Goal: Answer question/provide support: Share knowledge or assist other users

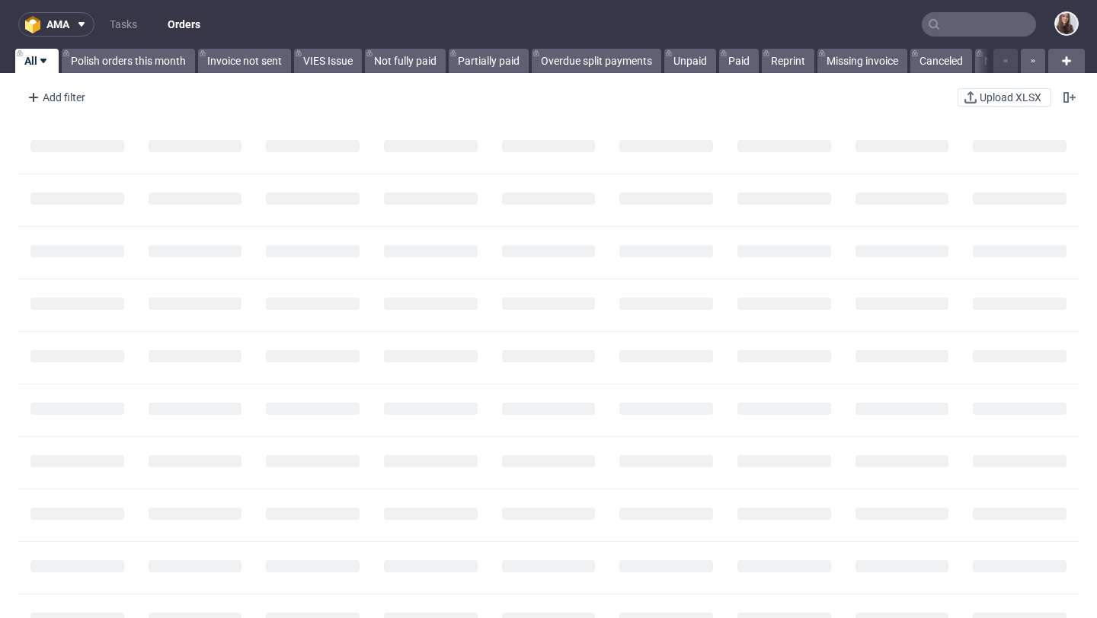
click at [954, 28] on input "text" at bounding box center [978, 24] width 114 height 24
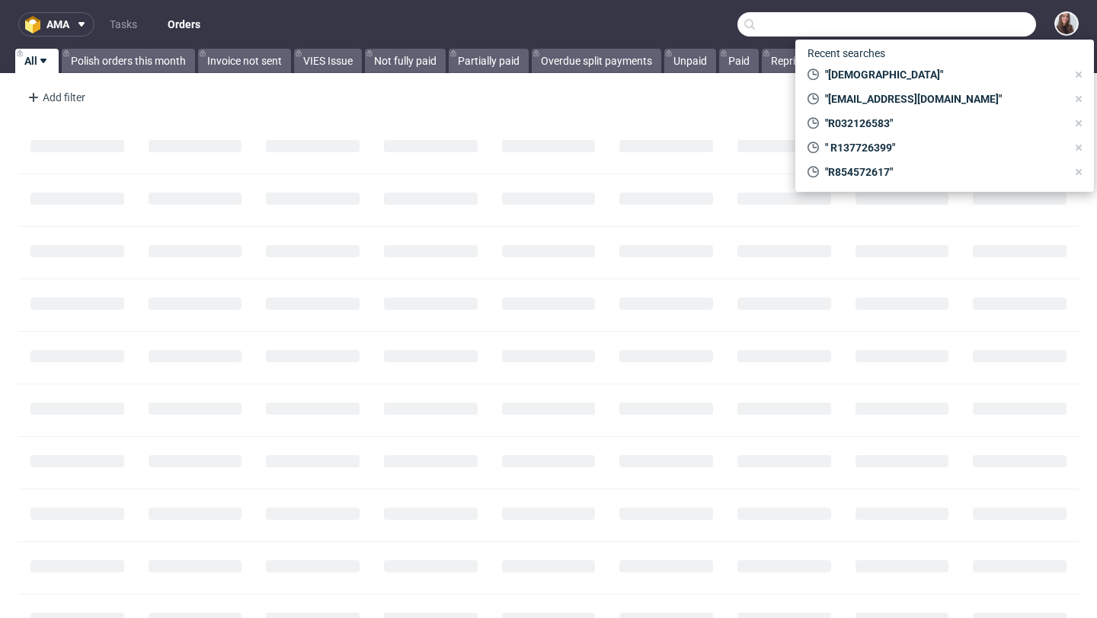
paste input "R854572617"
type input "R854572617"
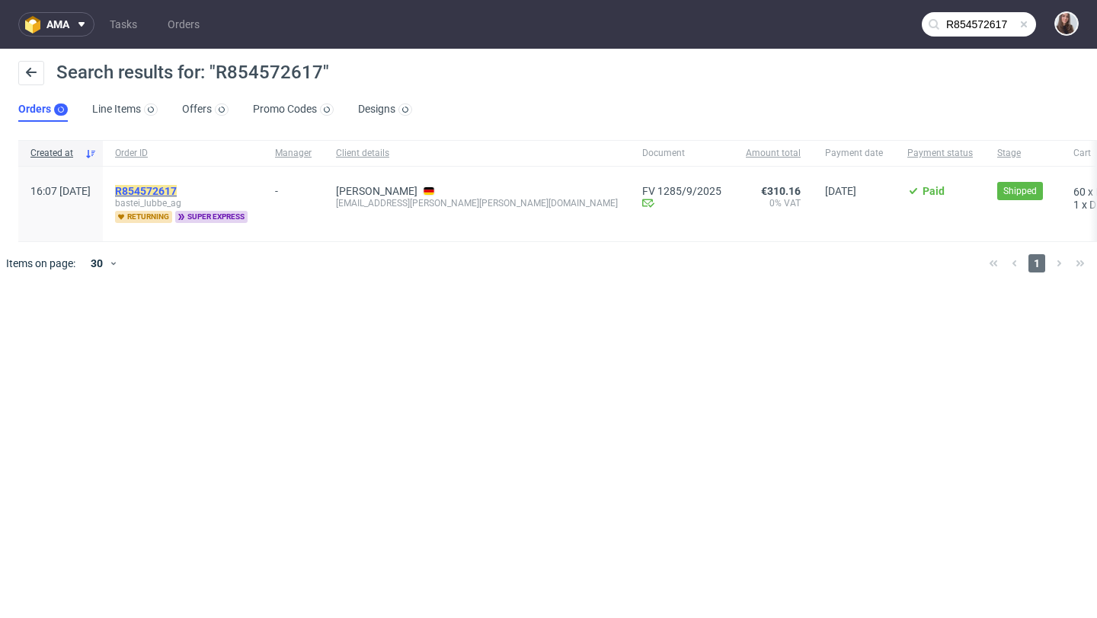
click at [177, 193] on mark "R854572617" at bounding box center [146, 191] width 62 height 12
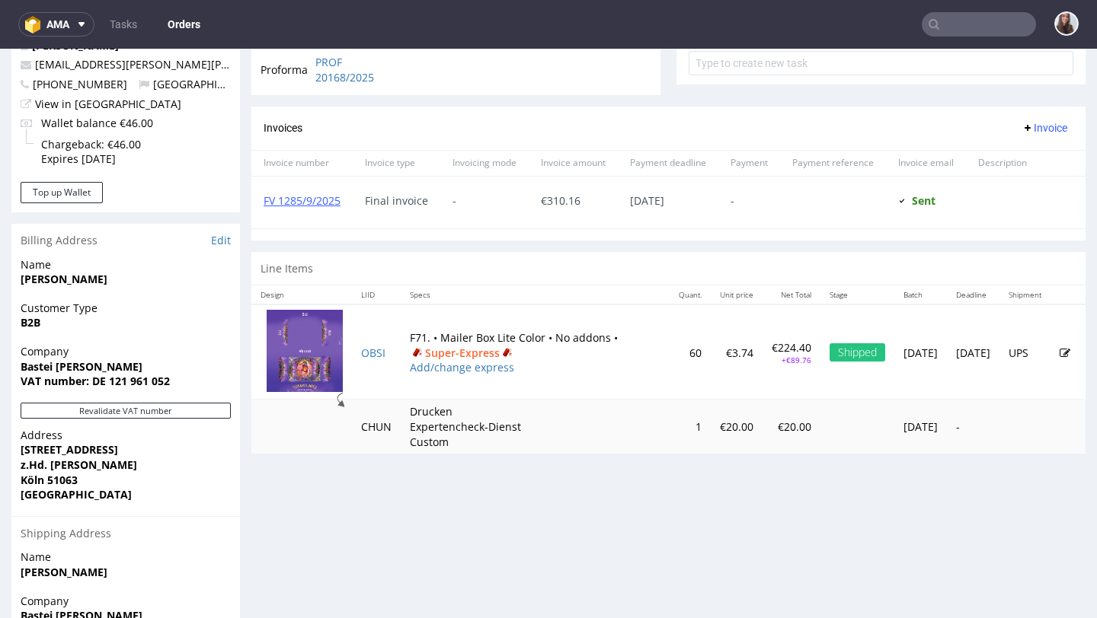
scroll to position [599, 0]
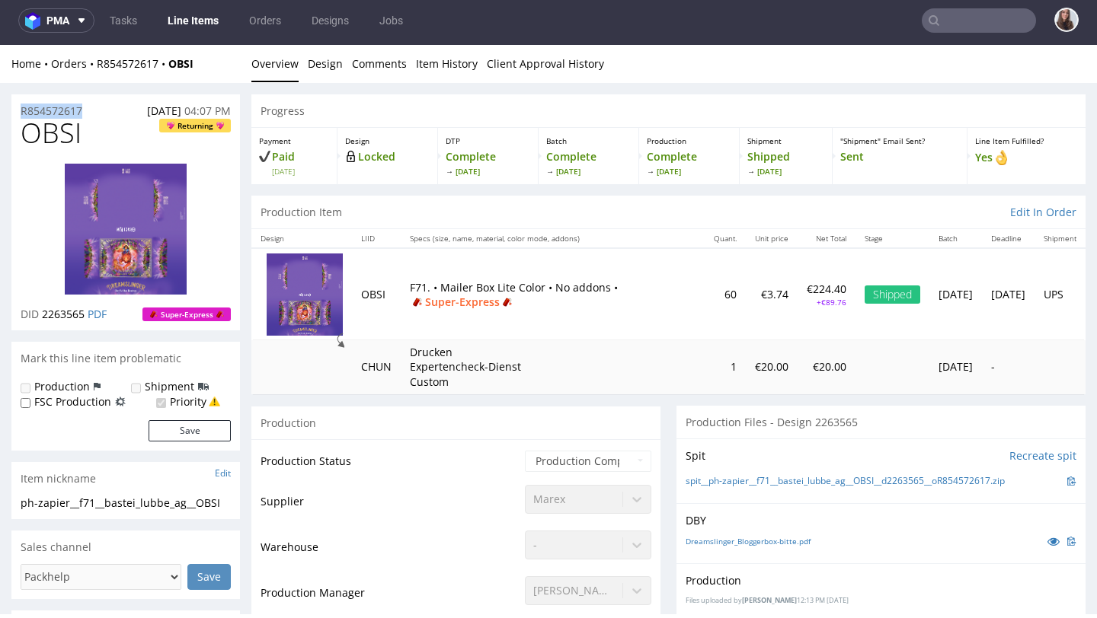
drag, startPoint x: 92, startPoint y: 109, endPoint x: 17, endPoint y: 110, distance: 75.4
click at [17, 110] on div "R854572617 19.09.2025 04:07 PM" at bounding box center [125, 106] width 228 height 24
copy p "R854572617"
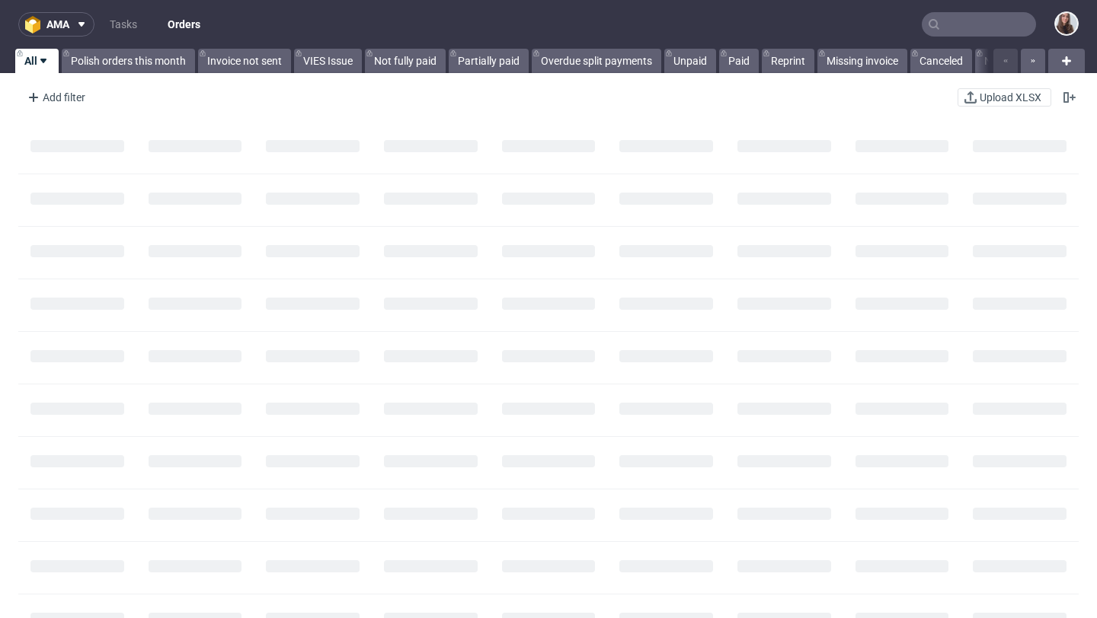
click at [979, 21] on input "text" at bounding box center [978, 24] width 114 height 24
paste input "R291276524"
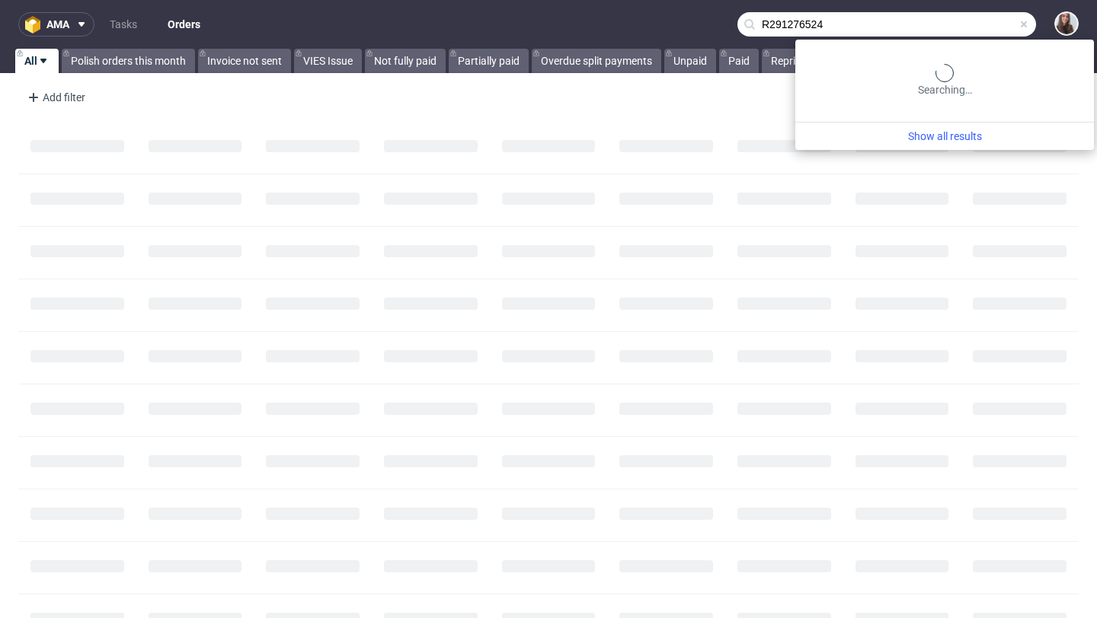
type input "R291276524"
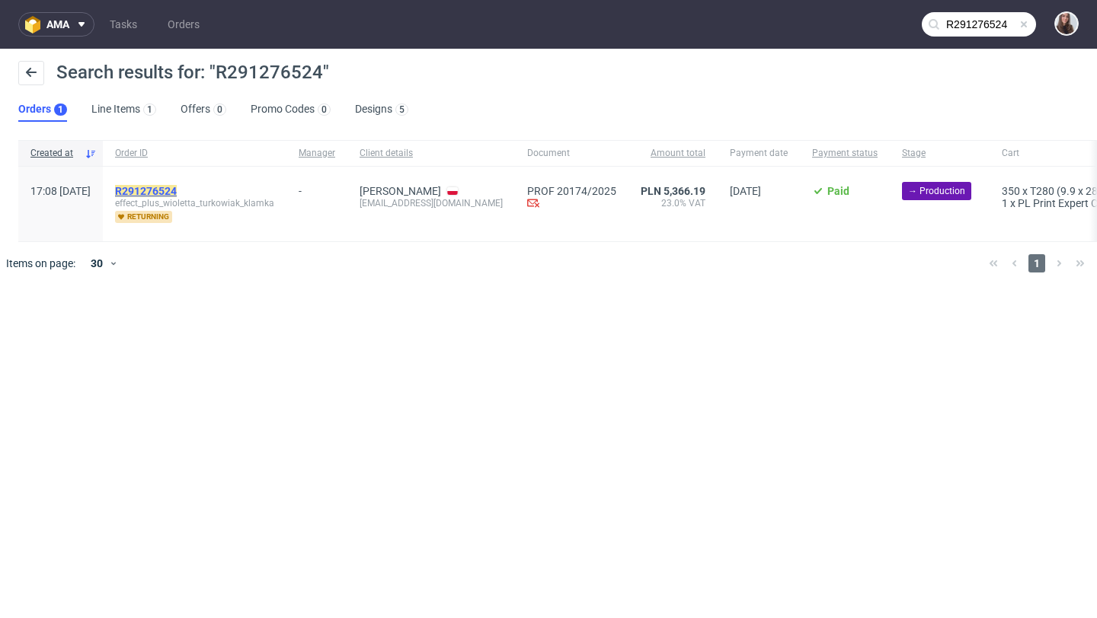
click at [177, 193] on mark "R291276524" at bounding box center [146, 191] width 62 height 12
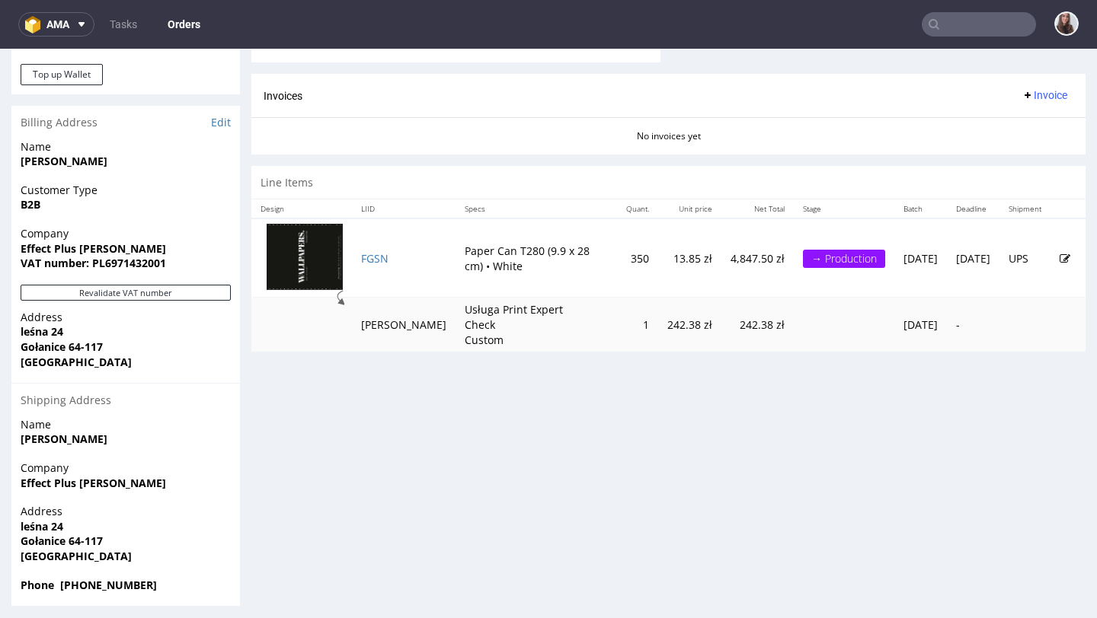
scroll to position [712, 0]
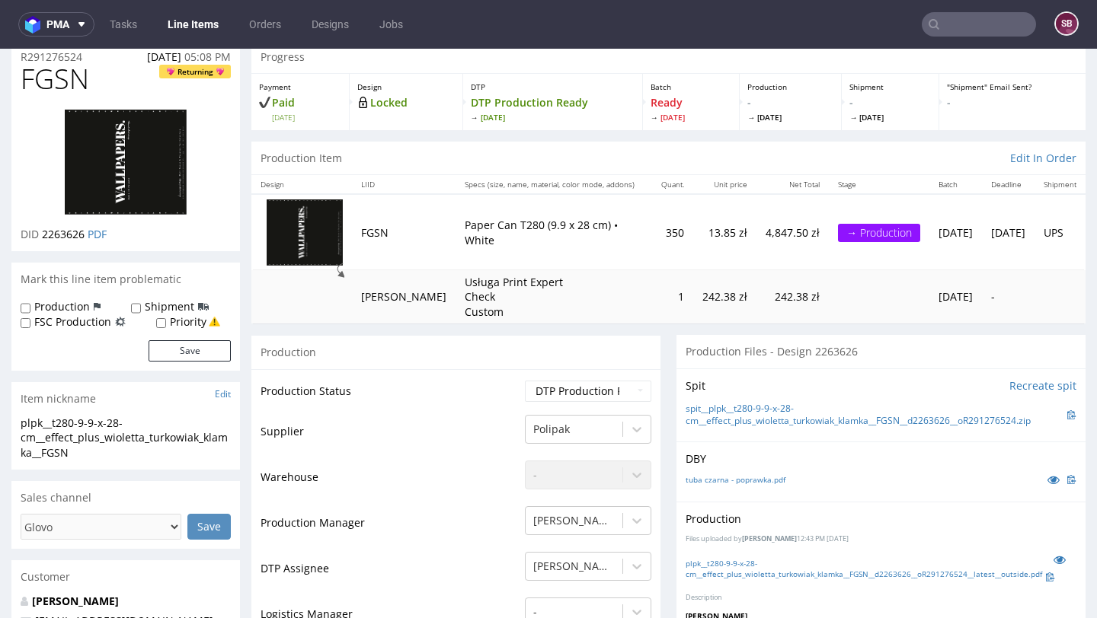
scroll to position [180, 0]
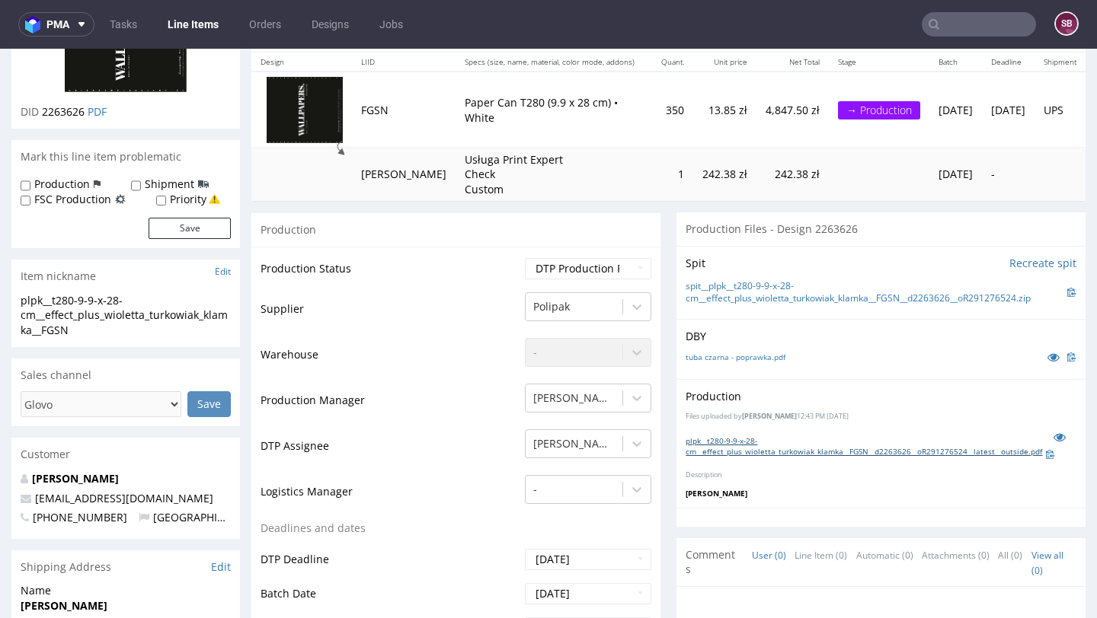
click at [731, 439] on link "plpk__t280-9-9-x-28-cm__effect_plus_wioletta_turkowiak_klamka__FGSN__d2263626__…" at bounding box center [864, 446] width 359 height 21
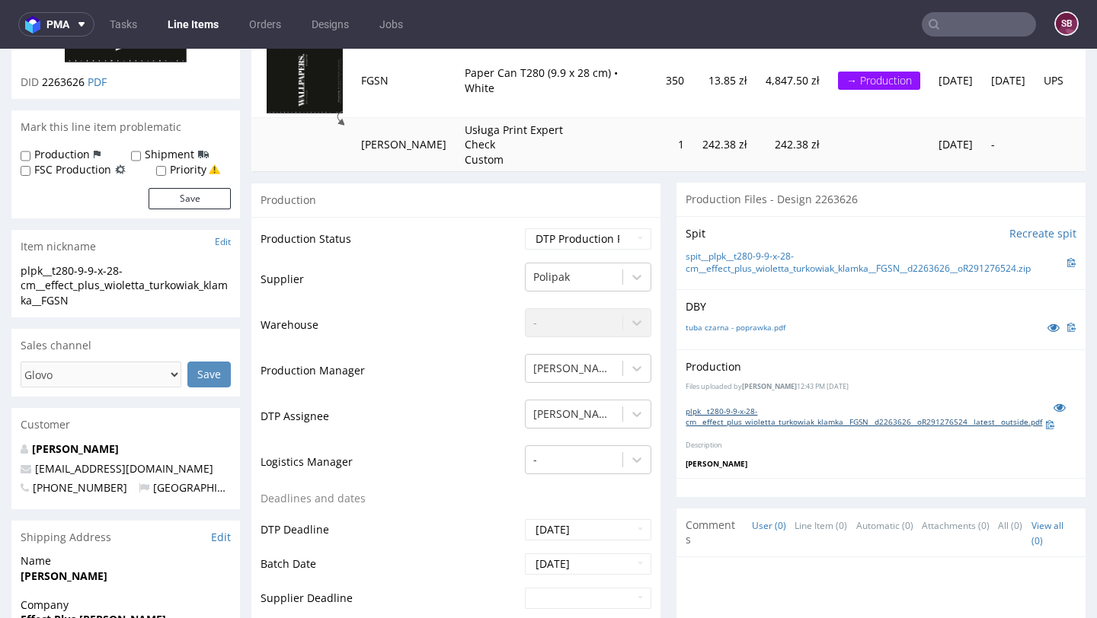
scroll to position [218, 0]
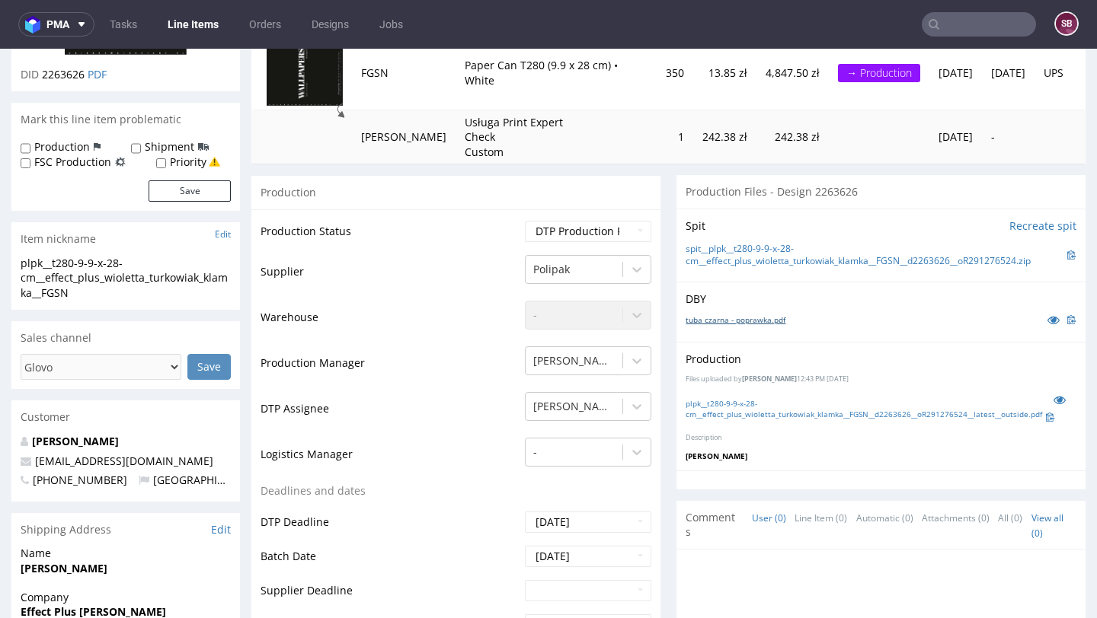
click at [743, 319] on link "tuba czarna - poprawka.pdf" at bounding box center [735, 319] width 100 height 11
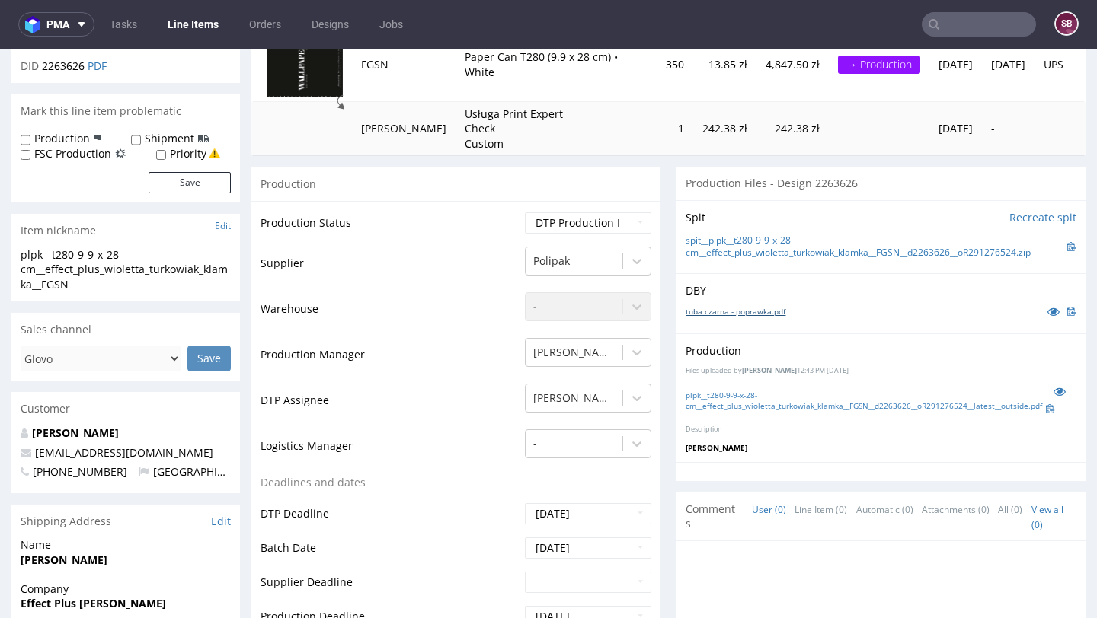
scroll to position [229, 0]
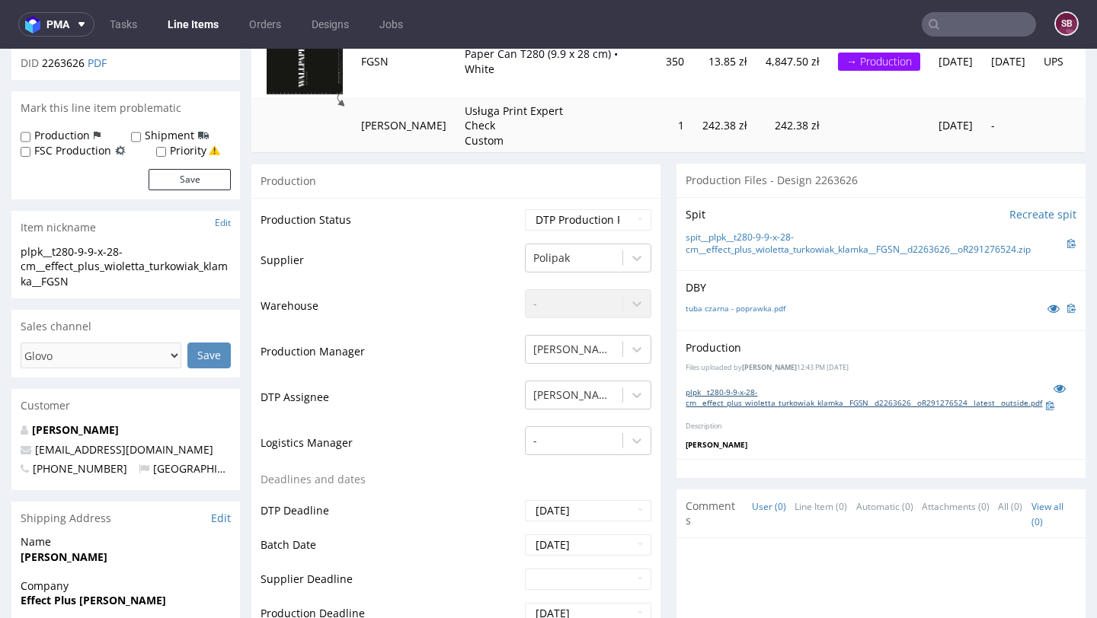
click at [721, 389] on link "plpk__t280-9-9-x-28-cm__effect_plus_wioletta_turkowiak_klamka__FGSN__d2263626__…" at bounding box center [864, 397] width 359 height 21
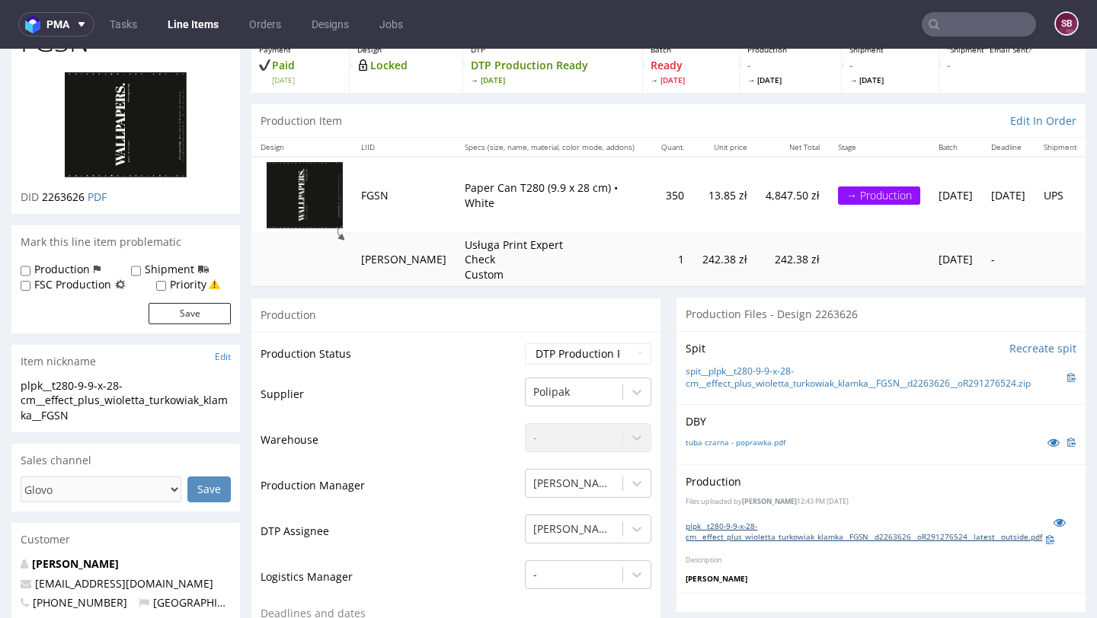
scroll to position [0, 0]
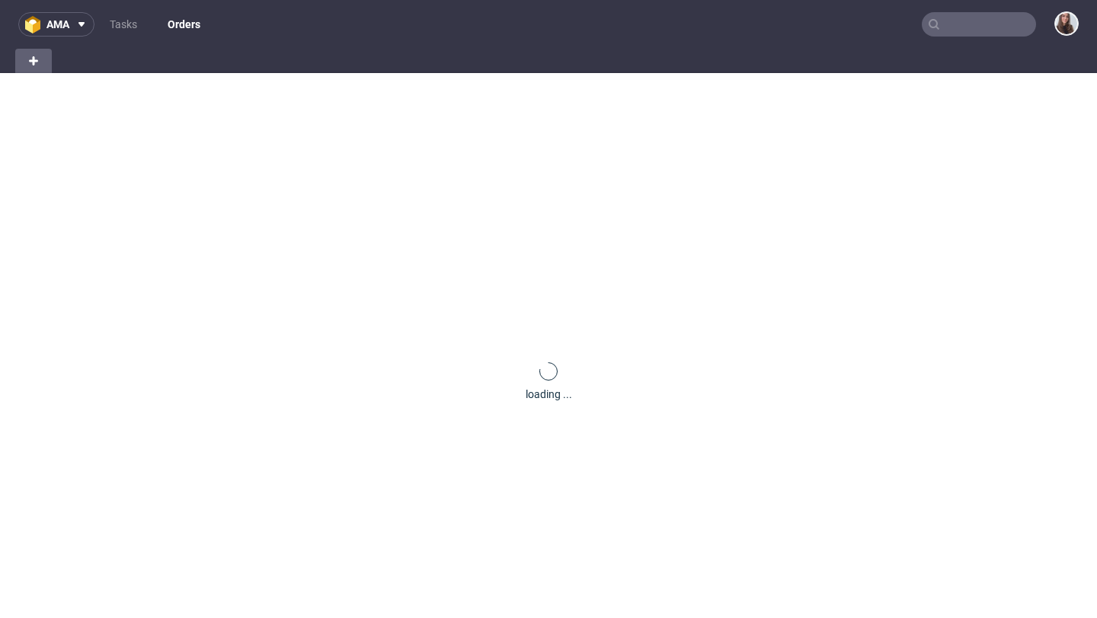
click at [934, 24] on input "text" at bounding box center [978, 24] width 114 height 24
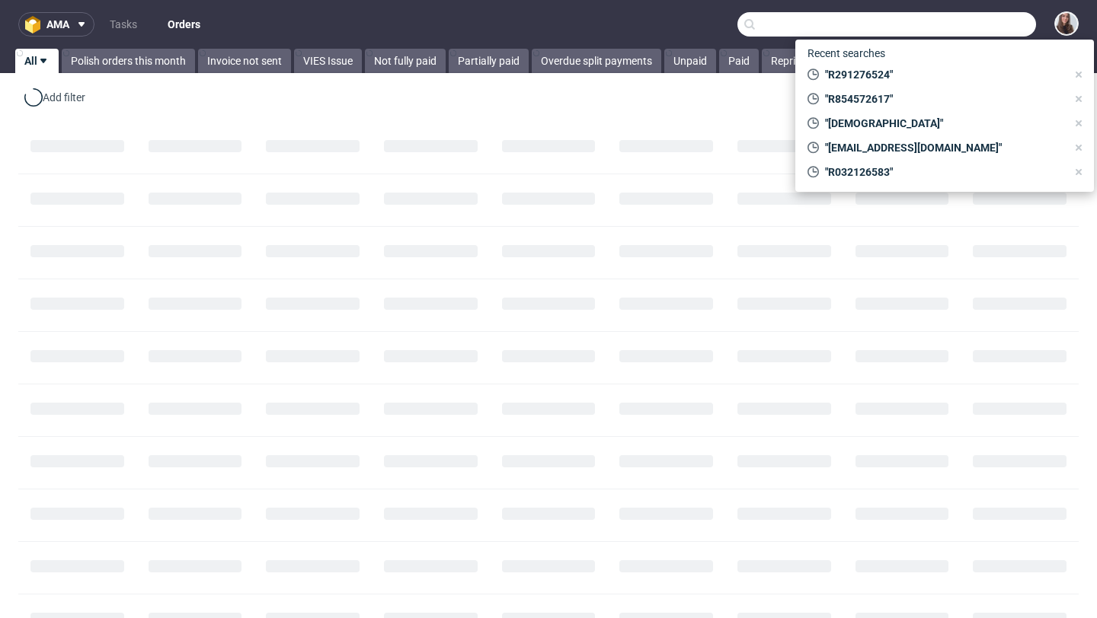
paste input "R854572617"
type input "R854572617"
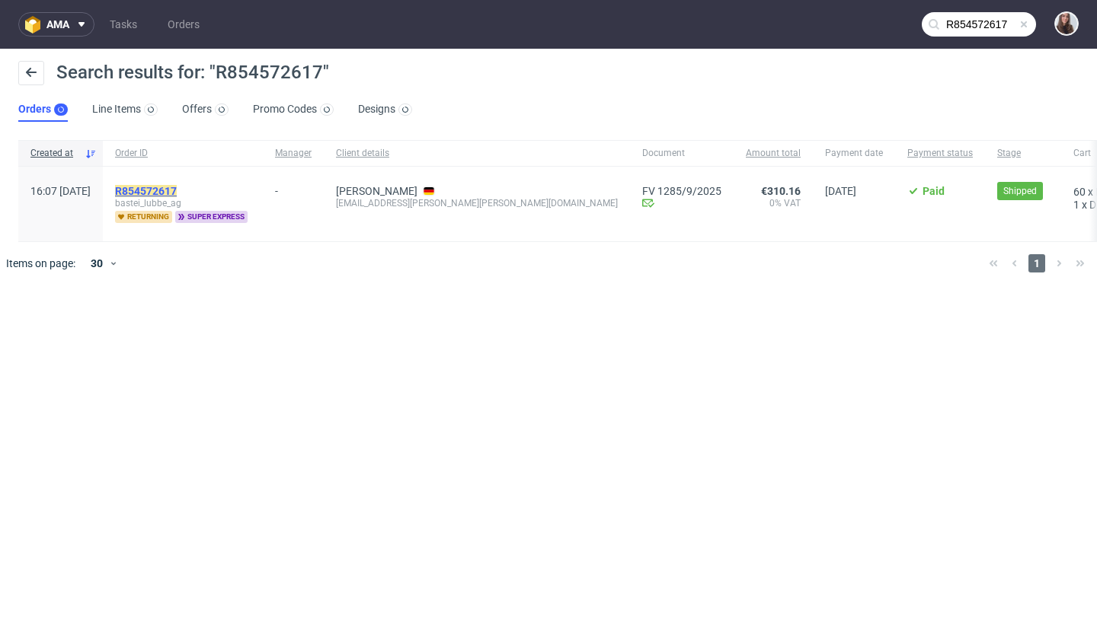
click at [177, 193] on mark "R854572617" at bounding box center [146, 191] width 62 height 12
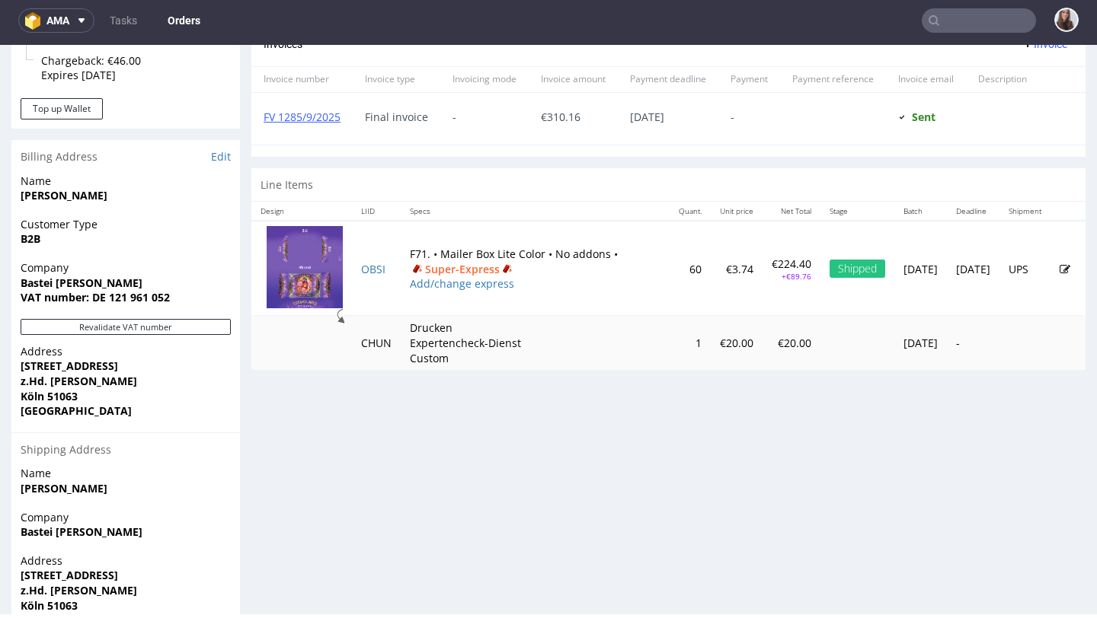
scroll to position [673, 0]
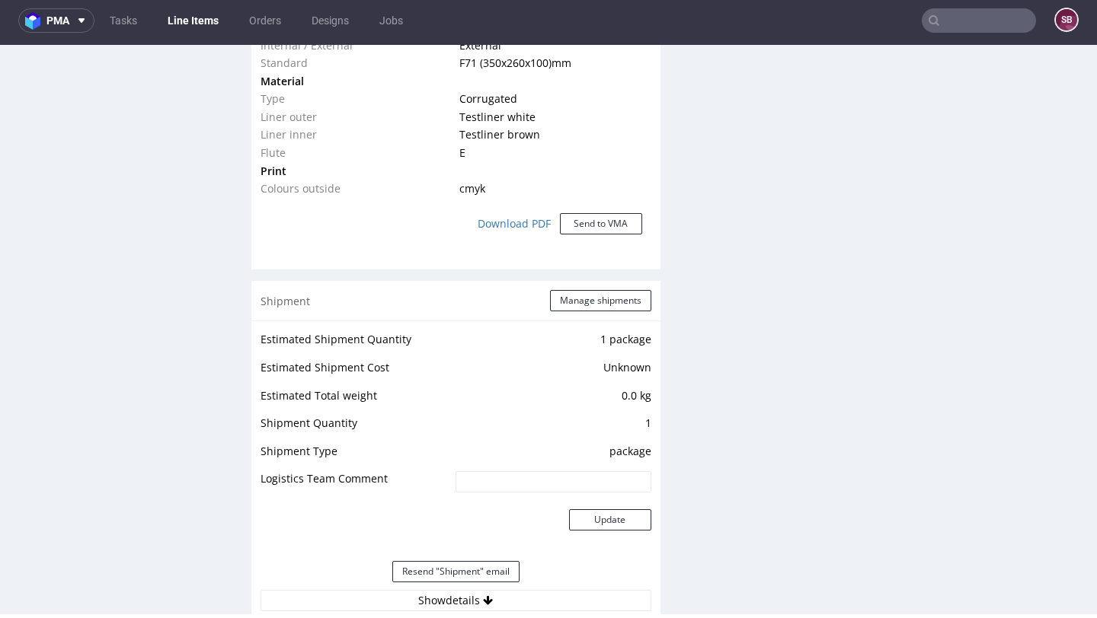
scroll to position [1410, 0]
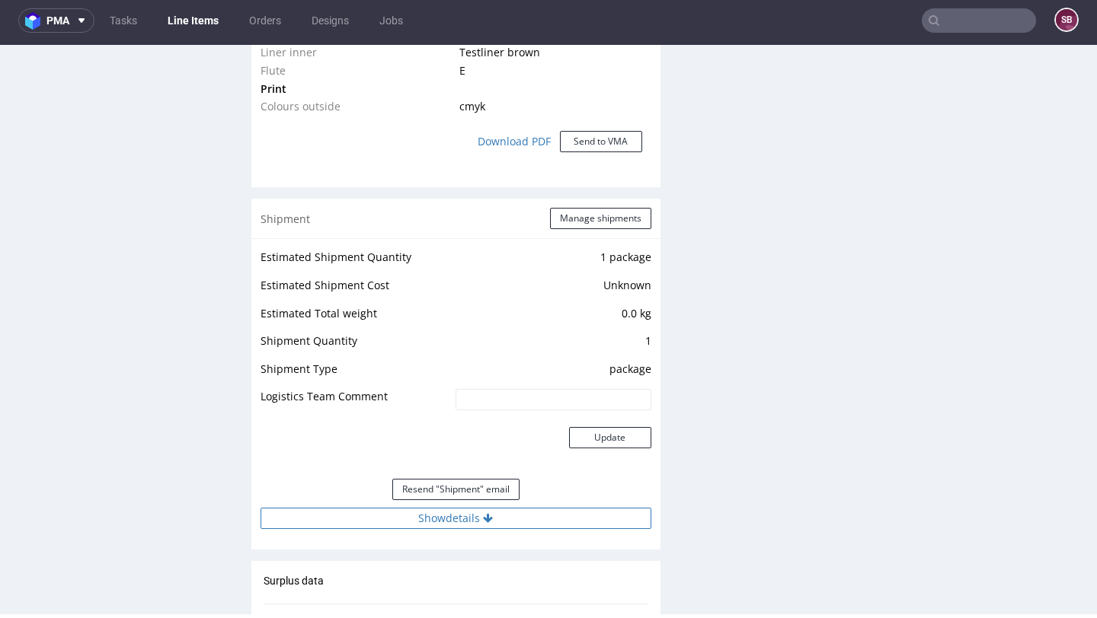
click at [446, 514] on button "Show details" at bounding box center [455, 518] width 391 height 21
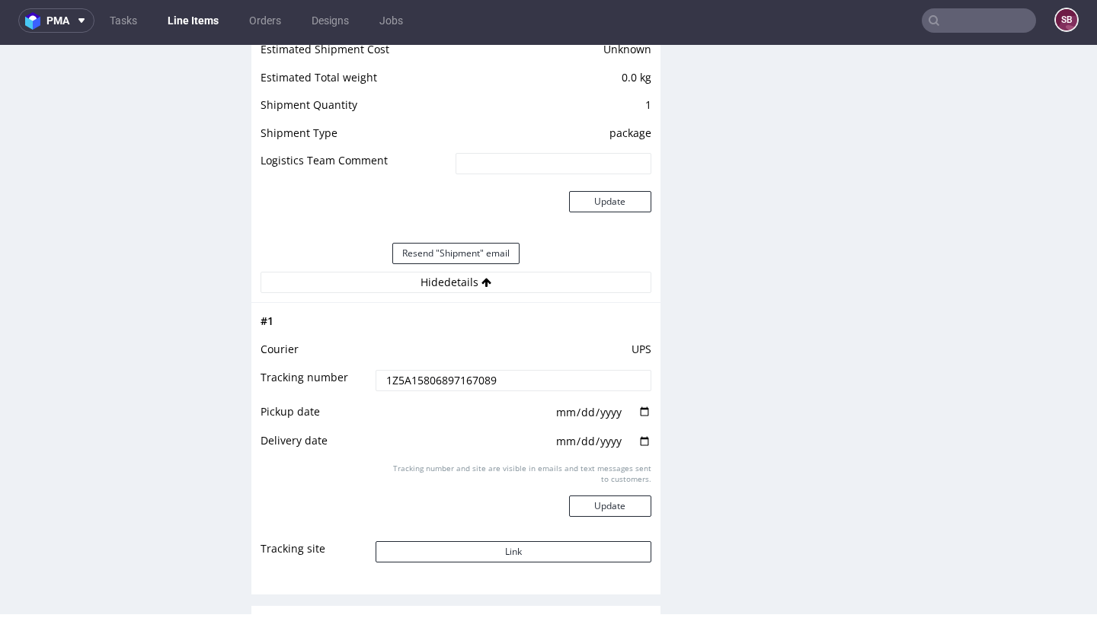
scroll to position [1647, 0]
drag, startPoint x: 507, startPoint y: 378, endPoint x: 365, endPoint y: 377, distance: 142.4
click at [365, 377] on tr "Tracking number 1Z5A15806897167089" at bounding box center [455, 385] width 391 height 34
drag, startPoint x: 646, startPoint y: 351, endPoint x: 262, endPoint y: 349, distance: 383.8
click at [262, 349] on div "# 1 Courier UPS Tracking number 1Z5A15806897167089 Pickup date 2025-09-24 Deliv…" at bounding box center [455, 442] width 409 height 280
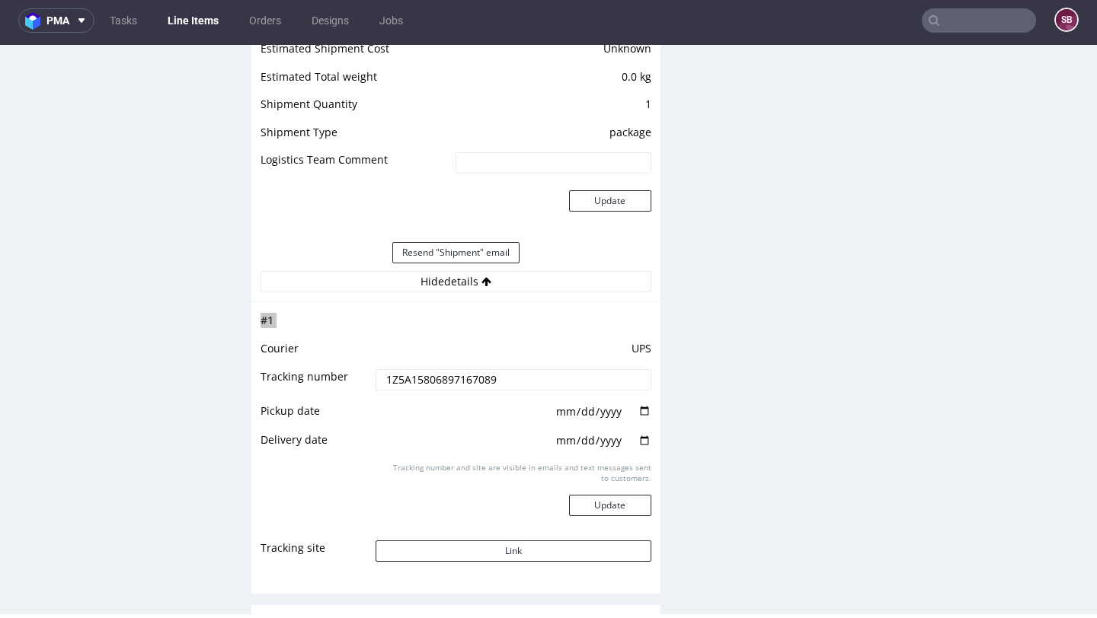
click at [963, 23] on input "text" at bounding box center [978, 20] width 114 height 24
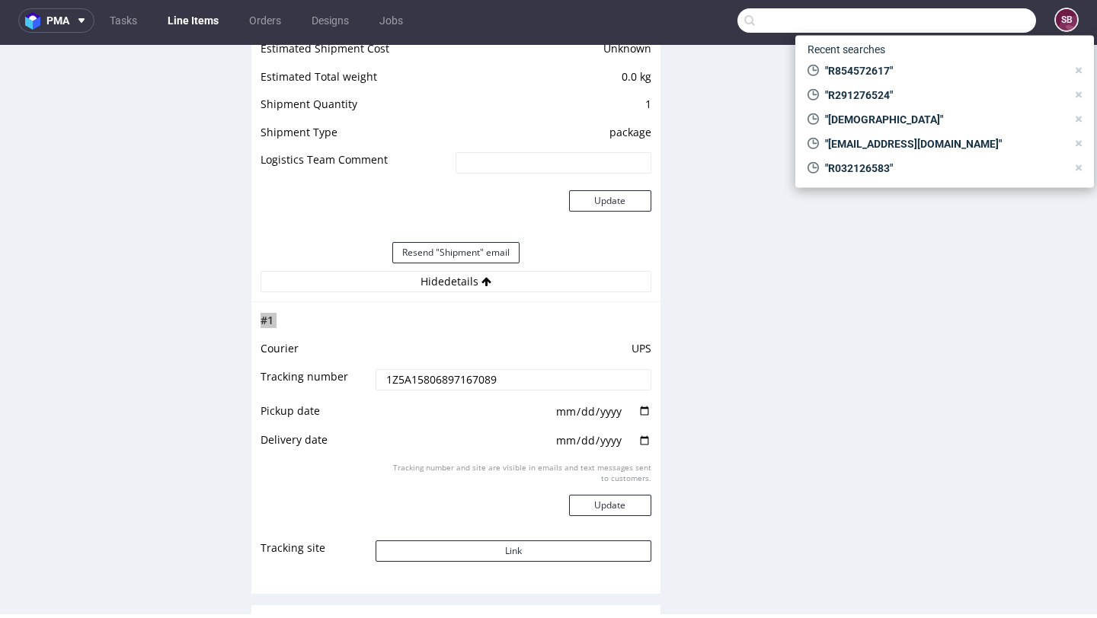
paste input "R828536443"
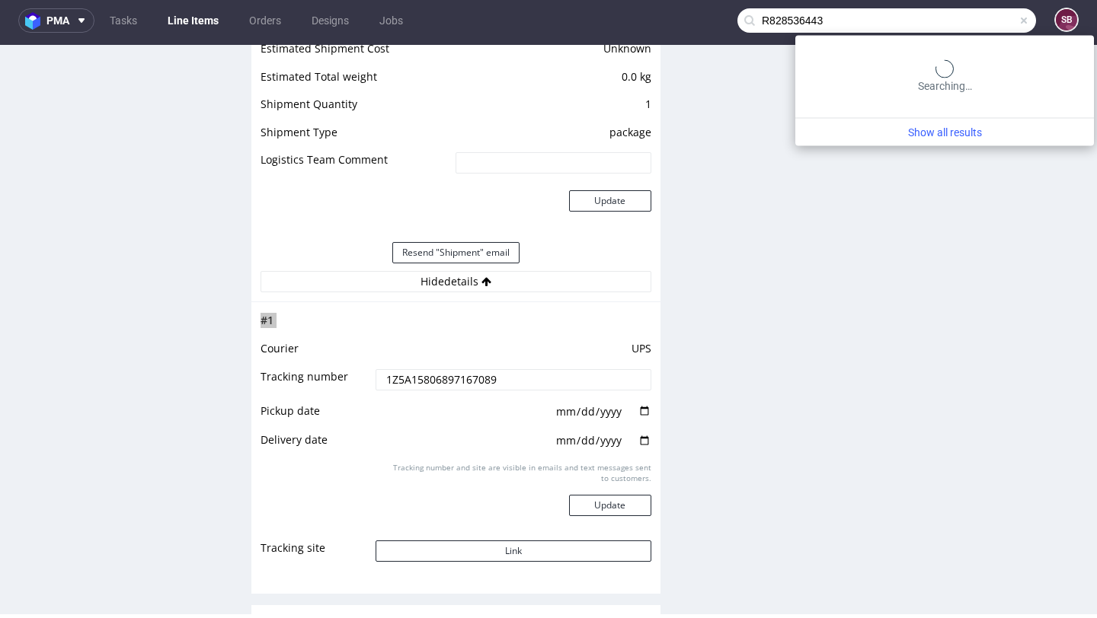
type input "R828536443"
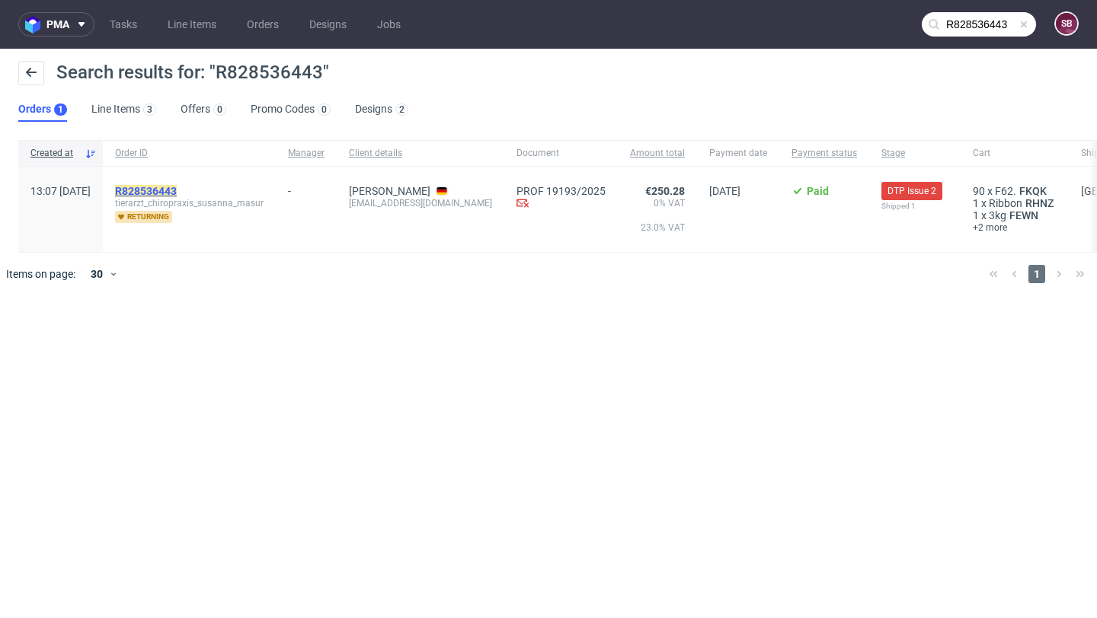
click at [177, 187] on mark "R828536443" at bounding box center [146, 191] width 62 height 12
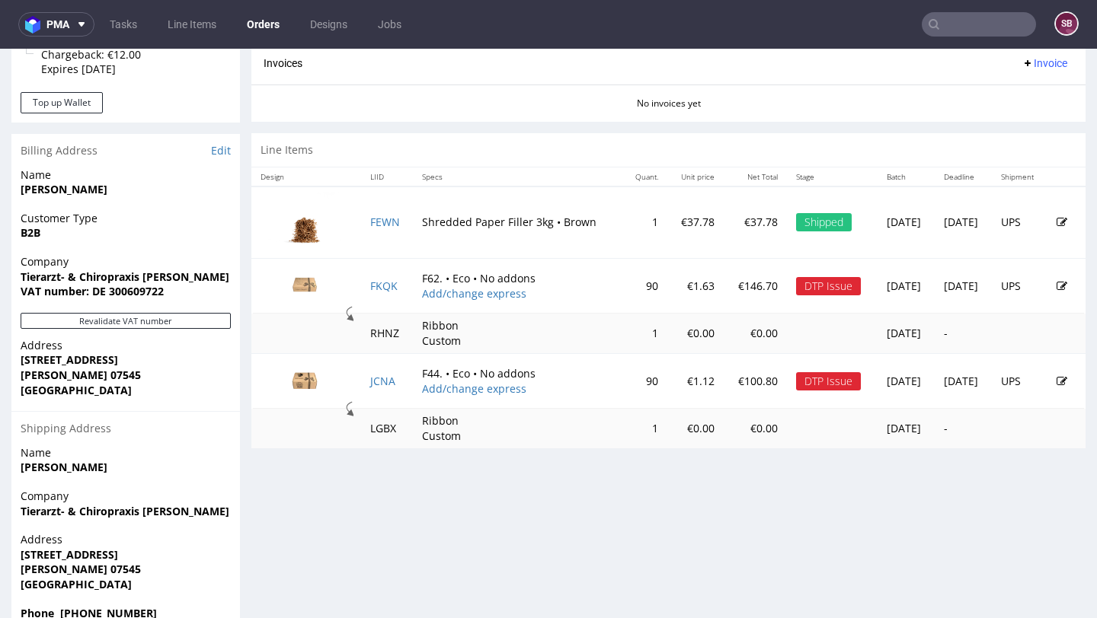
scroll to position [679, 0]
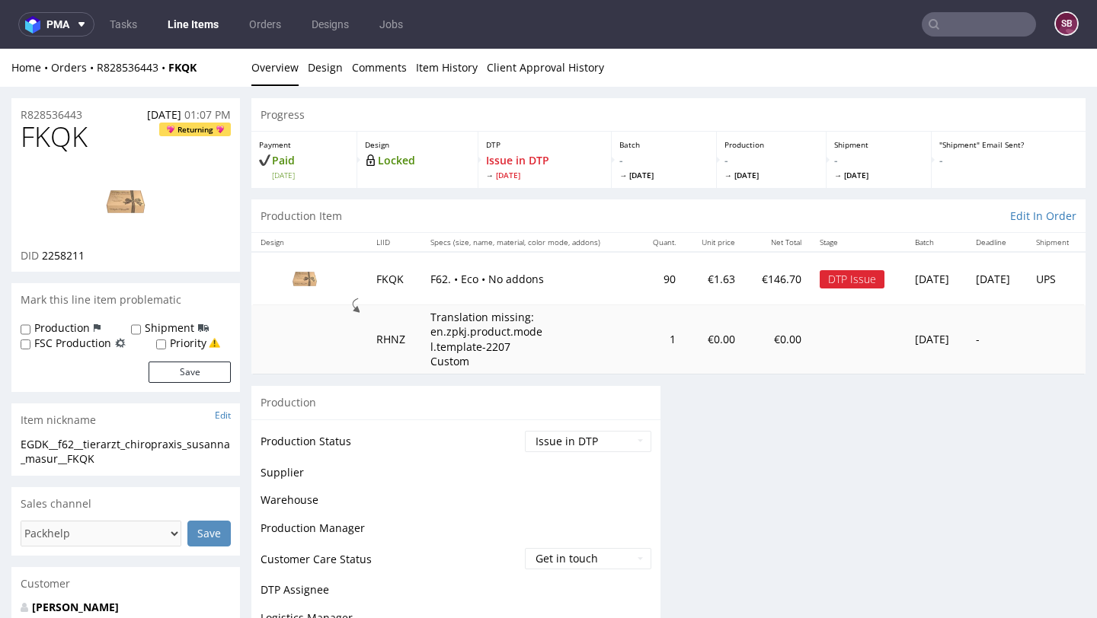
click at [316, 275] on img at bounding box center [305, 278] width 76 height 43
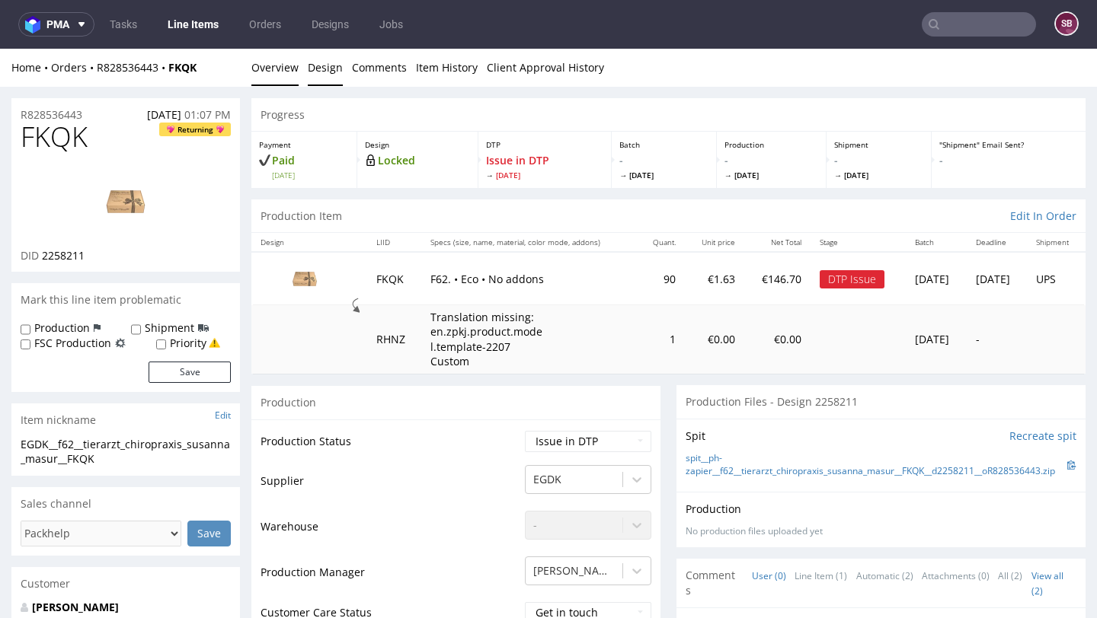
click at [330, 65] on link "Design" at bounding box center [325, 67] width 35 height 37
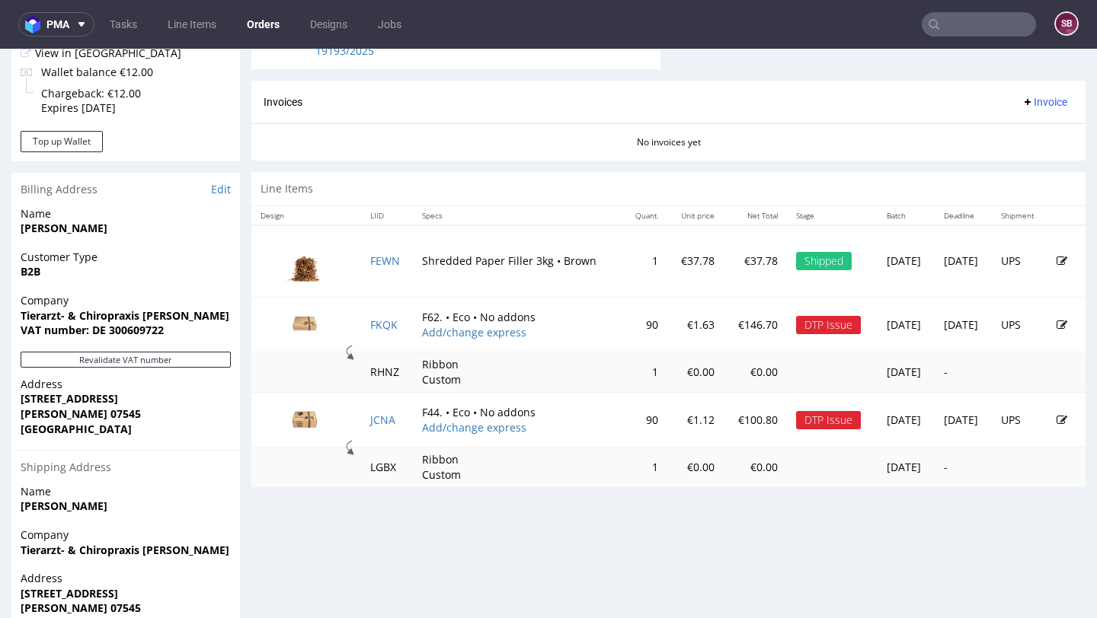
scroll to position [712, 0]
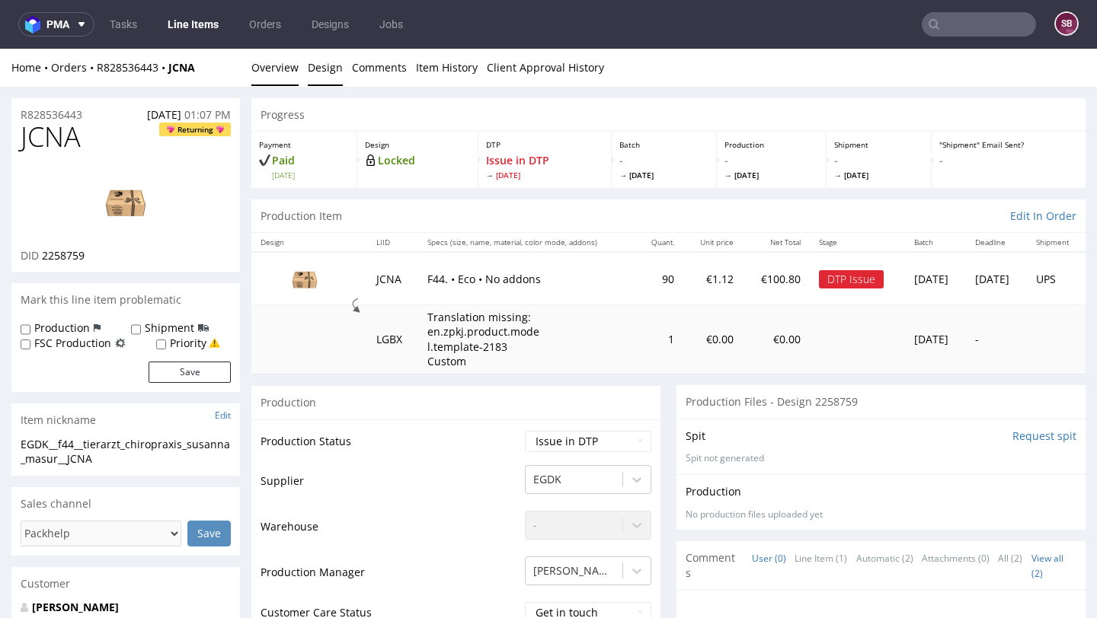
click at [331, 70] on link "Design" at bounding box center [325, 67] width 35 height 37
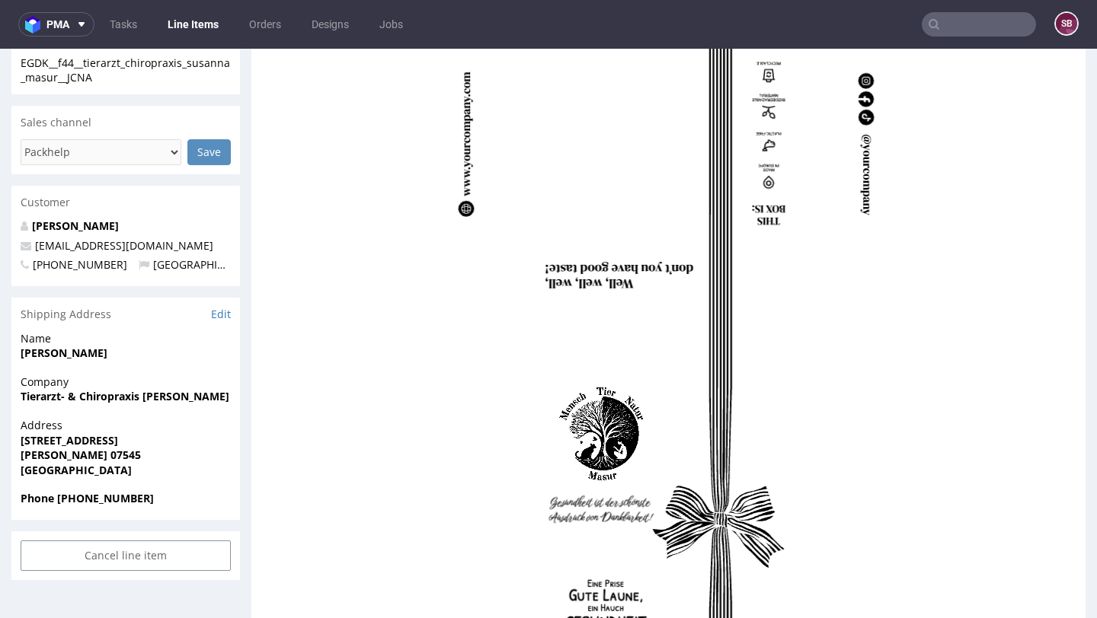
scroll to position [344, 0]
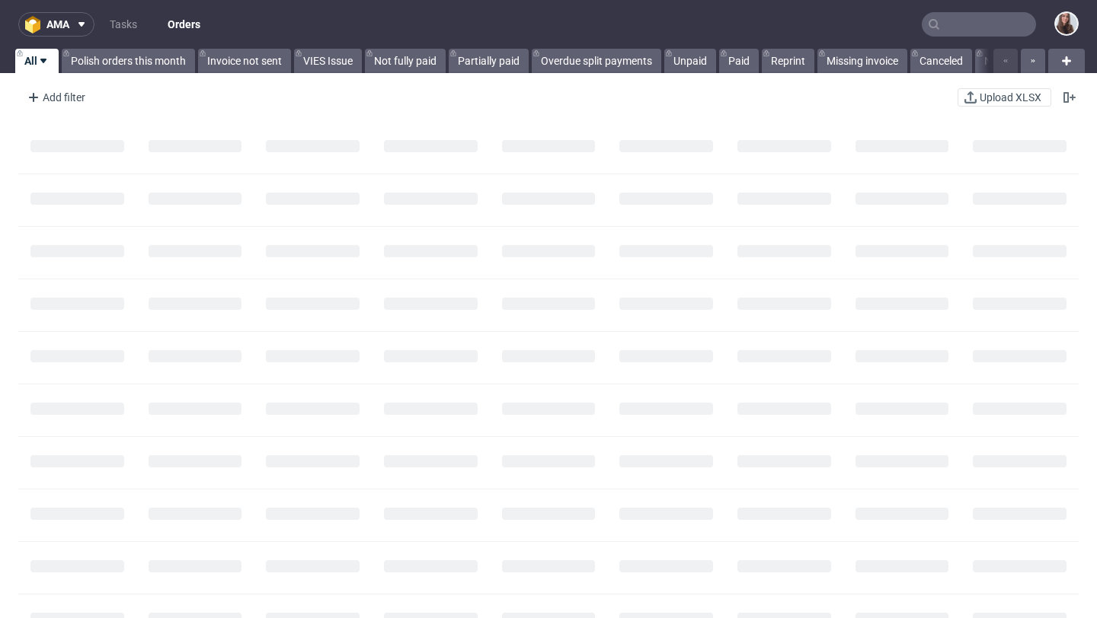
click at [941, 28] on input "text" at bounding box center [978, 24] width 114 height 24
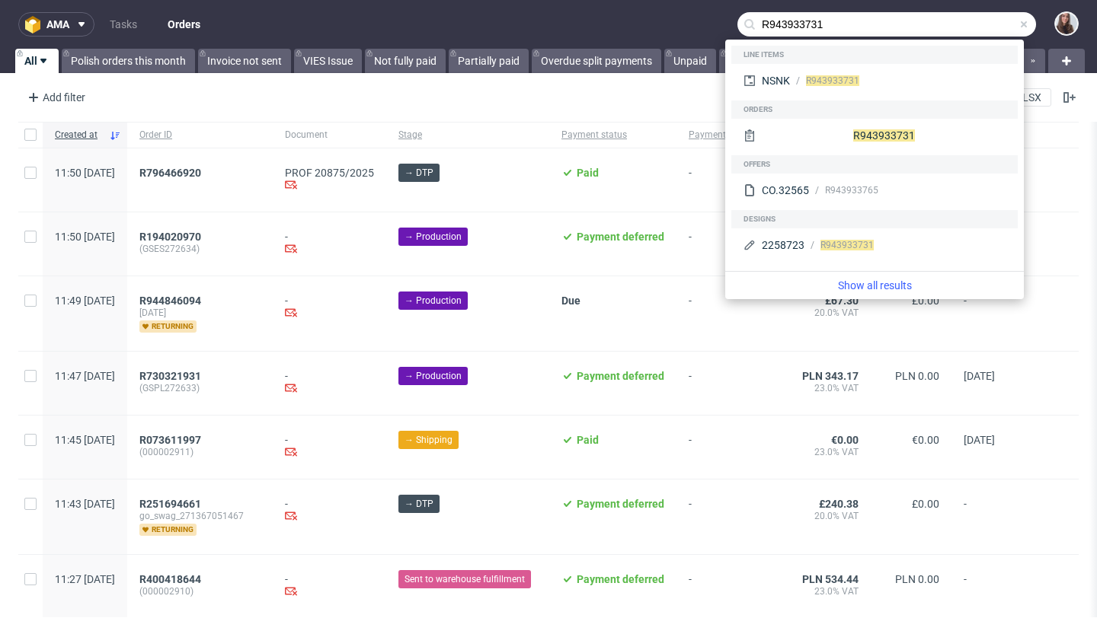
type input "R943933731"
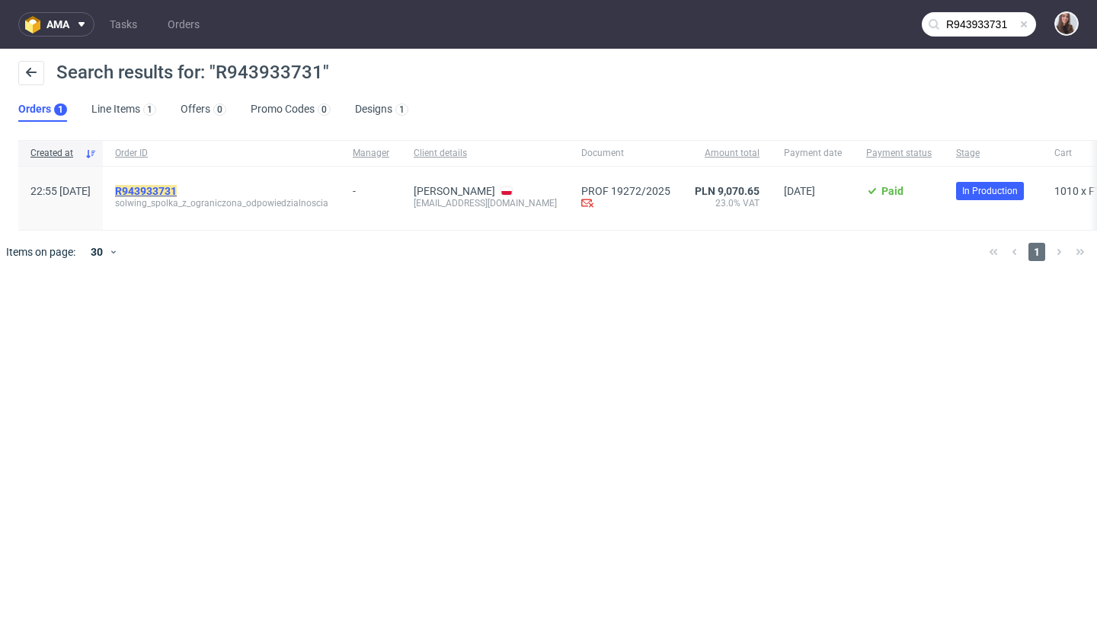
click at [177, 192] on mark "R943933731" at bounding box center [146, 191] width 62 height 12
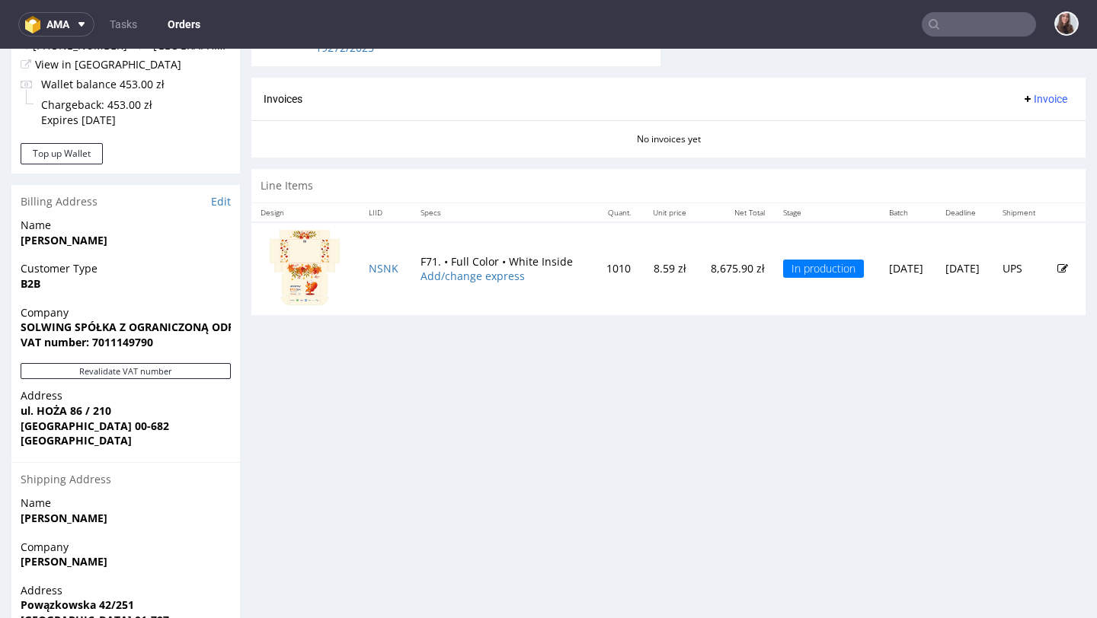
scroll to position [653, 0]
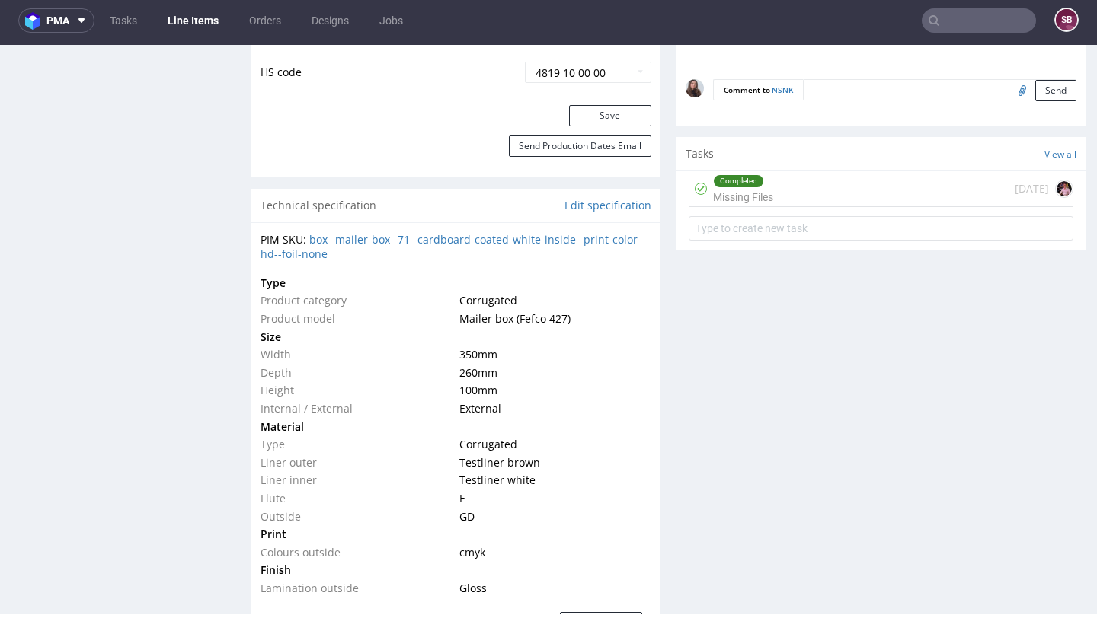
scroll to position [991, 0]
click at [786, 193] on div "Completed Missing Files 14 days ago" at bounding box center [880, 189] width 385 height 36
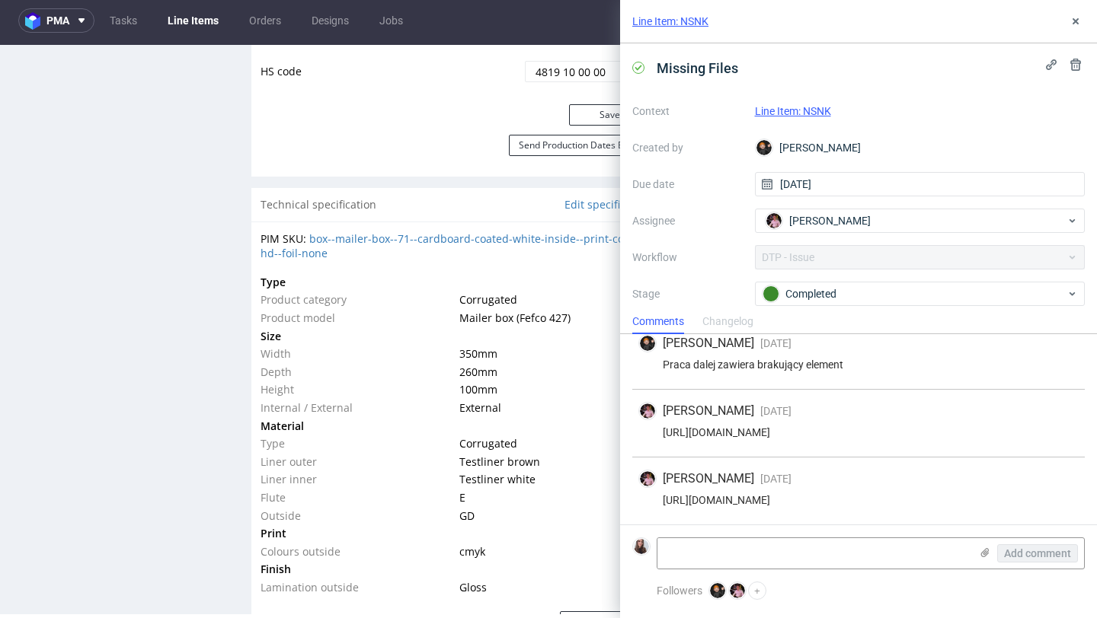
scroll to position [295, 0]
click at [1082, 18] on button at bounding box center [1075, 21] width 18 height 18
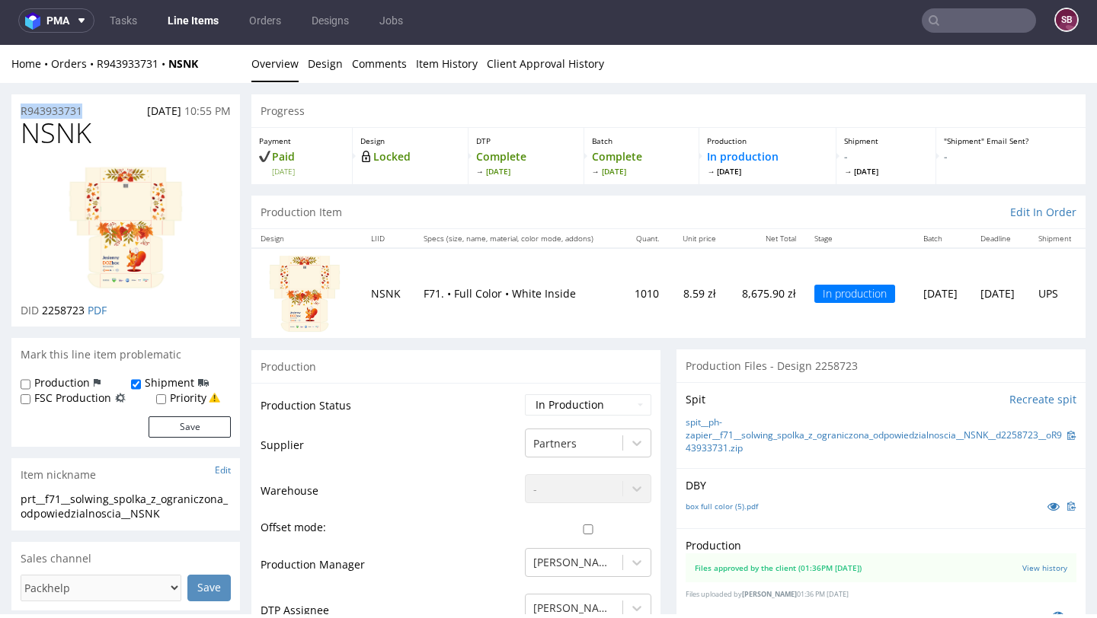
drag, startPoint x: 86, startPoint y: 115, endPoint x: 17, endPoint y: 113, distance: 69.3
click at [17, 113] on div "R943933731 09.09.2025 10:55 PM" at bounding box center [125, 106] width 228 height 24
copy p "R943933731"
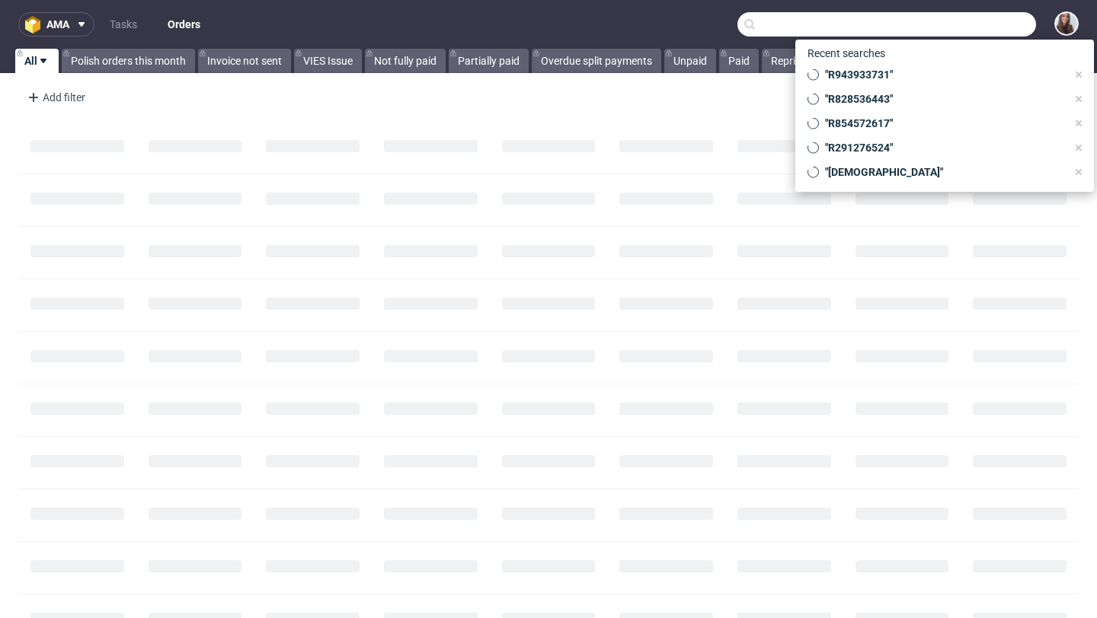
click at [950, 22] on input "text" at bounding box center [886, 24] width 299 height 24
paste input "R815371473"
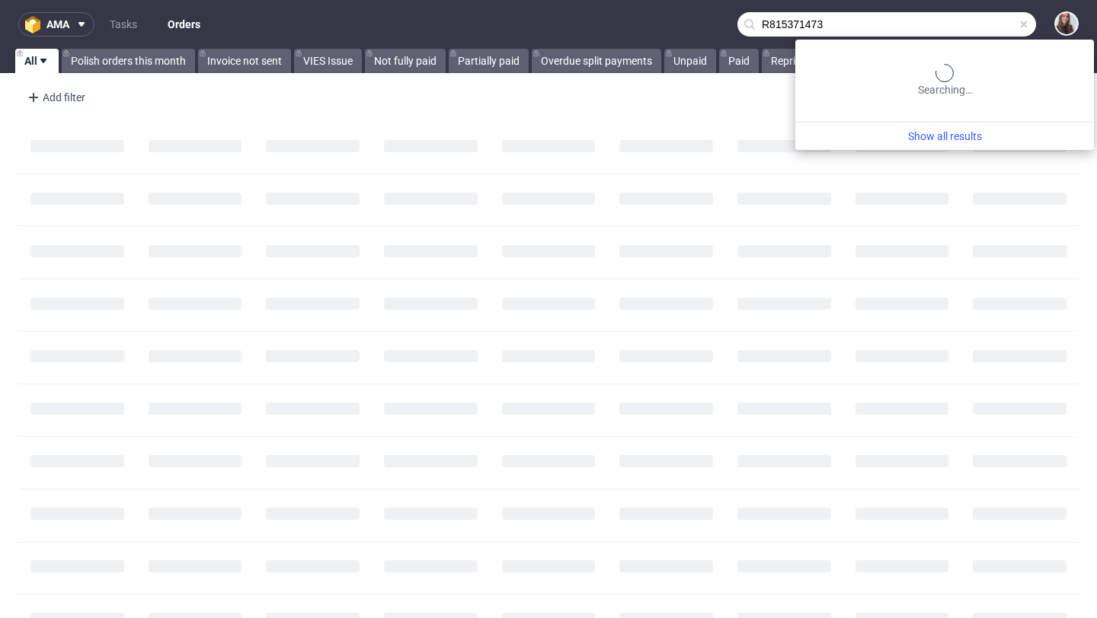
type input "R815371473"
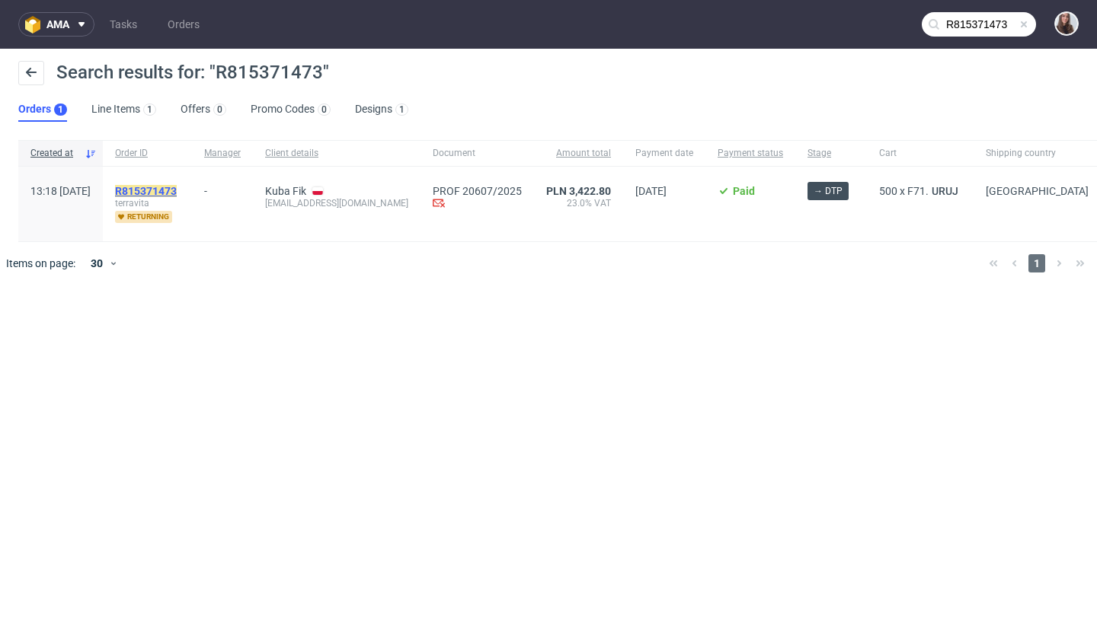
click at [177, 191] on mark "R815371473" at bounding box center [146, 191] width 62 height 12
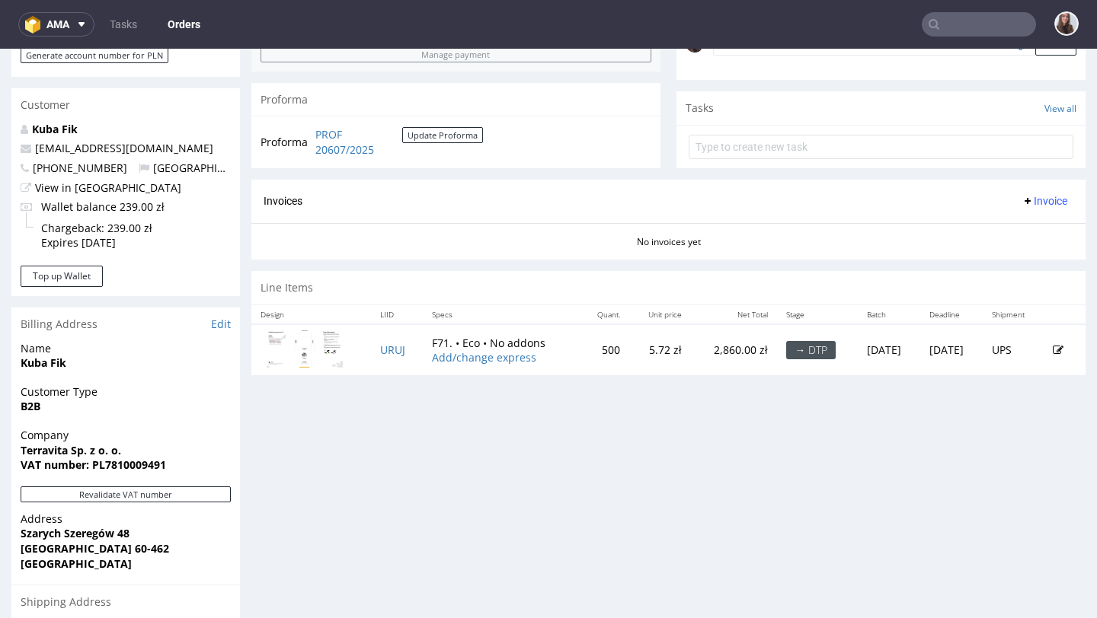
scroll to position [505, 0]
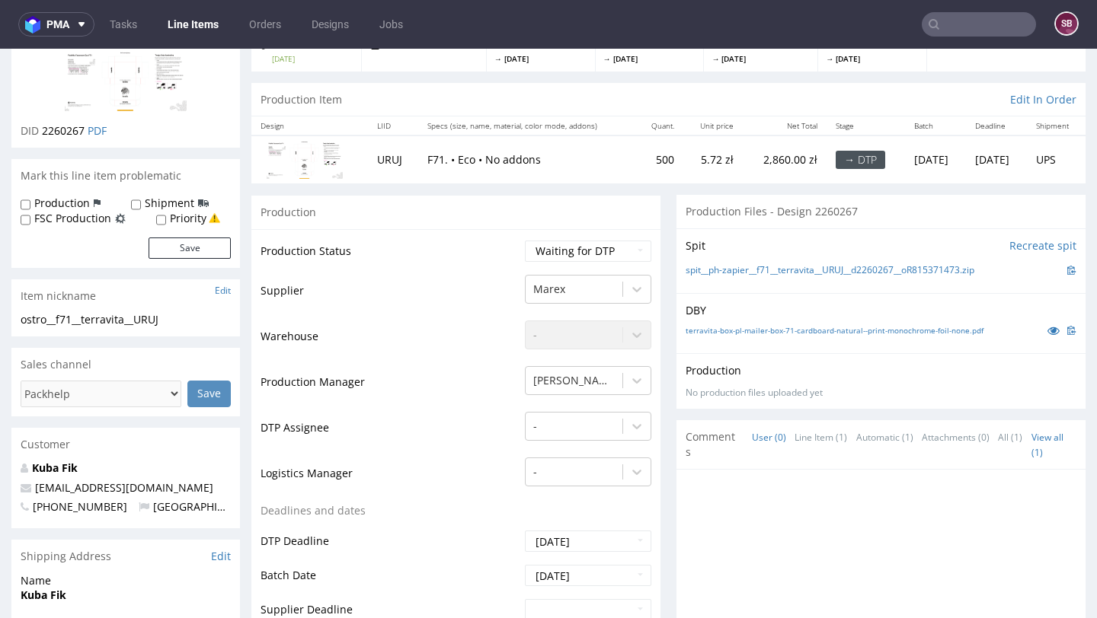
scroll to position [168, 0]
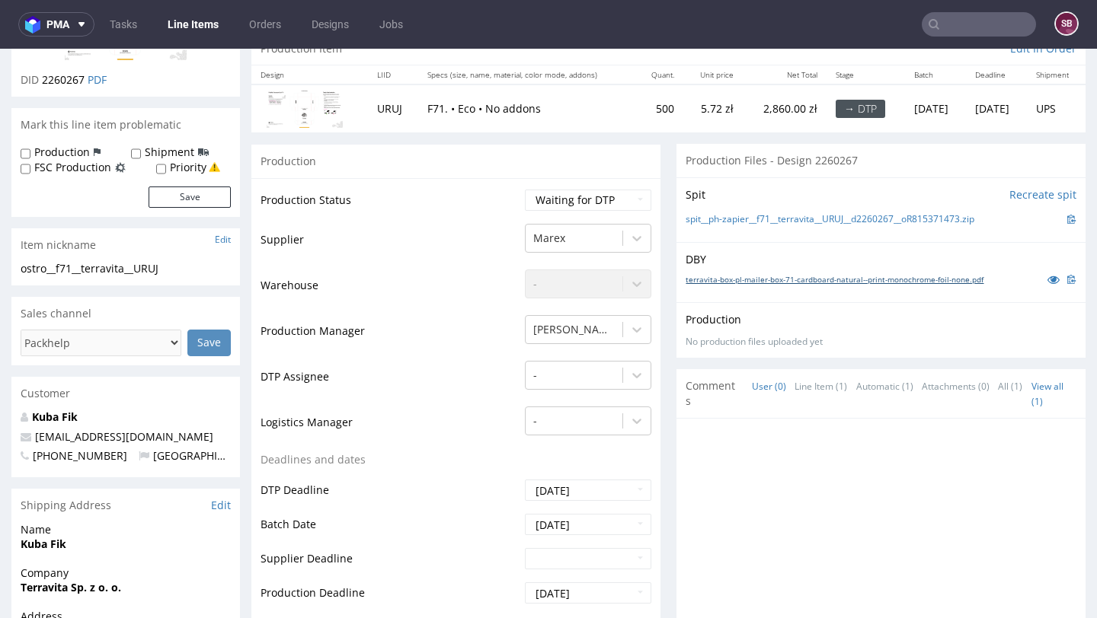
click at [803, 279] on link "terravita-box-pl-mailer-box-71-cardboard-natural--print-monochrome-foil-none.pdf" at bounding box center [834, 279] width 298 height 11
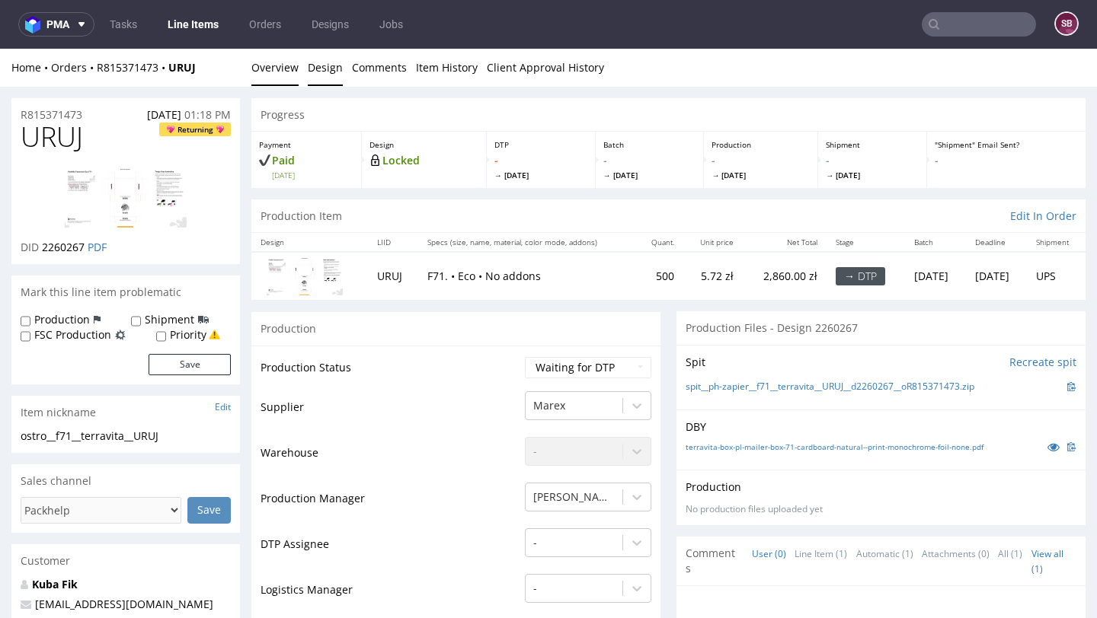
click at [325, 71] on link "Design" at bounding box center [325, 67] width 35 height 37
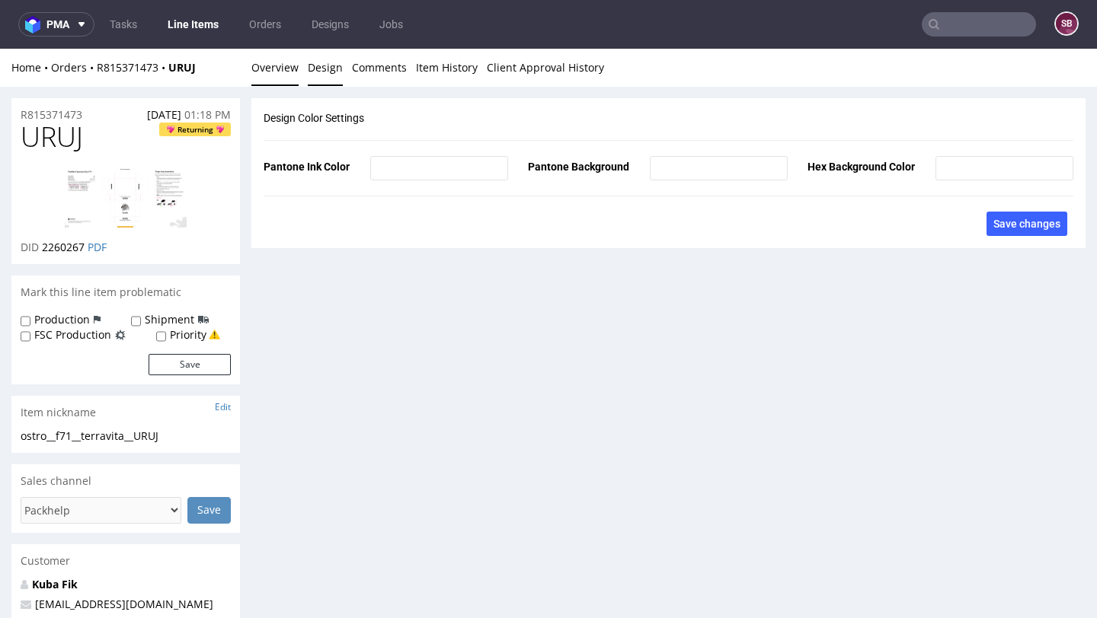
click at [283, 68] on link "Overview" at bounding box center [274, 67] width 47 height 37
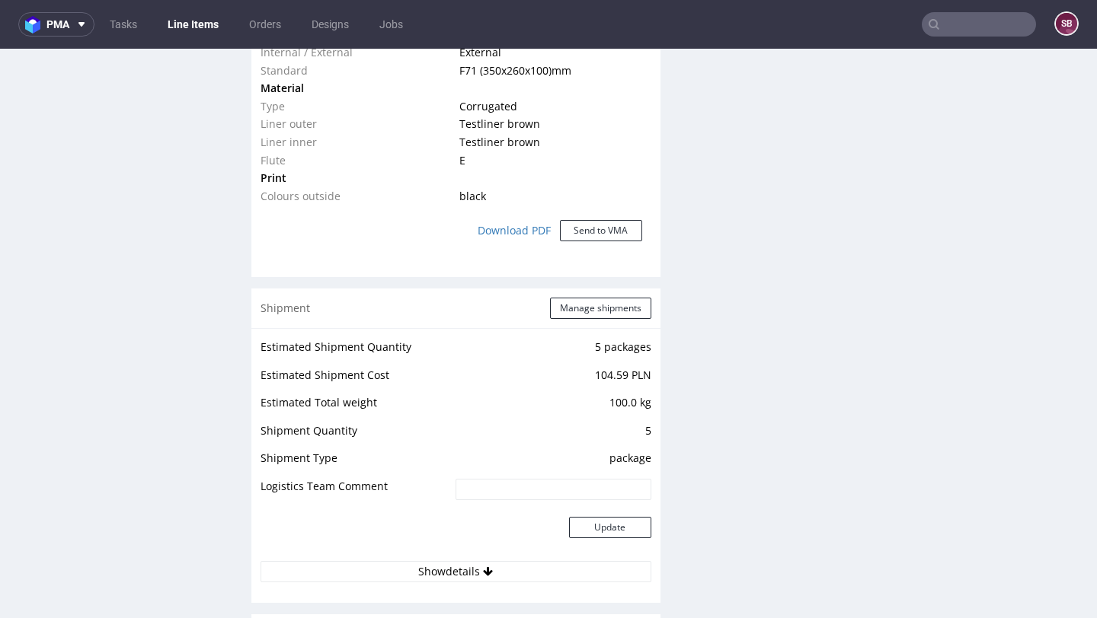
scroll to position [1203, 0]
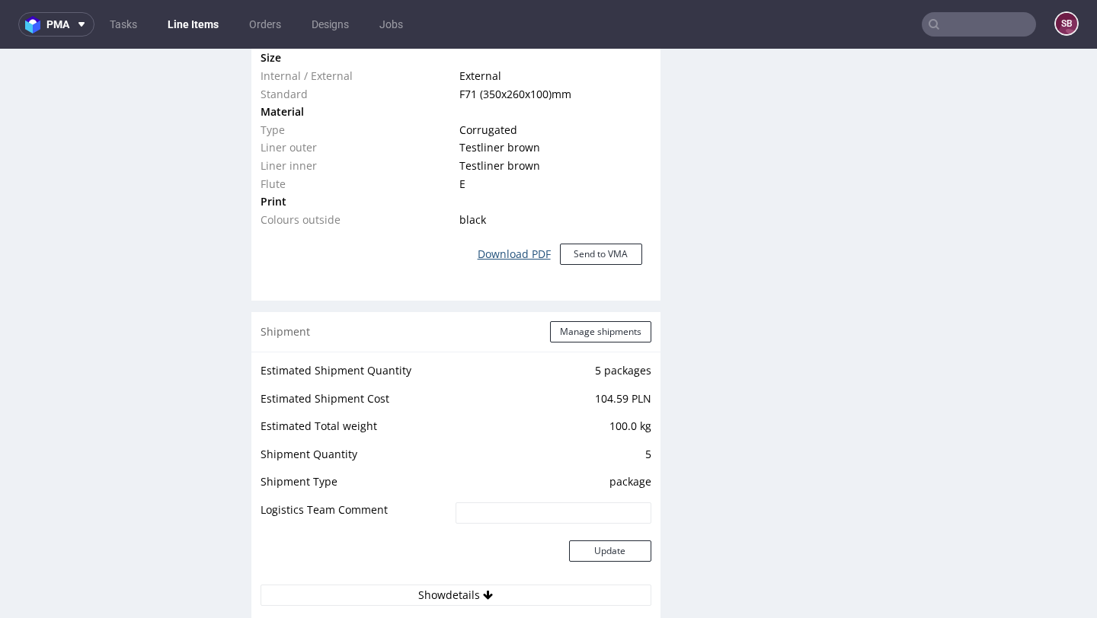
click at [519, 254] on link "Download PDF" at bounding box center [513, 255] width 91 height 34
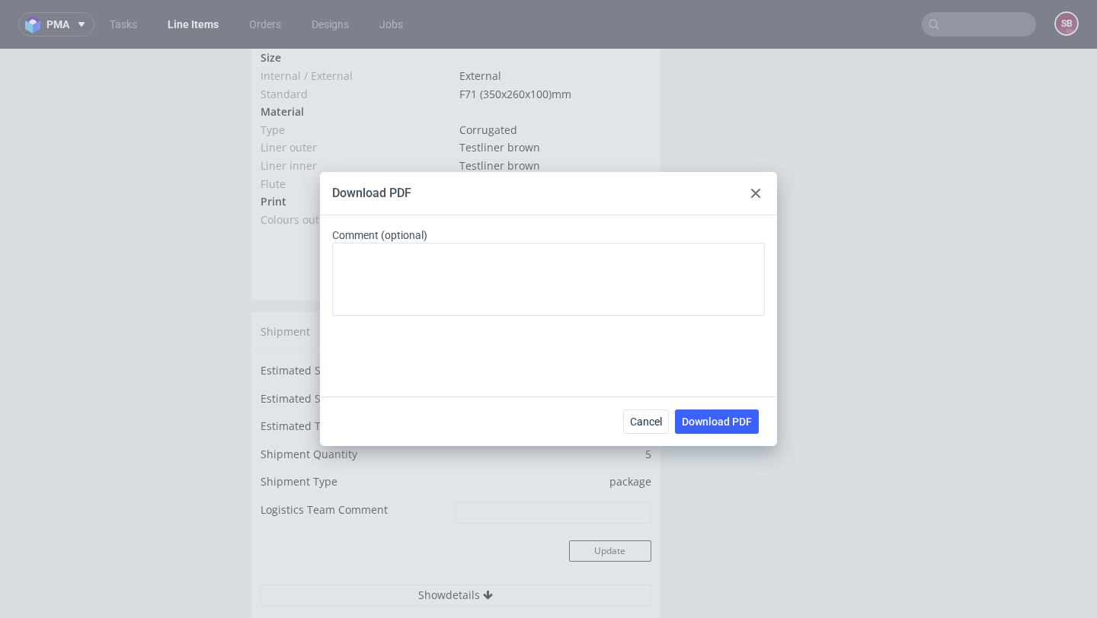
click at [753, 190] on icon at bounding box center [755, 193] width 9 height 9
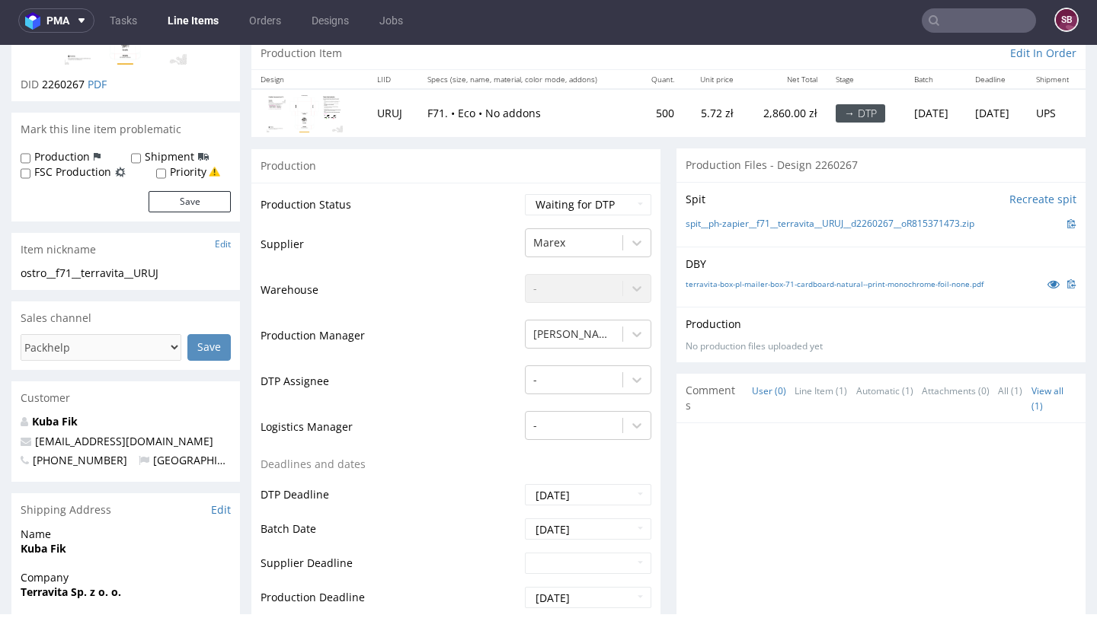
scroll to position [170, 0]
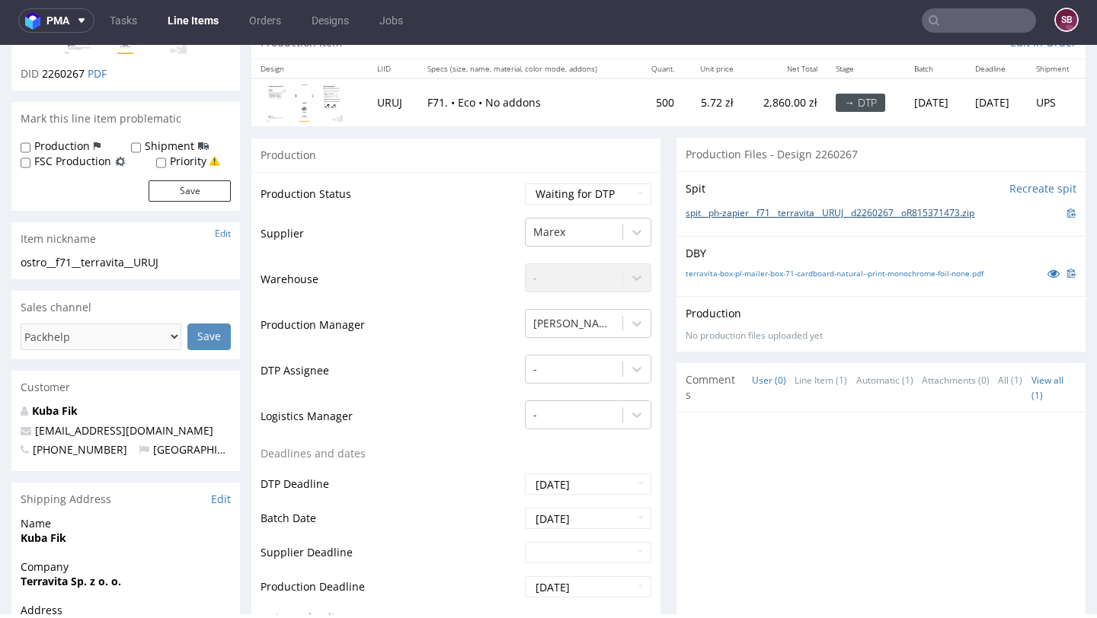
click at [765, 212] on link "spit__ph-zapier__f71__terravita__URUJ__d2260267__oR815371473.zip" at bounding box center [829, 213] width 289 height 13
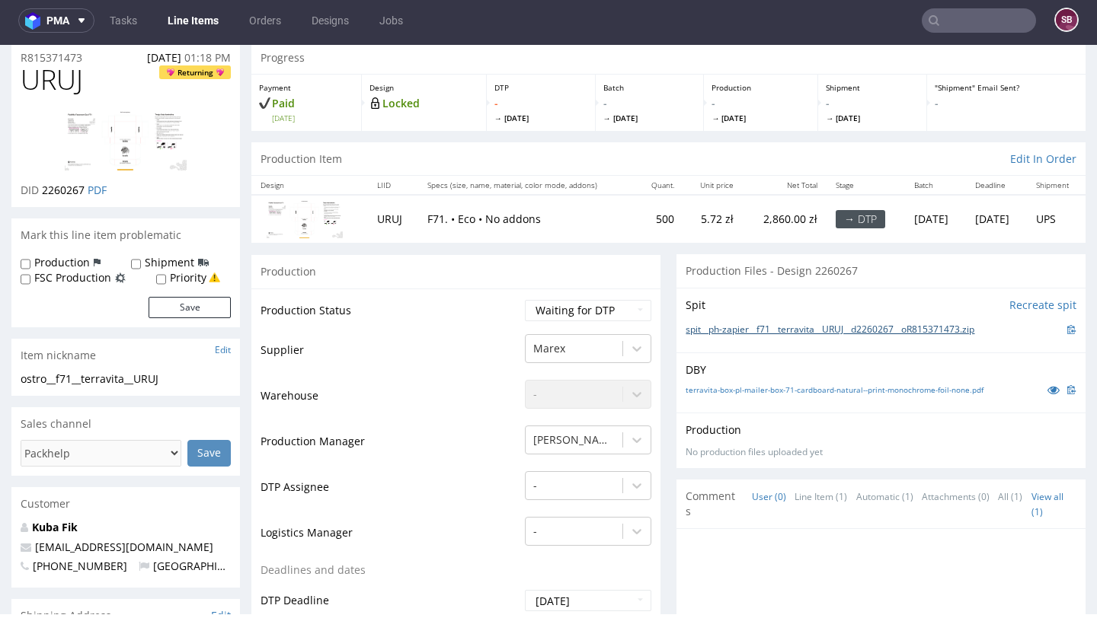
scroll to position [0, 0]
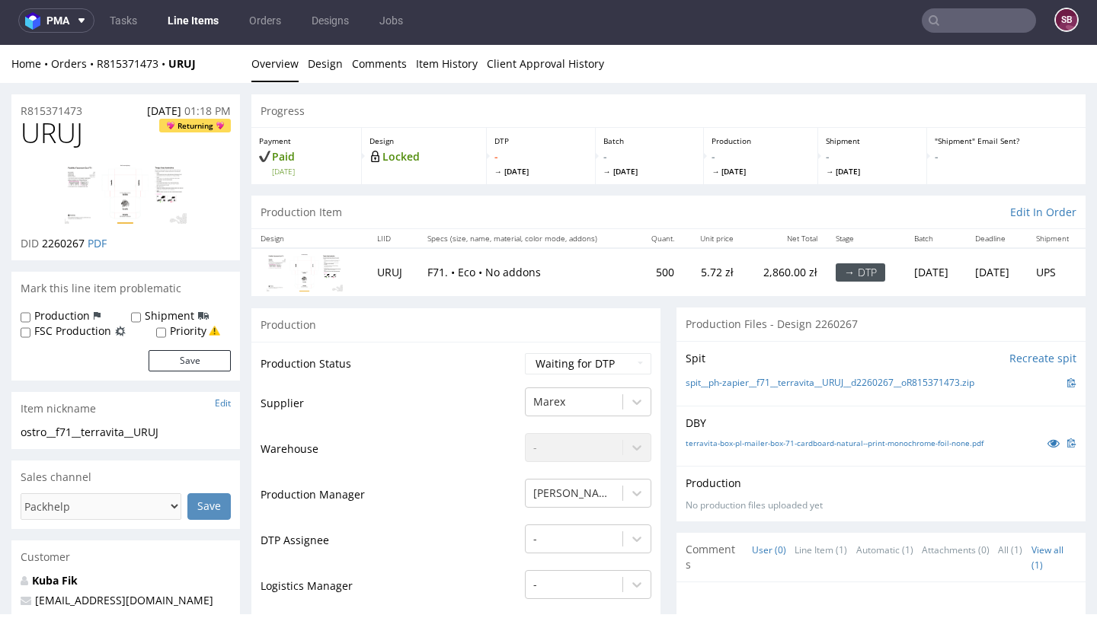
click at [313, 281] on img at bounding box center [305, 273] width 76 height 38
click at [318, 266] on img at bounding box center [305, 273] width 76 height 38
click at [317, 68] on link "Design" at bounding box center [325, 63] width 35 height 37
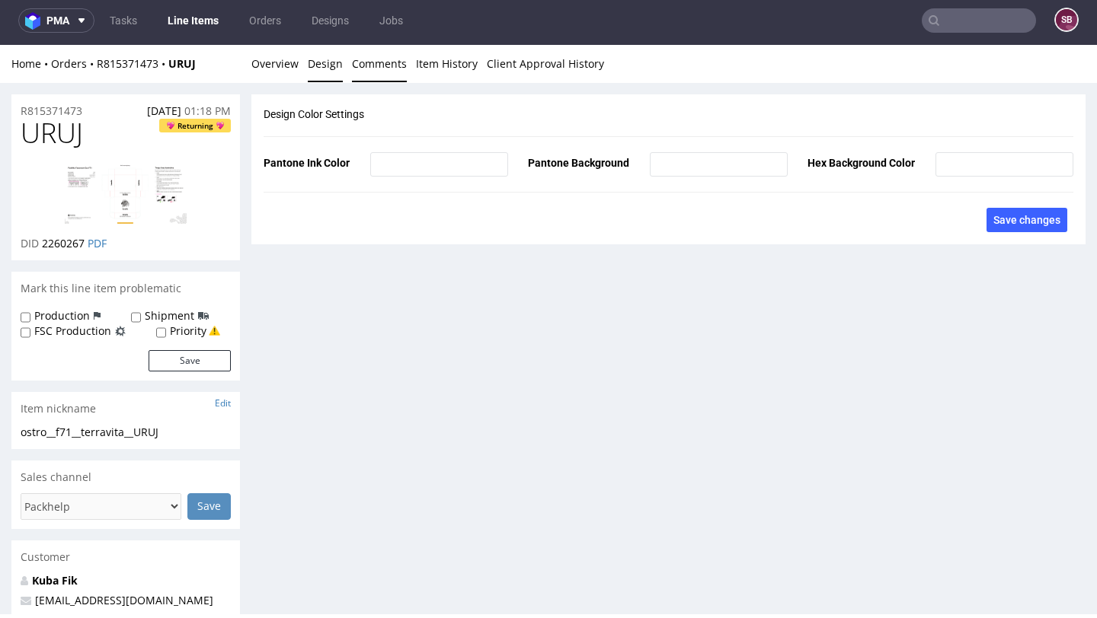
click at [400, 64] on link "Comments" at bounding box center [379, 63] width 55 height 37
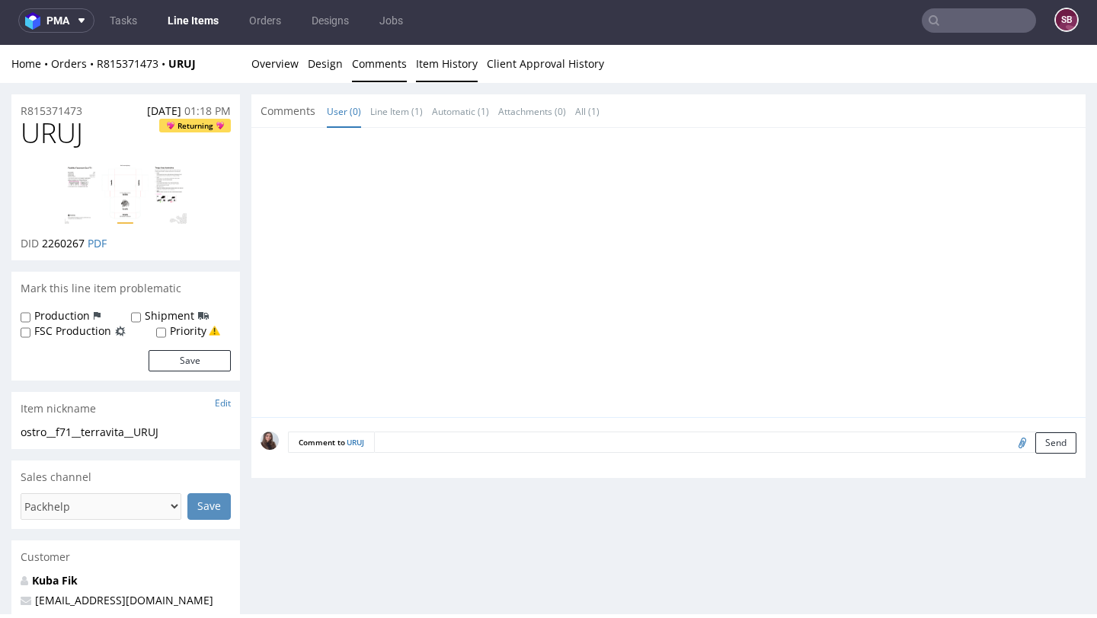
click at [447, 65] on link "Item History" at bounding box center [447, 63] width 62 height 37
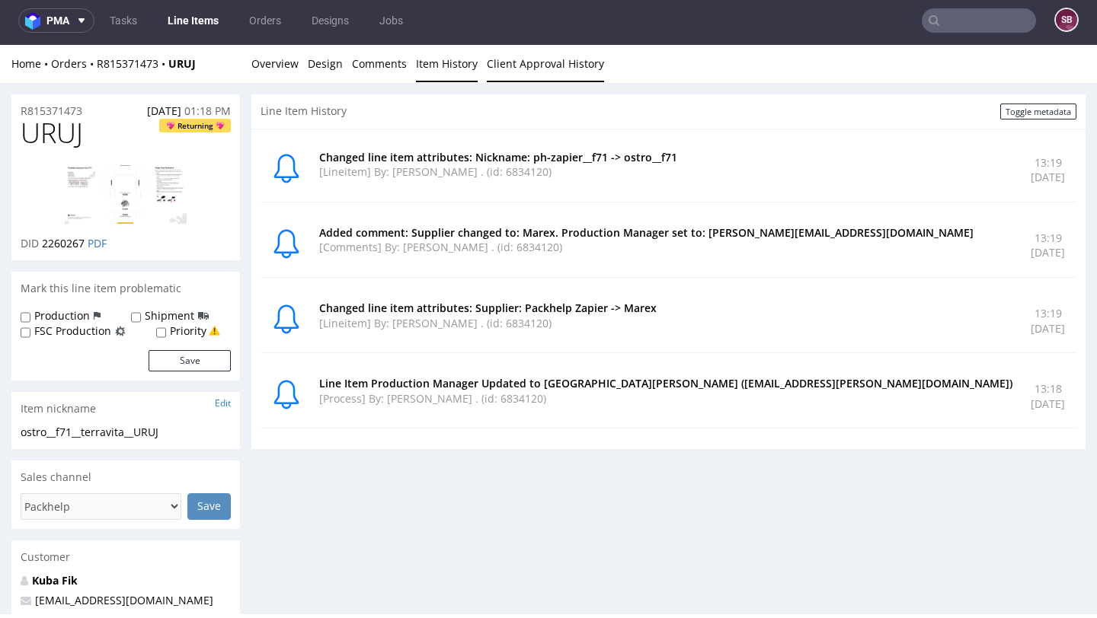
click at [531, 69] on link "Client Approval History" at bounding box center [545, 63] width 117 height 37
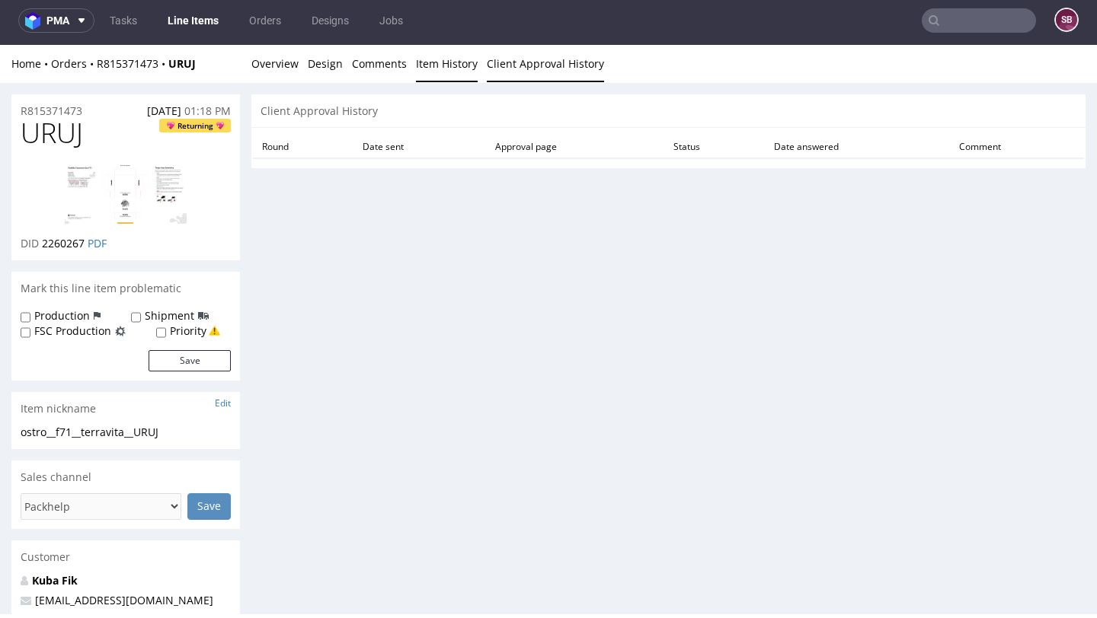
click at [441, 65] on link "Item History" at bounding box center [447, 63] width 62 height 37
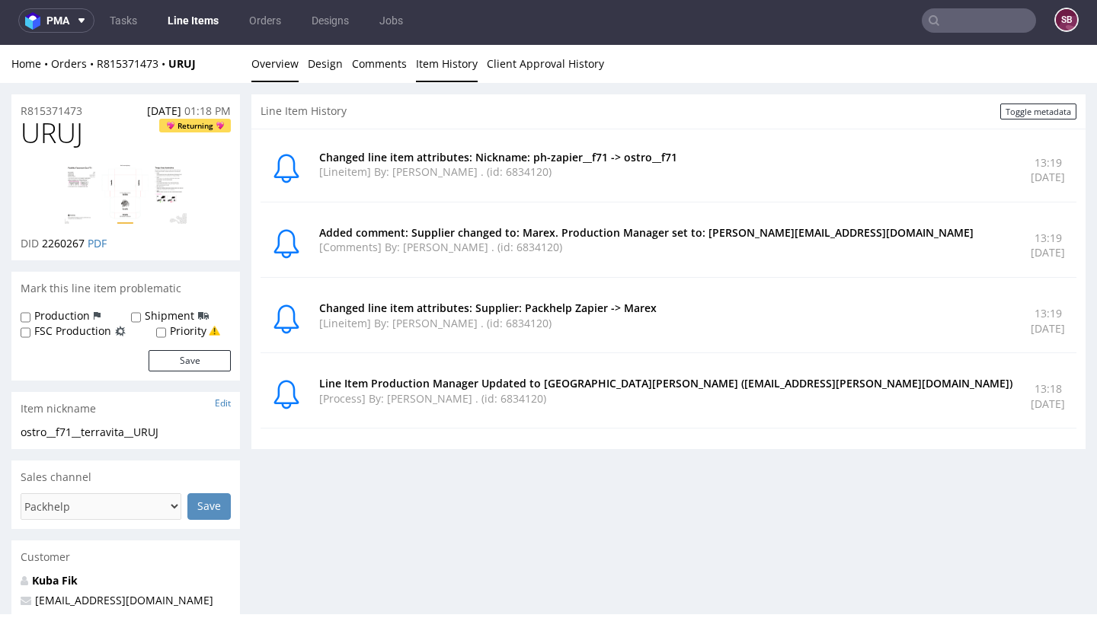
click at [273, 71] on link "Overview" at bounding box center [274, 63] width 47 height 37
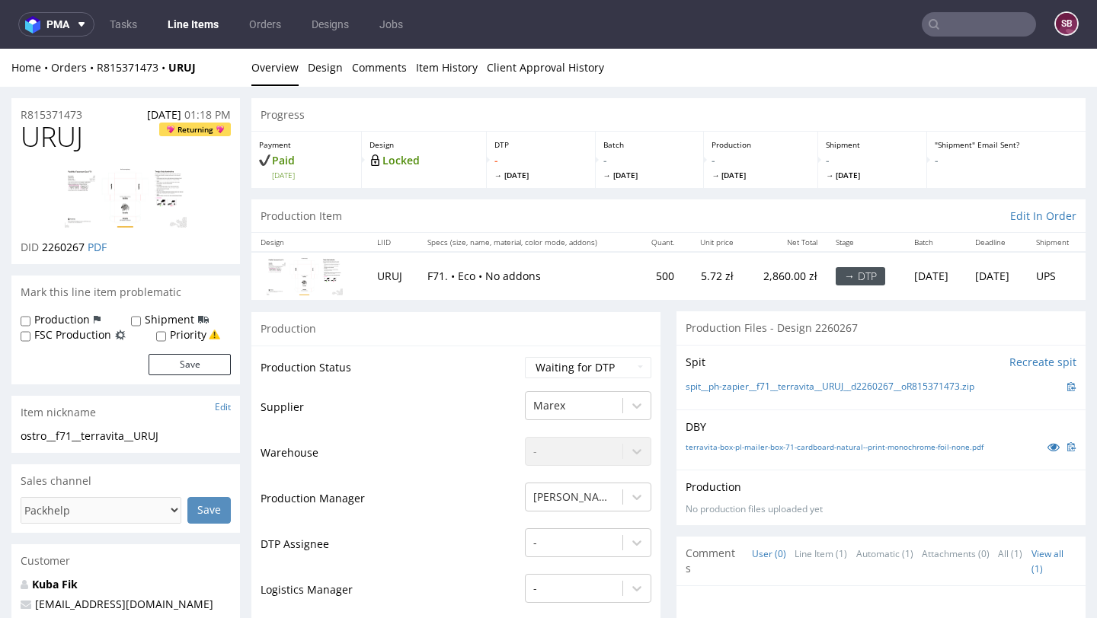
click at [291, 273] on img at bounding box center [305, 276] width 76 height 38
click at [323, 78] on link "Design" at bounding box center [325, 67] width 35 height 37
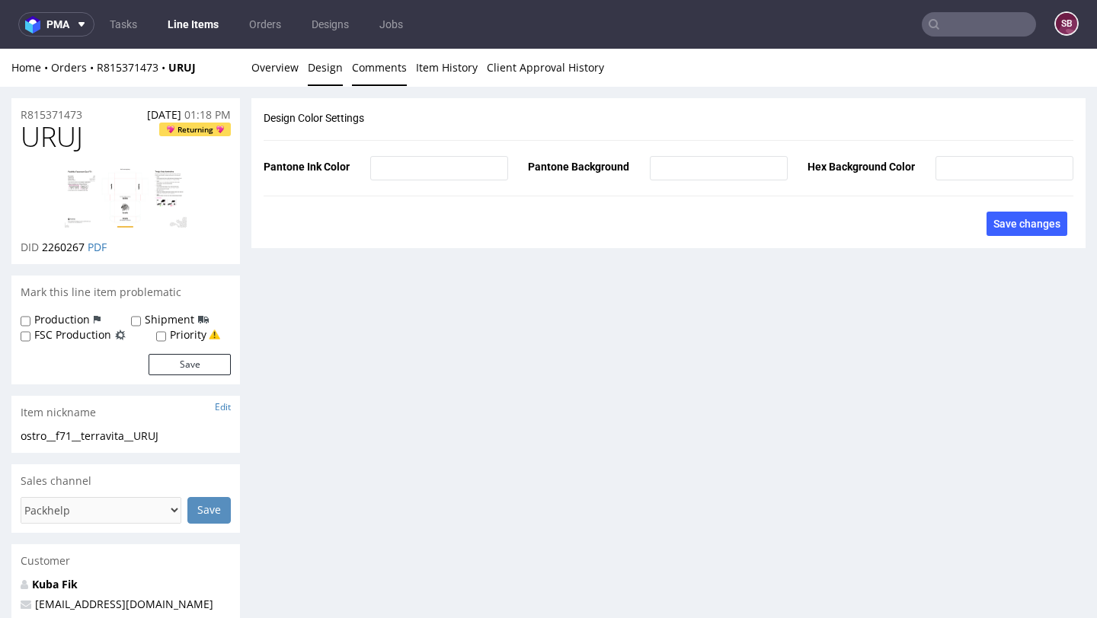
click at [368, 77] on link "Comments" at bounding box center [379, 67] width 55 height 37
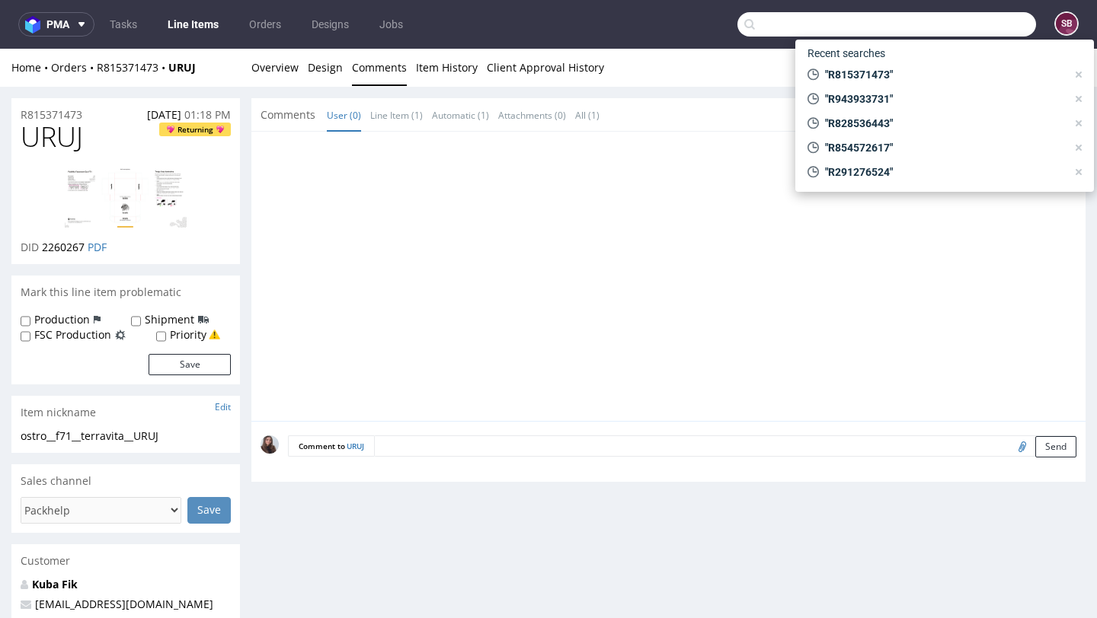
click at [962, 23] on input "text" at bounding box center [886, 24] width 299 height 24
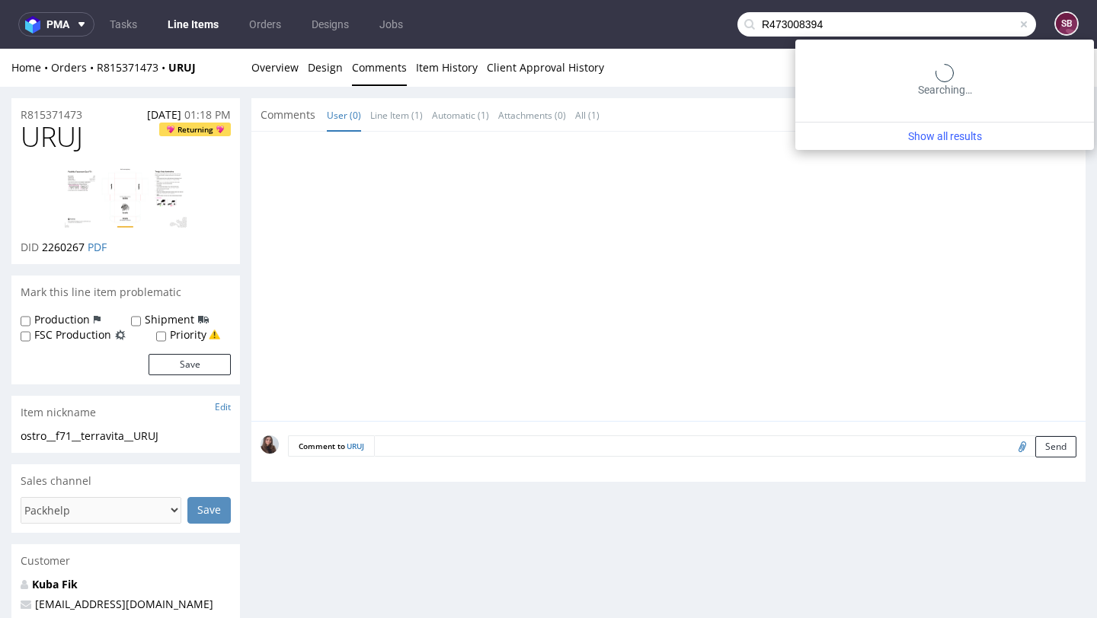
type input "R473008394"
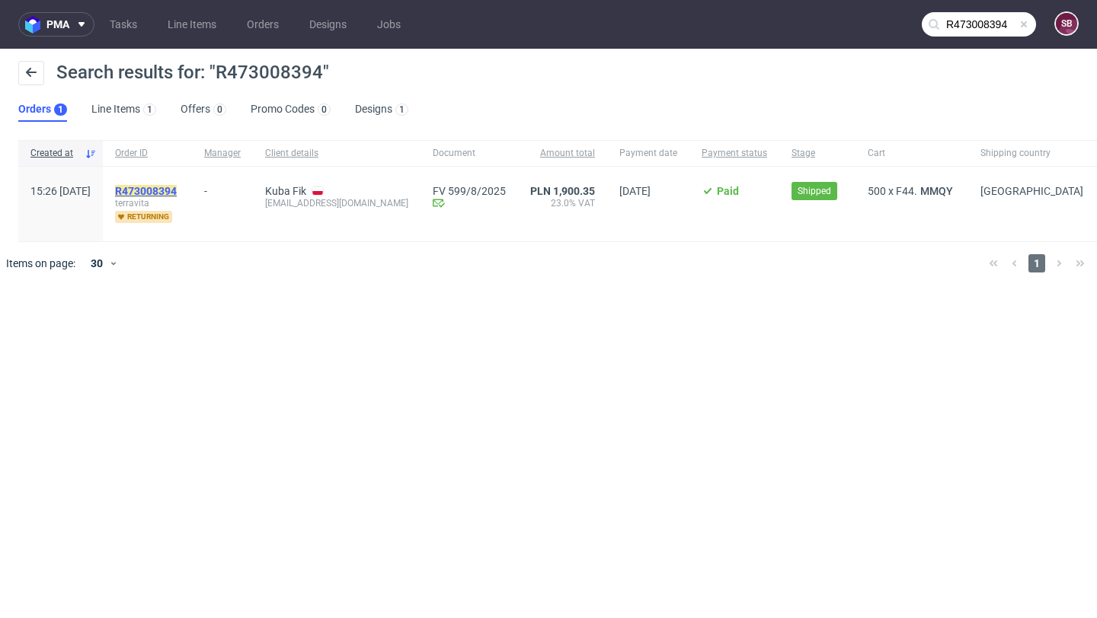
click at [177, 192] on mark "R473008394" at bounding box center [146, 191] width 62 height 12
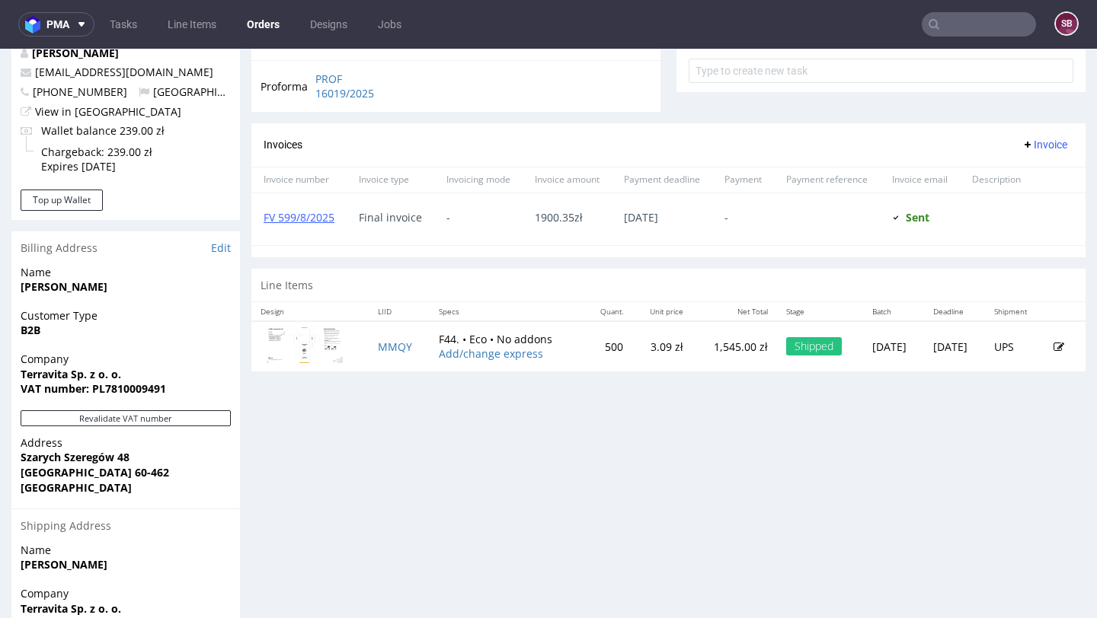
scroll to position [712, 0]
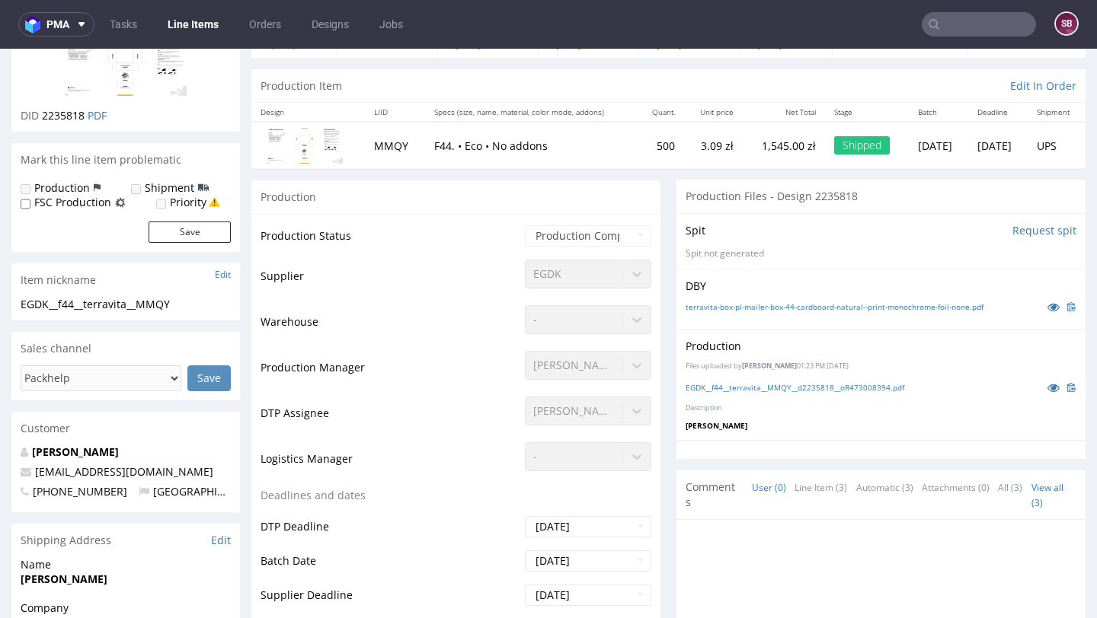
scroll to position [146, 0]
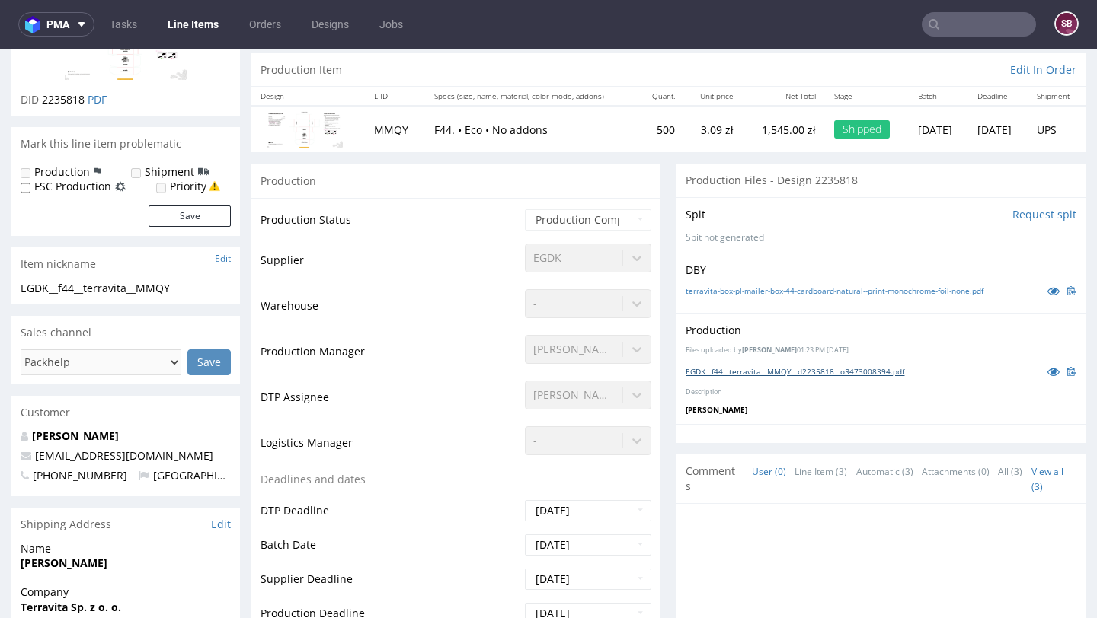
click at [762, 369] on link "EGDK__f44__terravita__MMQY__d2235818__oR473008394.pdf" at bounding box center [794, 371] width 219 height 11
click at [954, 28] on input "text" at bounding box center [978, 24] width 114 height 24
paste input "R299586562"
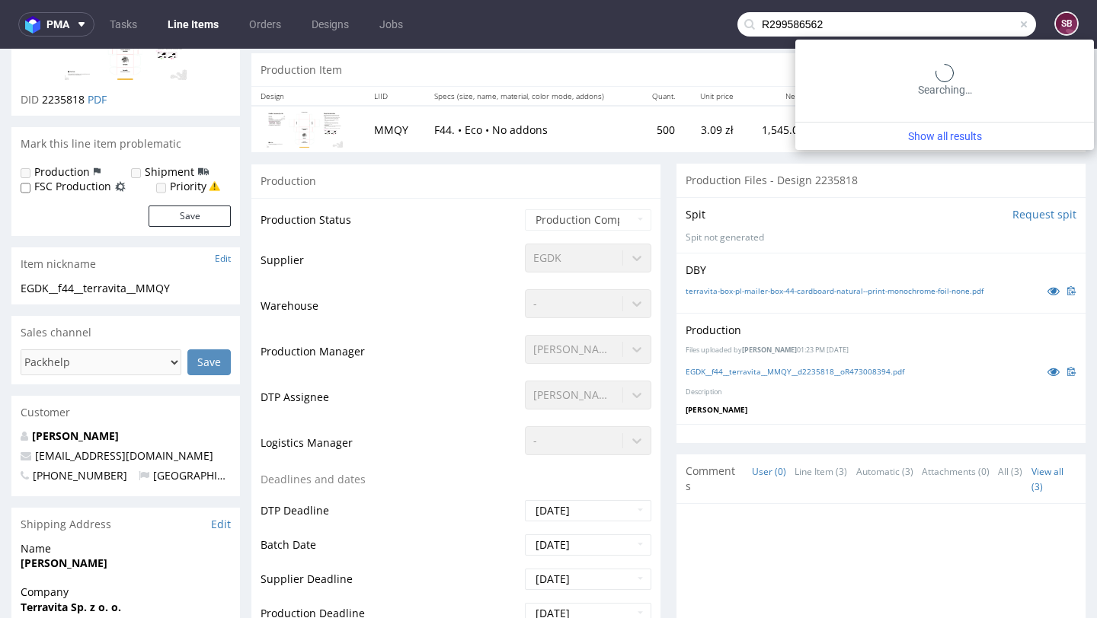
type input "R299586562"
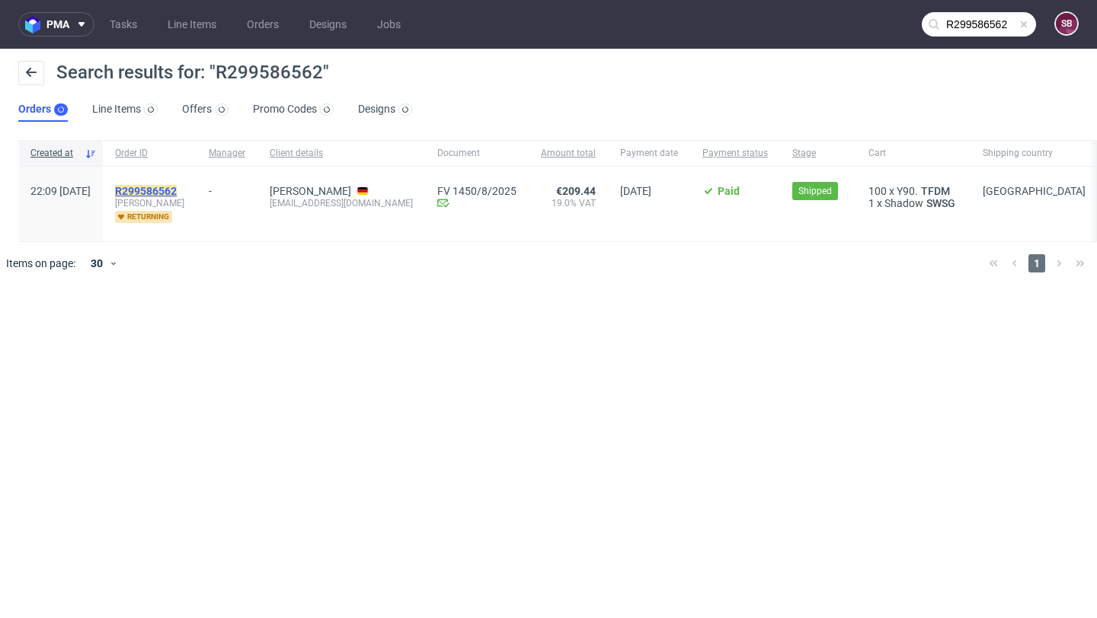
click at [177, 191] on mark "R299586562" at bounding box center [146, 191] width 62 height 12
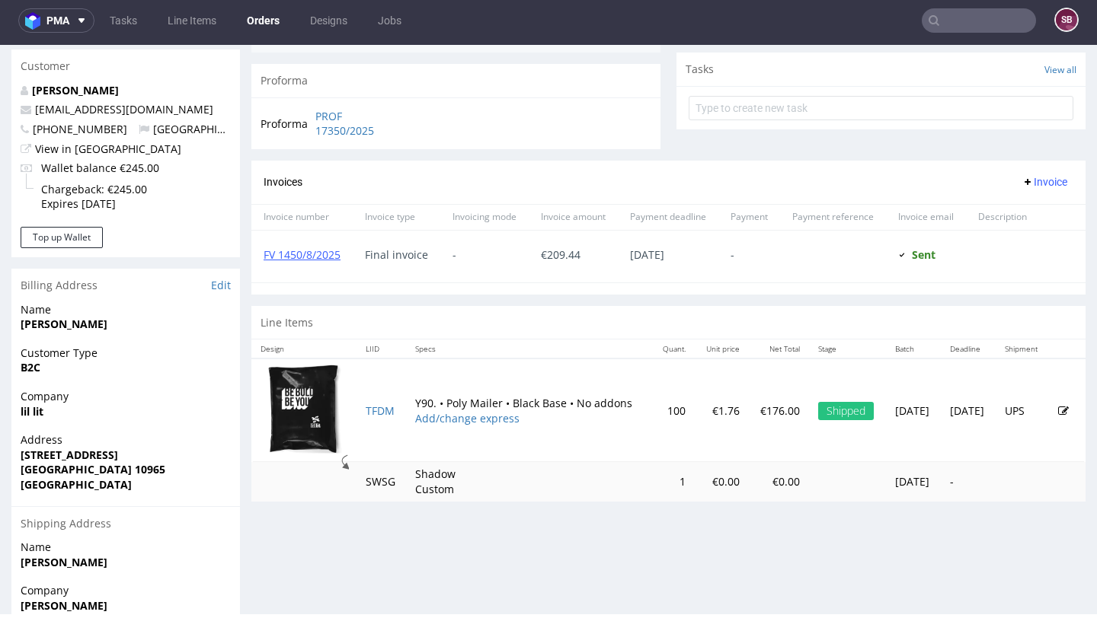
scroll to position [509, 0]
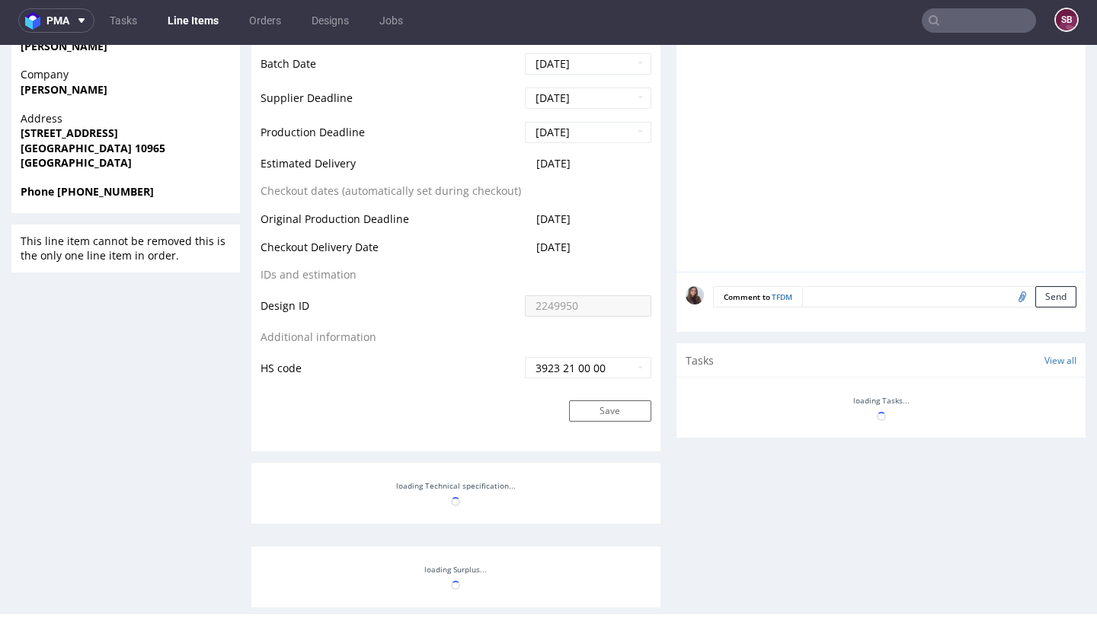
scroll to position [838, 0]
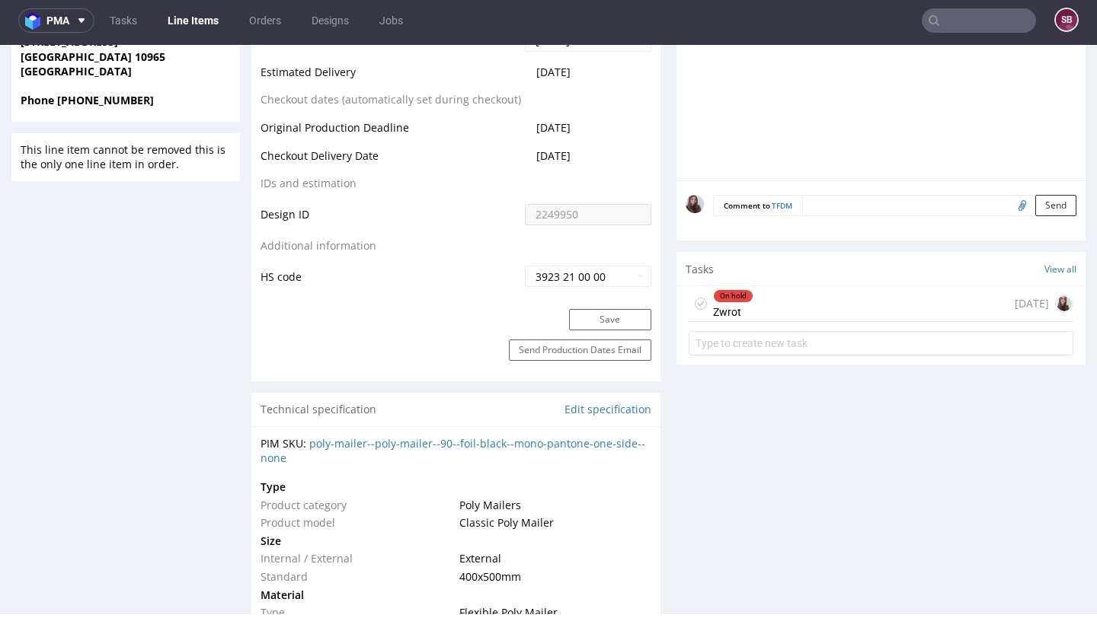
click at [800, 298] on div "On hold Zwrot 7 days ago" at bounding box center [880, 304] width 385 height 36
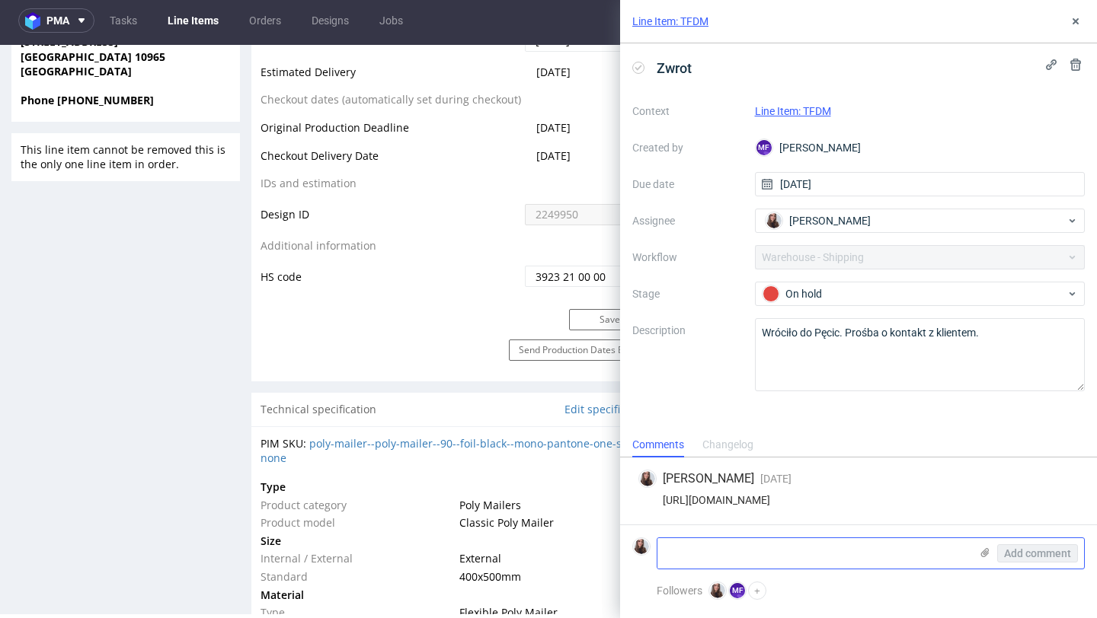
click at [725, 550] on textarea at bounding box center [813, 553] width 312 height 30
click at [724, 548] on textarea at bounding box center [813, 553] width 312 height 30
paste textarea "Jeane-Sari Brombach c/o lil lit Kreuzbergstrasse 1 10965 Berlin Deutschland Am …"
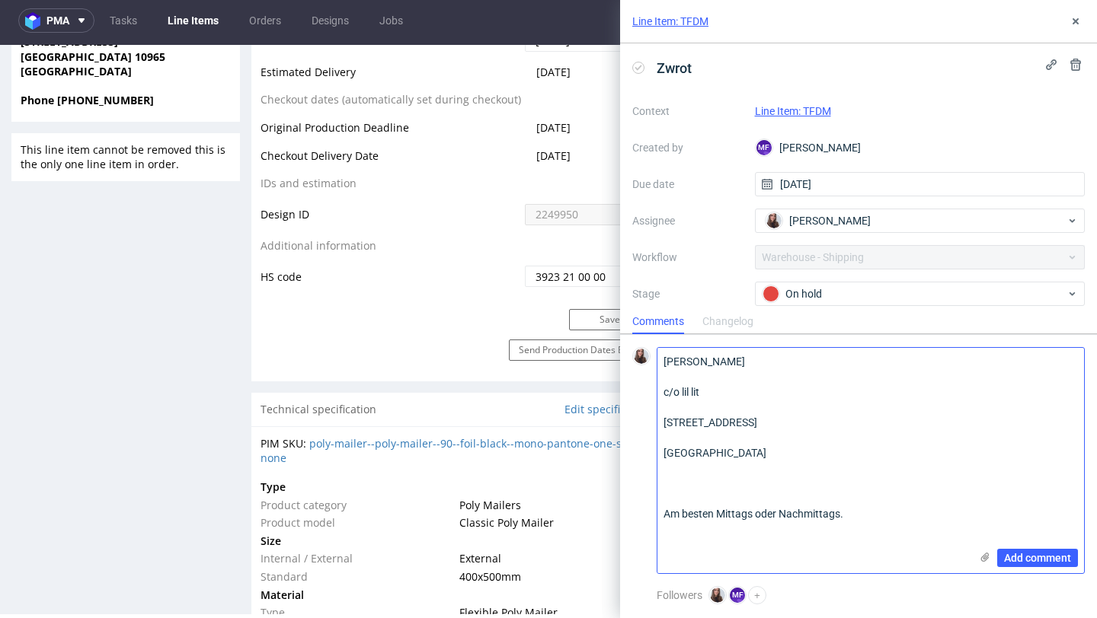
click at [845, 516] on textarea "Jeane-Sari Brombach c/o lil lit Kreuzbergstrasse 1 10965 Berlin Deutschland Am …" at bounding box center [813, 460] width 312 height 225
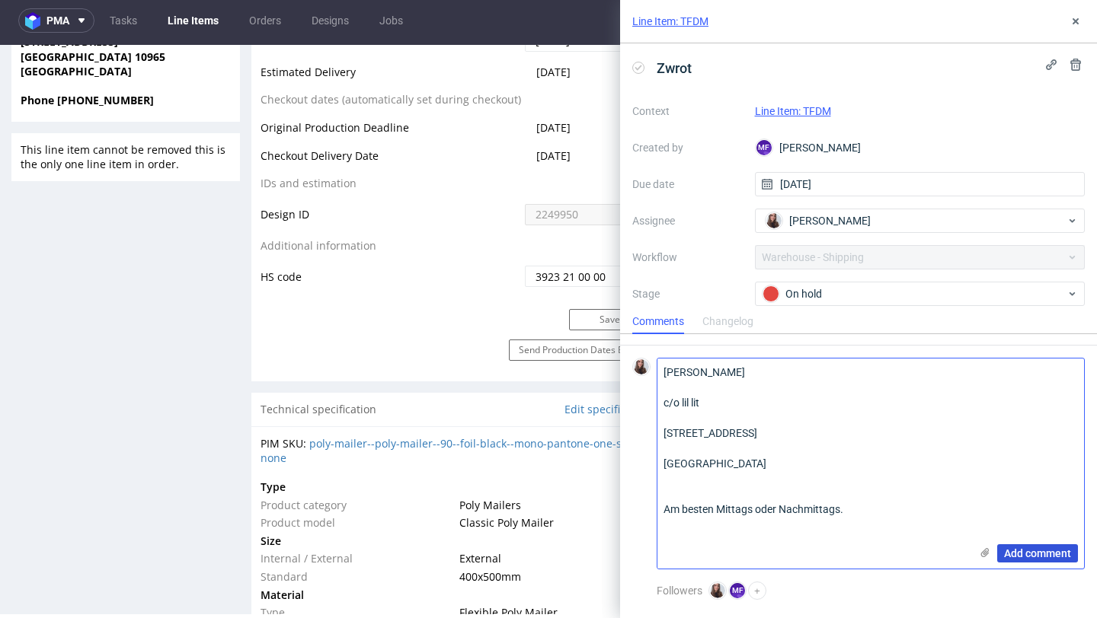
type textarea "Jeane-Sari Brombach c/o lil lit Kreuzbergstrasse 1 10965 Berlin Deutschland Am …"
click at [1027, 554] on span "Add comment" at bounding box center [1037, 553] width 67 height 11
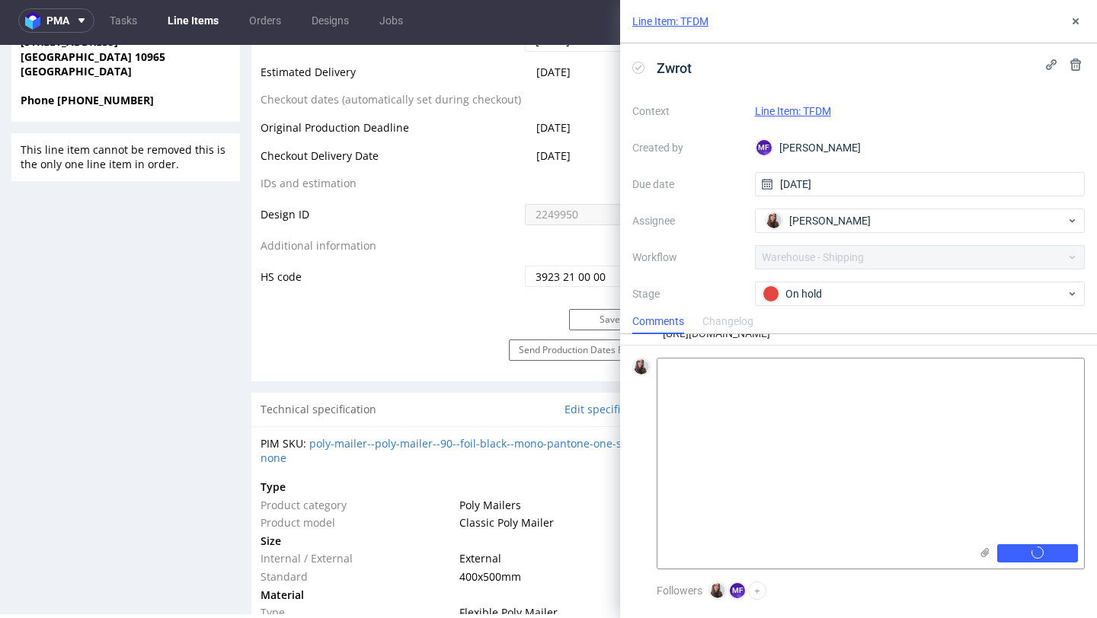
scroll to position [78, 0]
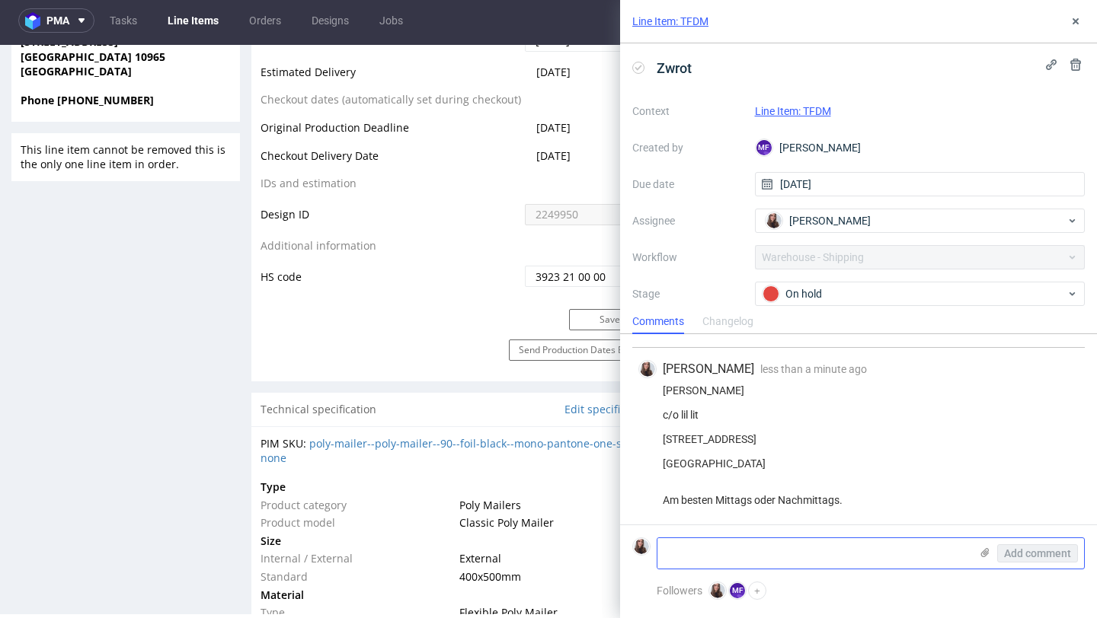
click at [723, 554] on textarea at bounding box center [813, 553] width 312 height 30
type textarea "Proszę o zorganizowanie wysyłki jeszcze raz"
click at [1030, 554] on span "Add comment" at bounding box center [1037, 553] width 67 height 11
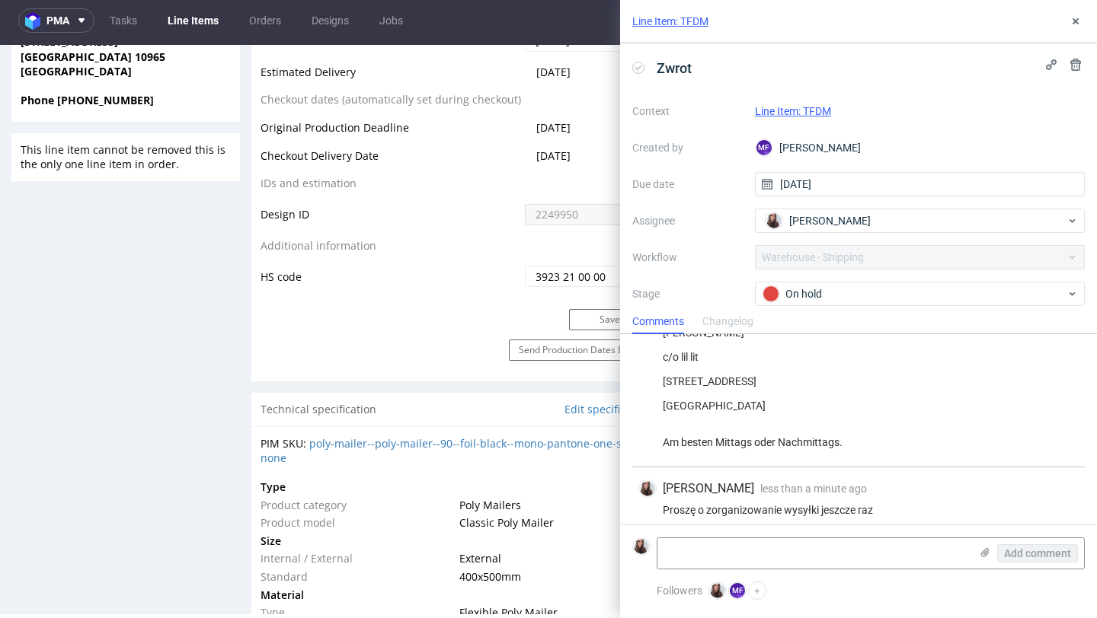
scroll to position [146, 0]
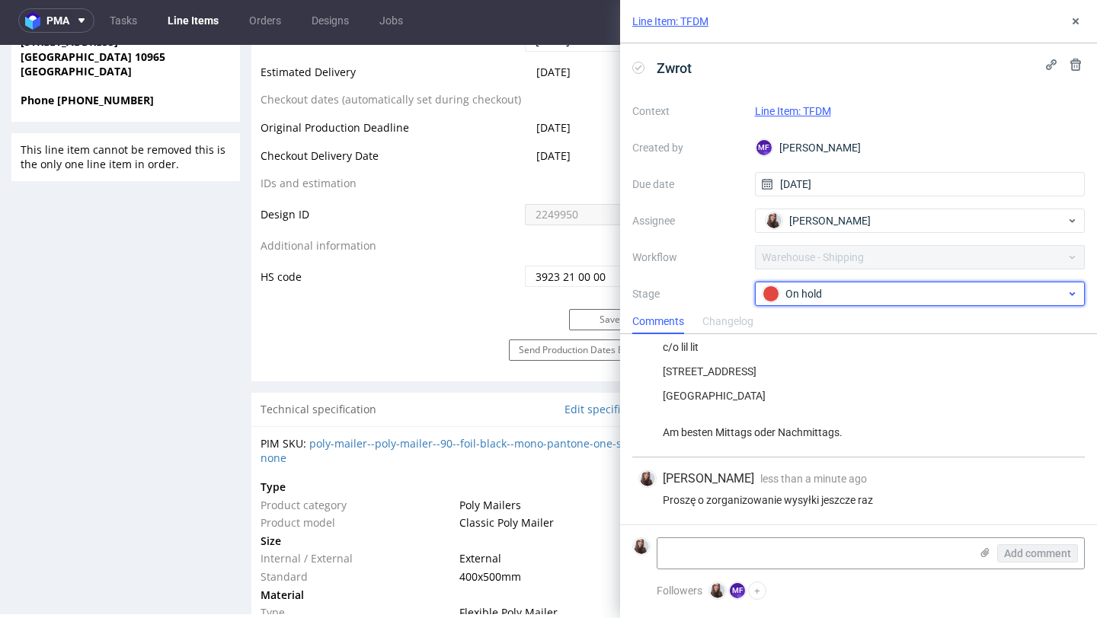
click at [819, 301] on div "On hold" at bounding box center [913, 294] width 303 height 17
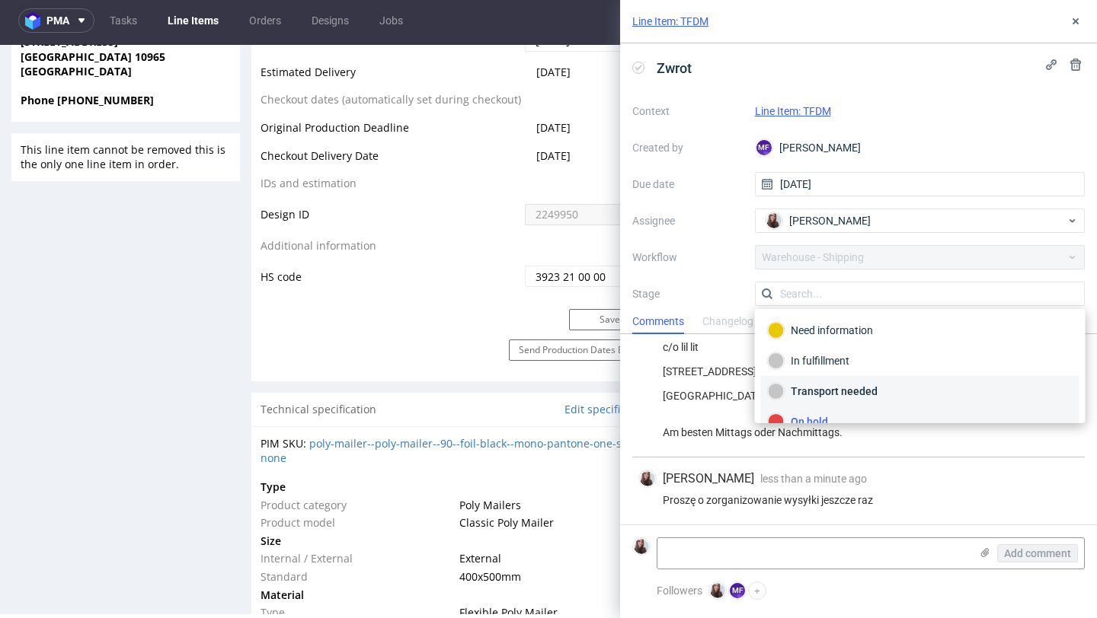
scroll to position [22, 0]
click at [841, 395] on div "Transport needed" at bounding box center [920, 399] width 305 height 17
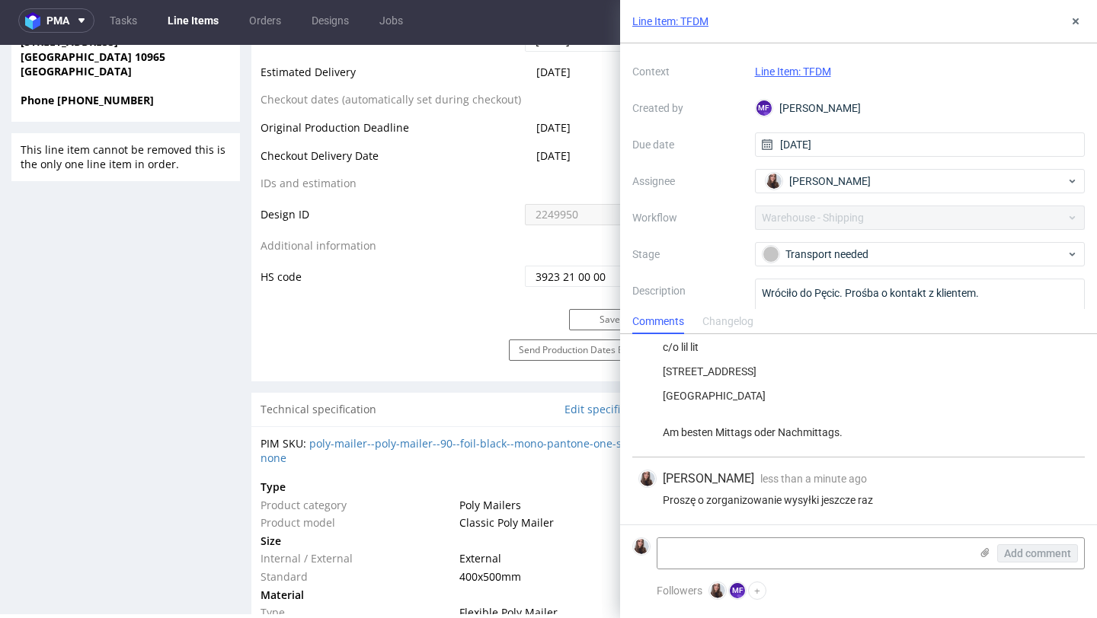
scroll to position [0, 0]
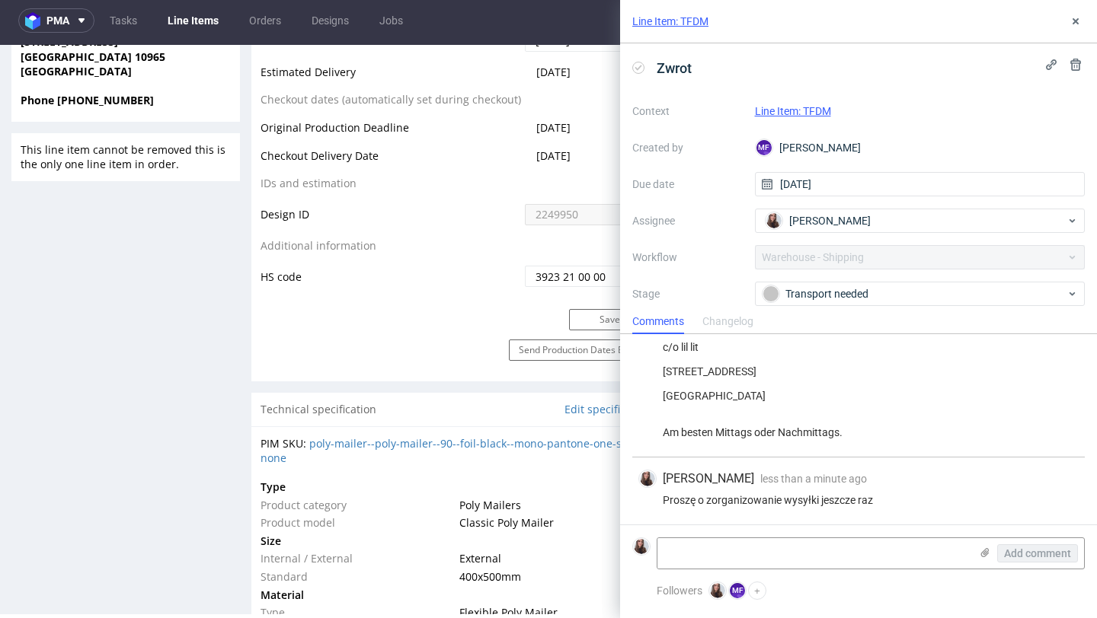
click at [804, 110] on link "Line Item: TFDM" at bounding box center [793, 111] width 76 height 12
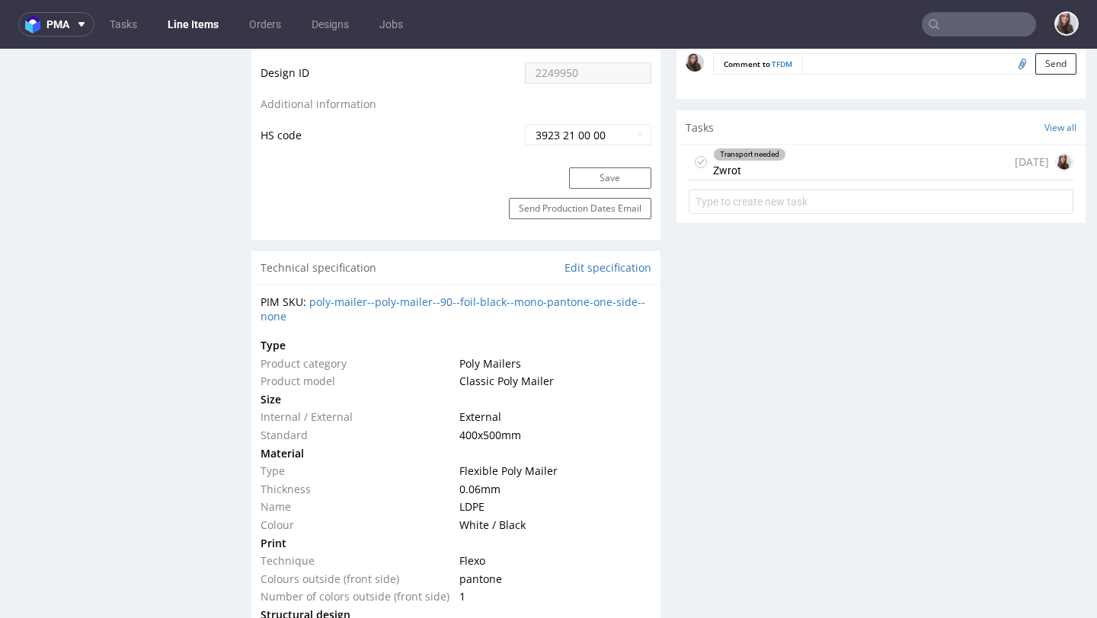
scroll to position [1004, 0]
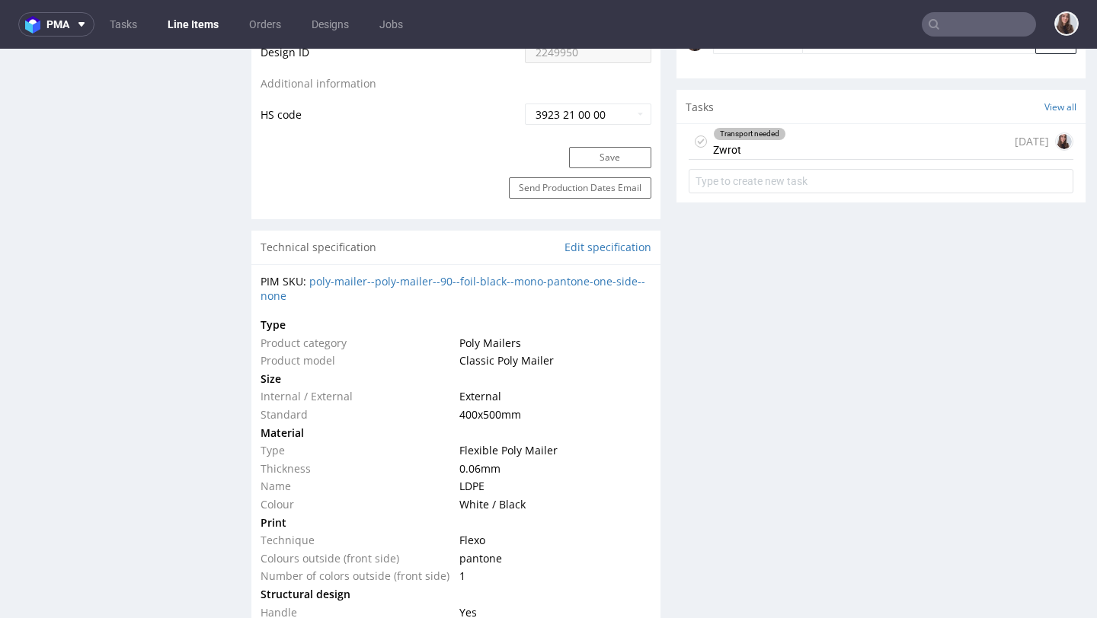
click at [772, 138] on div "Transport needed" at bounding box center [750, 134] width 72 height 12
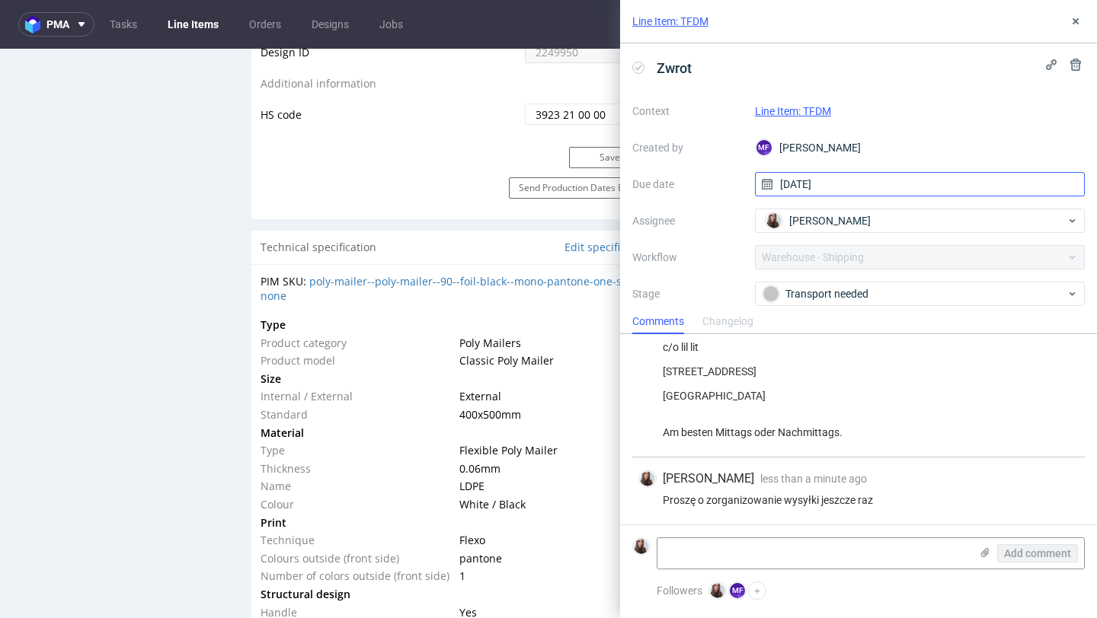
scroll to position [146, 0]
click at [854, 221] on div "[PERSON_NAME]" at bounding box center [913, 221] width 305 height 24
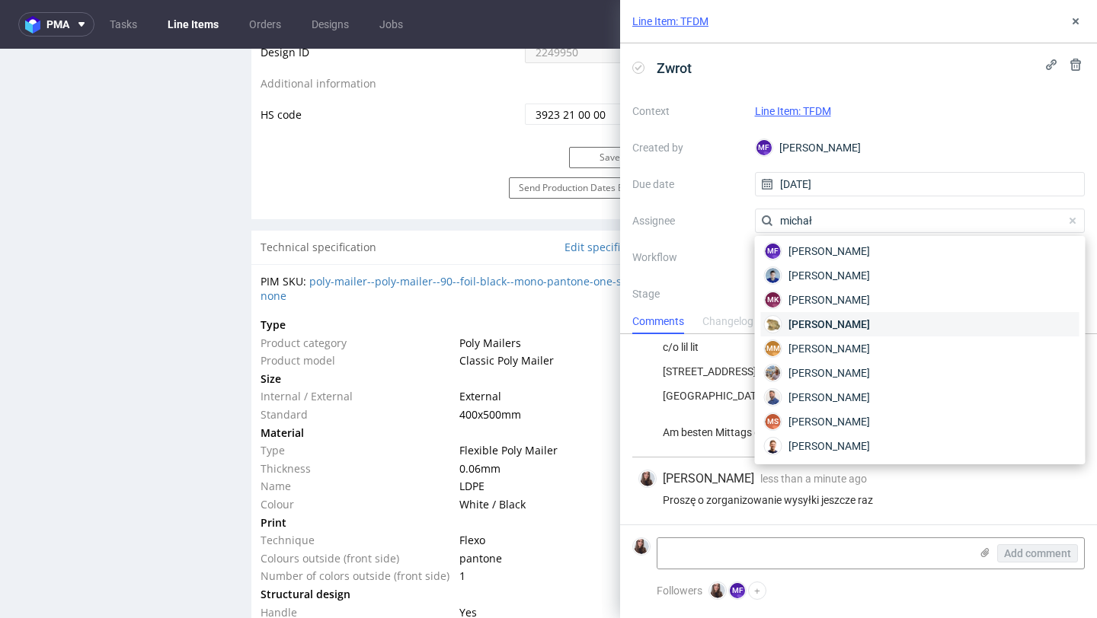
scroll to position [3, 0]
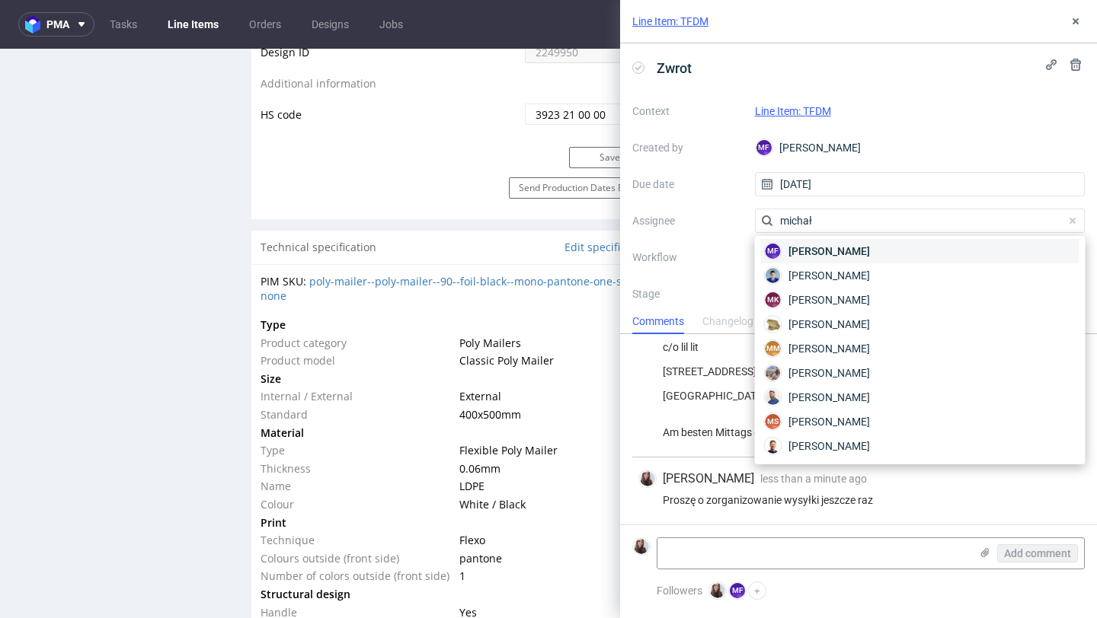
type input "michał"
click at [860, 254] on span "[PERSON_NAME]" at bounding box center [828, 251] width 81 height 15
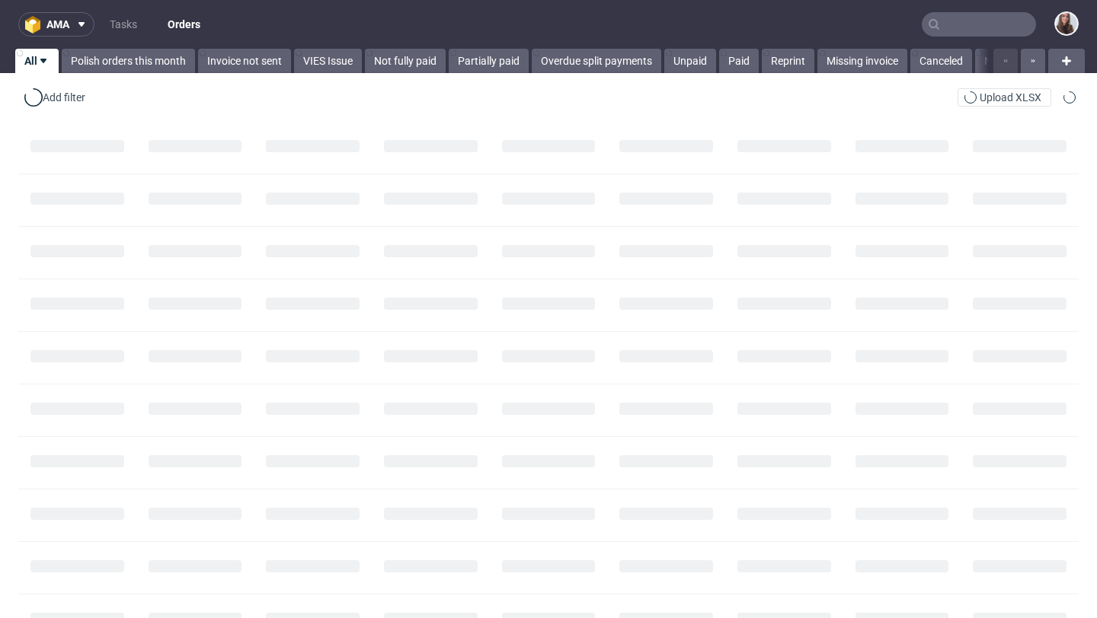
click at [953, 24] on input "text" at bounding box center [978, 24] width 114 height 24
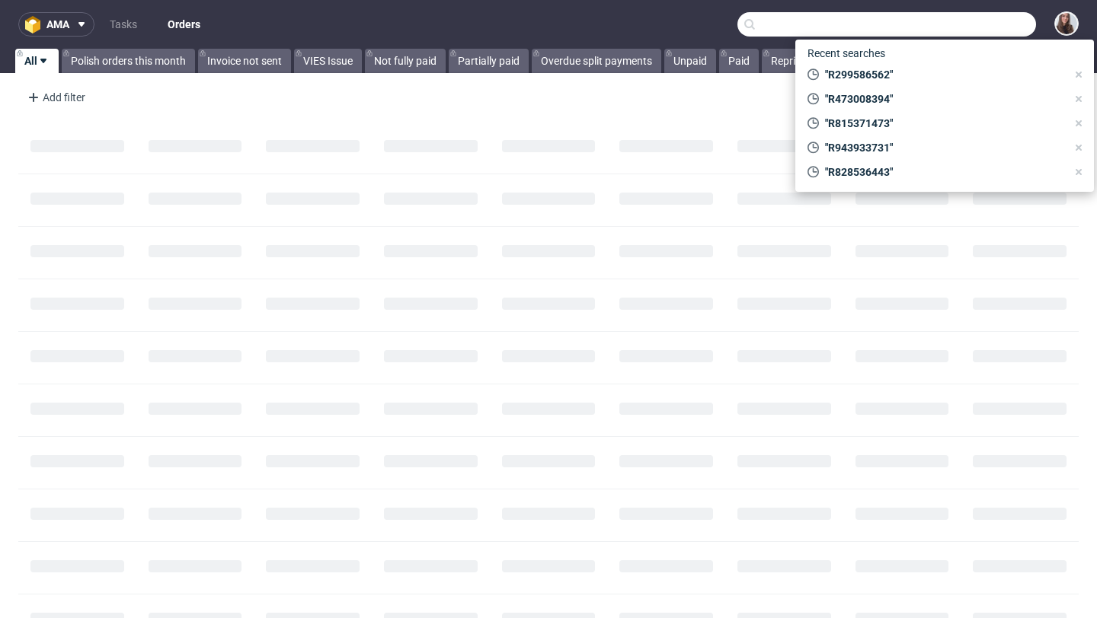
paste input "R993510084"
type input "R993510084"
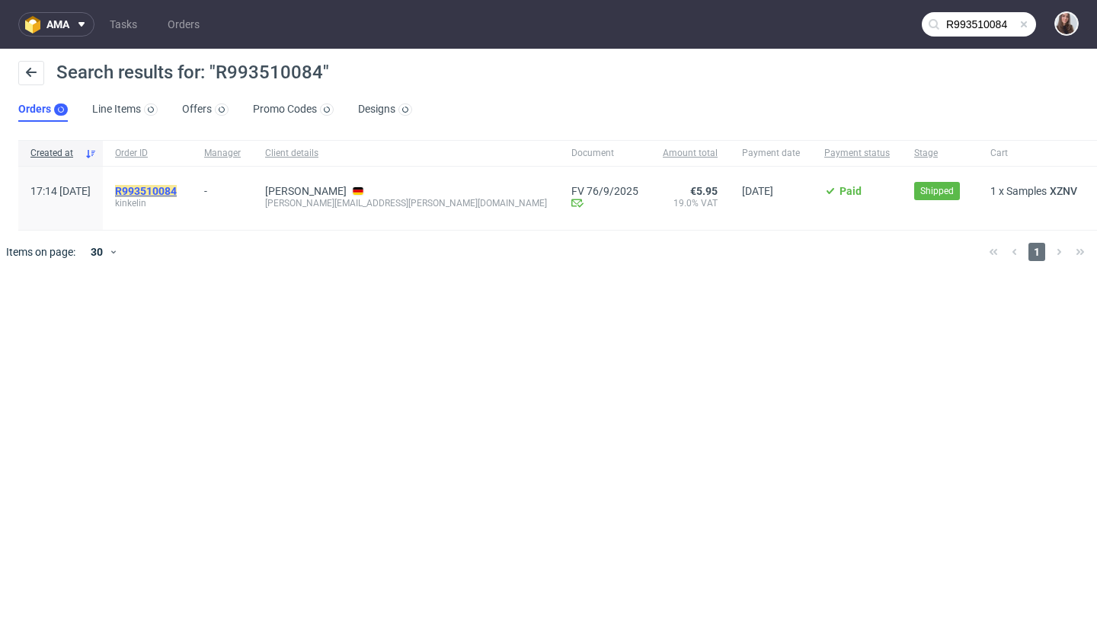
click at [177, 189] on mark "R993510084" at bounding box center [146, 191] width 62 height 12
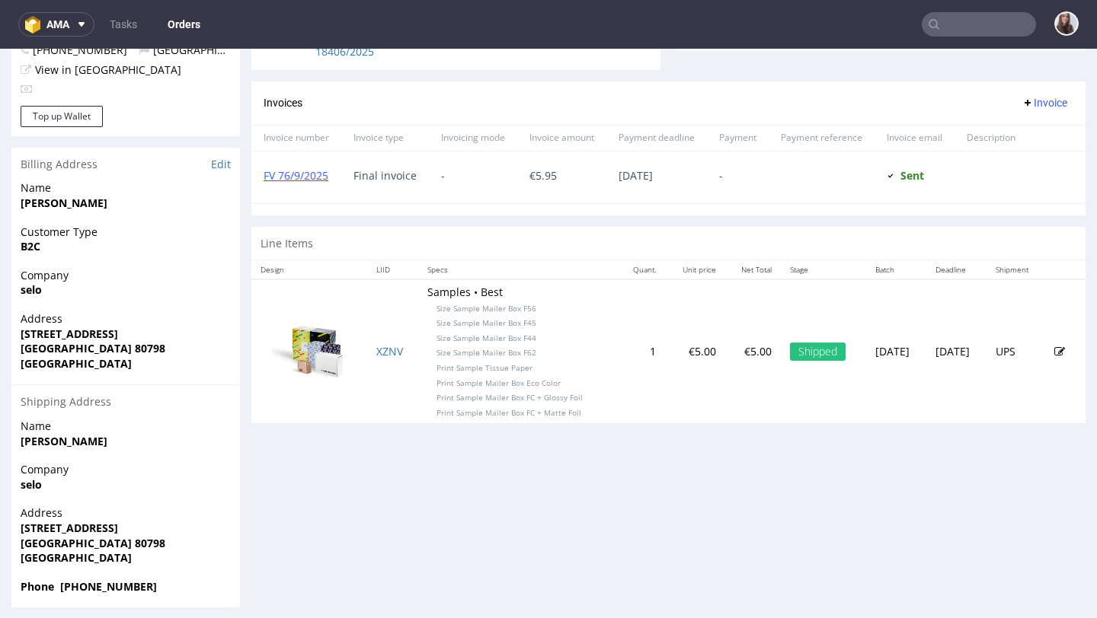
scroll to position [631, 0]
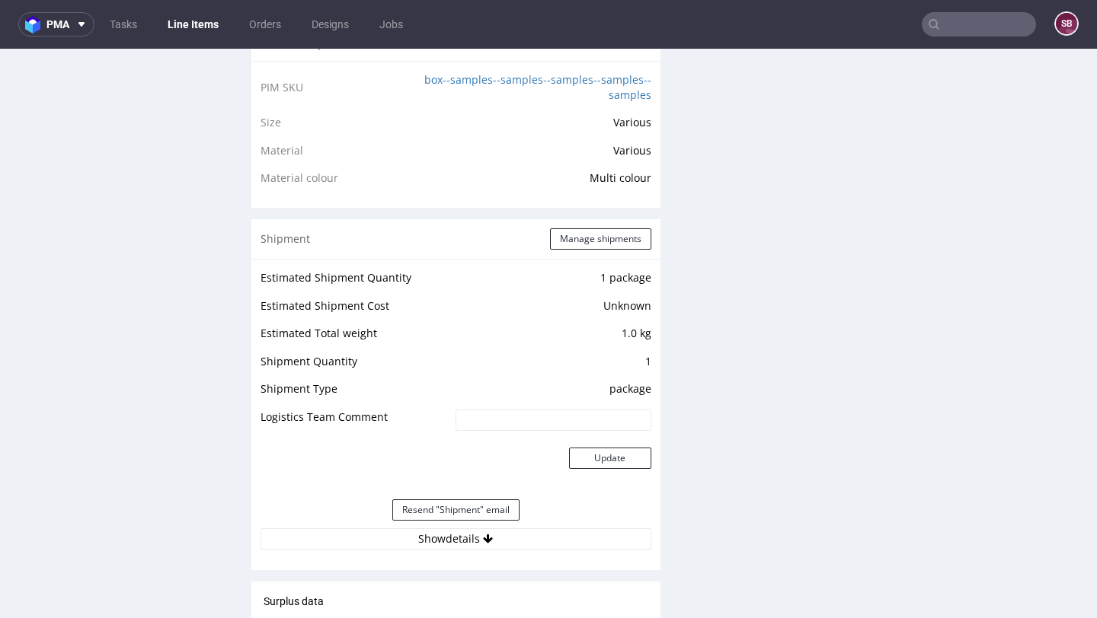
scroll to position [1190, 0]
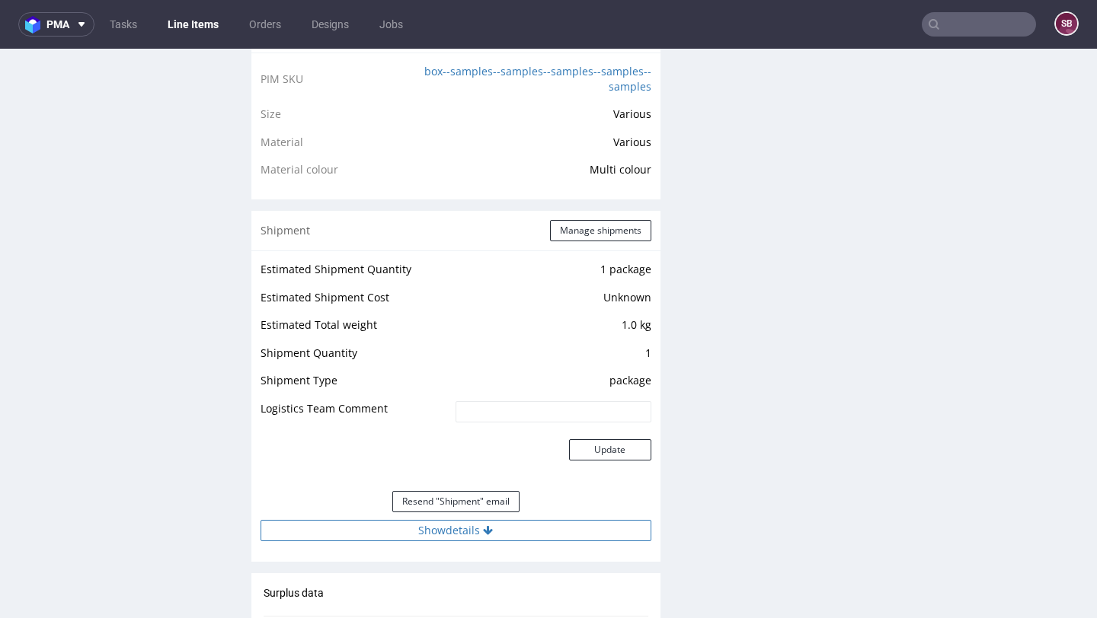
click at [463, 527] on button "Show details" at bounding box center [455, 530] width 391 height 21
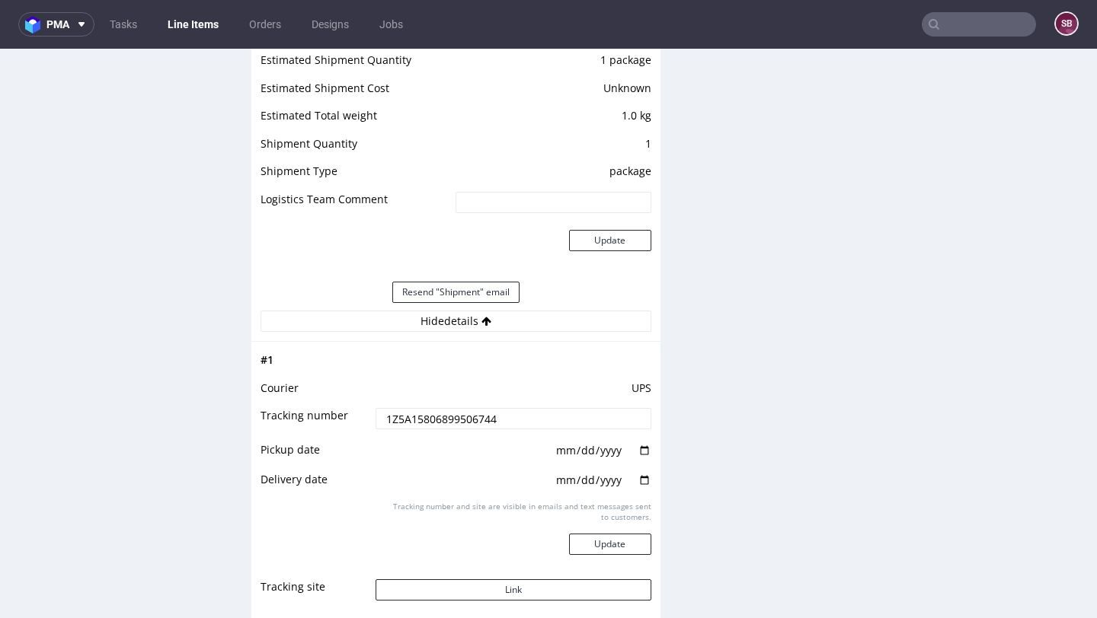
scroll to position [1421, 0]
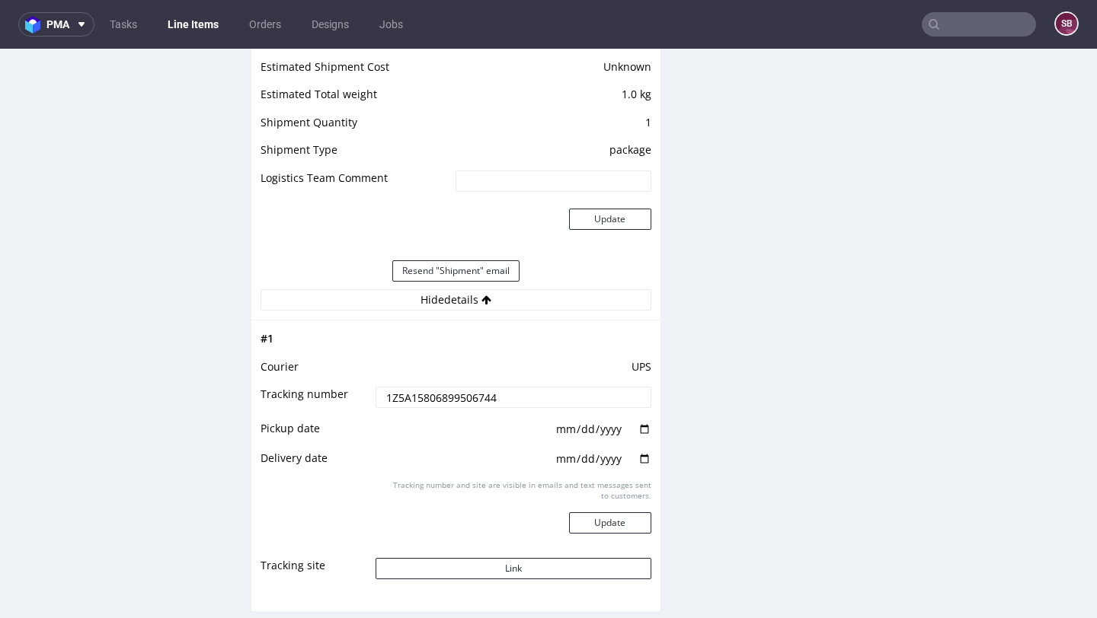
drag, startPoint x: 522, startPoint y: 401, endPoint x: 378, endPoint y: 397, distance: 144.0
click at [378, 397] on input "1Z5A15806899506744" at bounding box center [512, 397] width 275 height 21
click at [954, 27] on input "text" at bounding box center [978, 24] width 114 height 24
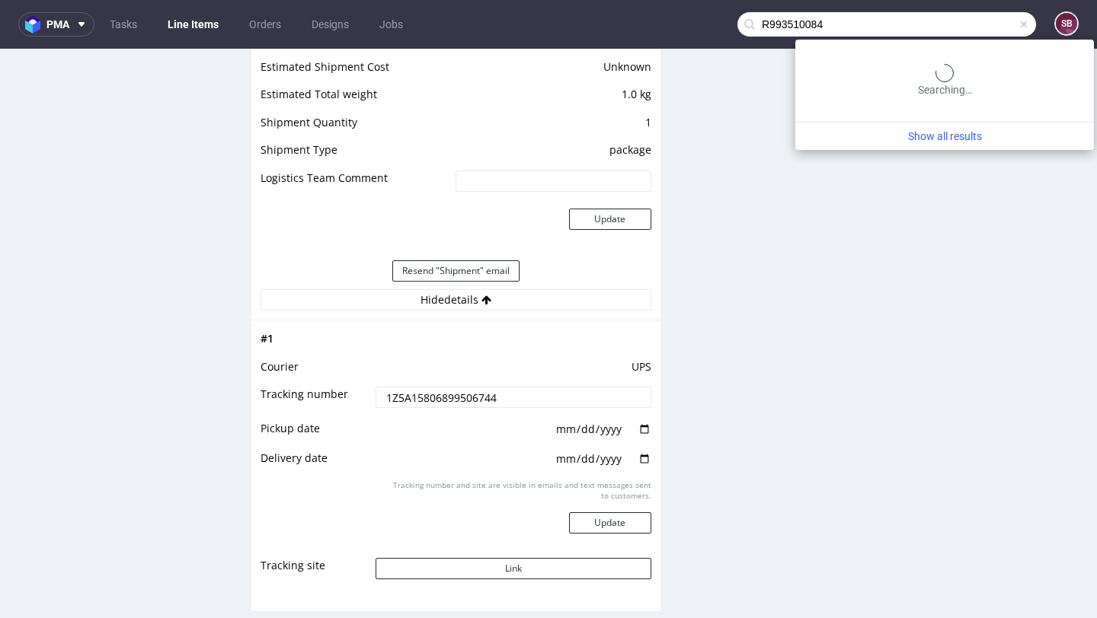
type input "R993510084"
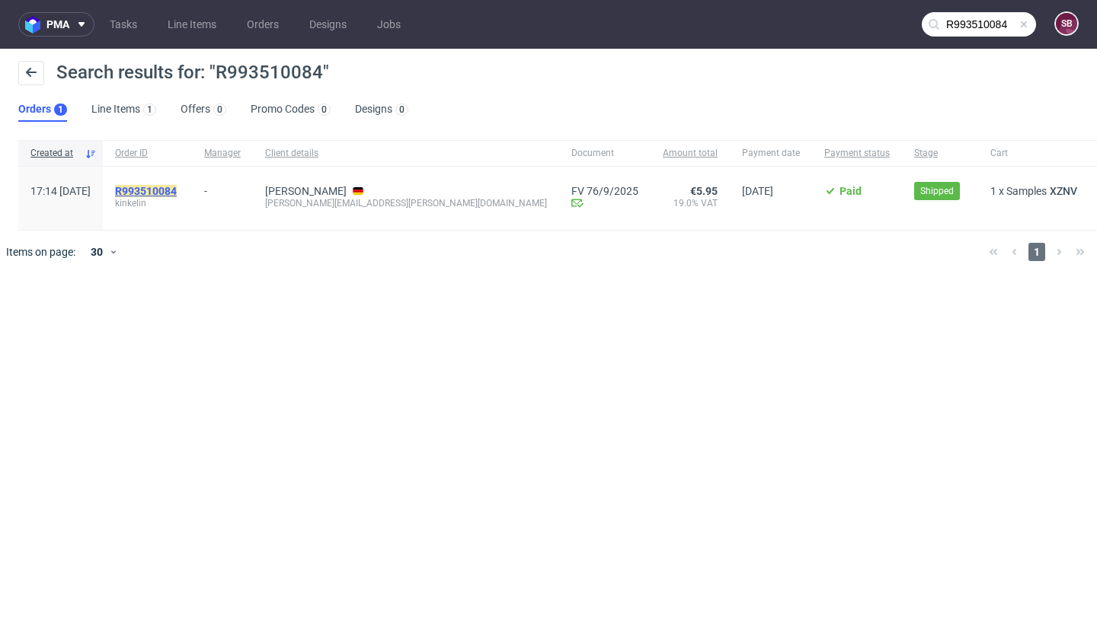
click at [160, 190] on mark "R993510084" at bounding box center [146, 191] width 62 height 12
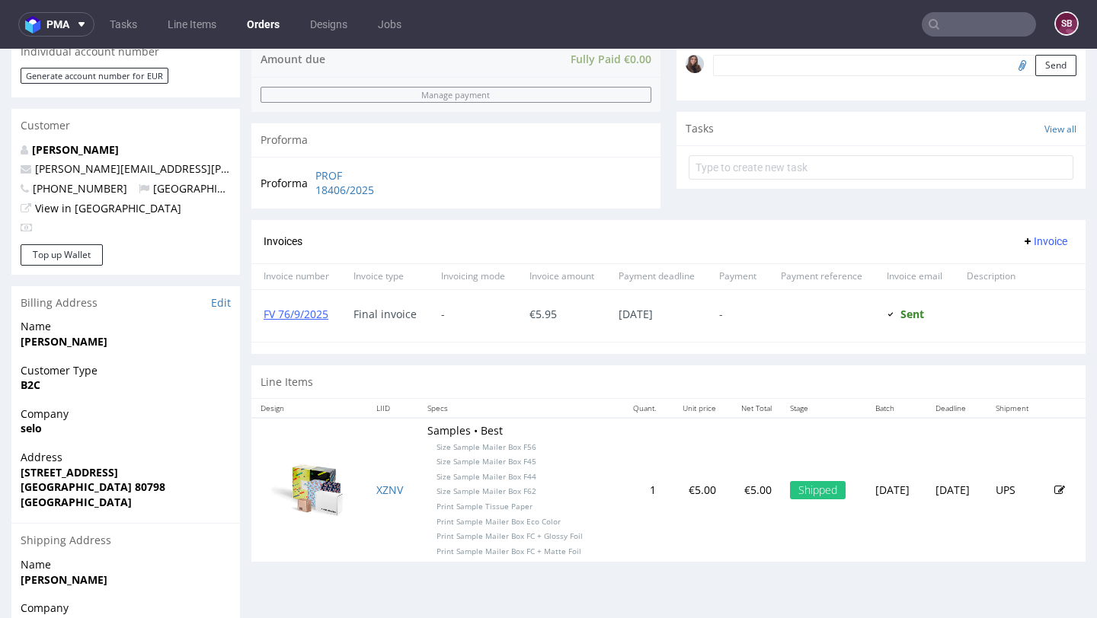
scroll to position [484, 0]
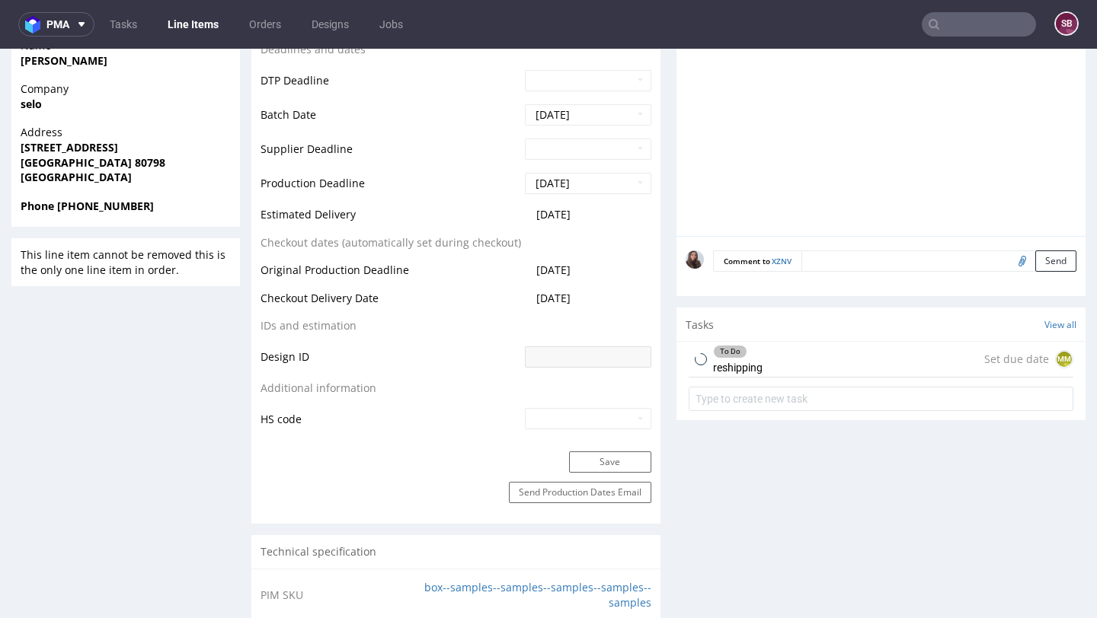
scroll to position [688, 0]
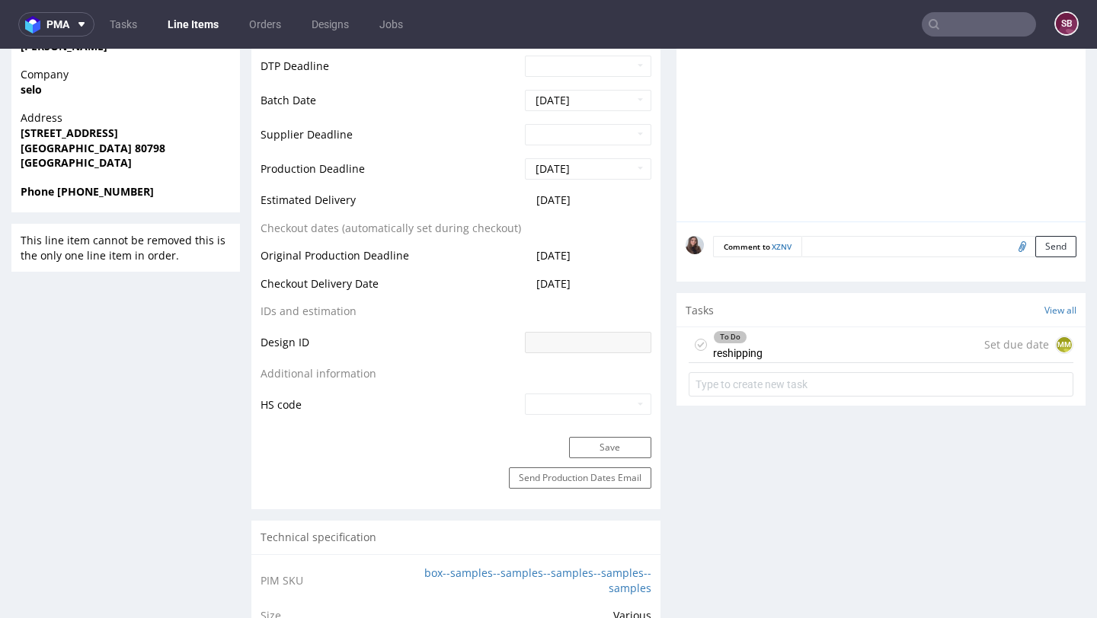
click at [758, 341] on div "To Do reshipping Set due date MM" at bounding box center [880, 345] width 385 height 36
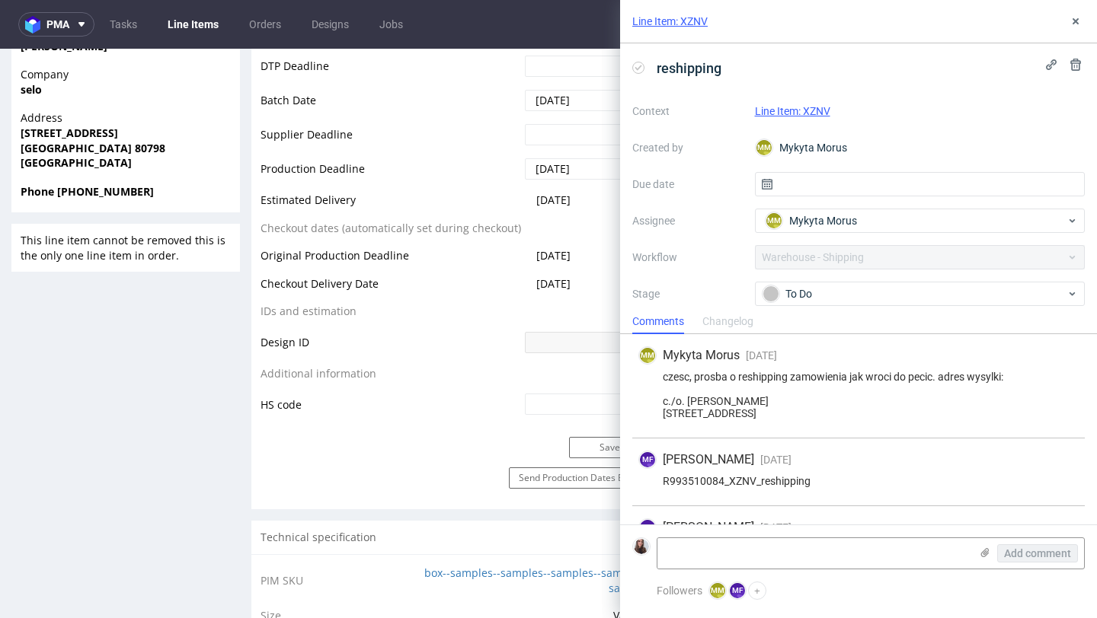
scroll to position [61, 0]
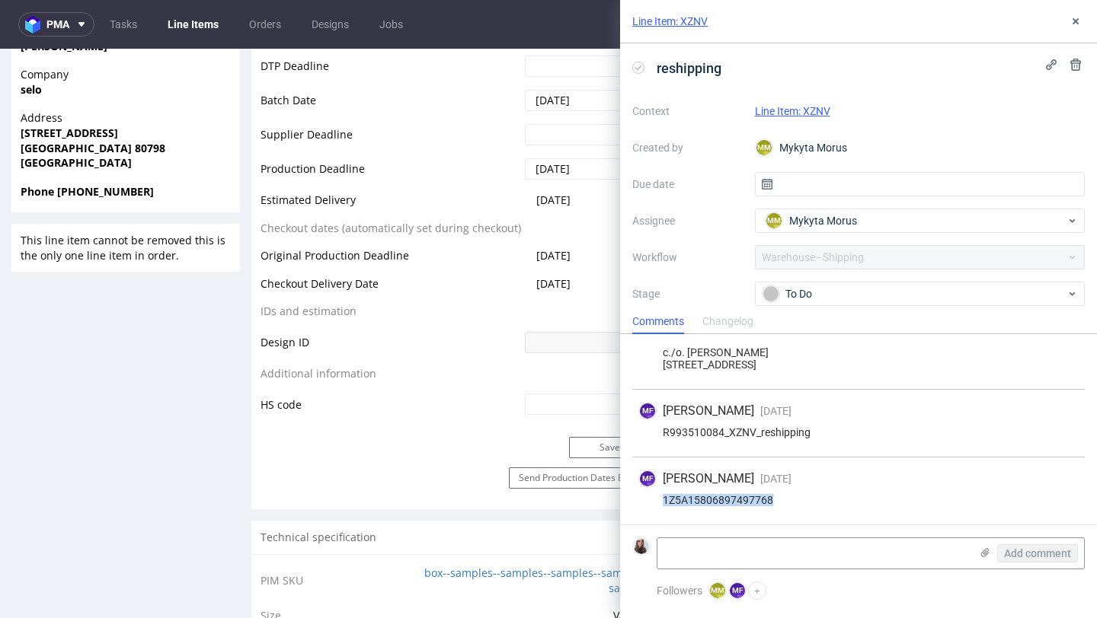
drag, startPoint x: 788, startPoint y: 502, endPoint x: 662, endPoint y: 503, distance: 126.4
click at [662, 503] on div "1Z5A15806897497768" at bounding box center [858, 500] width 440 height 12
copy div "1Z5A15806897497768"
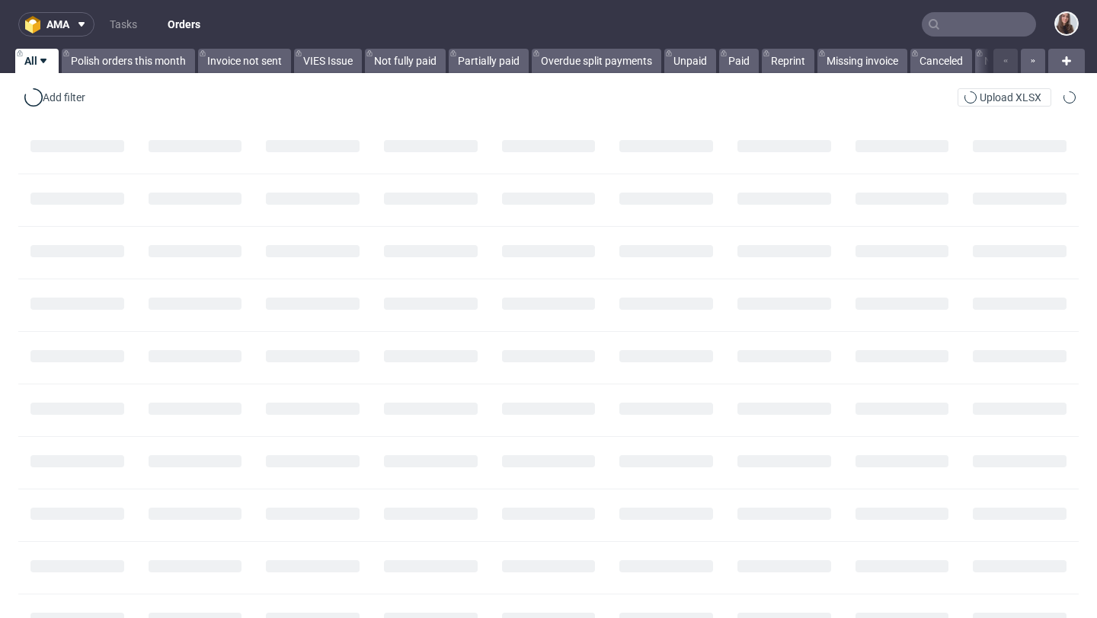
click at [960, 25] on input "text" at bounding box center [978, 24] width 114 height 24
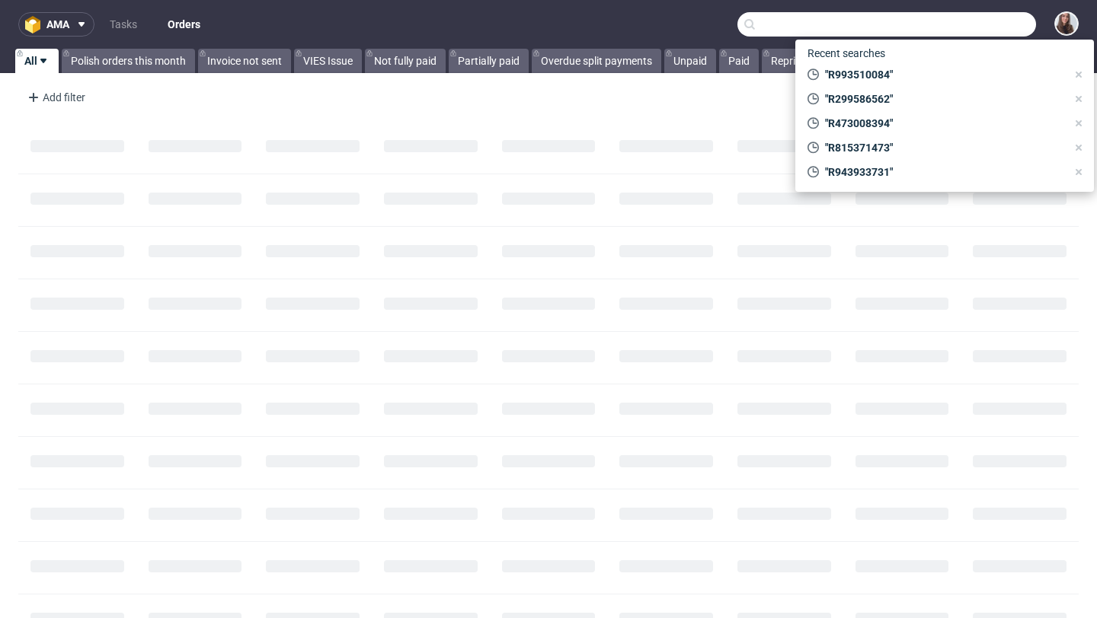
paste input "R951367644"
type input "R951367644"
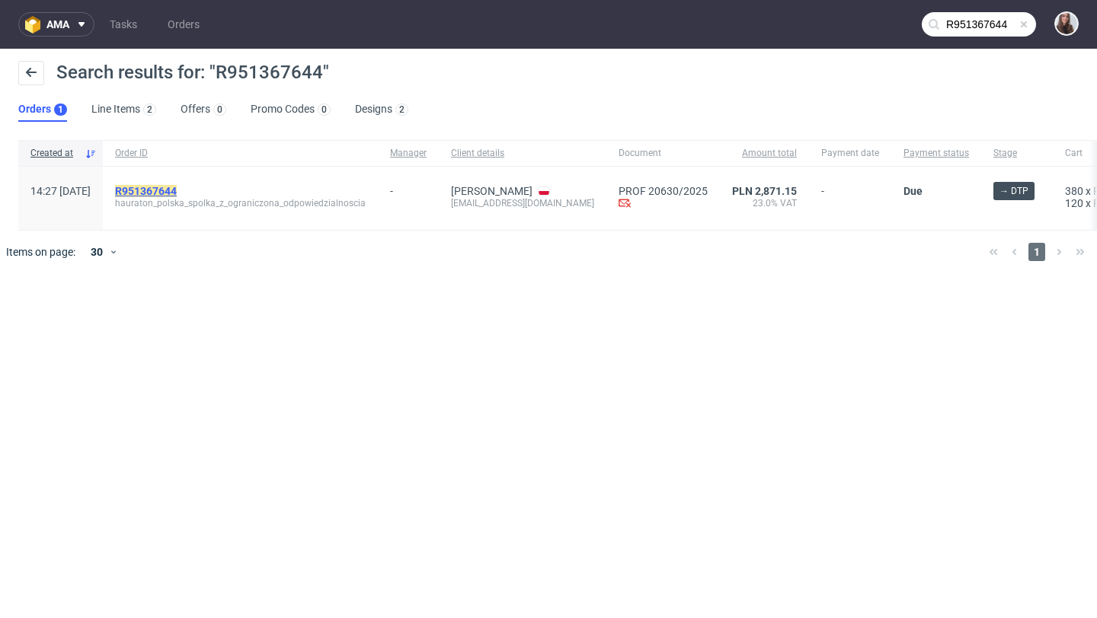
click at [177, 192] on mark "R951367644" at bounding box center [146, 191] width 62 height 12
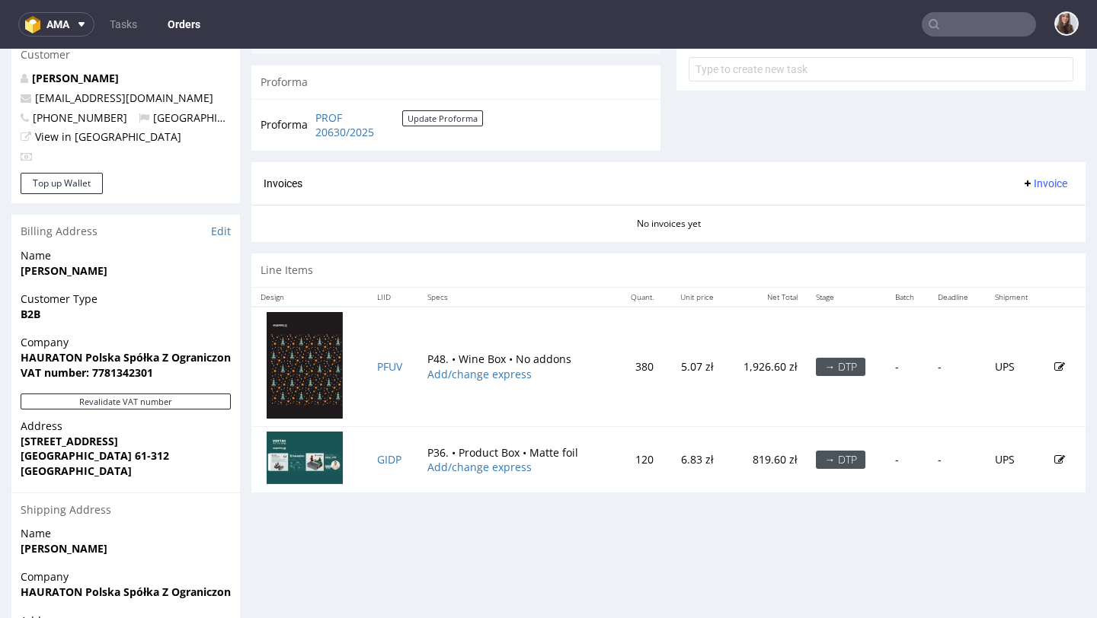
scroll to position [590, 0]
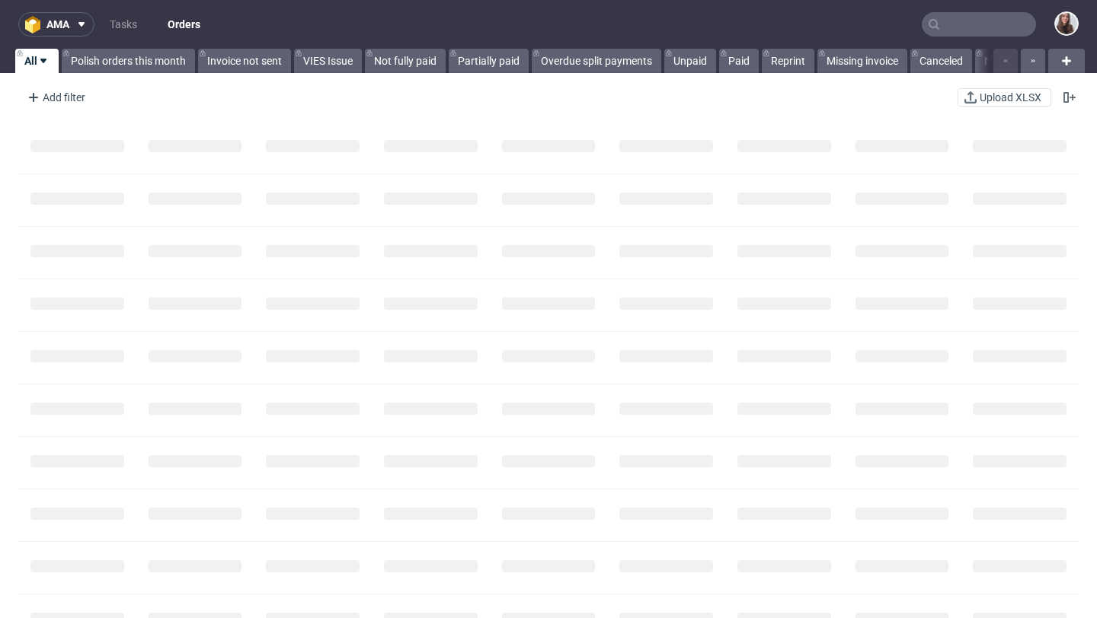
click at [966, 20] on input "text" at bounding box center [978, 24] width 114 height 24
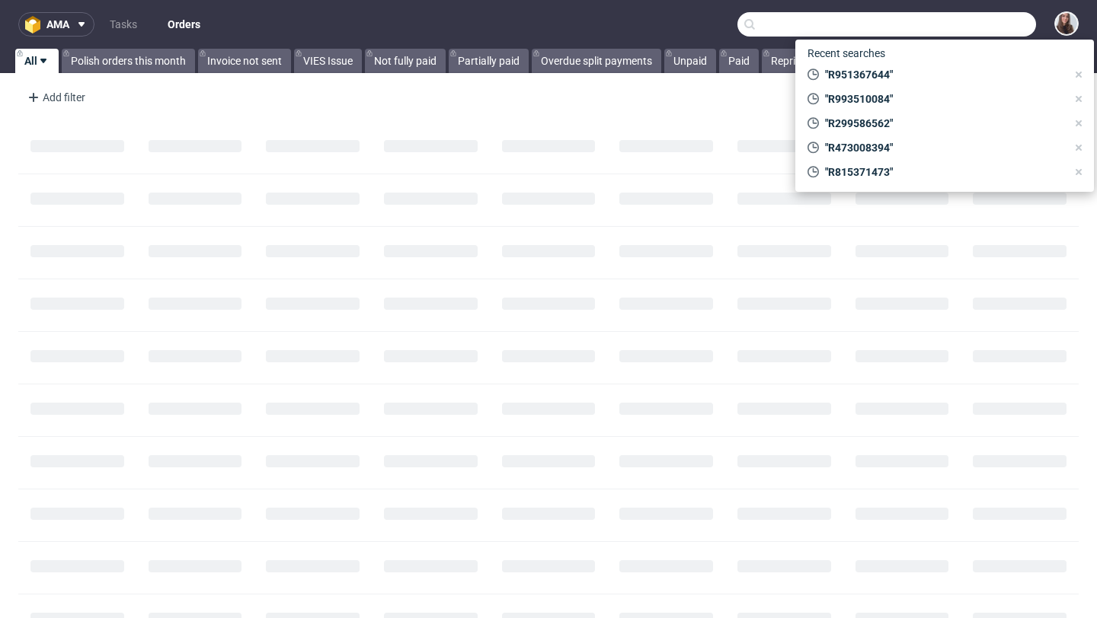
paste input "[EMAIL_ADDRESS][DOMAIN_NAME]"
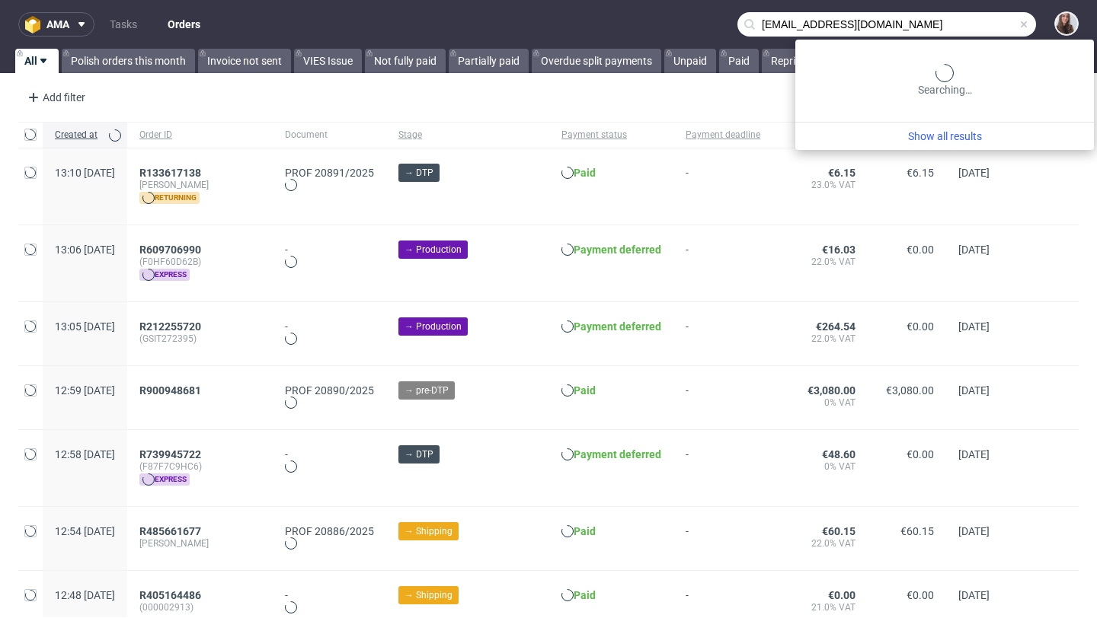
type input "christian.csar@iccp.at"
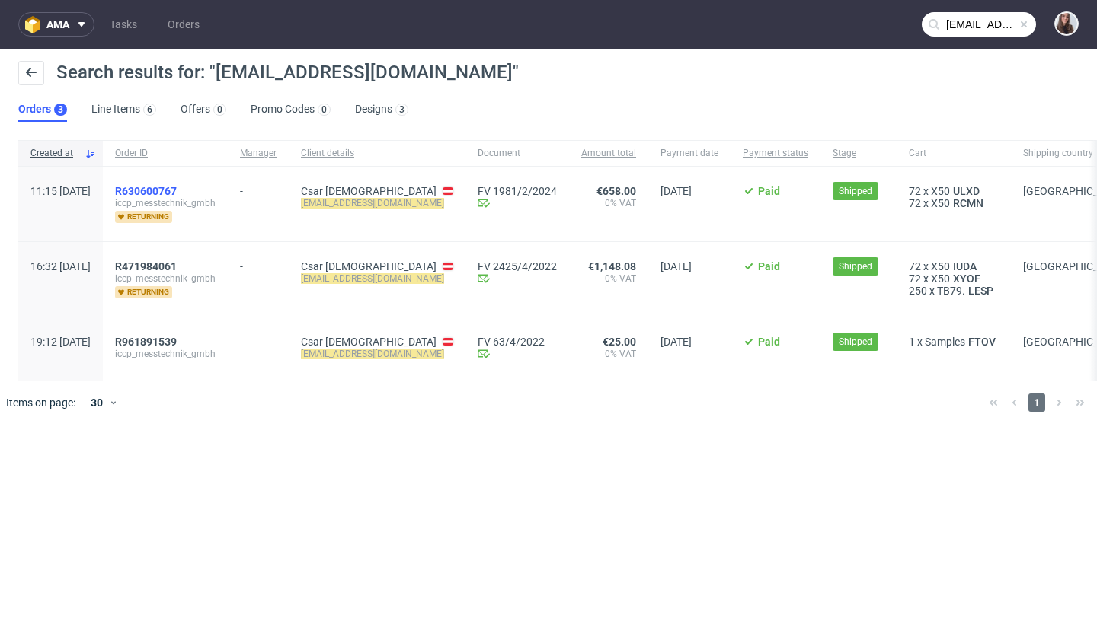
click at [177, 189] on span "R630600767" at bounding box center [146, 191] width 62 height 12
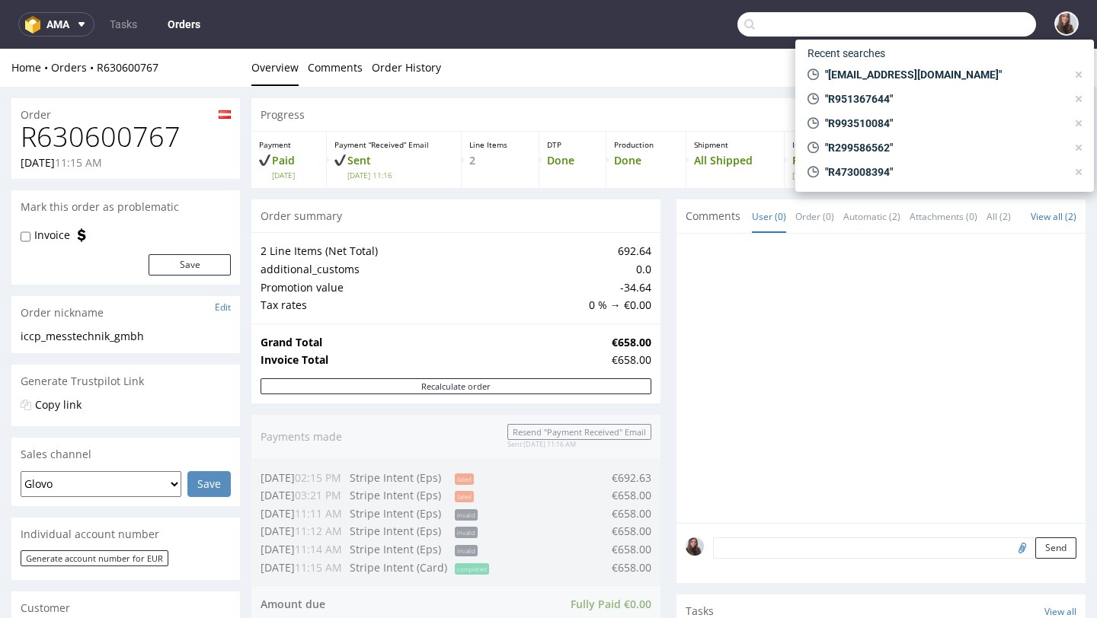
click at [973, 33] on input "text" at bounding box center [886, 24] width 299 height 24
paste input "R828536443"
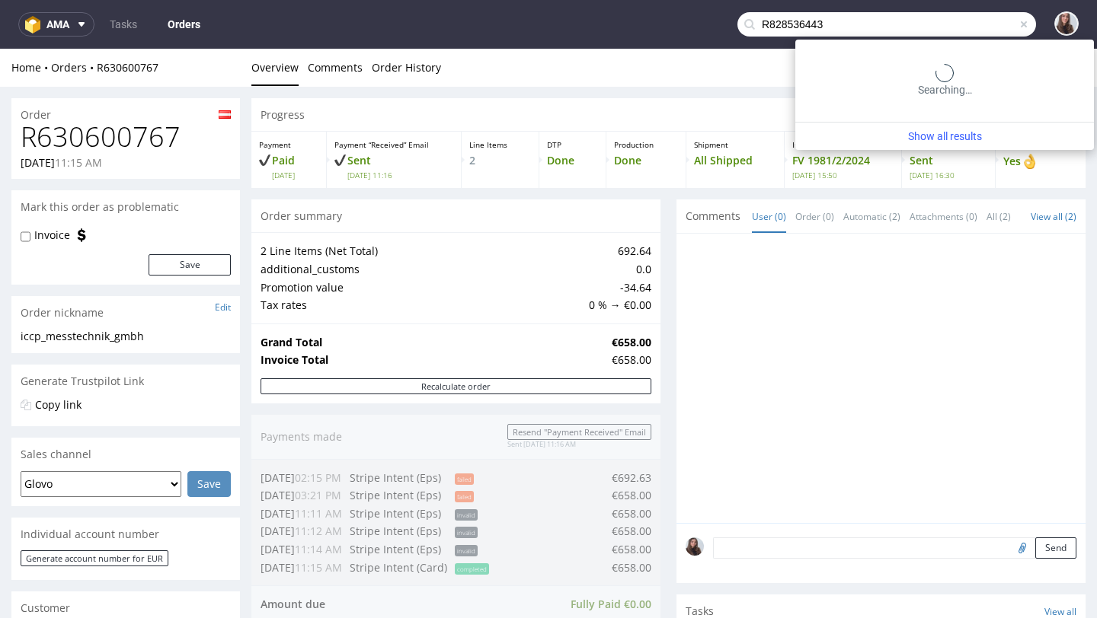
type input "R828536443"
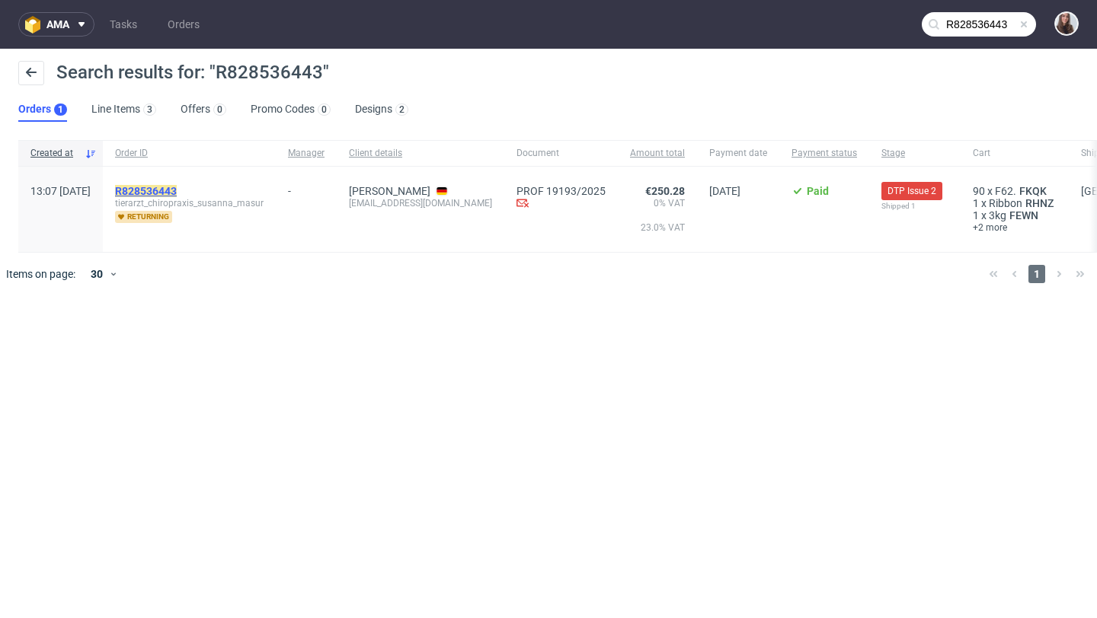
click at [177, 191] on mark "R828536443" at bounding box center [146, 191] width 62 height 12
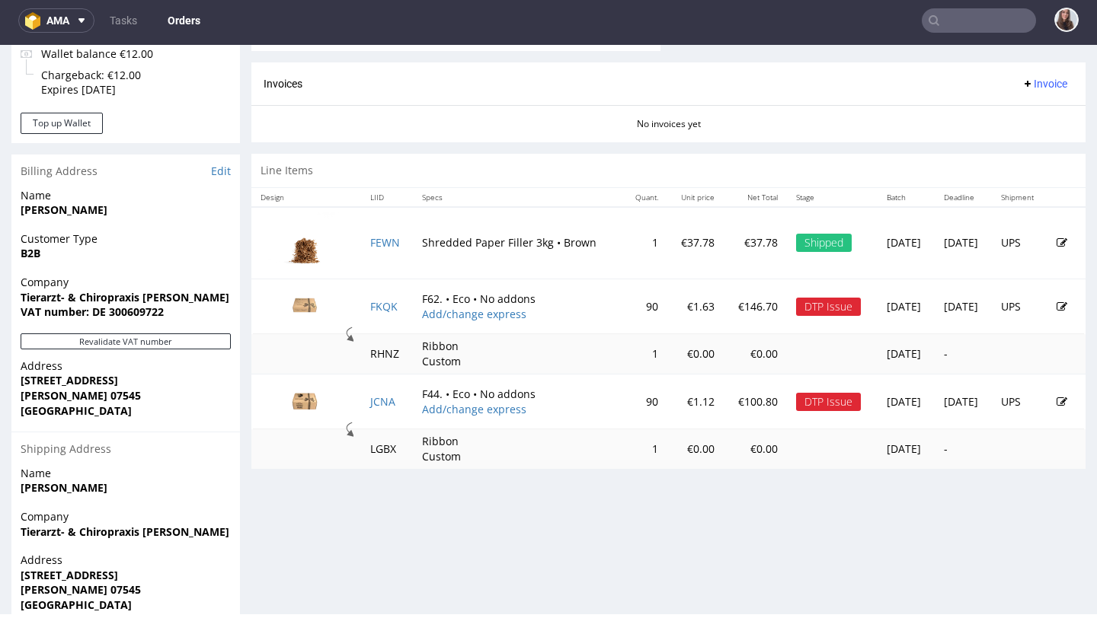
scroll to position [658, 0]
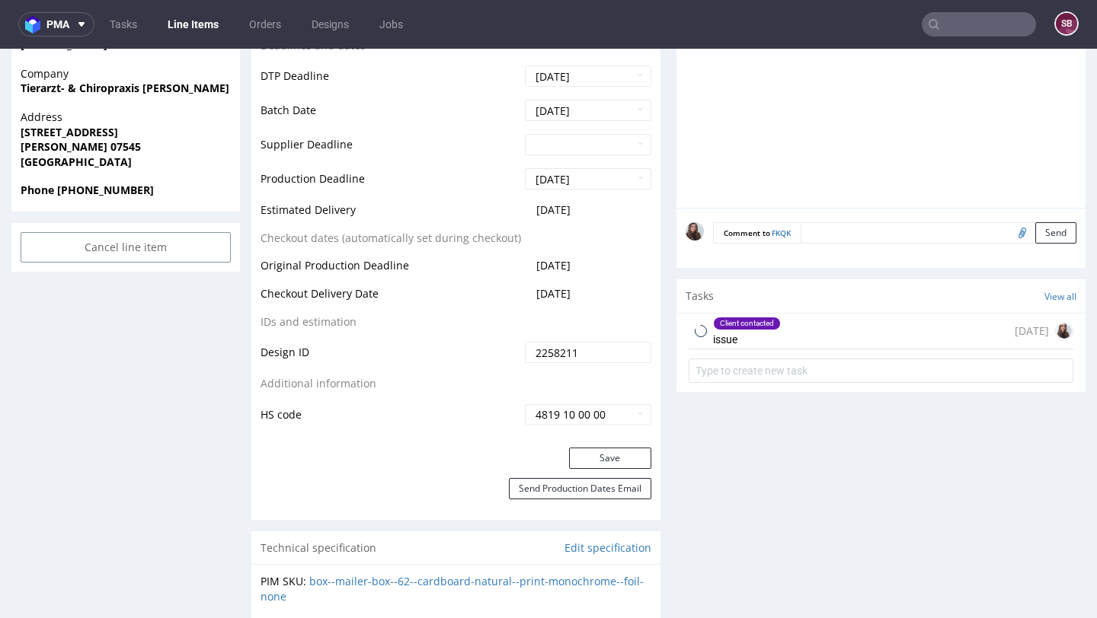
scroll to position [693, 0]
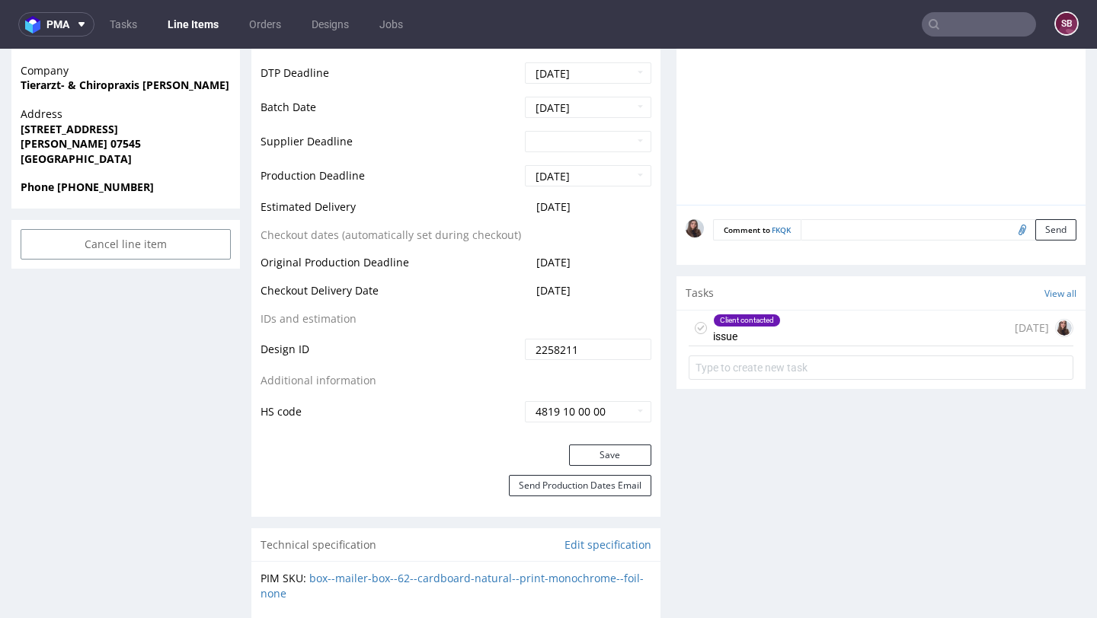
click at [790, 329] on div "Client contacted issue 11 days ago" at bounding box center [880, 329] width 385 height 36
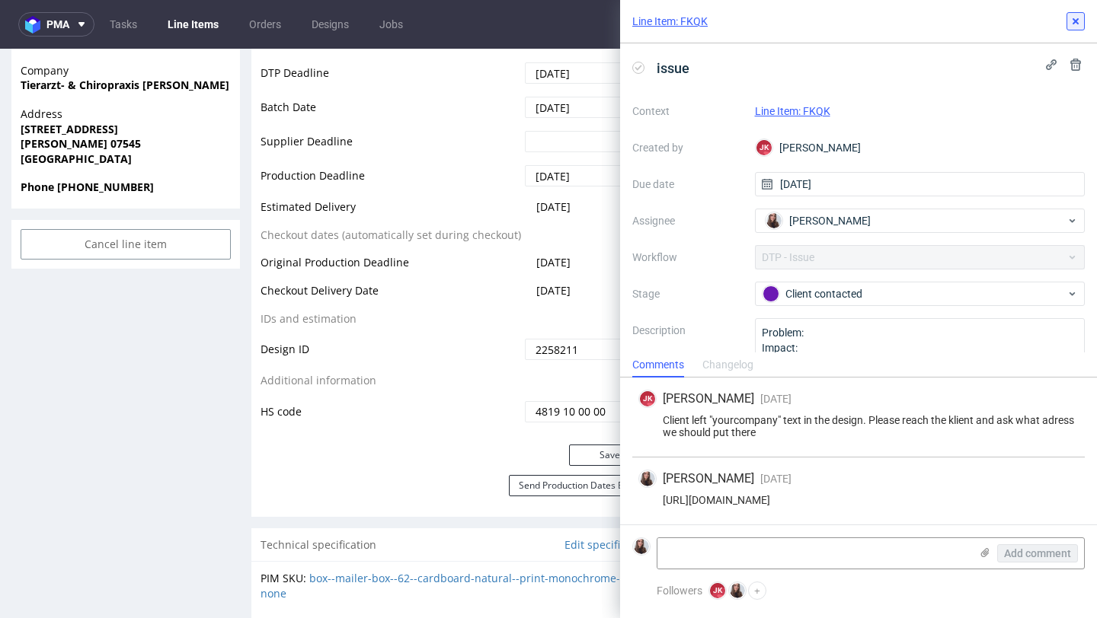
click at [1078, 21] on icon at bounding box center [1075, 21] width 12 height 12
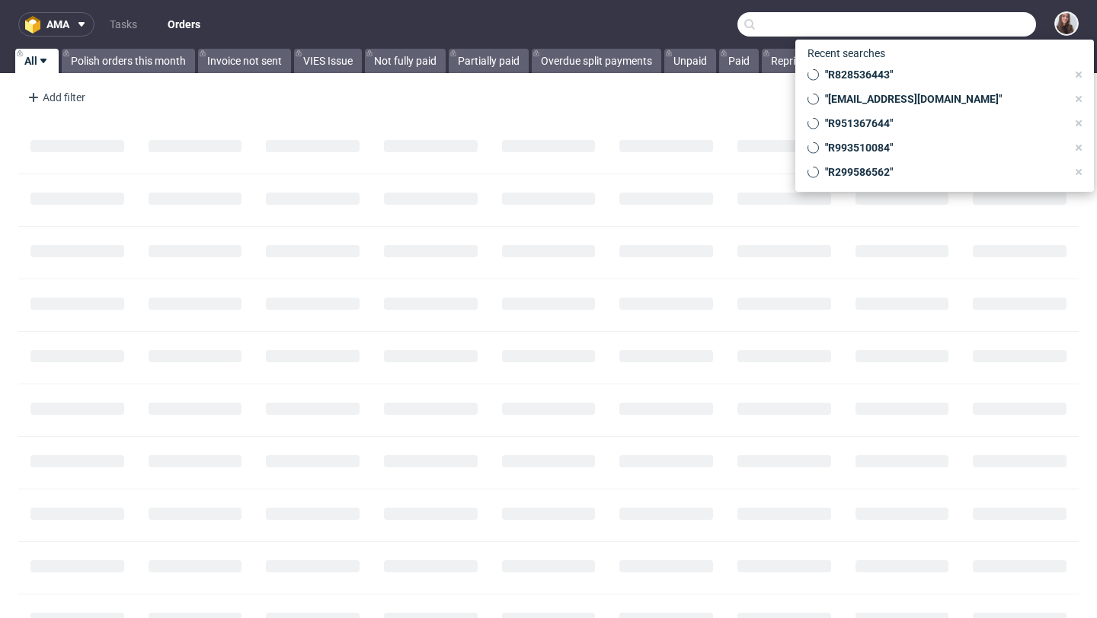
click at [955, 27] on input "text" at bounding box center [886, 24] width 299 height 24
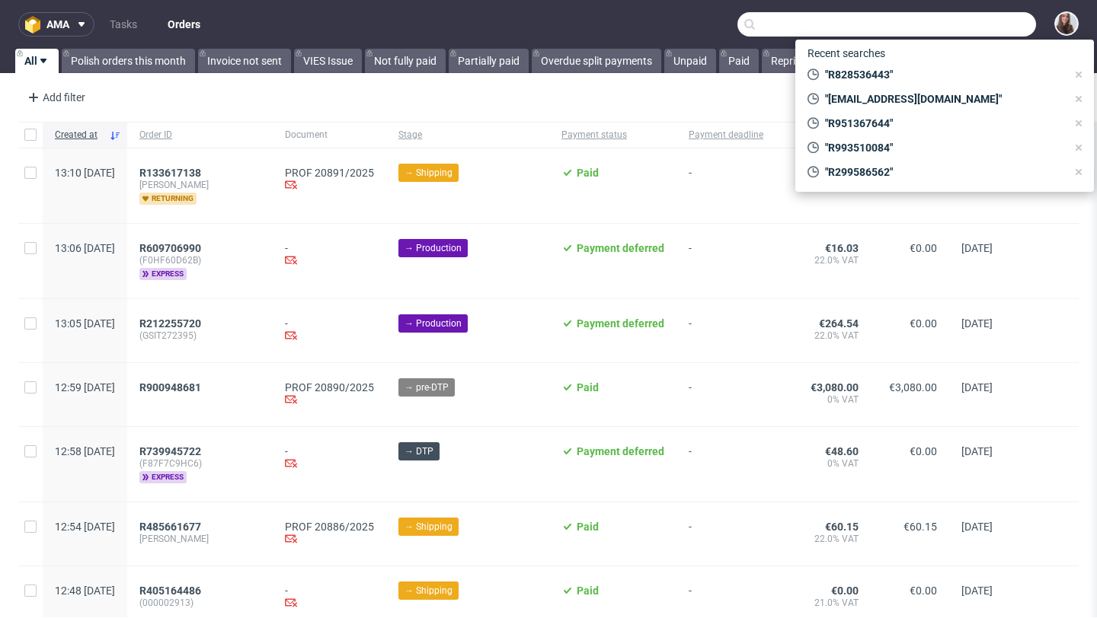
paste input "R828536443"
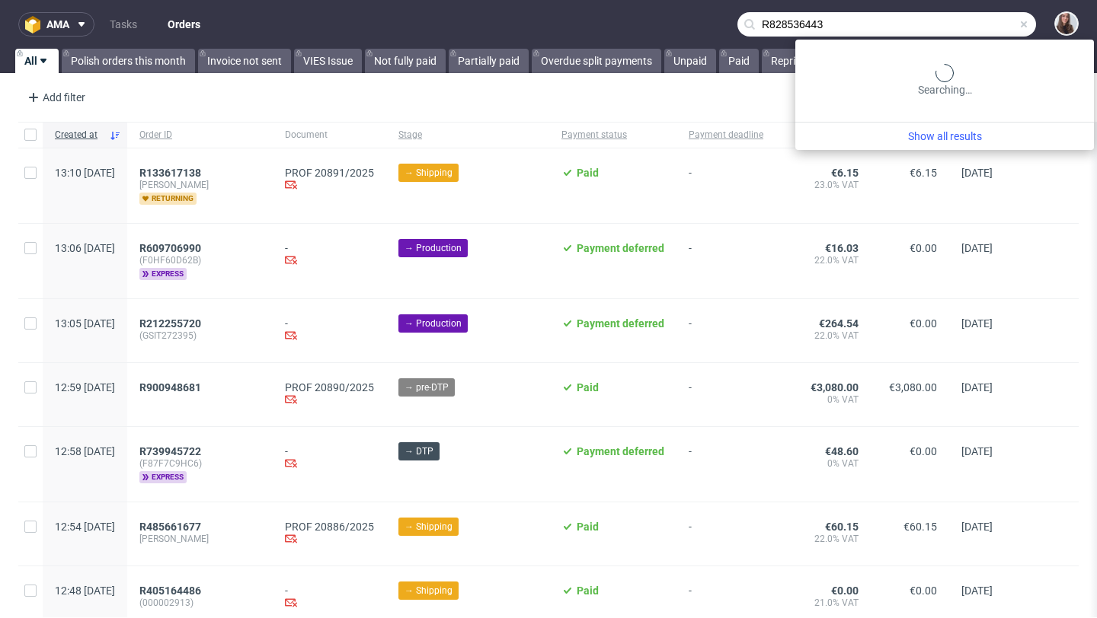
type input "R828536443"
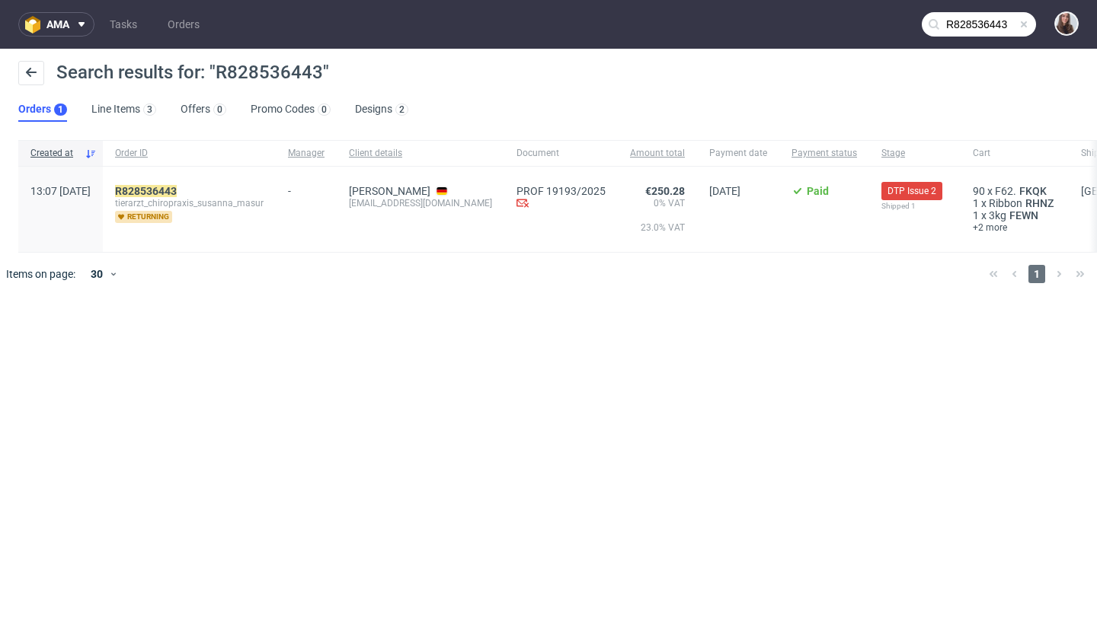
click at [202, 199] on span "tierarzt_chiropraxis_susanna_masur" at bounding box center [189, 203] width 148 height 12
click at [177, 190] on mark "R828536443" at bounding box center [146, 191] width 62 height 12
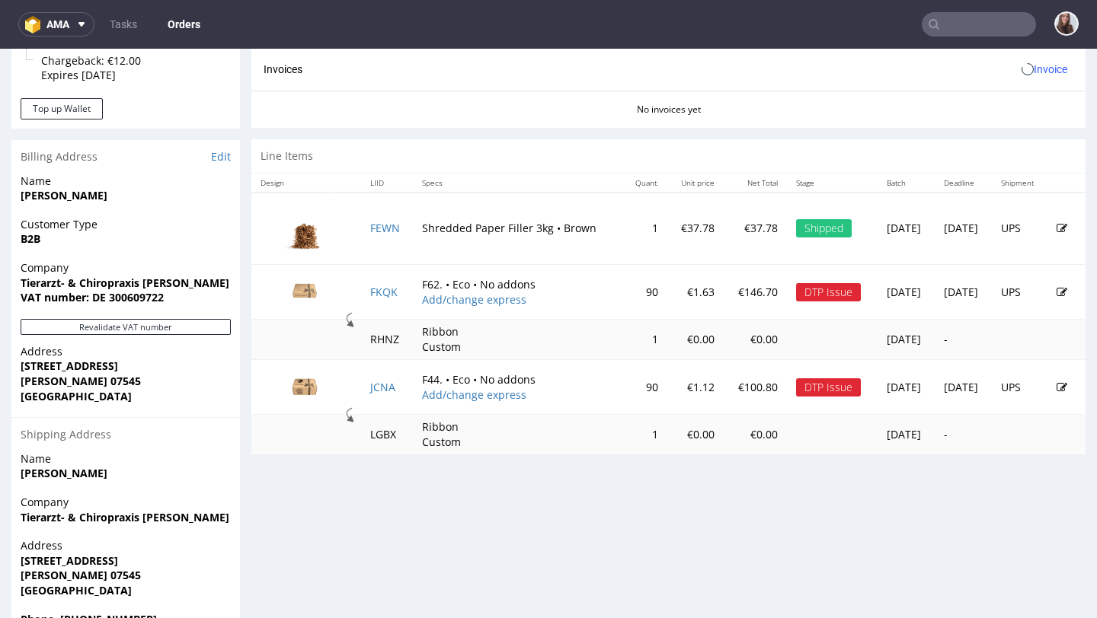
scroll to position [712, 0]
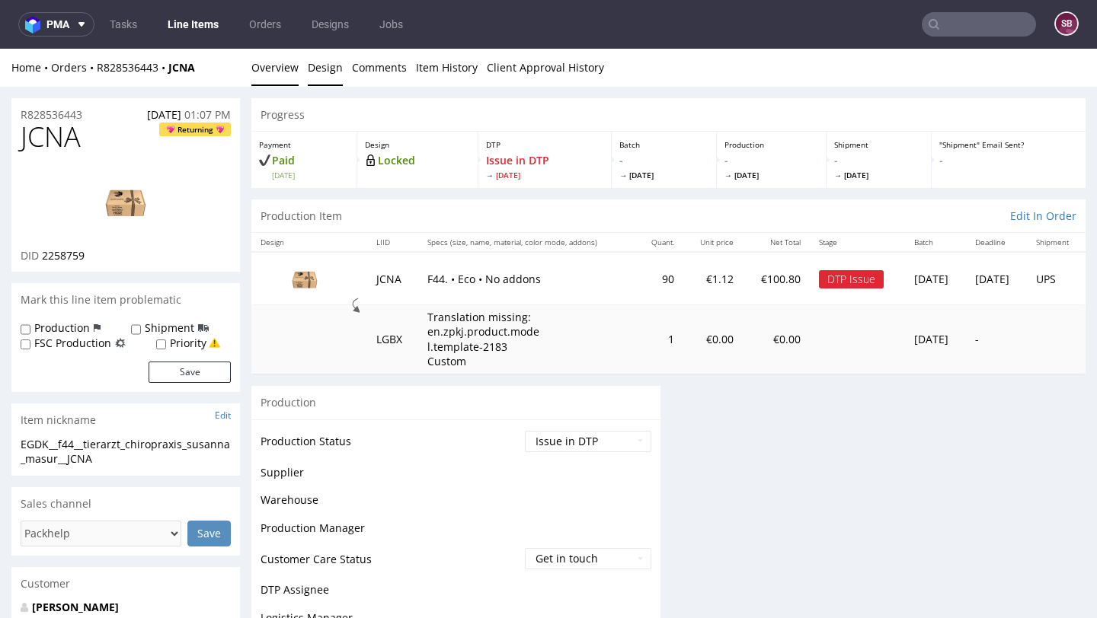
click at [334, 76] on link "Design" at bounding box center [325, 67] width 35 height 37
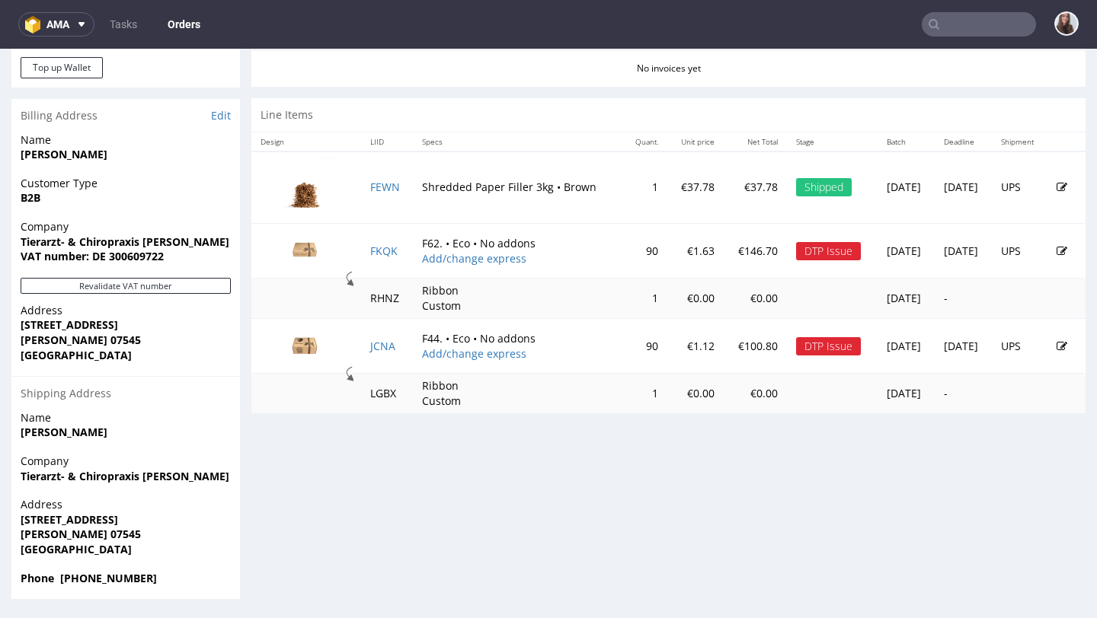
scroll to position [4, 0]
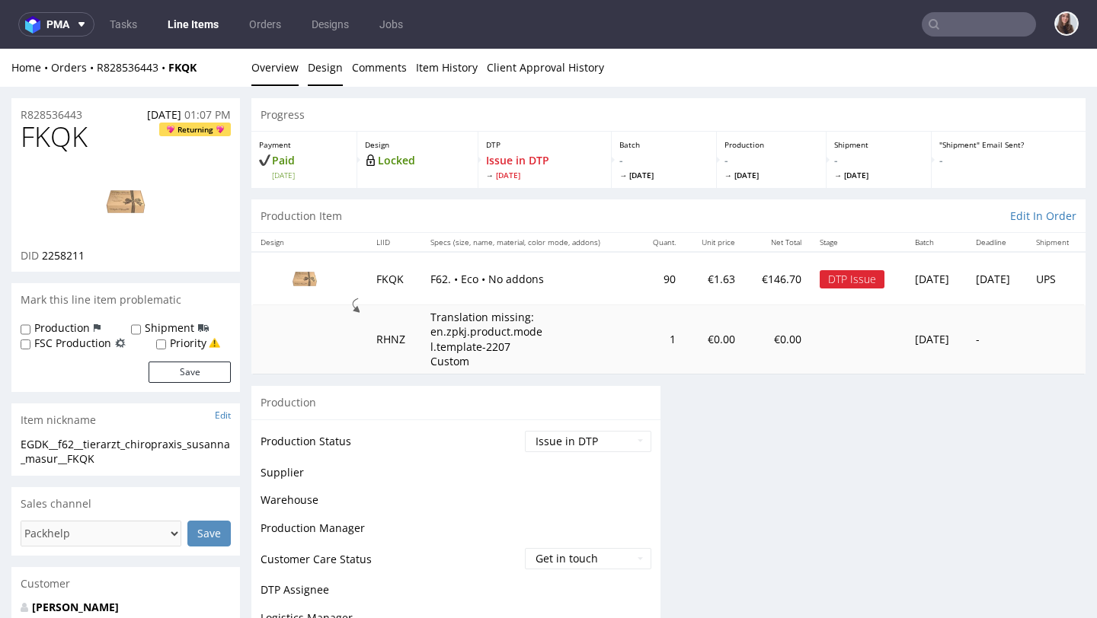
click at [330, 66] on link "Design" at bounding box center [325, 67] width 35 height 37
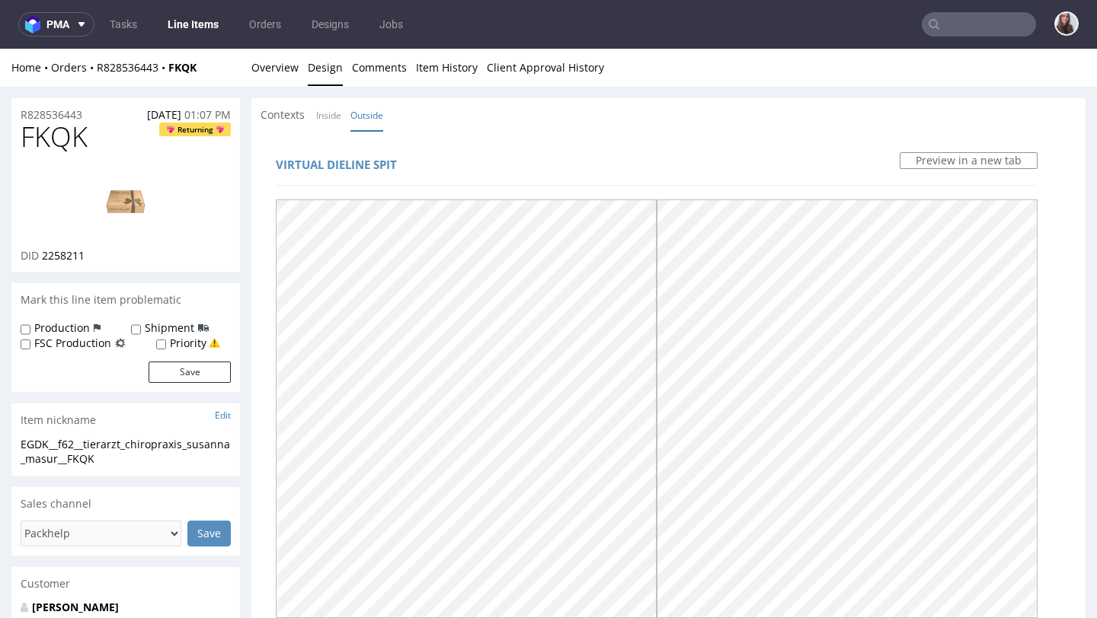
scroll to position [49, 0]
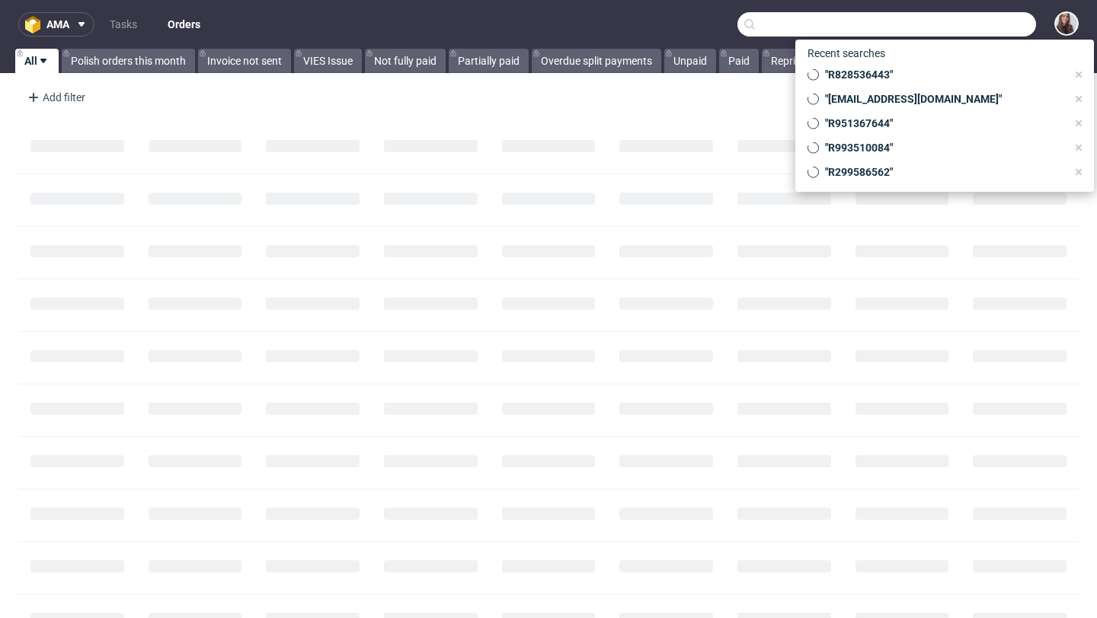
click at [960, 28] on input "text" at bounding box center [886, 24] width 299 height 24
paste input "234501482725"
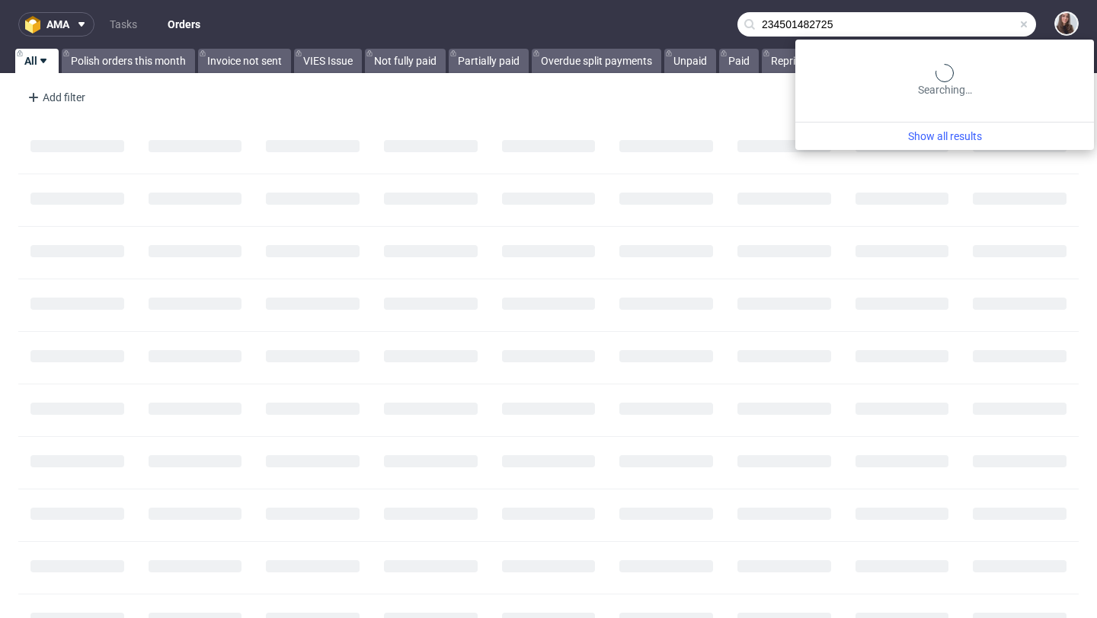
type input "234501482725"
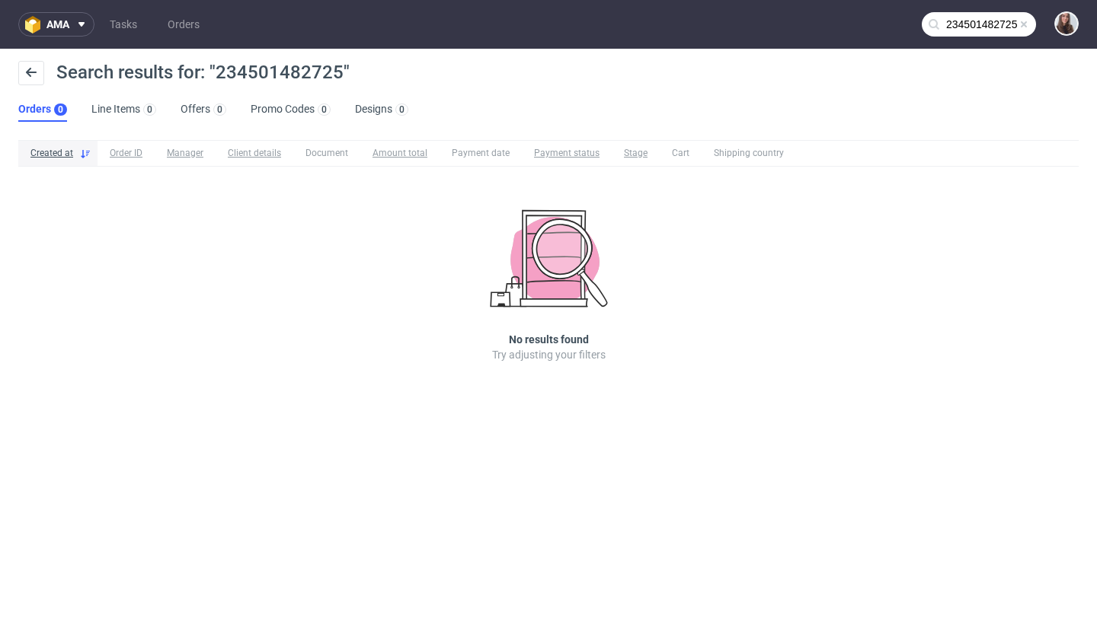
click at [1025, 20] on span at bounding box center [1023, 24] width 12 height 12
click at [969, 30] on input "text" at bounding box center [978, 24] width 114 height 24
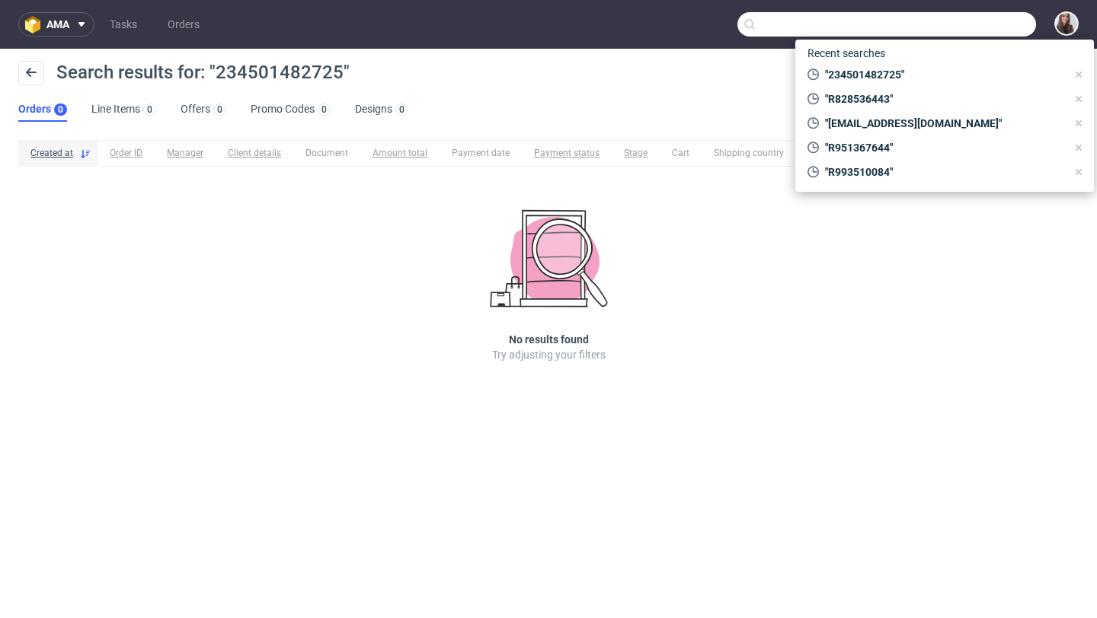
paste input "R126921915"
type input "R126921915"
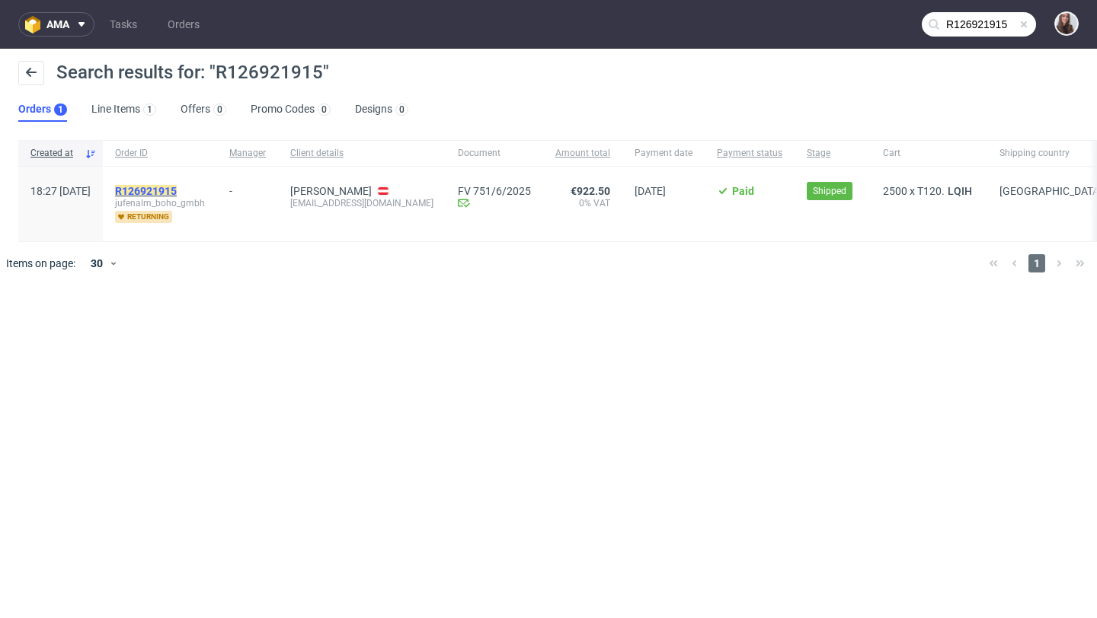
click at [177, 193] on mark "R126921915" at bounding box center [146, 191] width 62 height 12
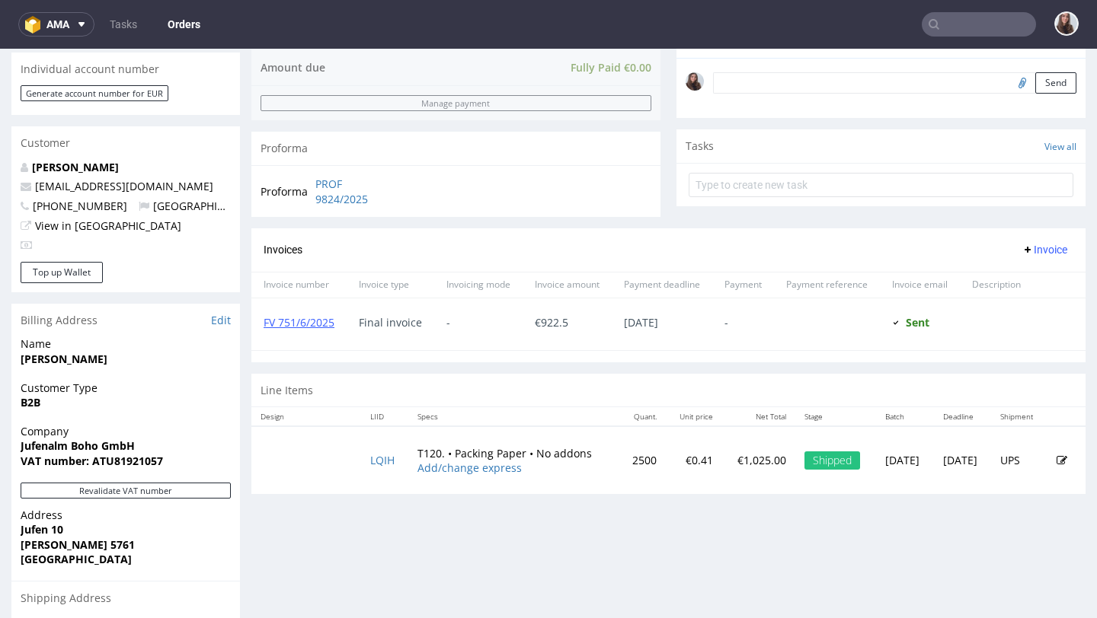
scroll to position [466, 0]
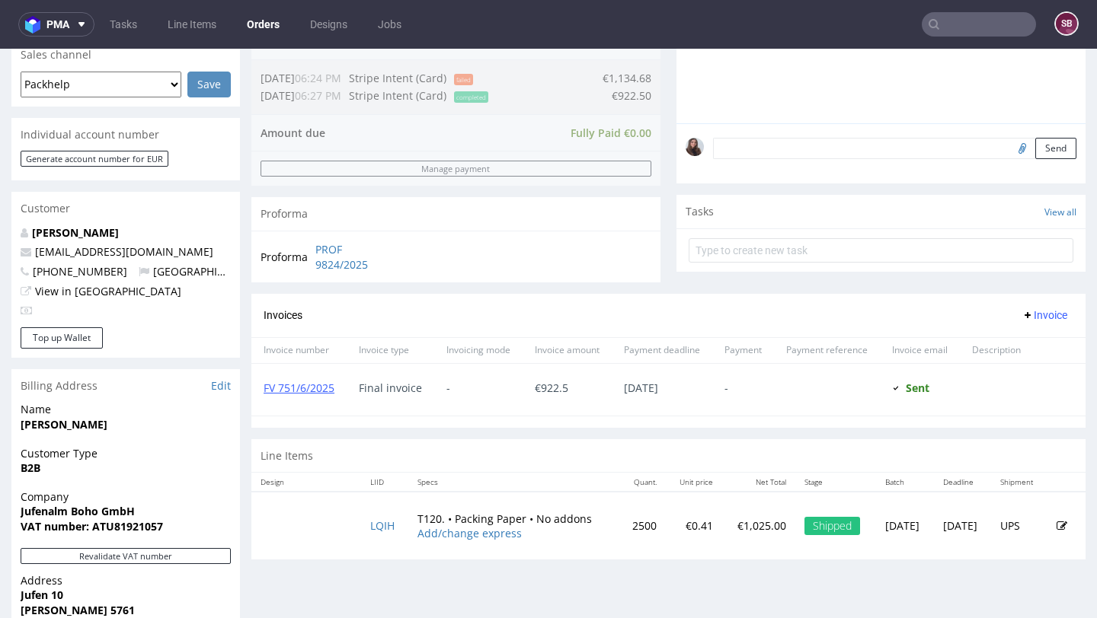
scroll to position [416, 0]
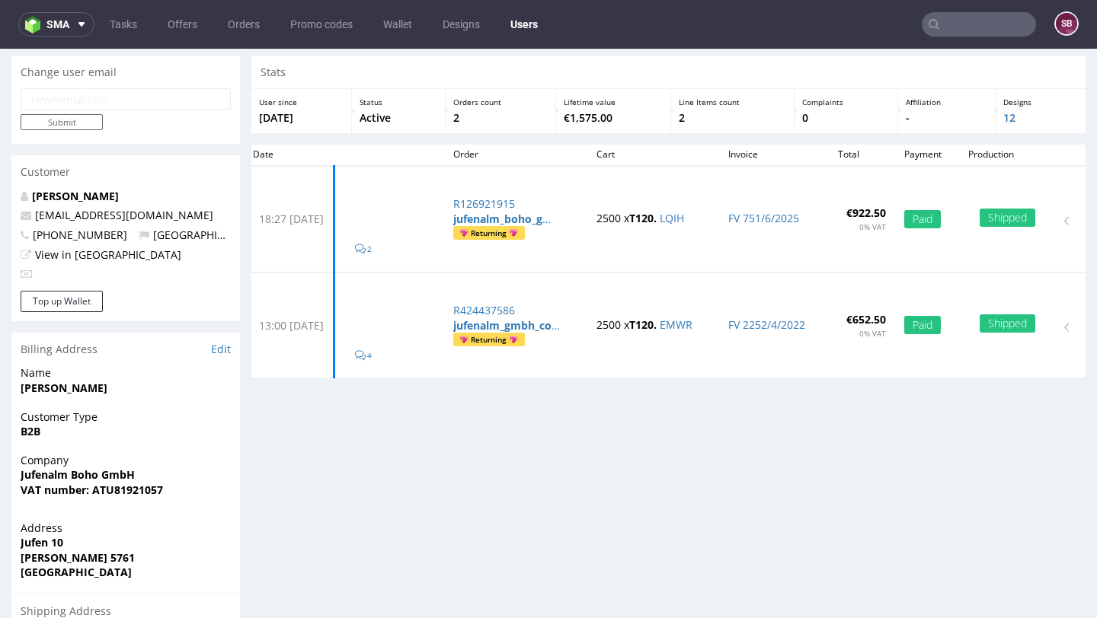
scroll to position [47, 0]
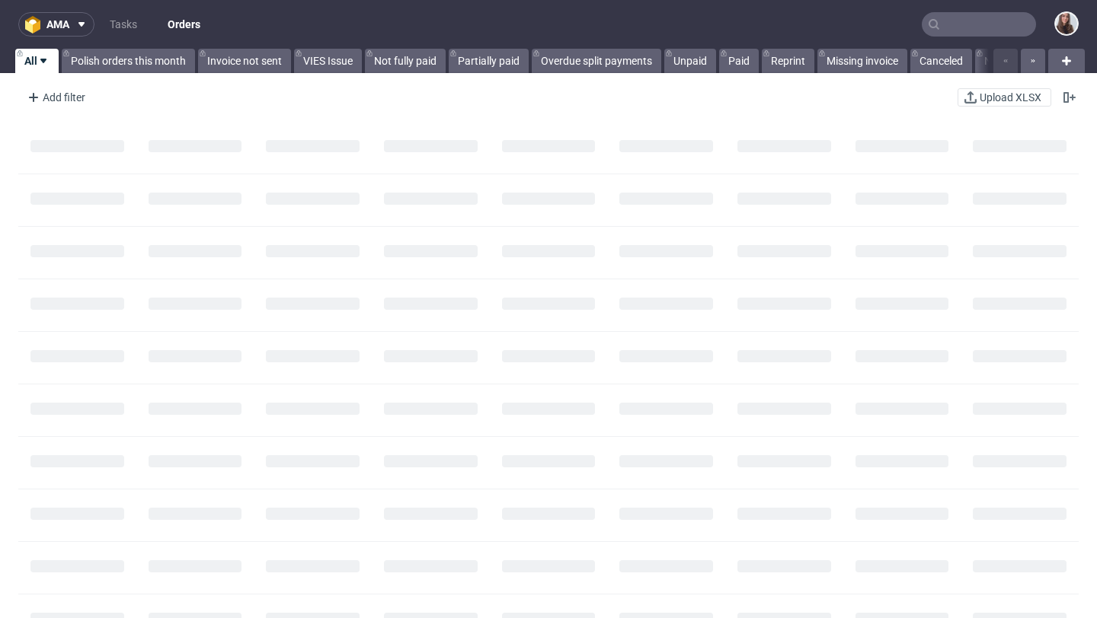
click at [928, 28] on input "text" at bounding box center [978, 24] width 114 height 24
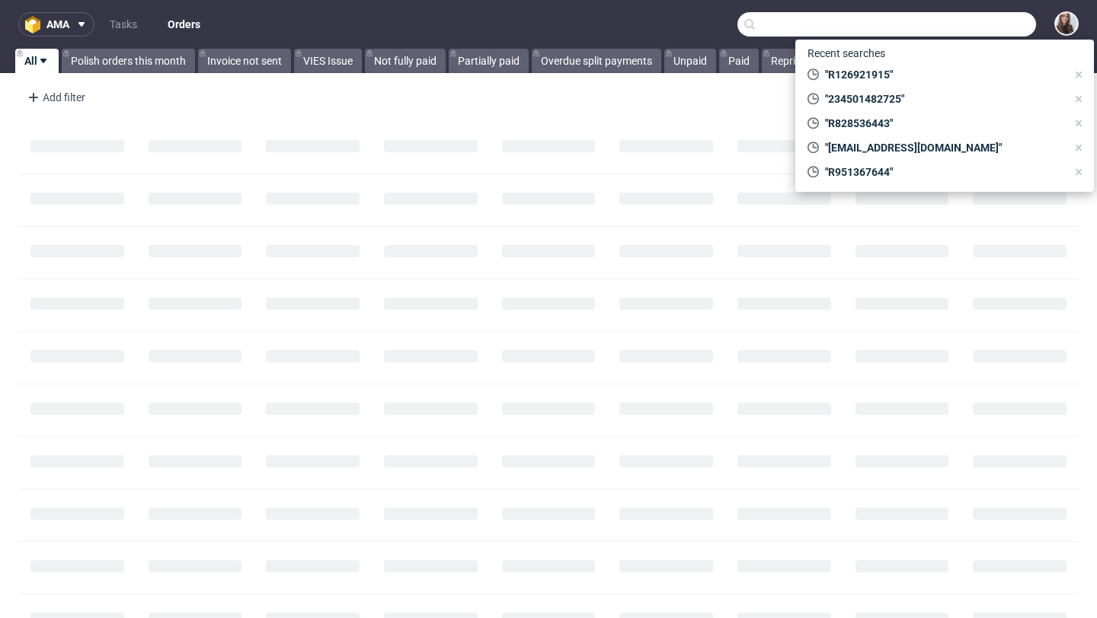
paste input "R815371473"
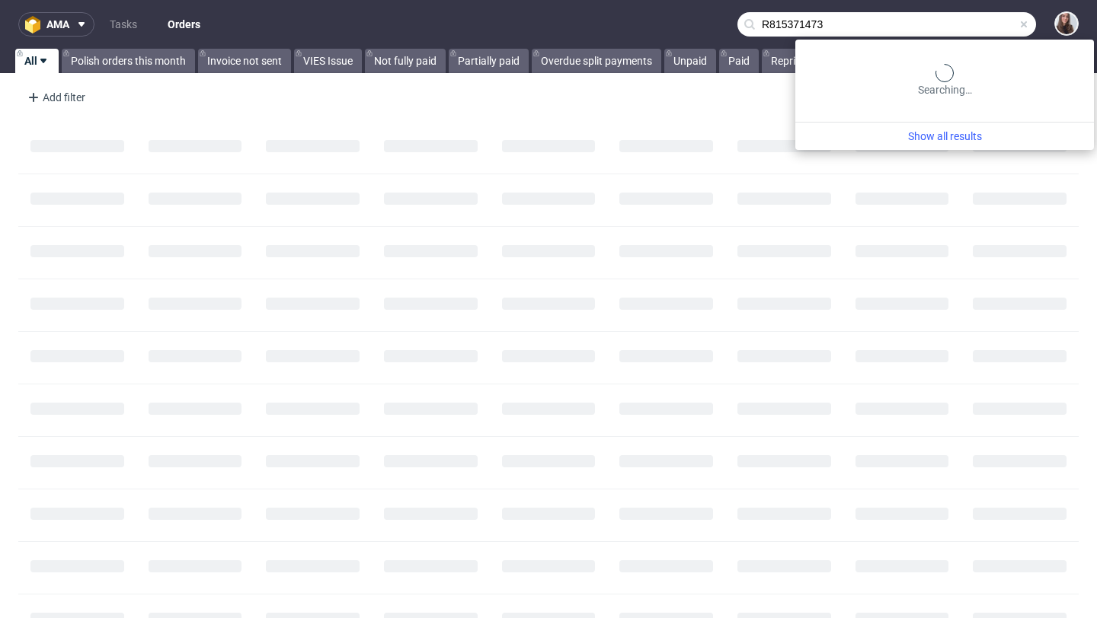
type input "R815371473"
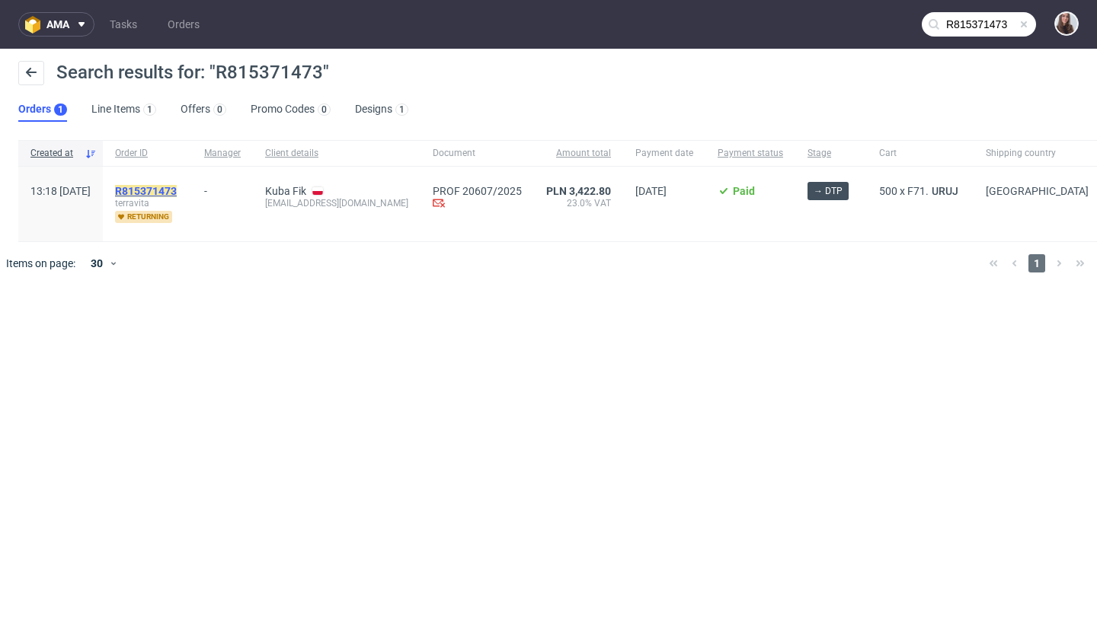
click at [177, 193] on mark "R815371473" at bounding box center [146, 191] width 62 height 12
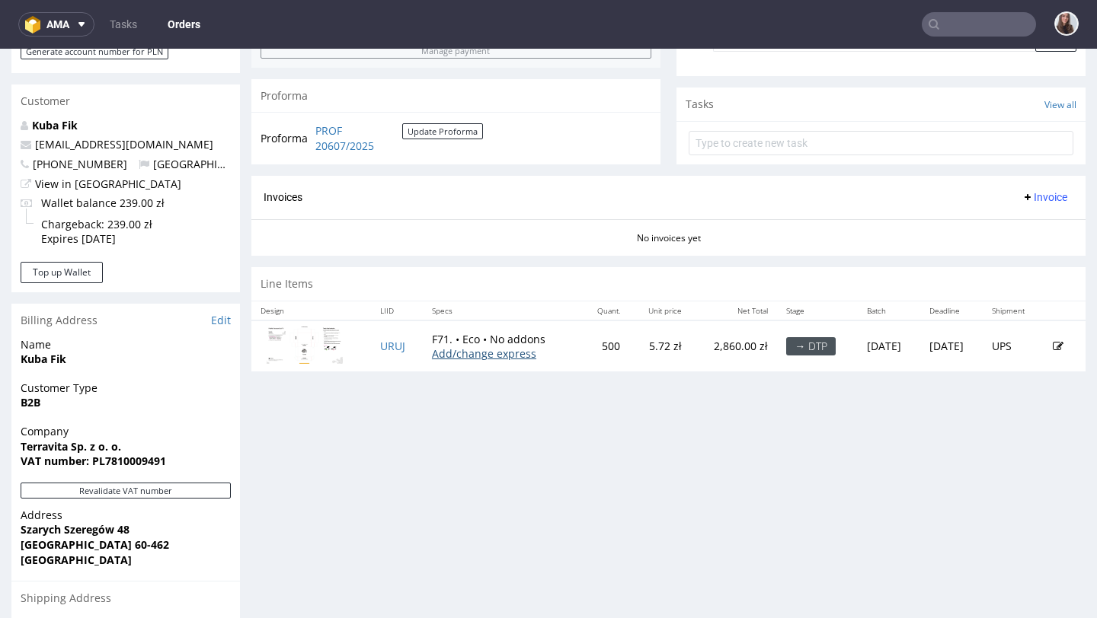
scroll to position [512, 0]
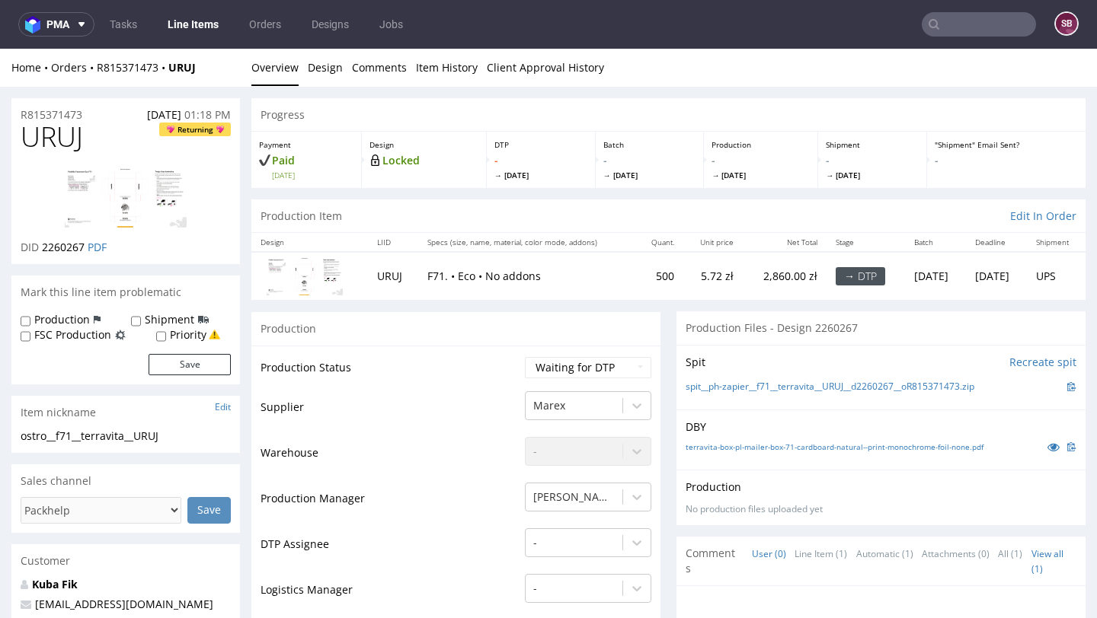
click at [959, 21] on input "text" at bounding box center [978, 24] width 114 height 24
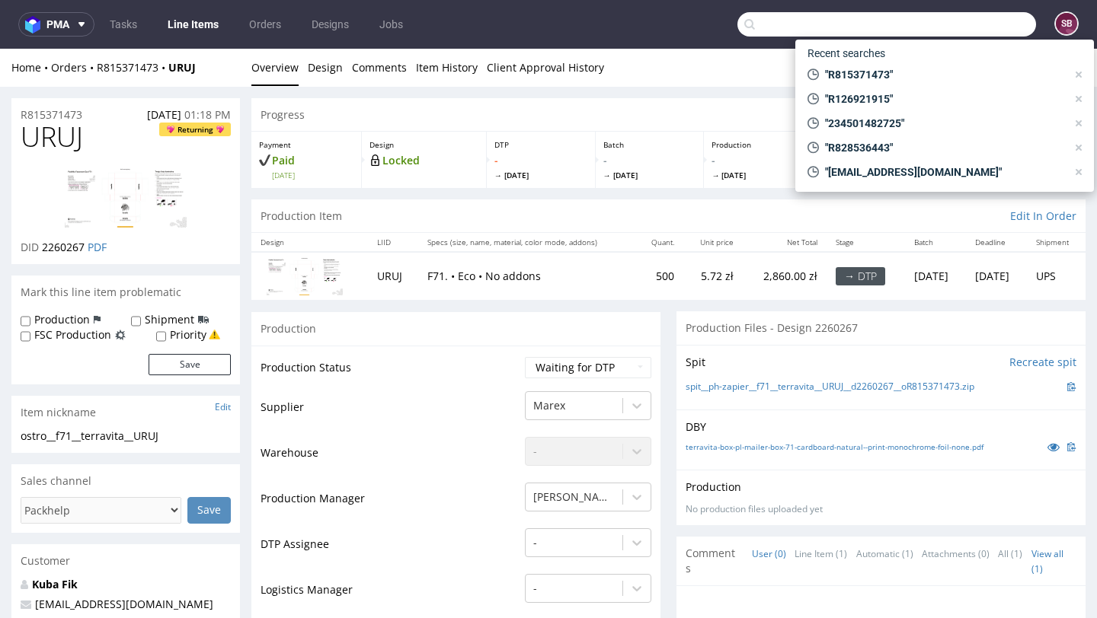
paste input "R471984061"
type input "R471984061"
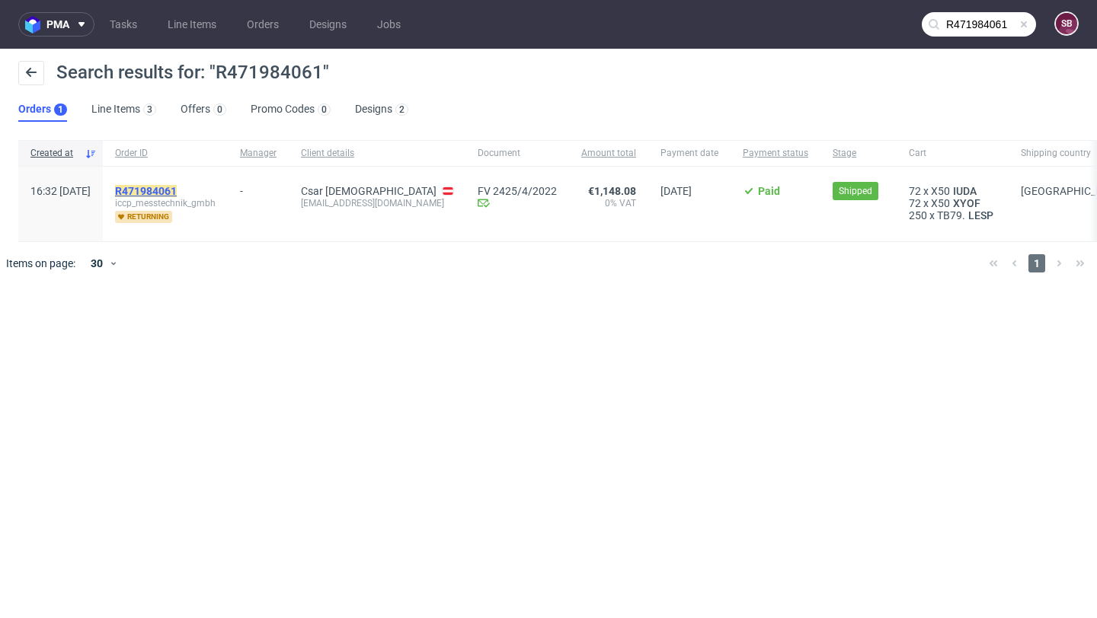
click at [177, 187] on mark "R471984061" at bounding box center [146, 191] width 62 height 12
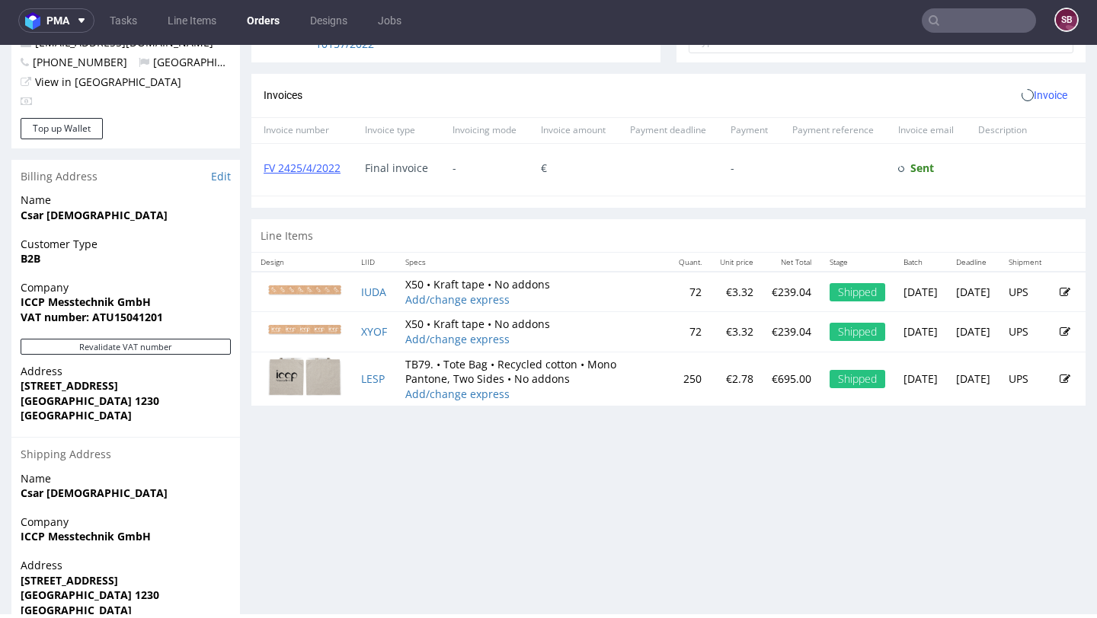
scroll to position [608, 0]
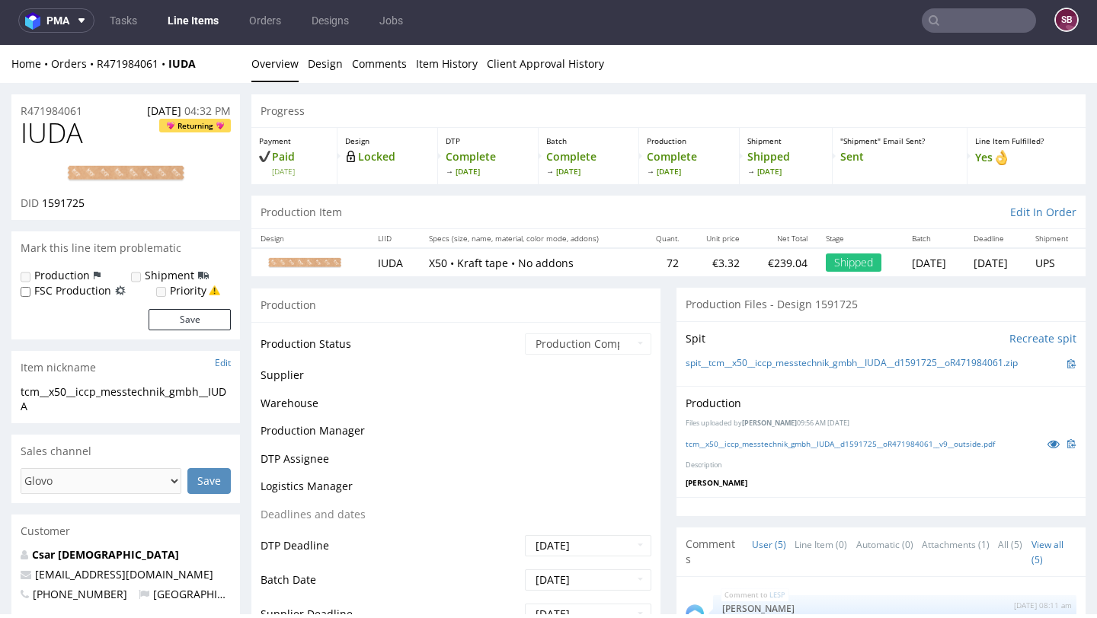
scroll to position [94, 0]
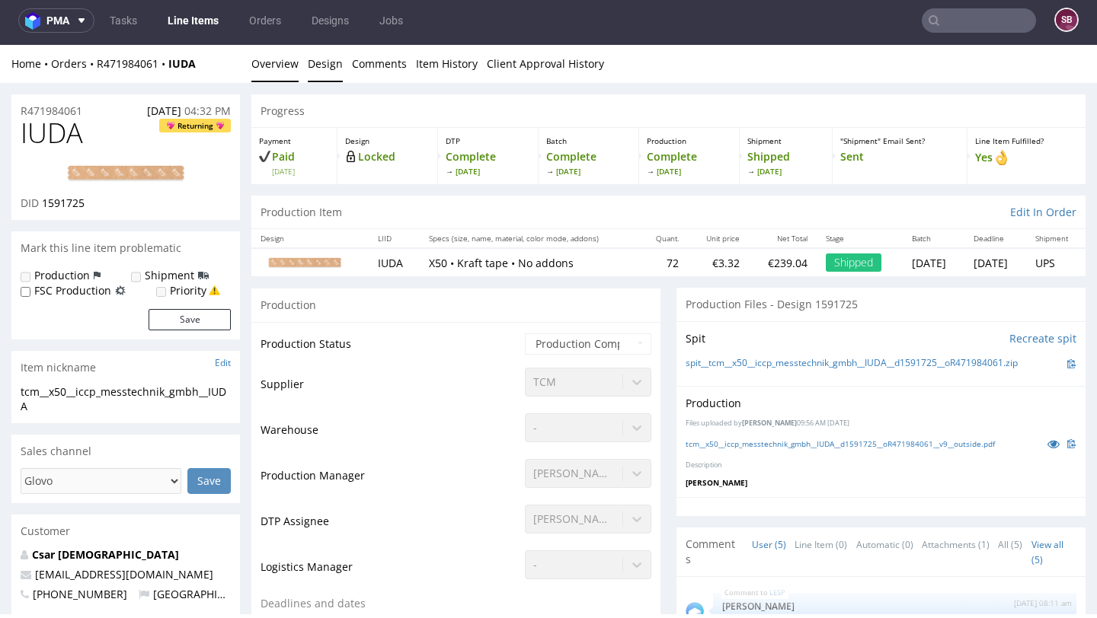
click at [326, 70] on link "Design" at bounding box center [325, 63] width 35 height 37
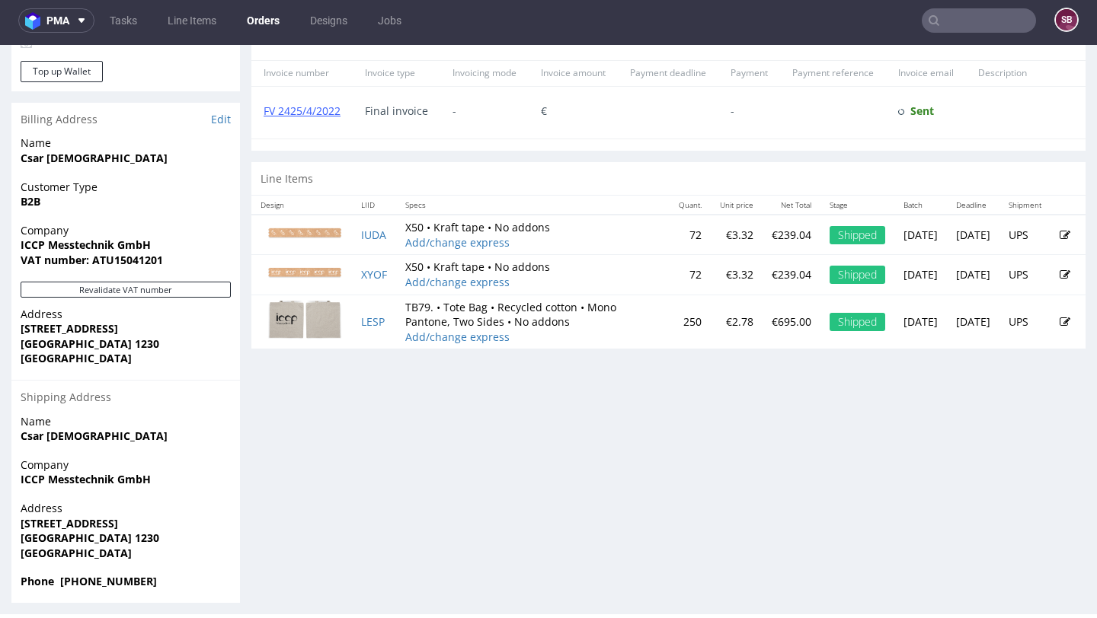
scroll to position [670, 0]
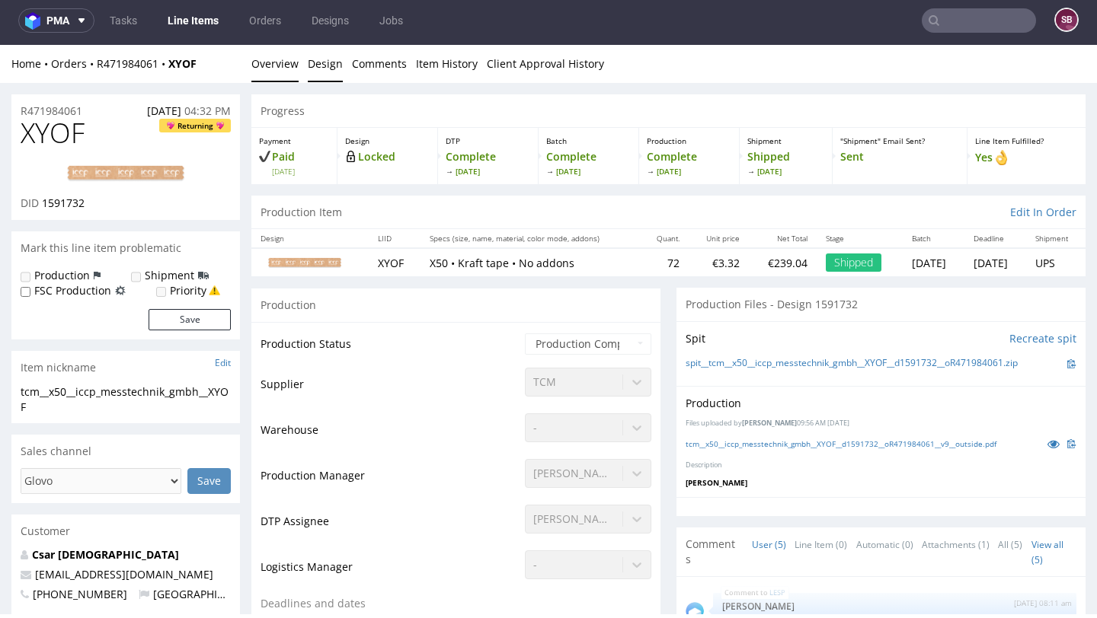
click at [334, 69] on link "Design" at bounding box center [325, 63] width 35 height 37
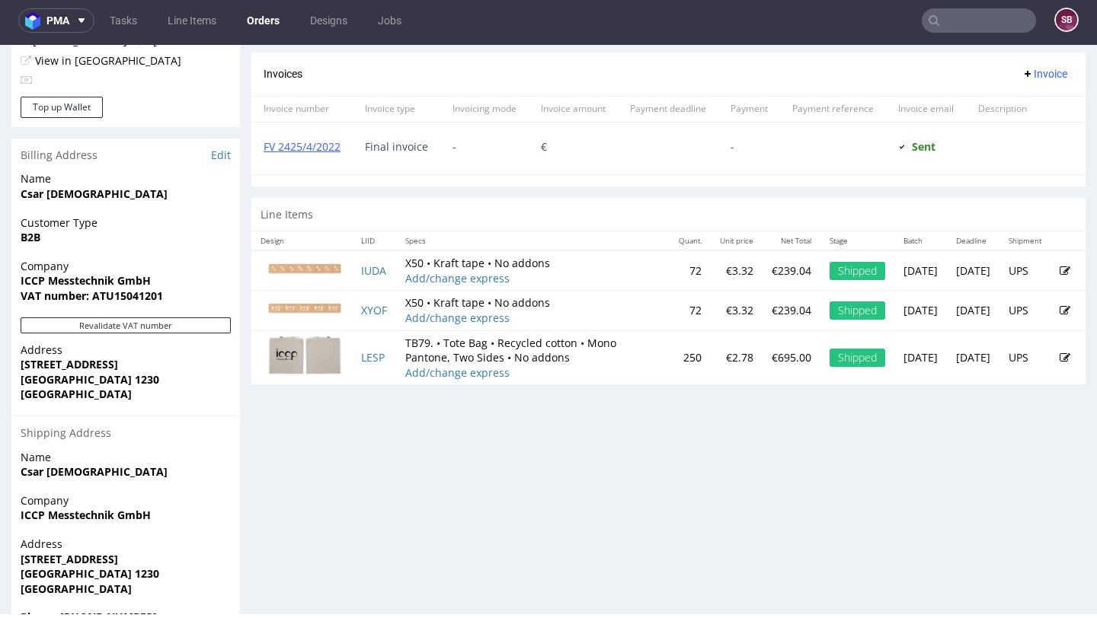
scroll to position [628, 0]
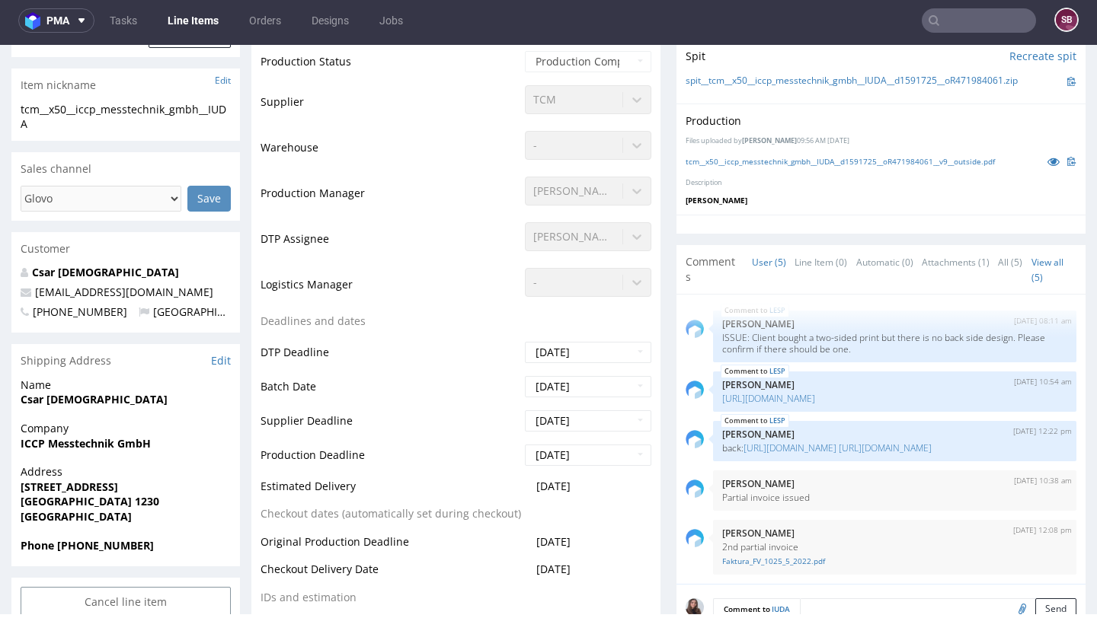
scroll to position [280, 0]
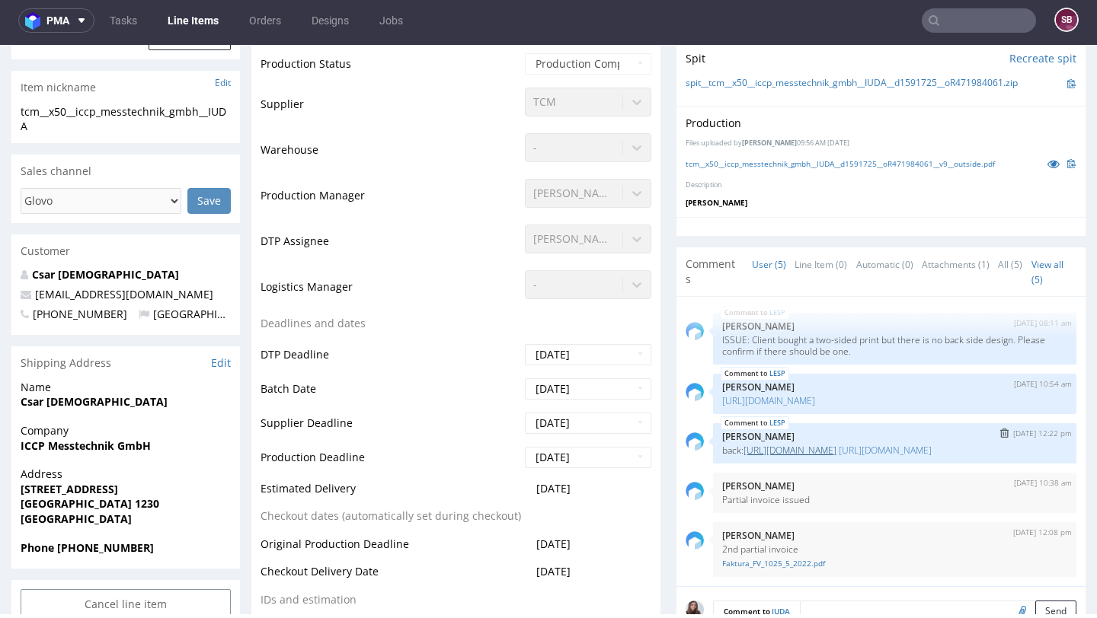
click at [789, 444] on link "https://cdn.livechat-static.com/api/file/helpdesk/att/1091390124/55d2363f-99c9-…" at bounding box center [789, 450] width 93 height 13
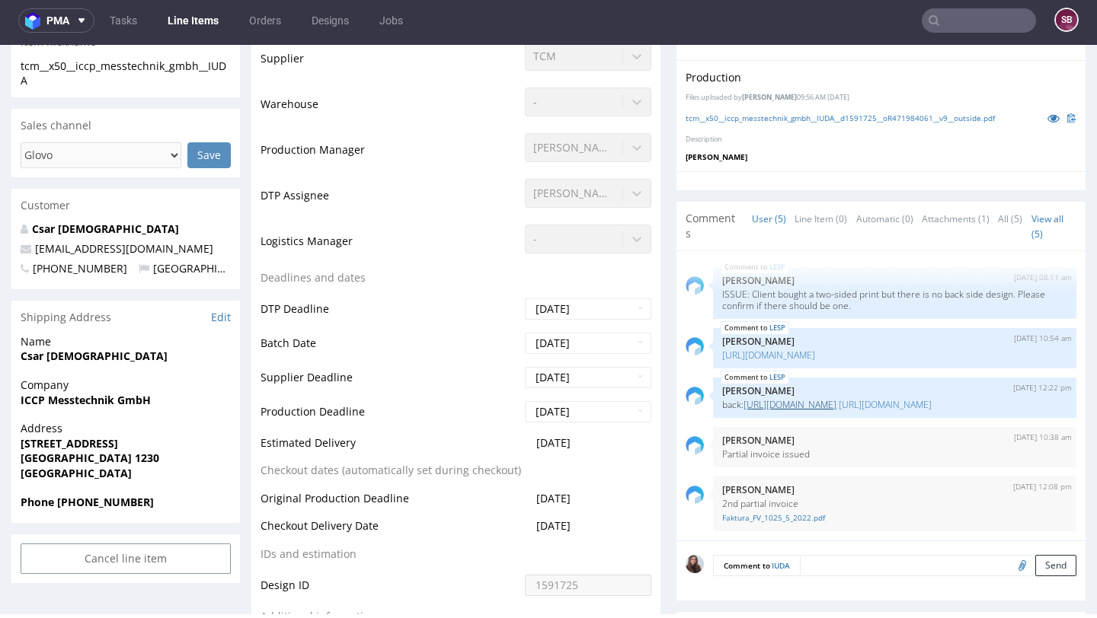
scroll to position [327, 0]
click at [838, 398] on link "https://cdn.livechat-static.com/api/file/helpdesk/att/1091390124/55d2363f-99c9-…" at bounding box center [884, 404] width 93 height 13
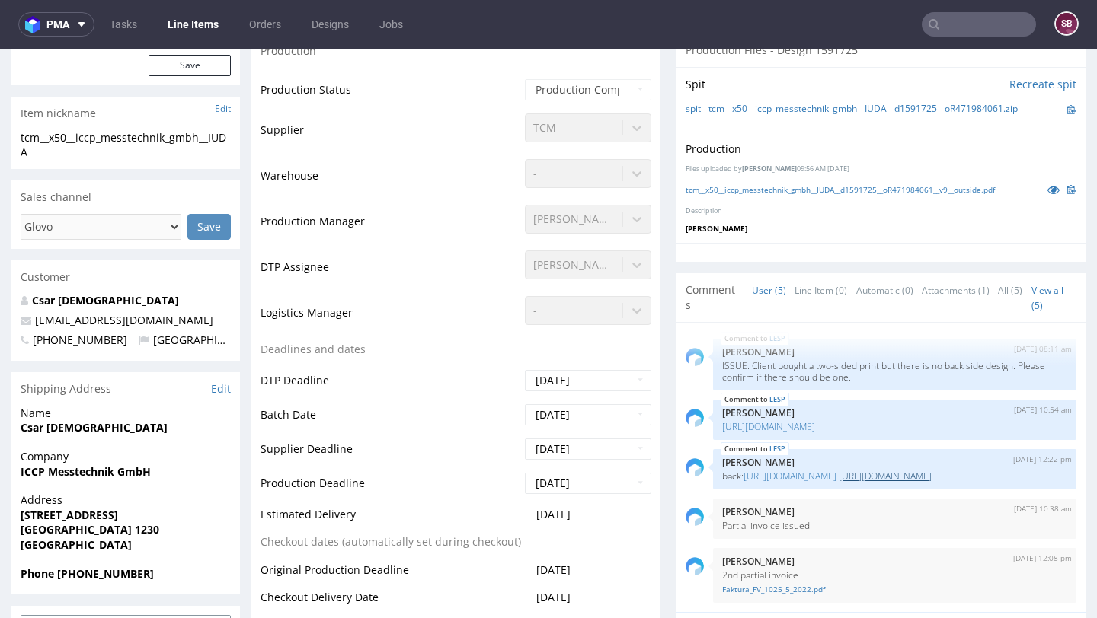
scroll to position [0, 0]
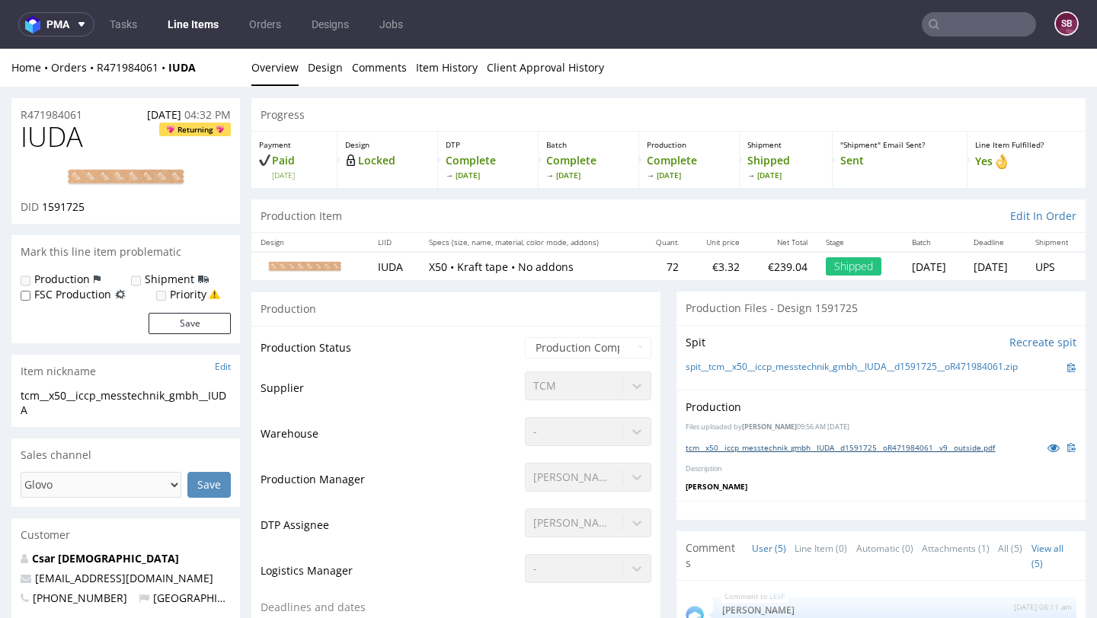
click at [779, 447] on link "tcm__x50__iccp_messtechnik_gmbh__IUDA__d1591725__oR471984061__v9__outside.pdf" at bounding box center [839, 447] width 309 height 11
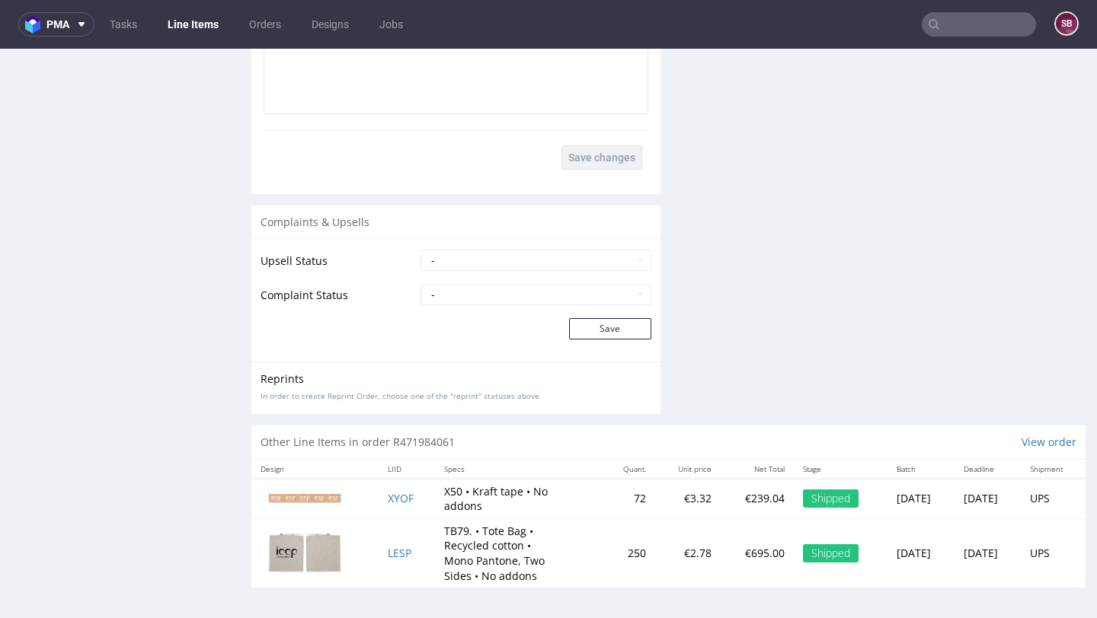
scroll to position [4, 0]
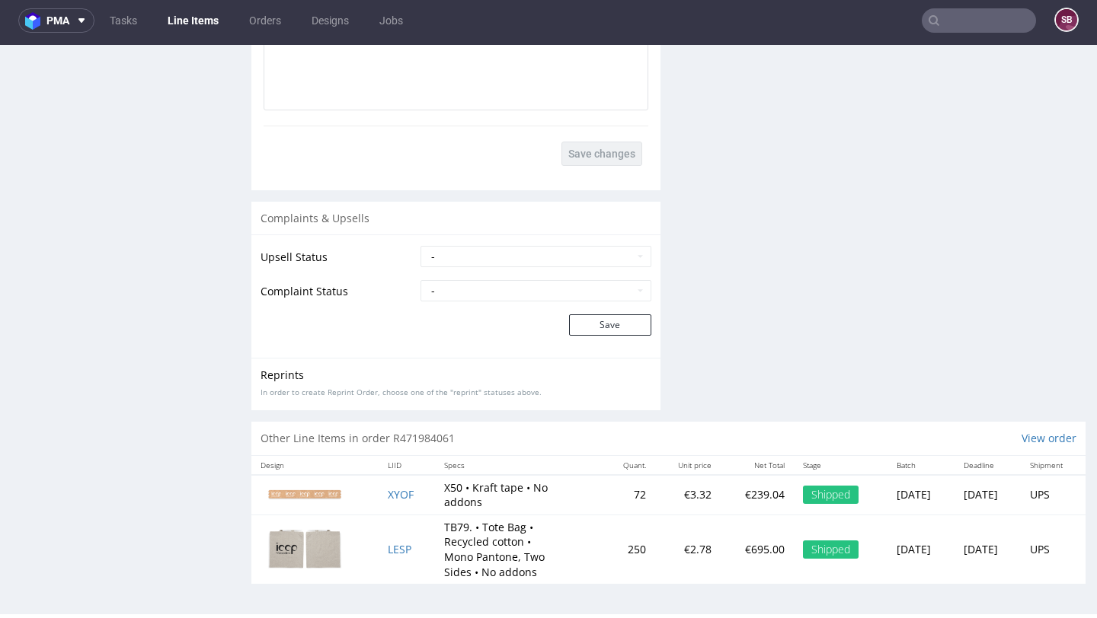
click at [392, 487] on td "XYOF" at bounding box center [406, 495] width 56 height 40
click at [390, 495] on span "XYOF" at bounding box center [401, 494] width 26 height 14
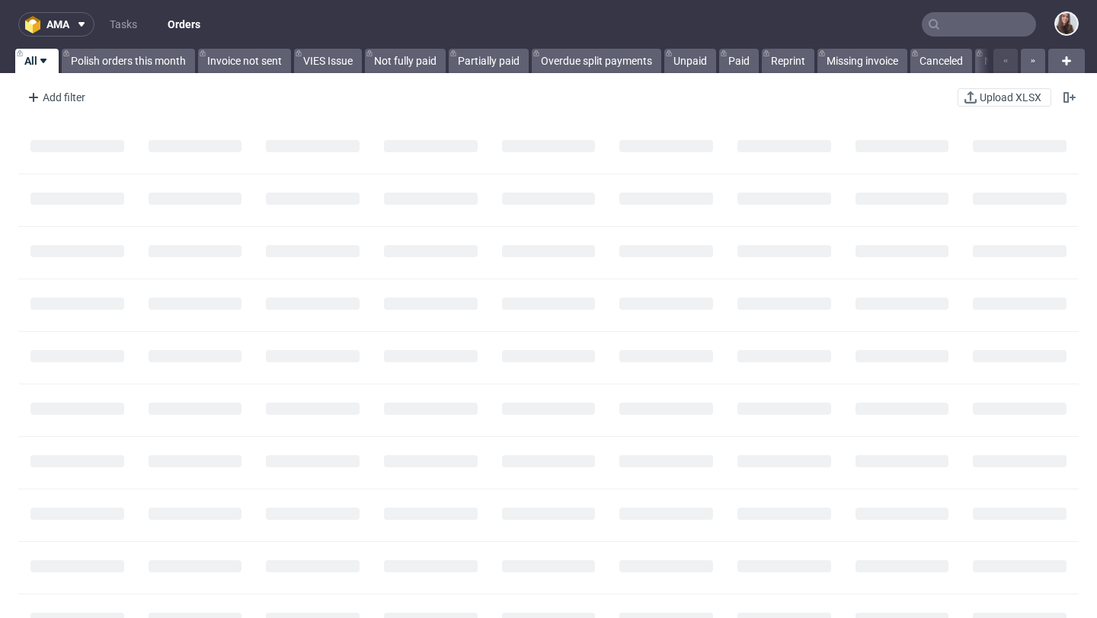
click at [940, 23] on input "text" at bounding box center [978, 24] width 114 height 24
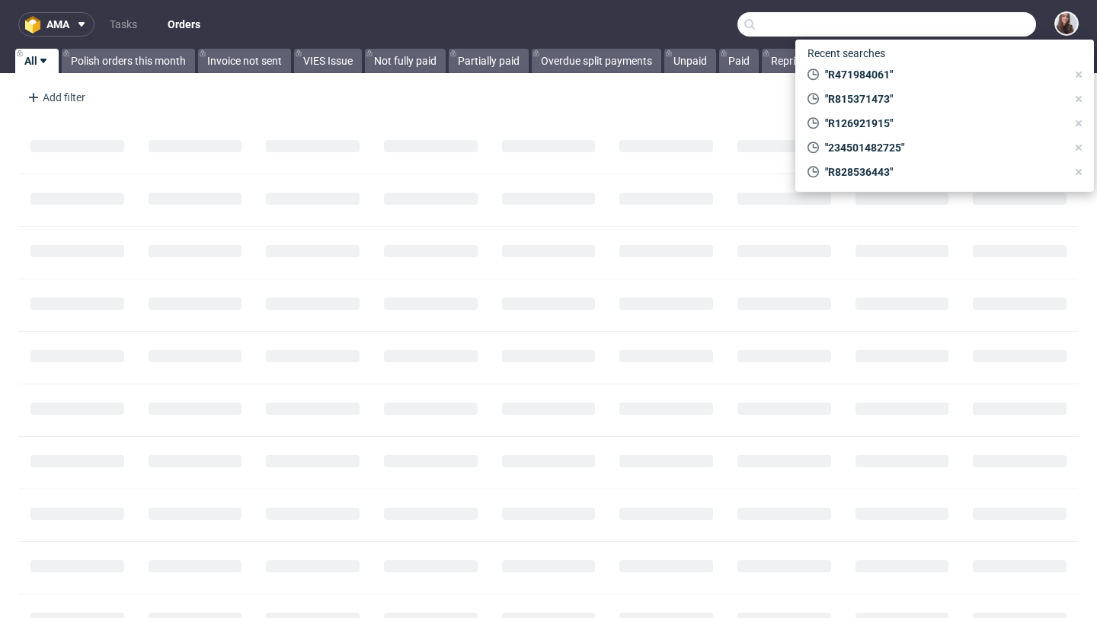
paste input "R834094128"
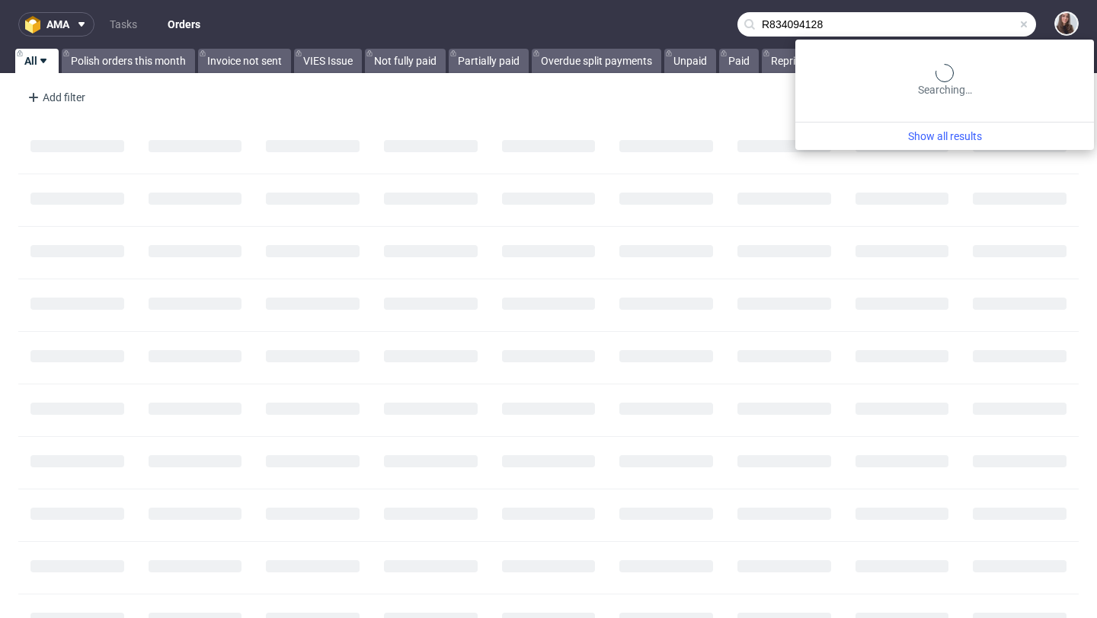
type input "R834094128"
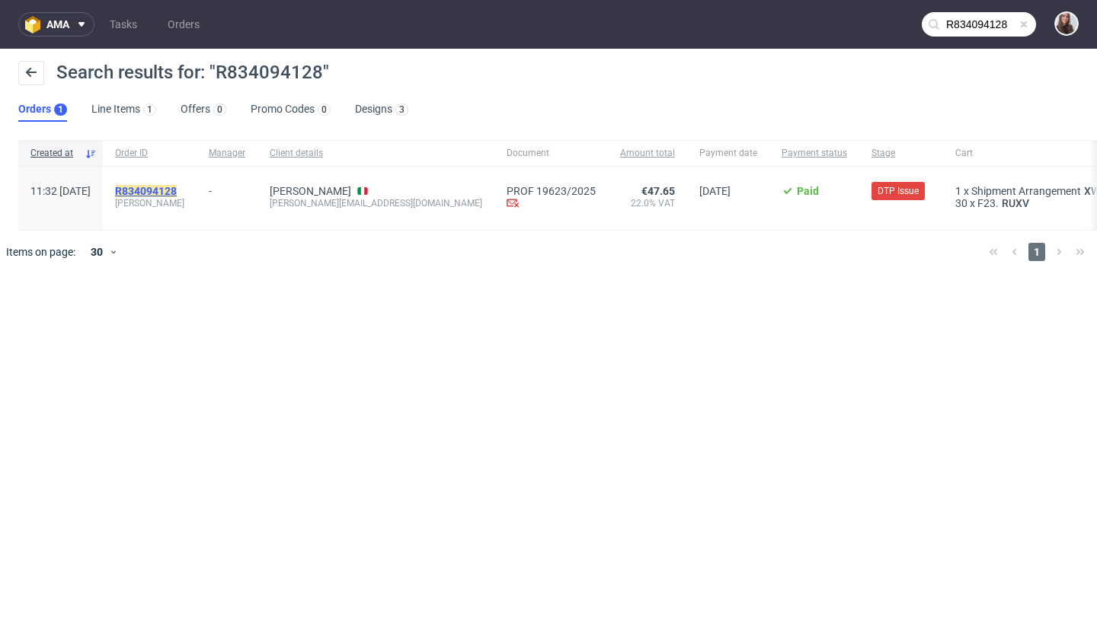
click at [177, 190] on mark "R834094128" at bounding box center [146, 191] width 62 height 12
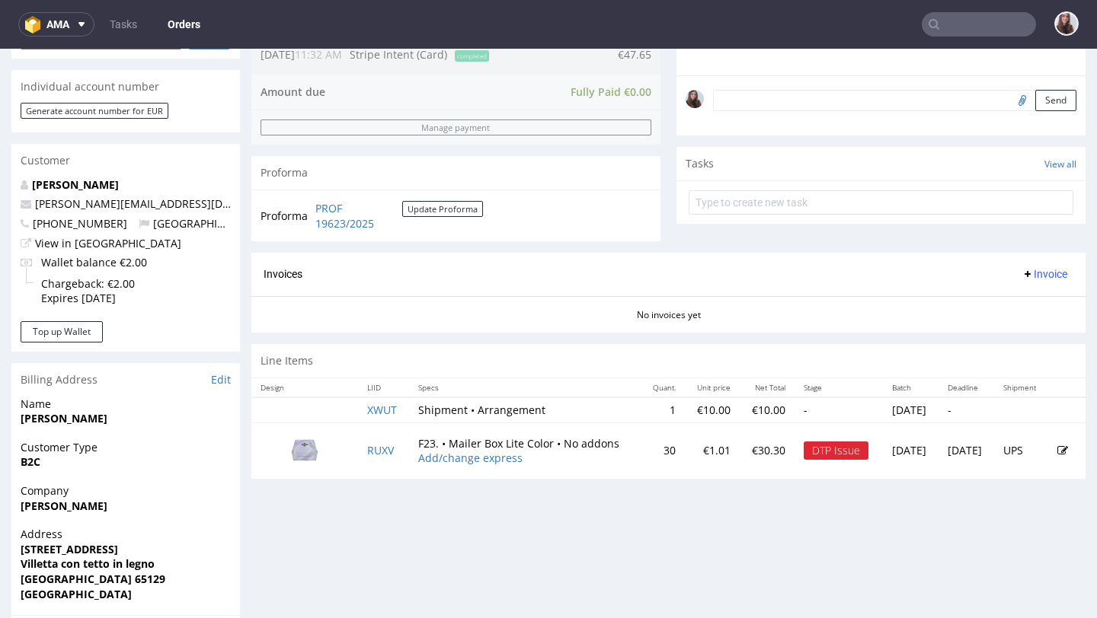
scroll to position [474, 0]
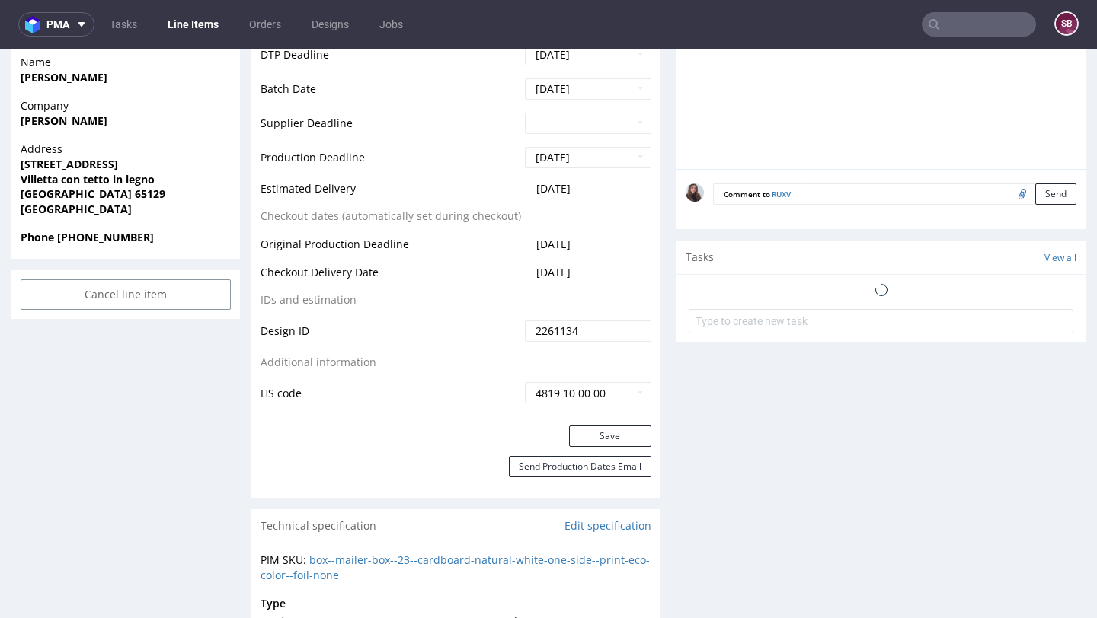
scroll to position [647, 0]
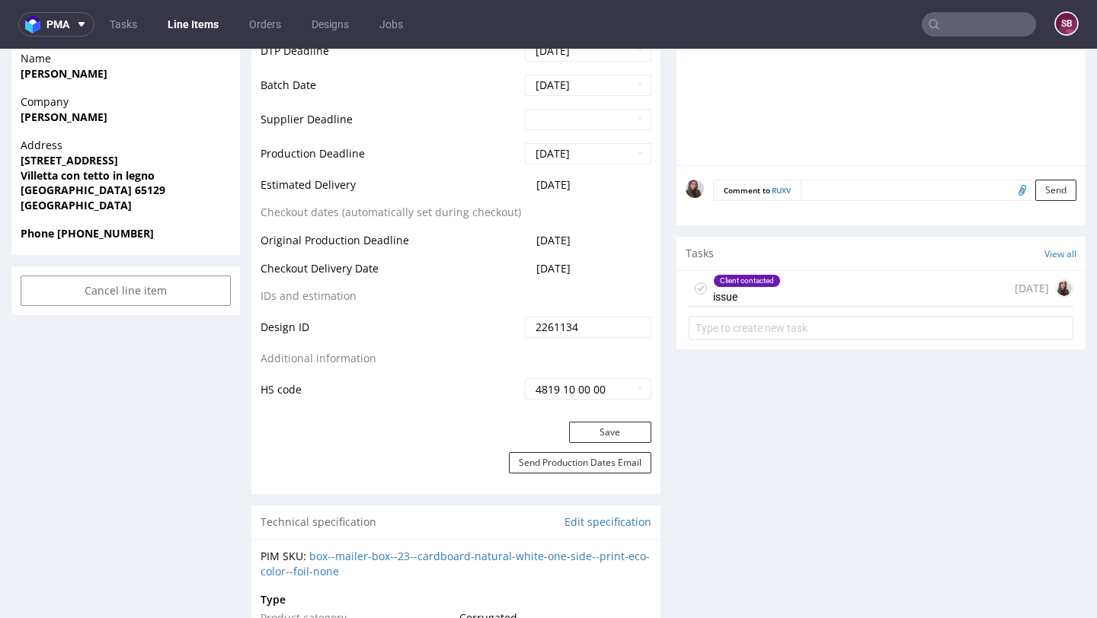
click at [812, 295] on div "Client contacted issue [DATE]" at bounding box center [880, 289] width 385 height 36
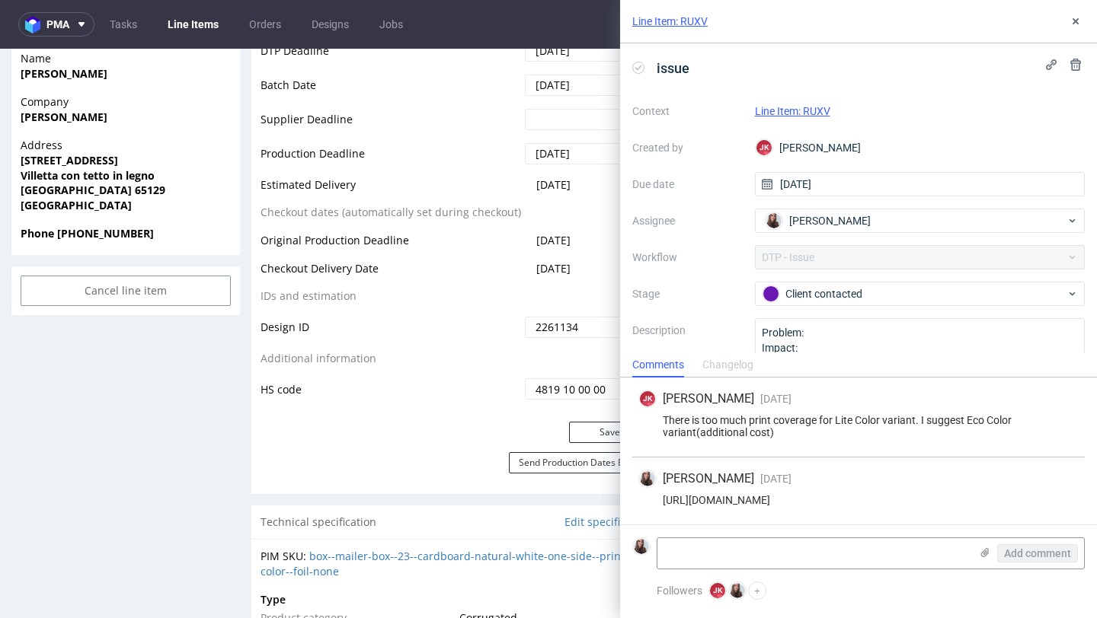
drag, startPoint x: 1071, startPoint y: 493, endPoint x: 1048, endPoint y: 496, distance: 23.9
click at [1048, 496] on div "[PERSON_NAME] [DATE] [DATE] 12:46 [URL][DOMAIN_NAME]" at bounding box center [858, 491] width 452 height 67
copy div "[URL][DOMAIN_NAME]"
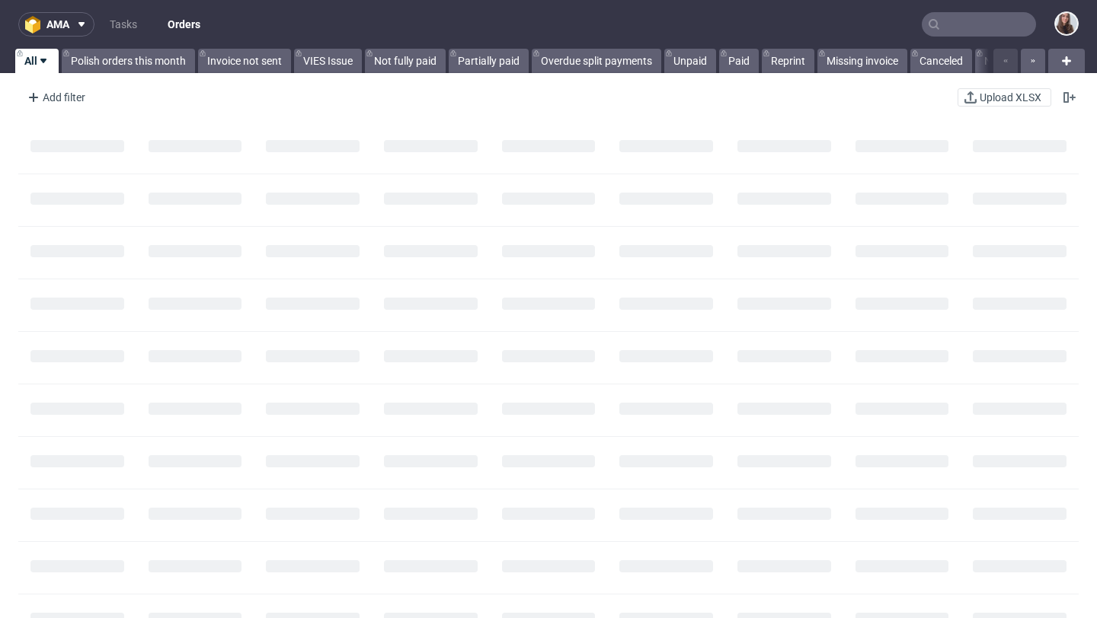
click at [957, 20] on input "text" at bounding box center [978, 24] width 114 height 24
paste input "234645423295"
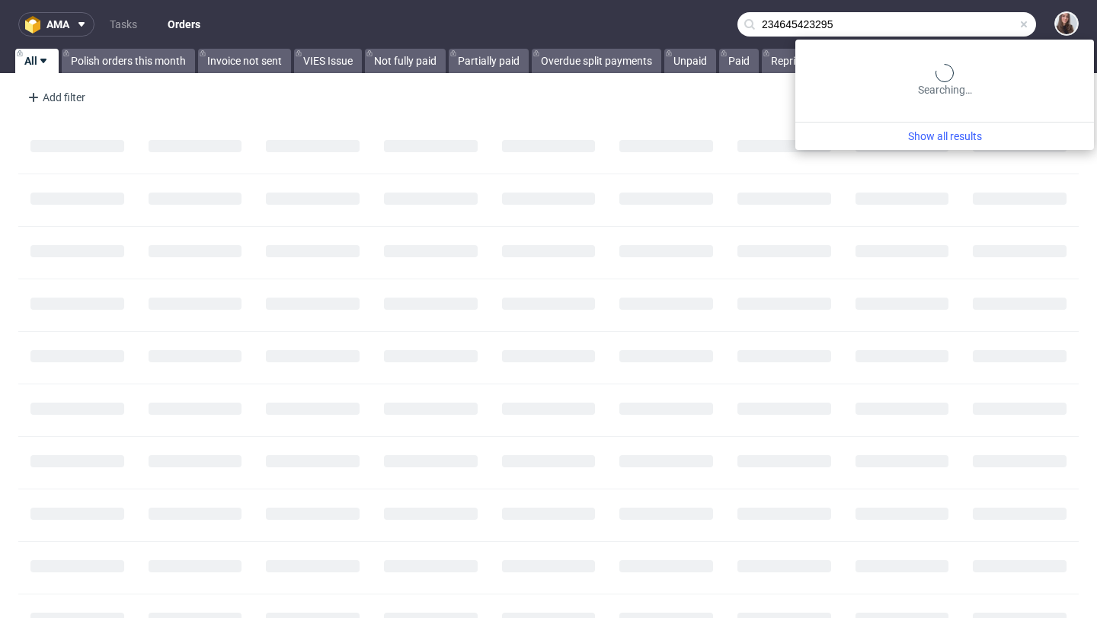
type input "234645423295"
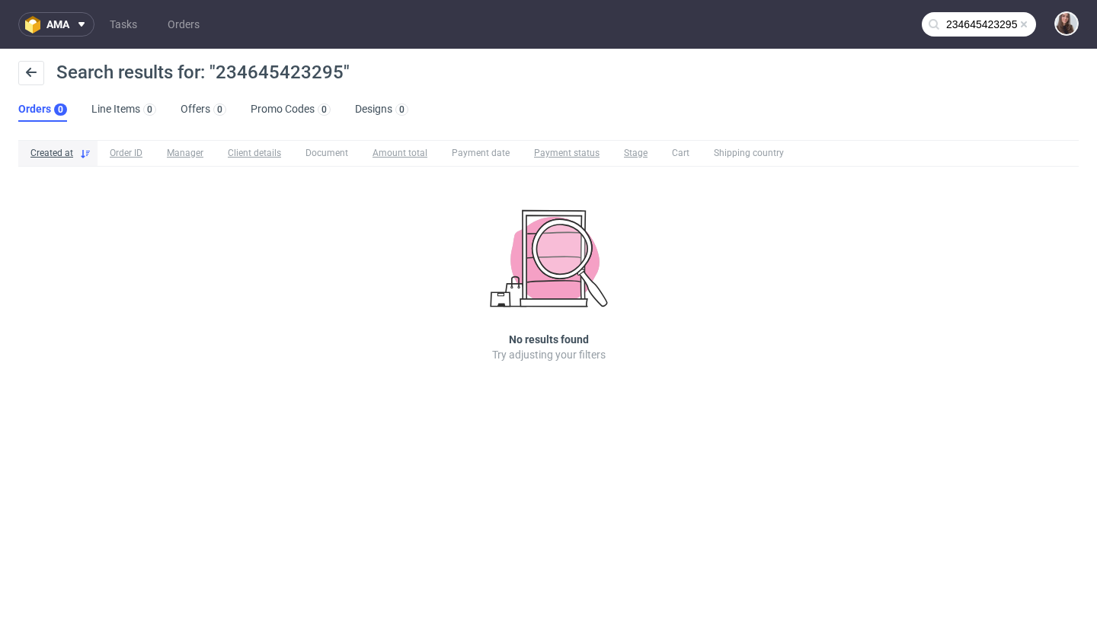
click at [1026, 24] on span at bounding box center [1023, 24] width 12 height 12
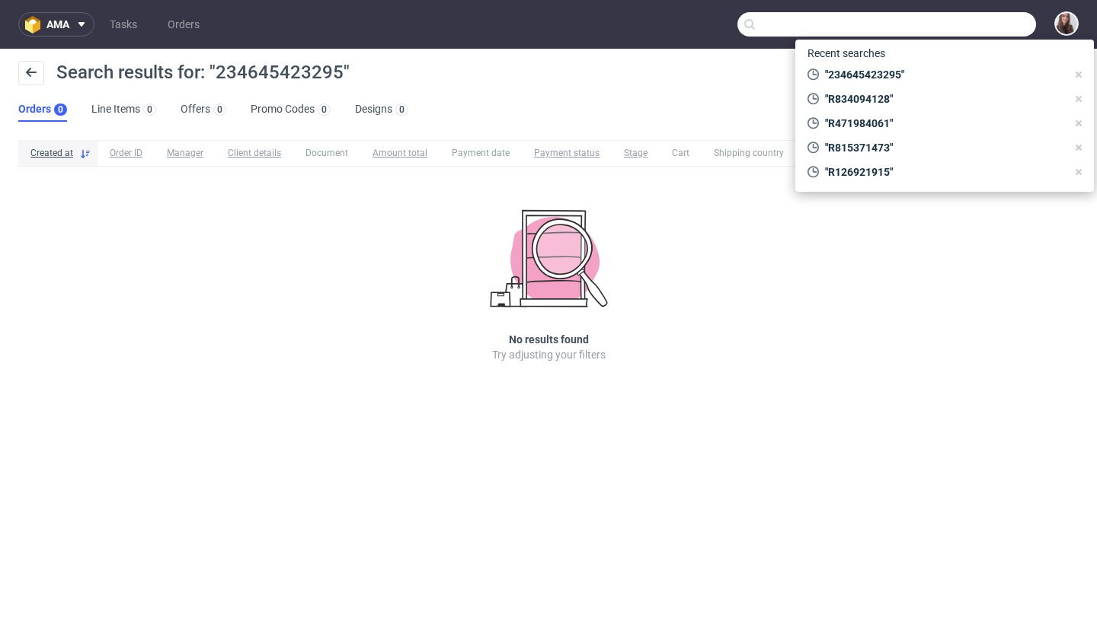
click at [954, 27] on input "text" at bounding box center [886, 24] width 299 height 24
paste input "R137726399"
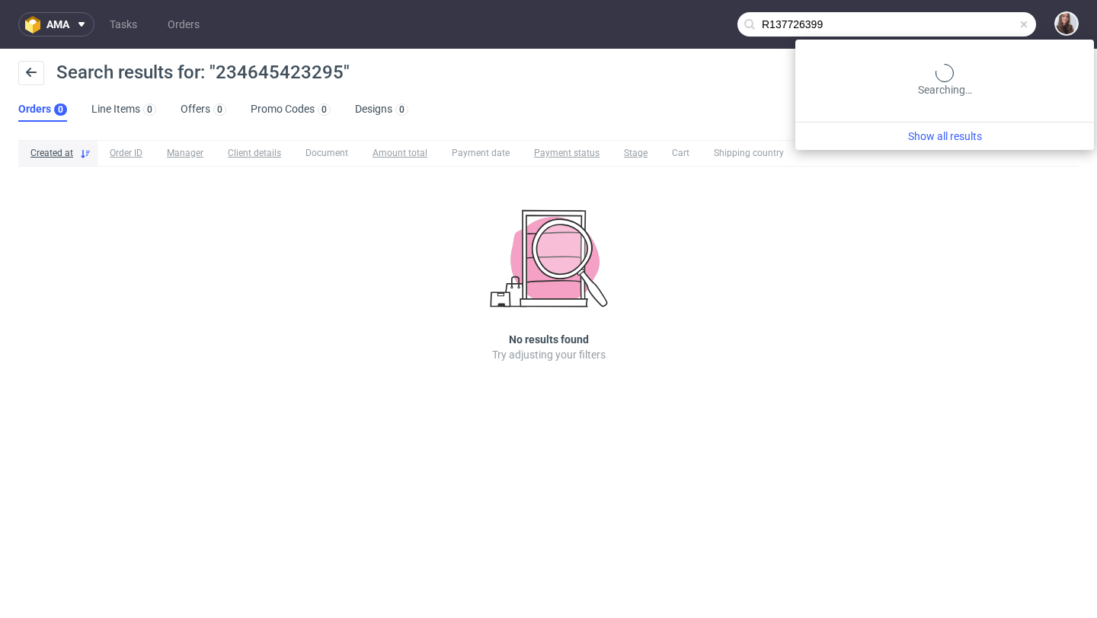
type input "R137726399"
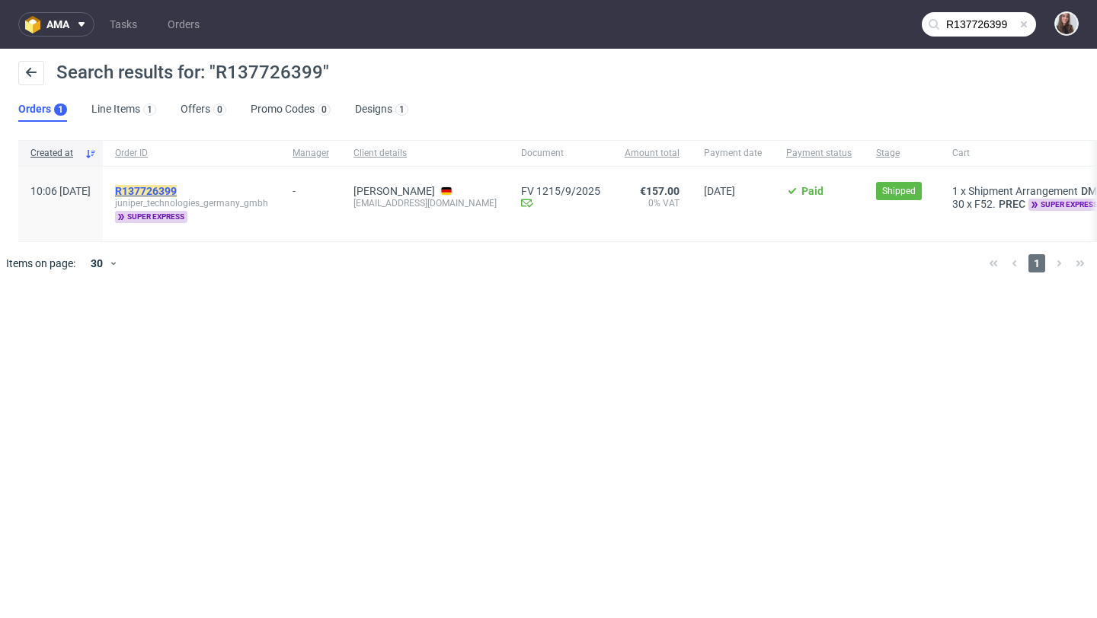
click at [177, 191] on mark "R137726399" at bounding box center [146, 191] width 62 height 12
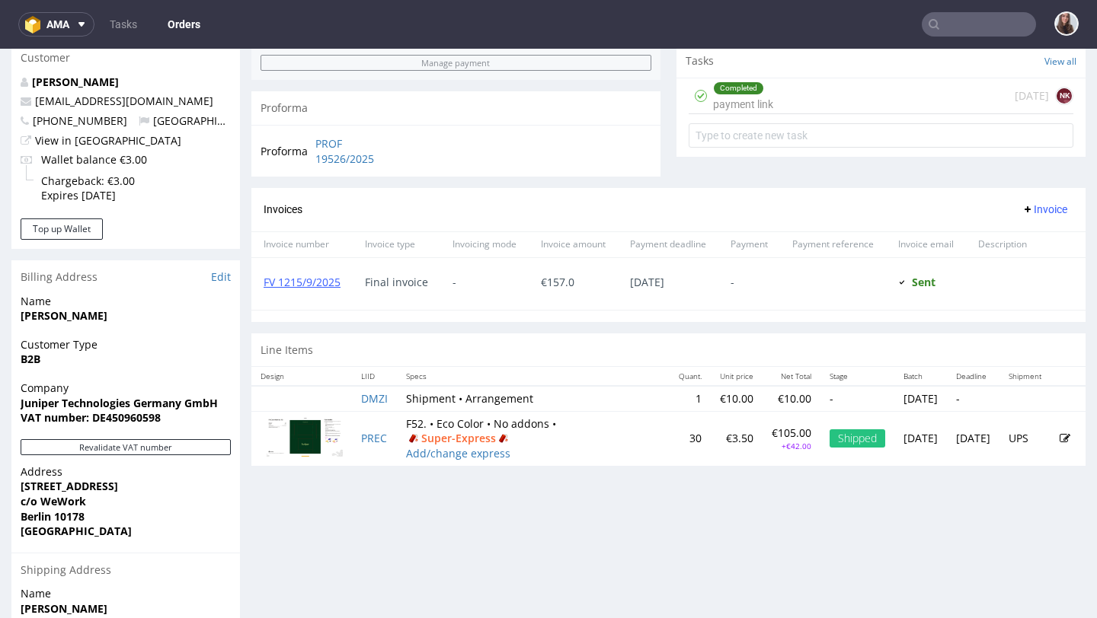
scroll to position [636, 0]
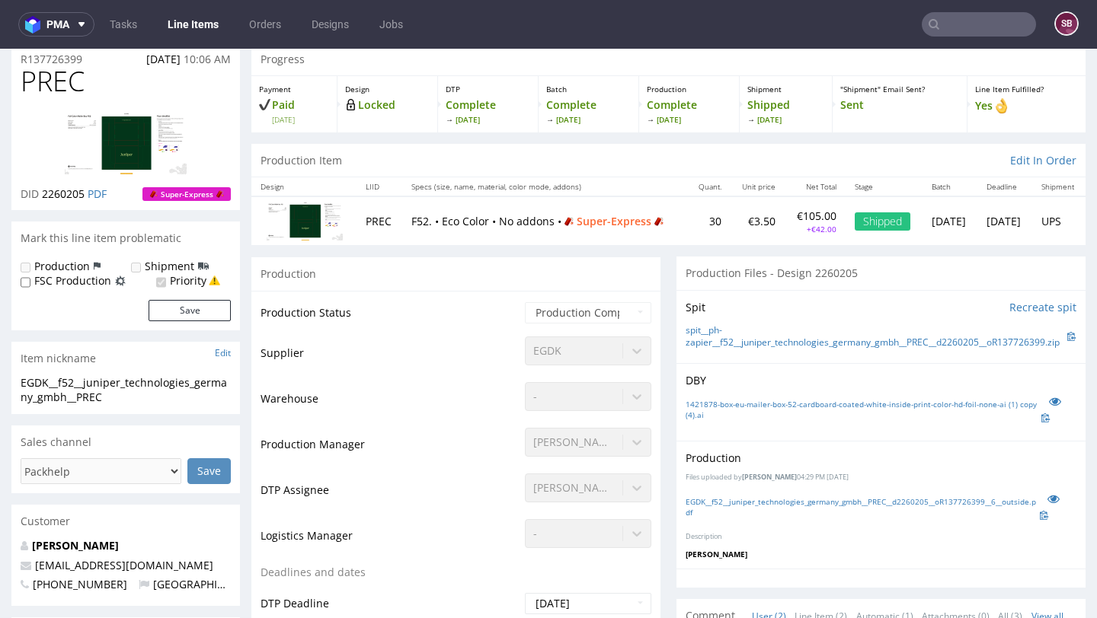
scroll to position [65, 0]
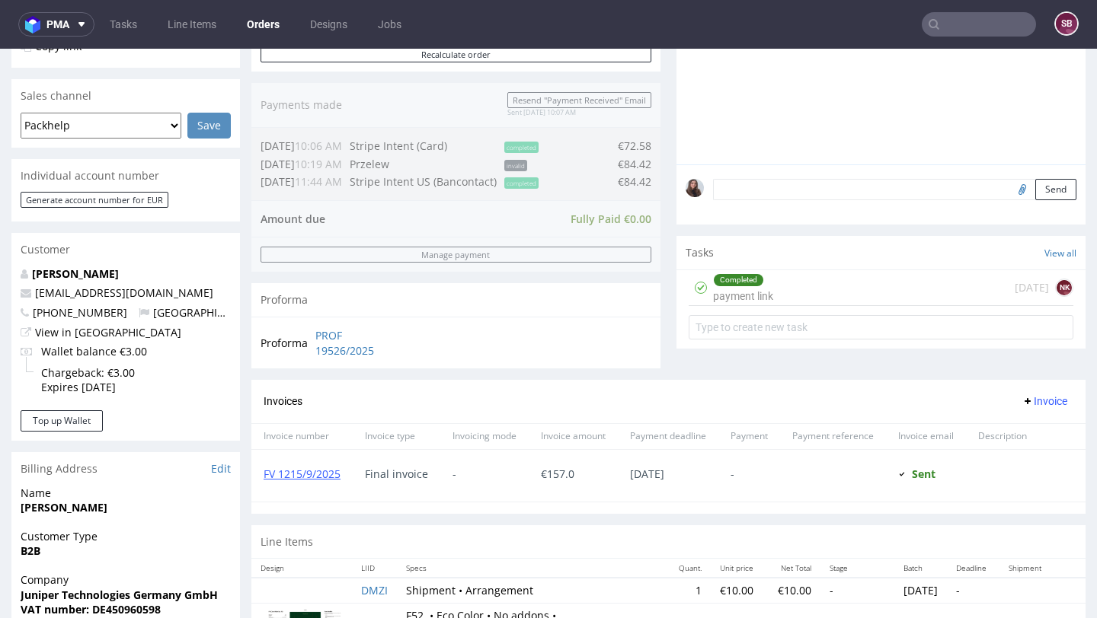
scroll to position [341, 0]
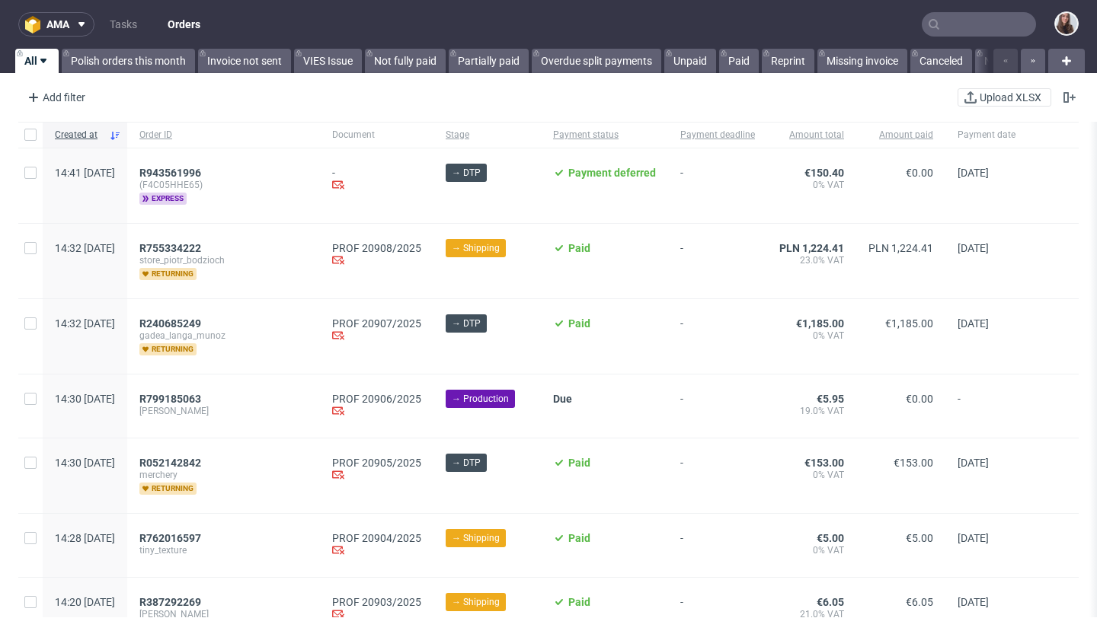
click at [948, 22] on input "text" at bounding box center [978, 24] width 114 height 24
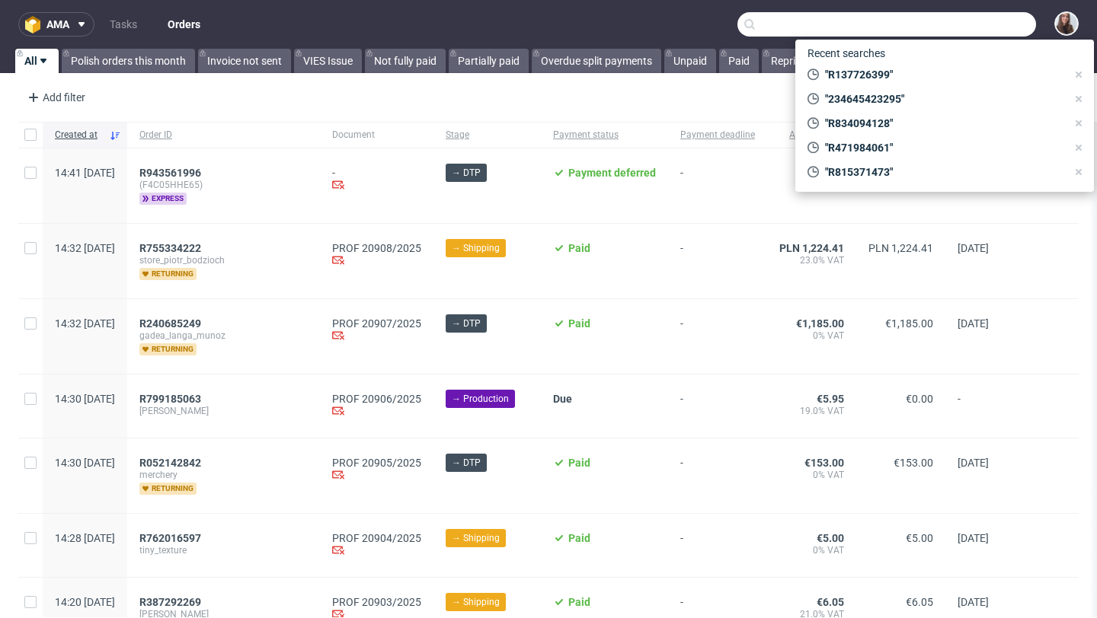
paste input "R291276524"
type input "R291276524"
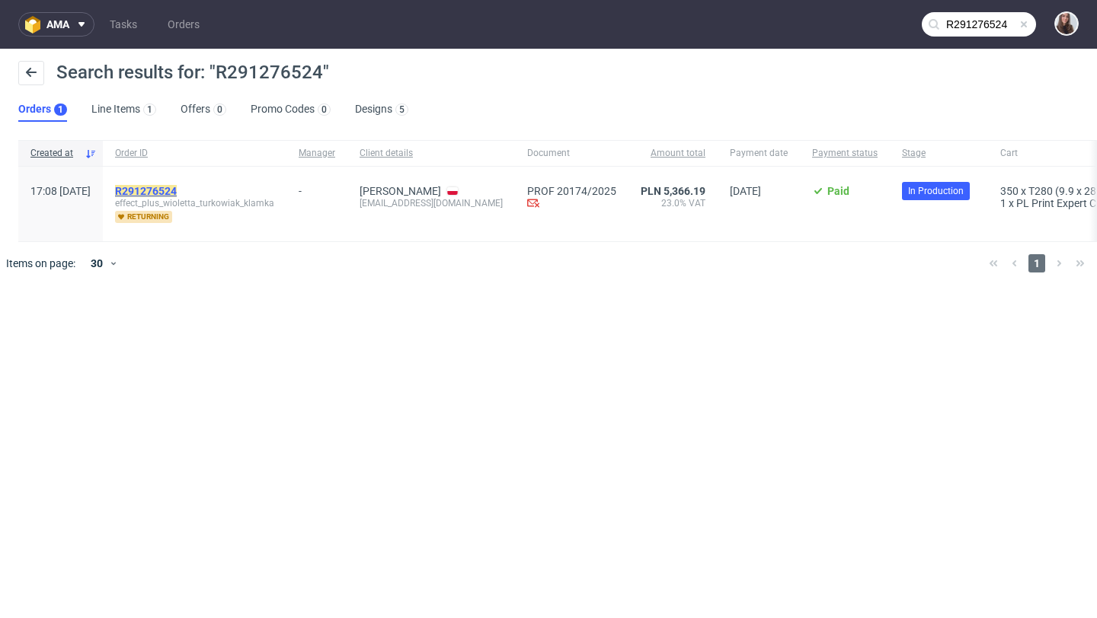
click at [177, 190] on mark "R291276524" at bounding box center [146, 191] width 62 height 12
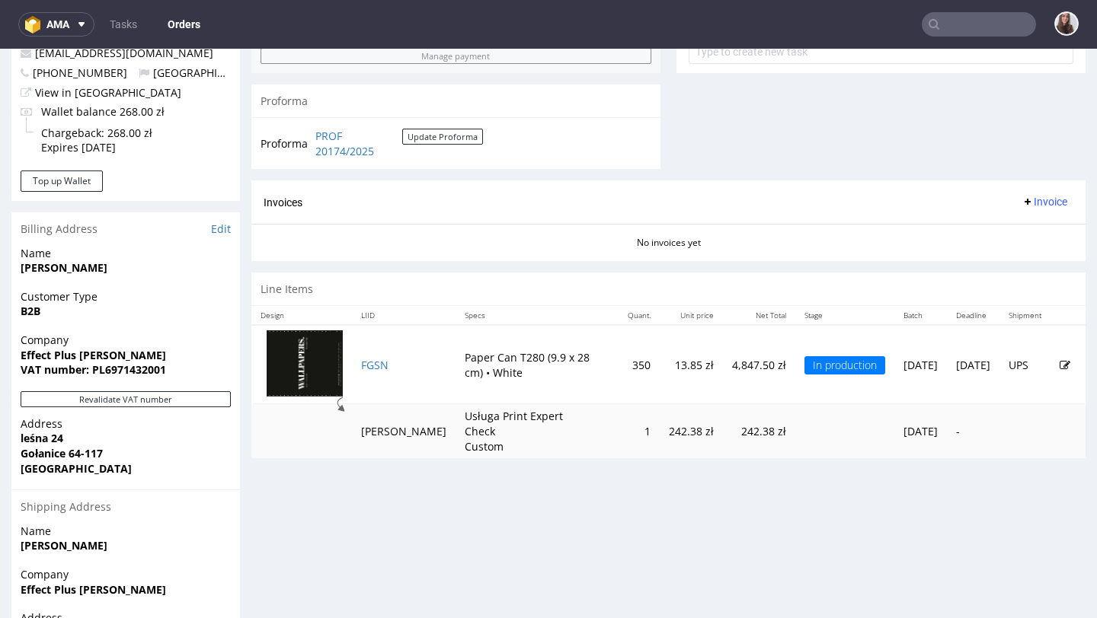
scroll to position [653, 0]
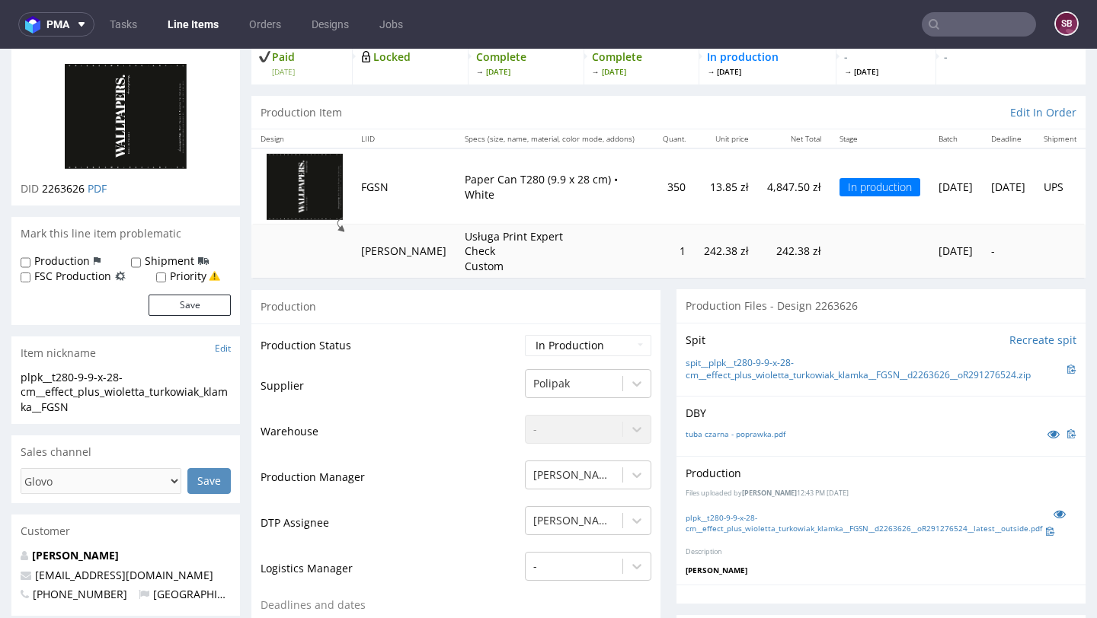
scroll to position [220, 0]
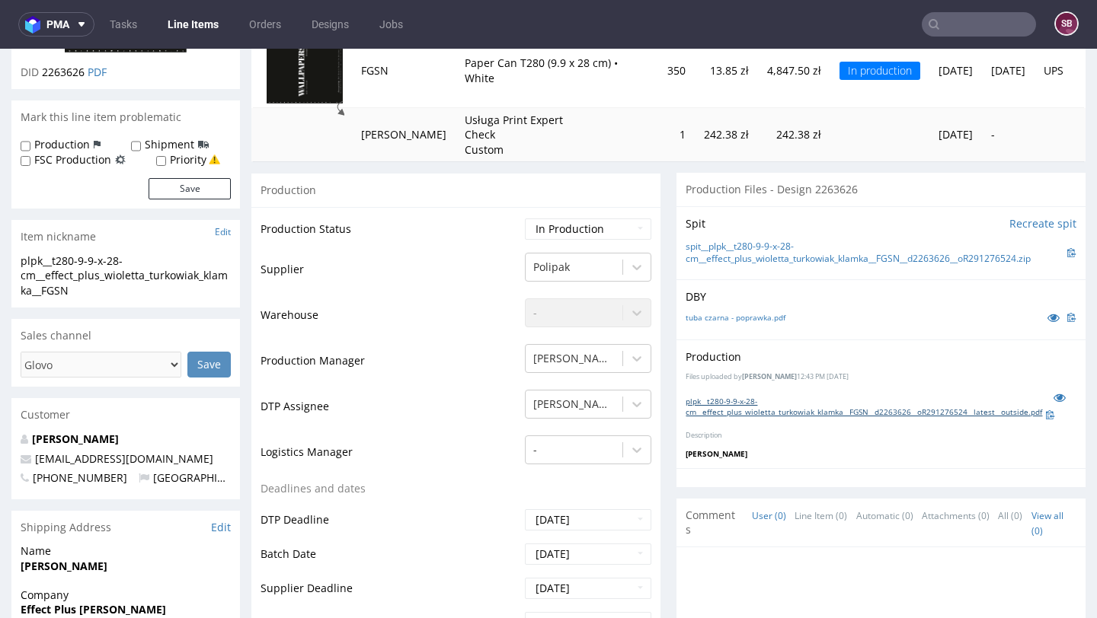
click at [770, 400] on link "plpk__t280-9-9-x-28-cm__effect_plus_wioletta_turkowiak_klamka__FGSN__d2263626__…" at bounding box center [864, 406] width 359 height 21
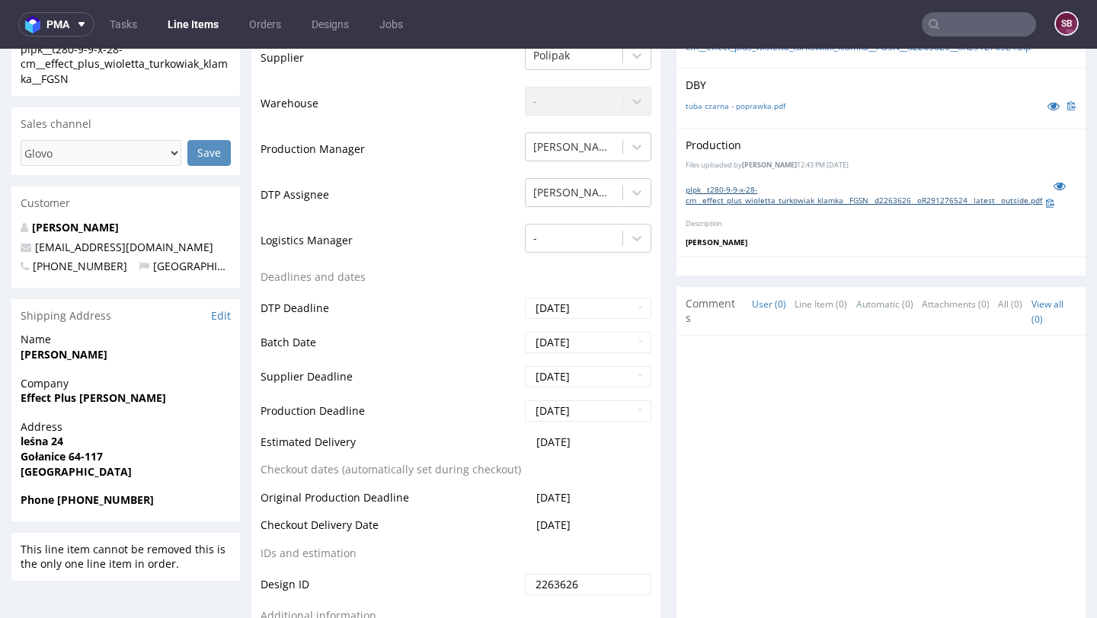
scroll to position [242, 0]
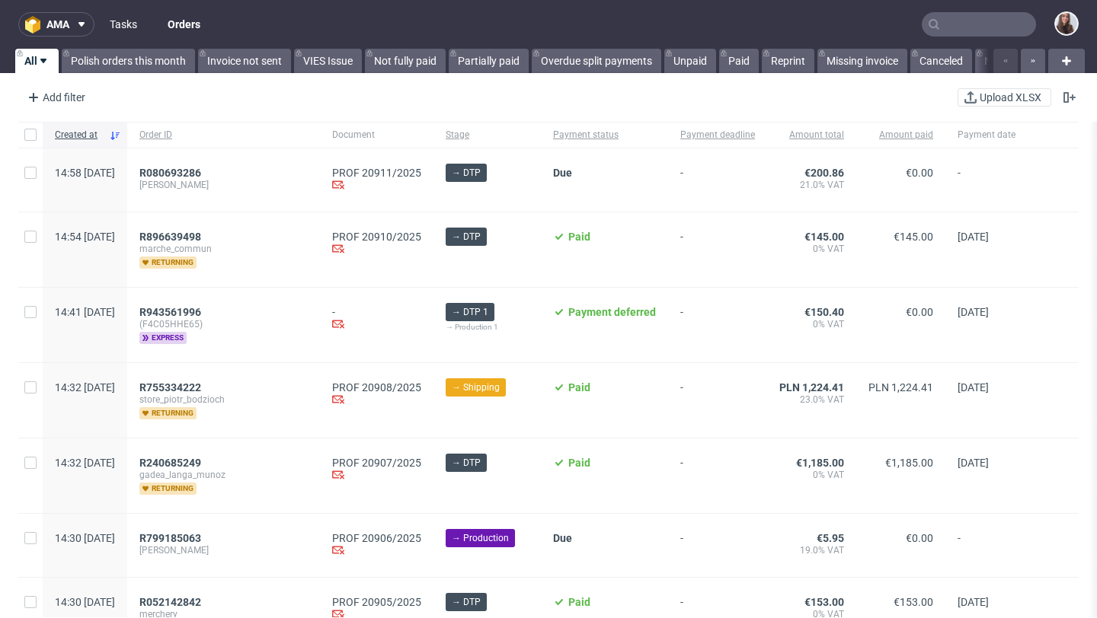
click at [119, 26] on link "Tasks" at bounding box center [124, 24] width 46 height 24
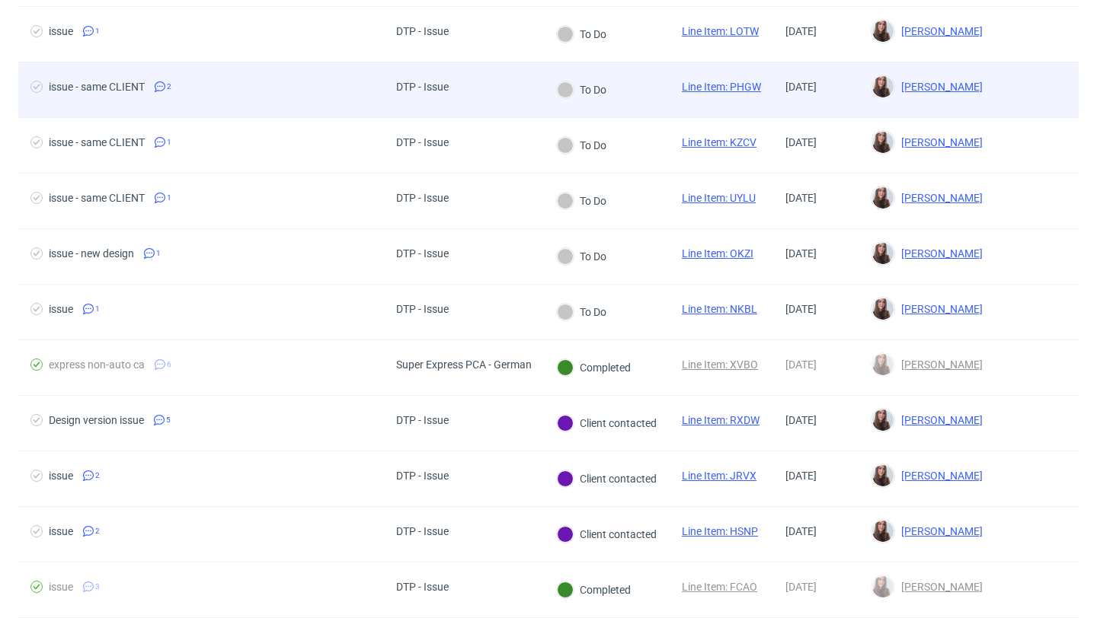
scroll to position [201, 0]
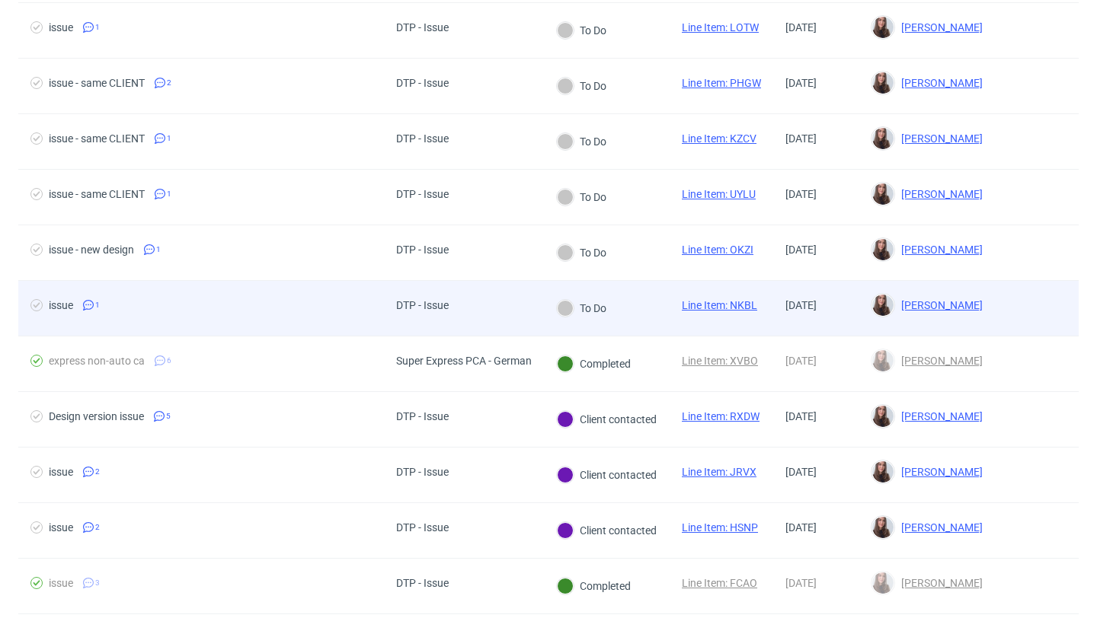
click at [333, 308] on span "issue 1" at bounding box center [200, 308] width 341 height 18
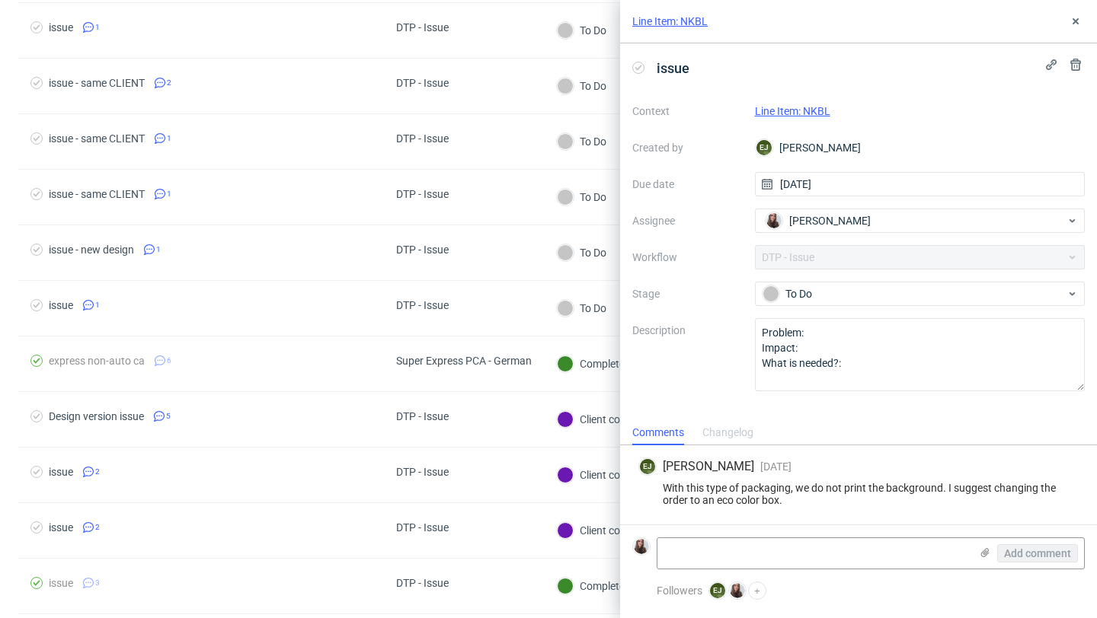
click at [811, 113] on link "Line Item: NKBL" at bounding box center [792, 111] width 75 height 12
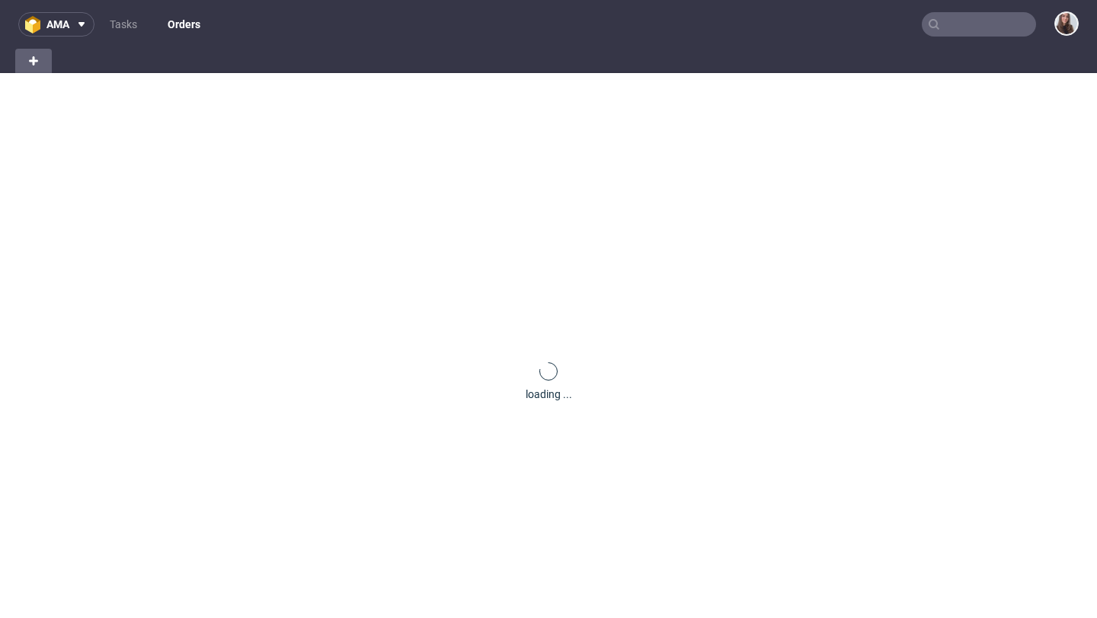
click at [970, 24] on input "text" at bounding box center [978, 24] width 114 height 24
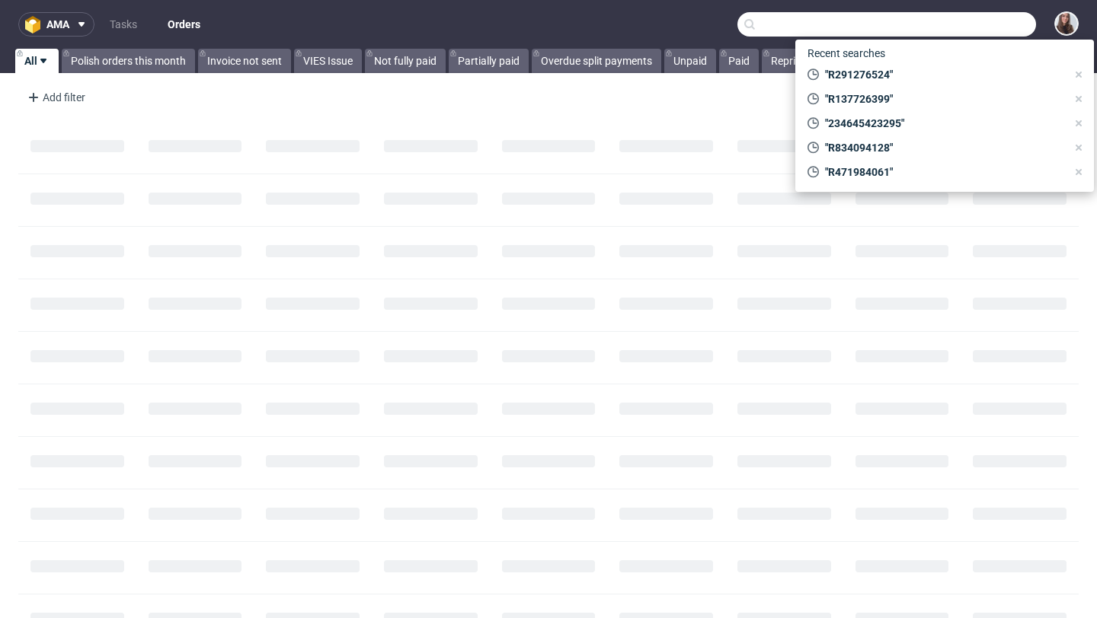
paste input "[EMAIL_ADDRESS][DOMAIN_NAME]"
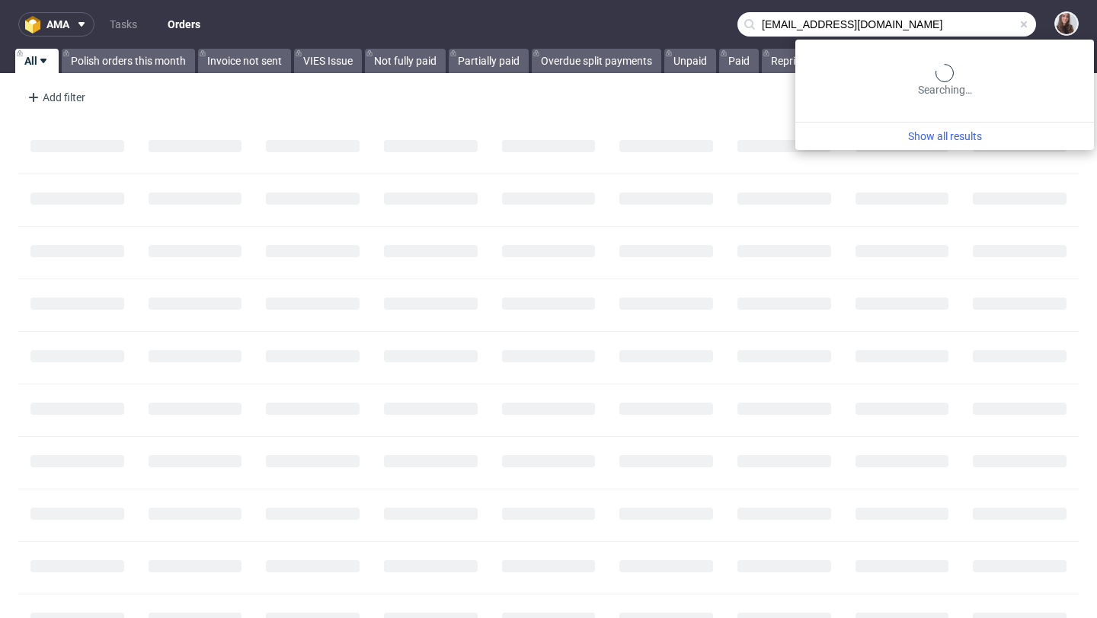
type input "[EMAIL_ADDRESS][DOMAIN_NAME]"
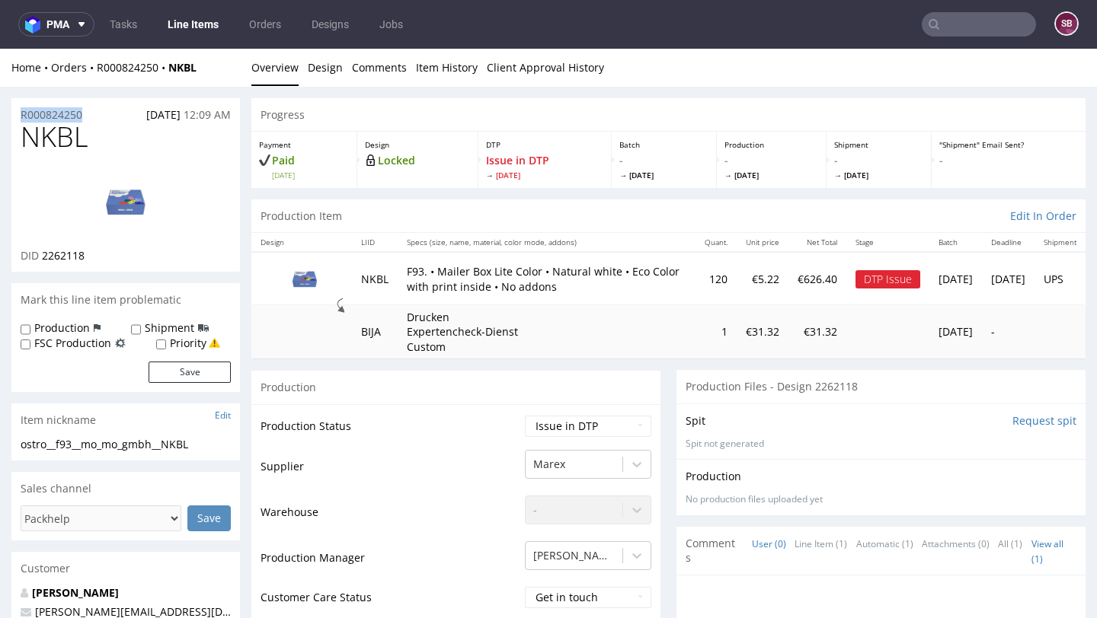
drag, startPoint x: 94, startPoint y: 116, endPoint x: 0, endPoint y: 118, distance: 93.7
copy p "R000824250"
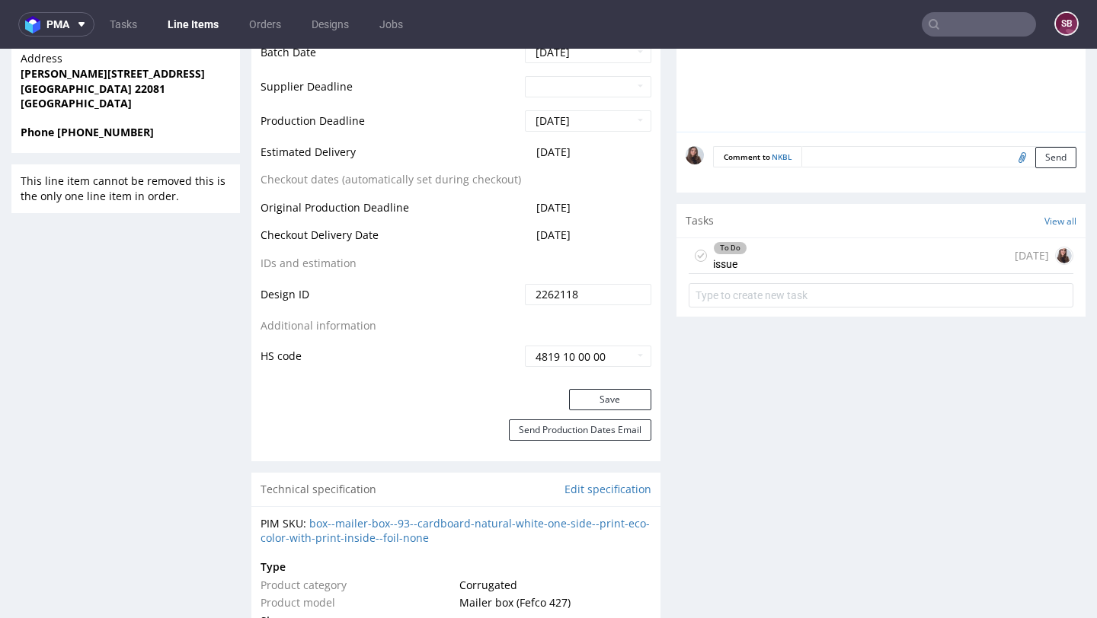
scroll to position [736, 0]
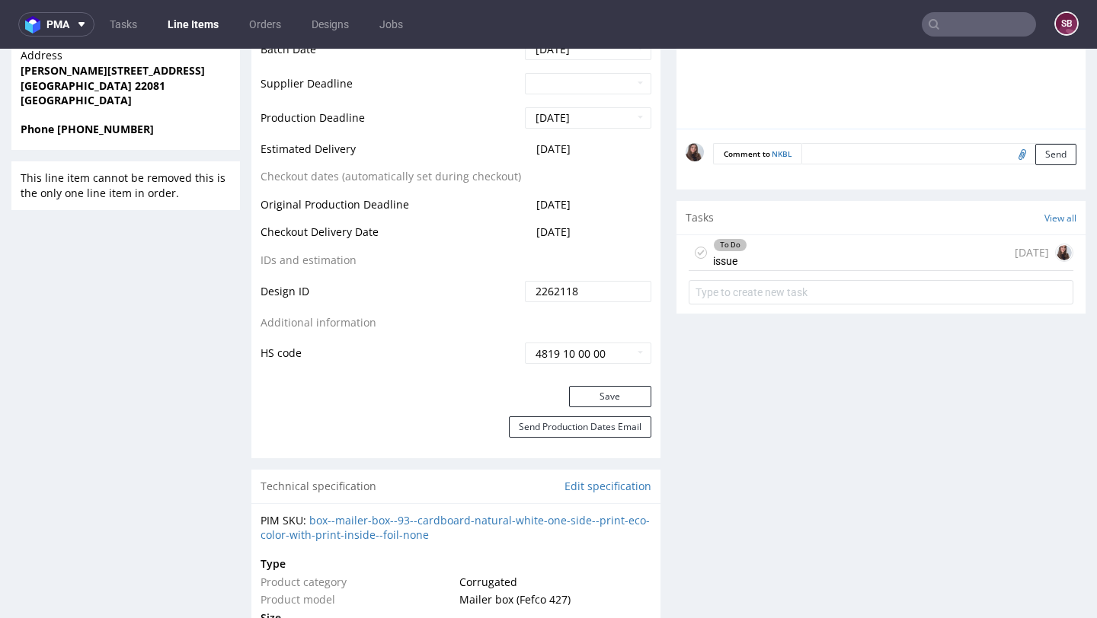
click at [761, 245] on div "To Do issue 4 days ago" at bounding box center [880, 253] width 385 height 36
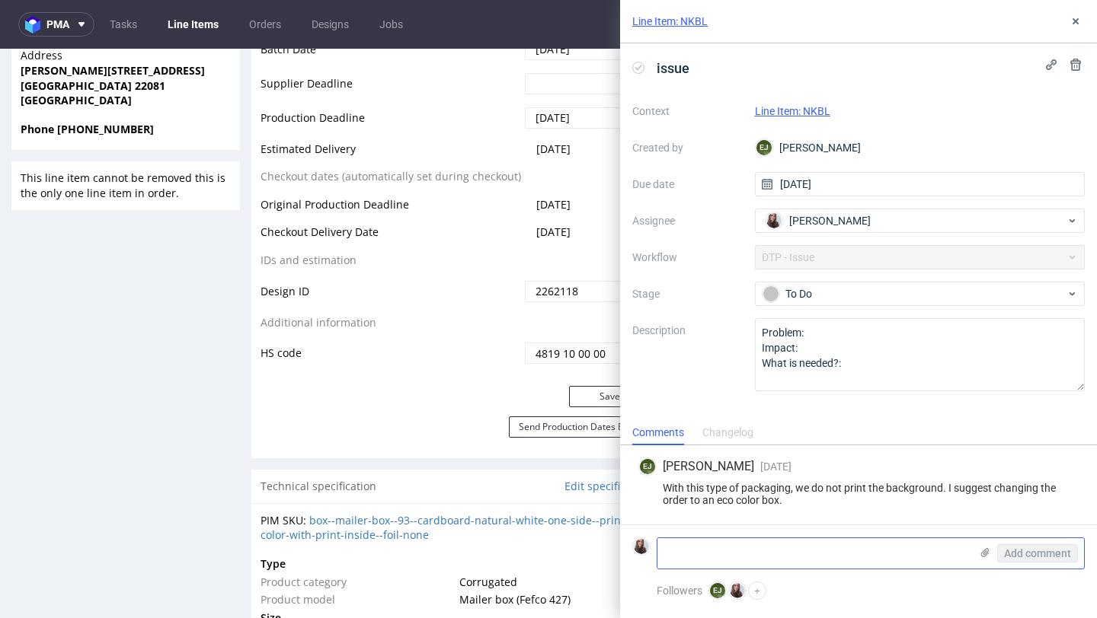
click at [763, 547] on textarea at bounding box center [813, 553] width 312 height 30
paste textarea "https://app-eu1.hubspot.com/contacts/25600958/record/0-5/237632444656/"
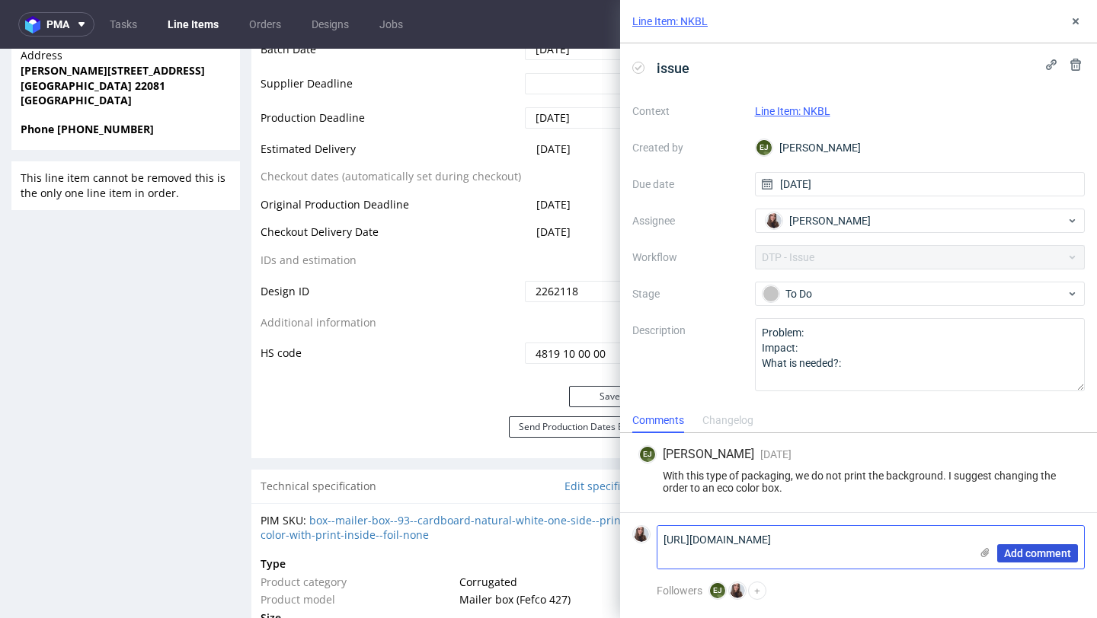
type textarea "https://app-eu1.hubspot.com/contacts/25600958/record/0-5/237632444656/"
click at [1030, 557] on span "Add comment" at bounding box center [1037, 553] width 67 height 11
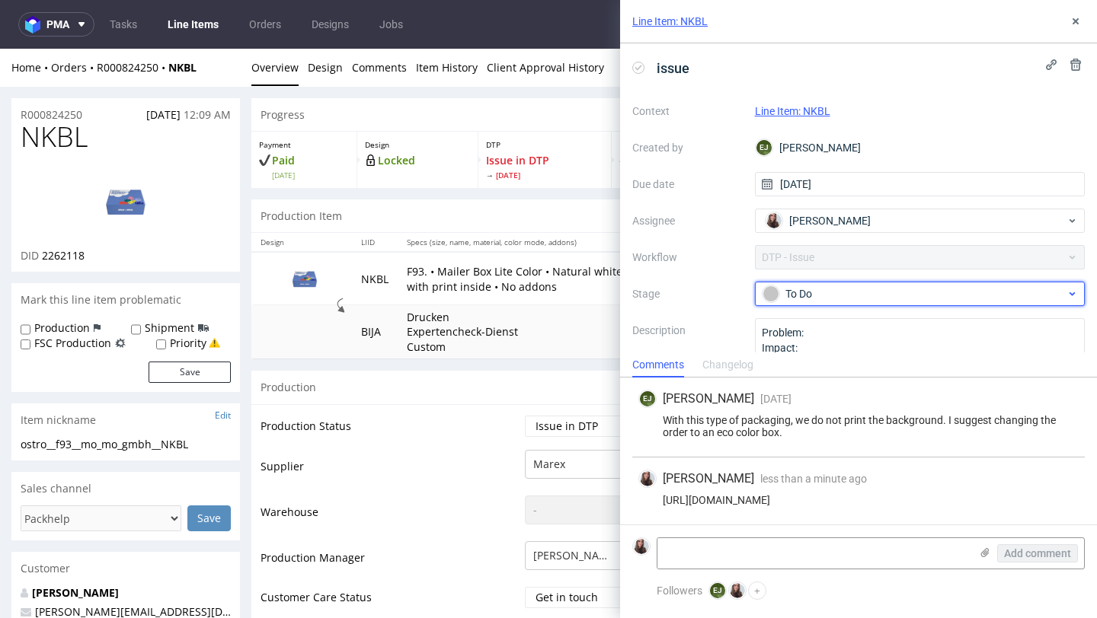
click at [840, 294] on div "To Do" at bounding box center [913, 294] width 303 height 17
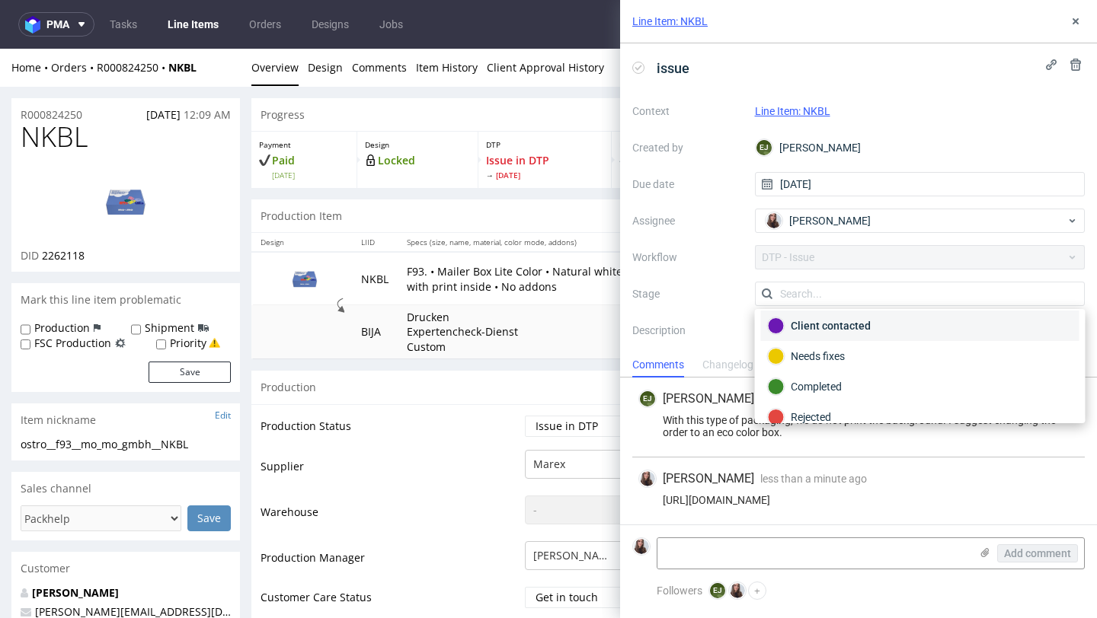
scroll to position [111, 0]
click at [852, 319] on div "Client contacted" at bounding box center [920, 310] width 318 height 30
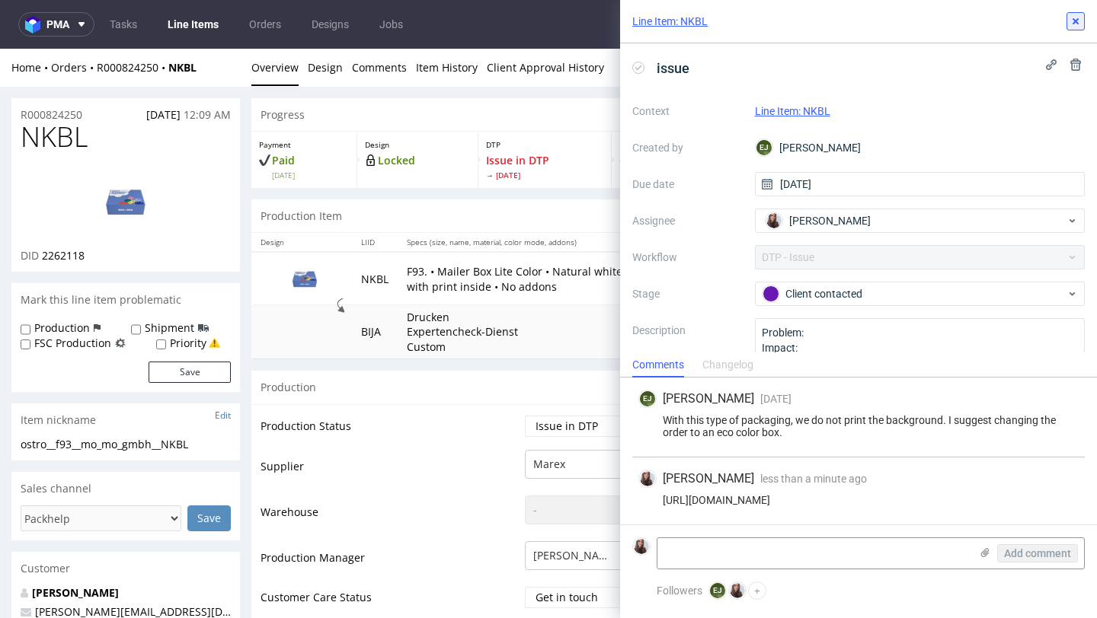
click at [1074, 21] on use at bounding box center [1075, 21] width 6 height 6
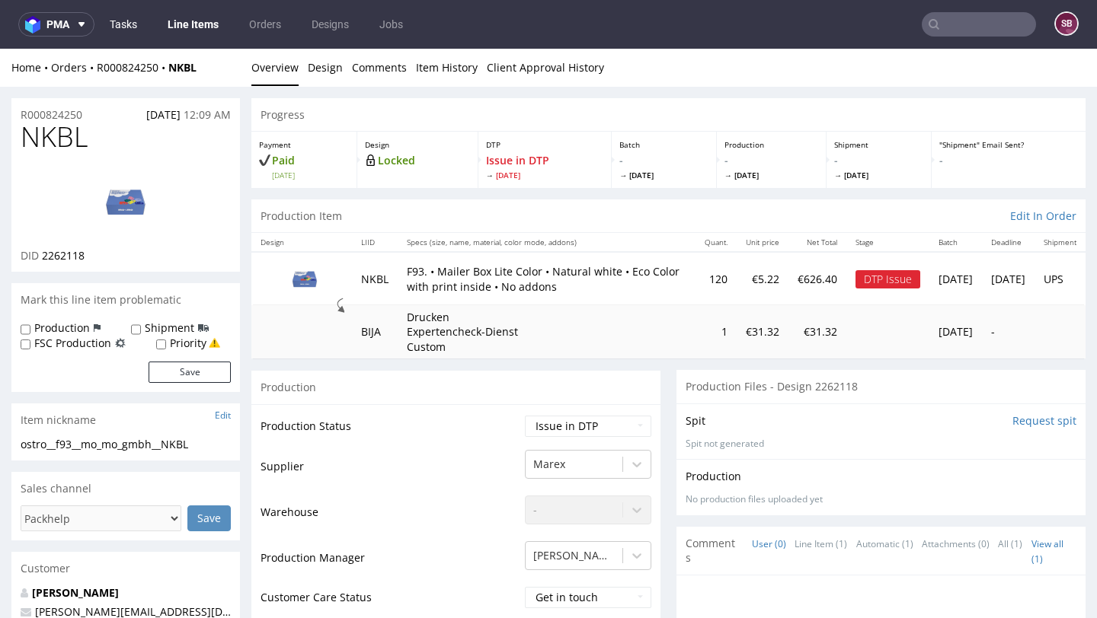
click at [123, 26] on link "Tasks" at bounding box center [124, 24] width 46 height 24
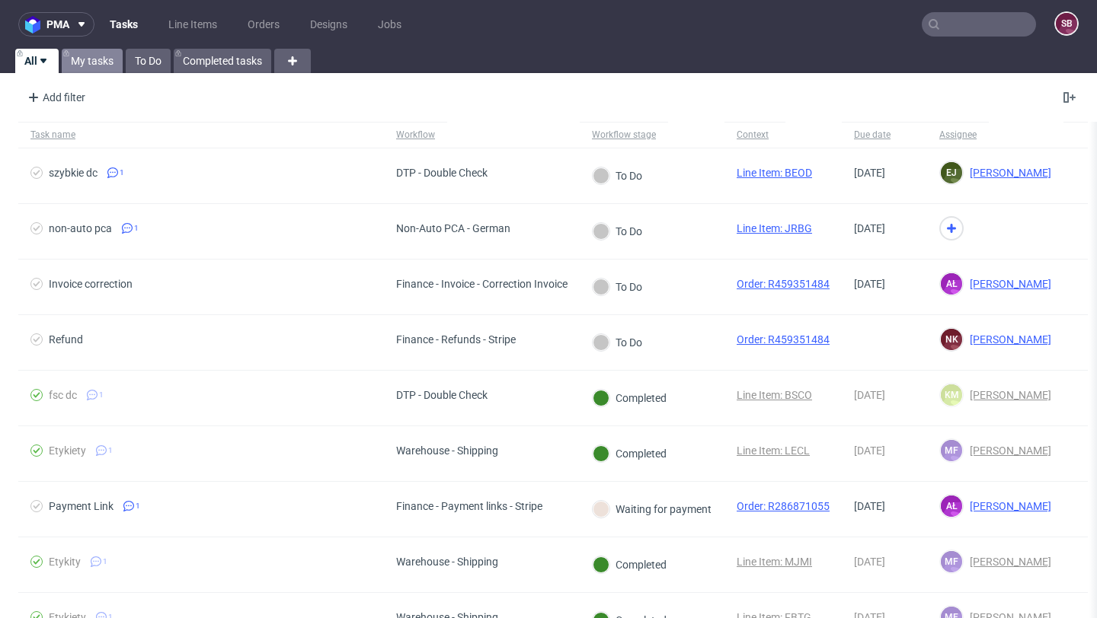
click at [101, 57] on link "My tasks" at bounding box center [92, 61] width 61 height 24
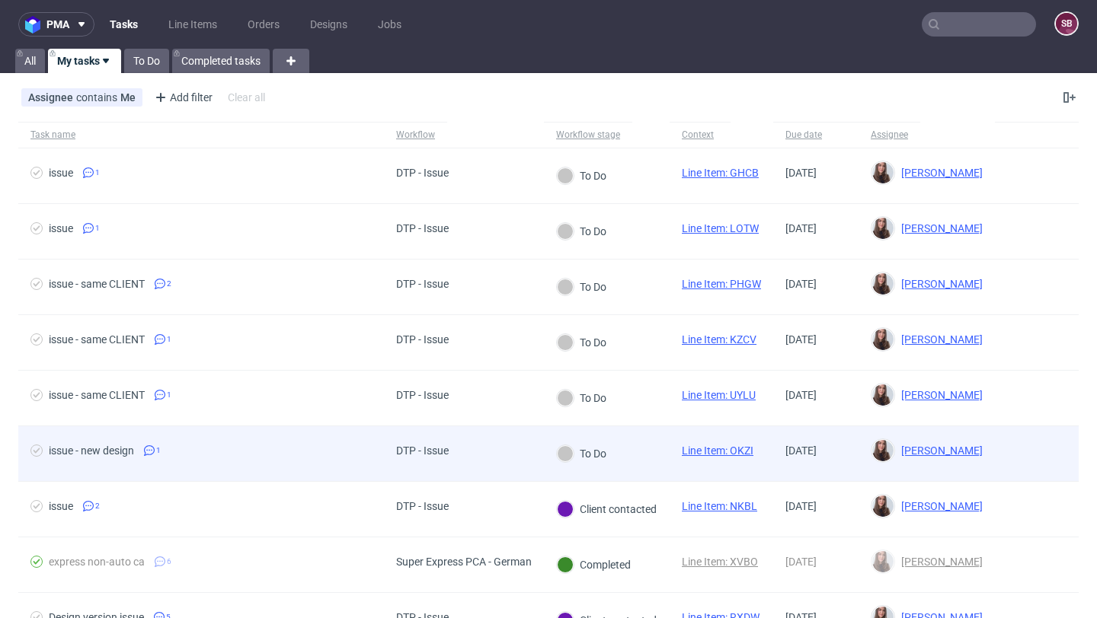
click at [749, 449] on link "Line Item: OKZI" at bounding box center [718, 451] width 72 height 12
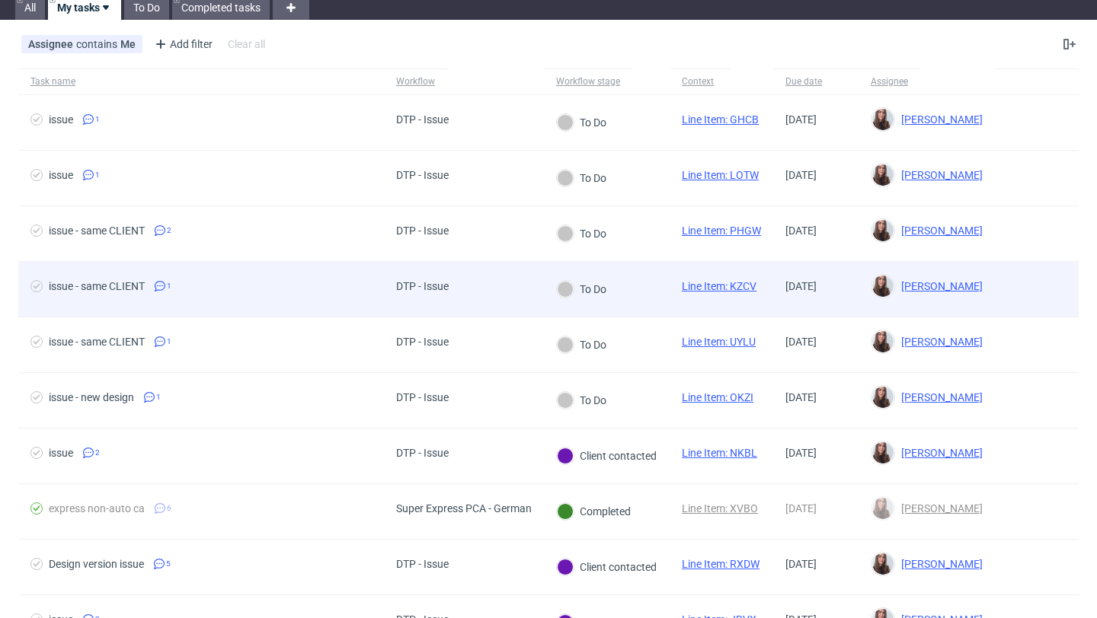
scroll to position [63, 0]
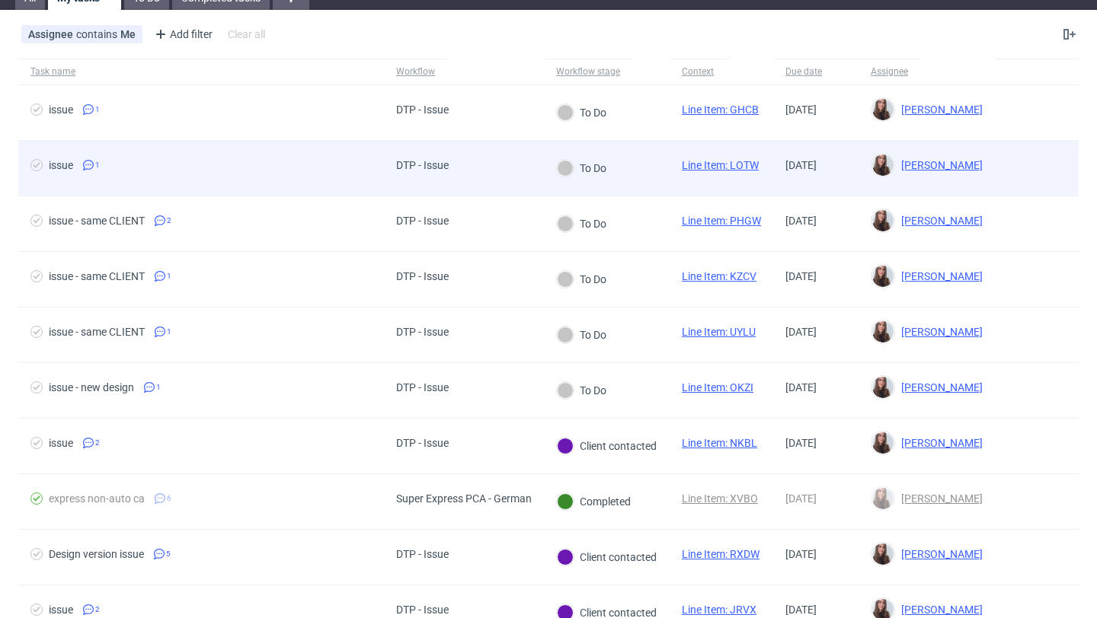
click at [259, 171] on span "issue 1" at bounding box center [200, 168] width 341 height 18
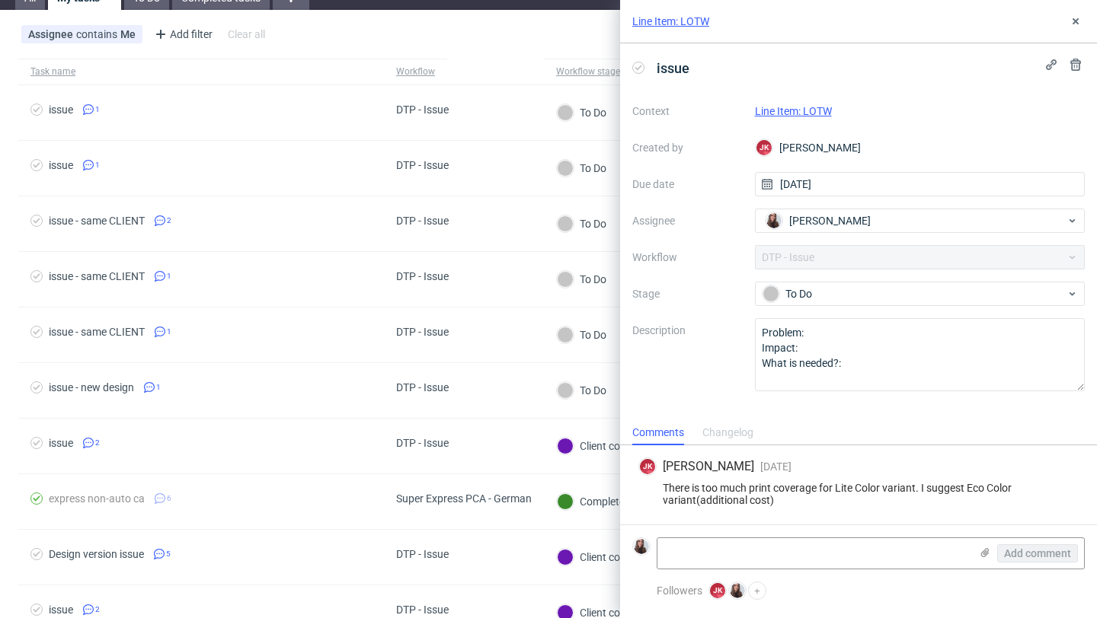
click at [792, 112] on link "Line Item: LOTW" at bounding box center [793, 111] width 77 height 12
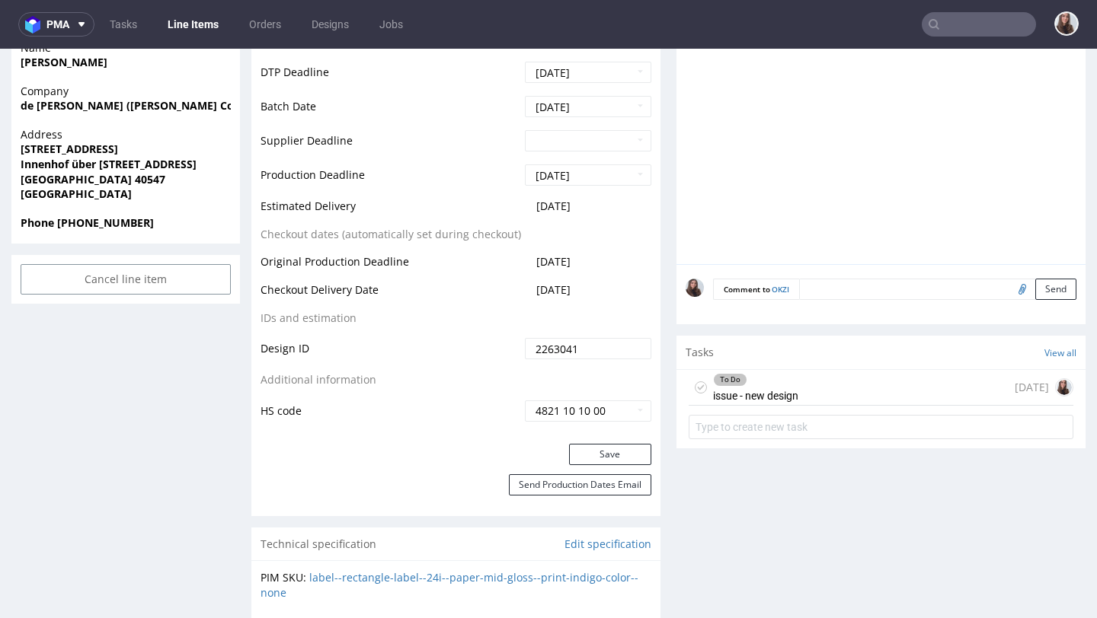
scroll to position [717, 0]
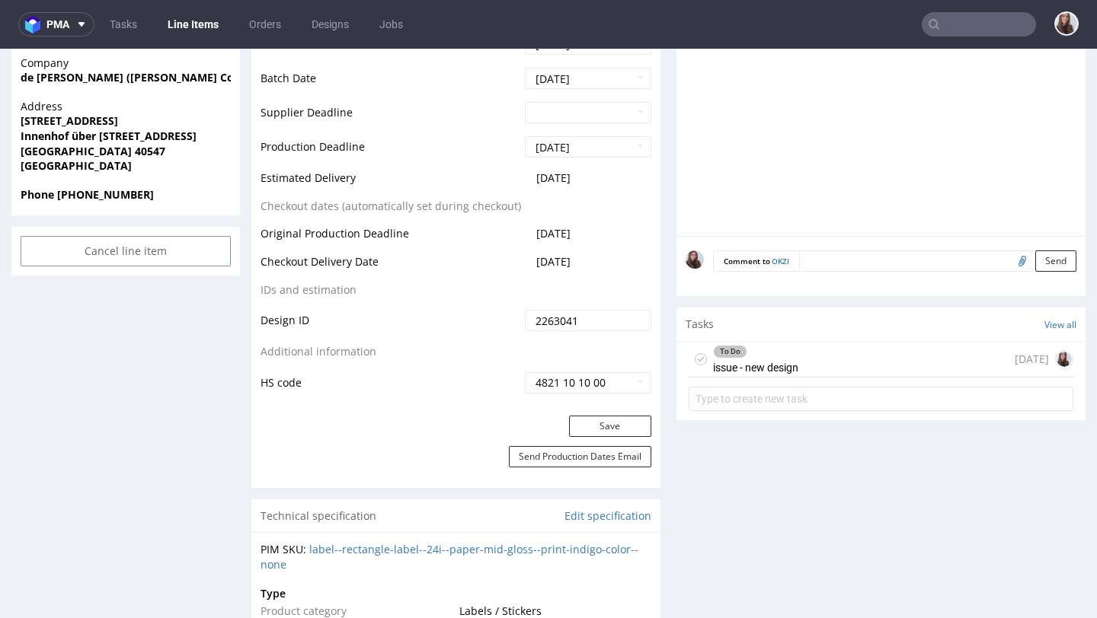
click at [781, 354] on div "To Do" at bounding box center [756, 352] width 84 height 12
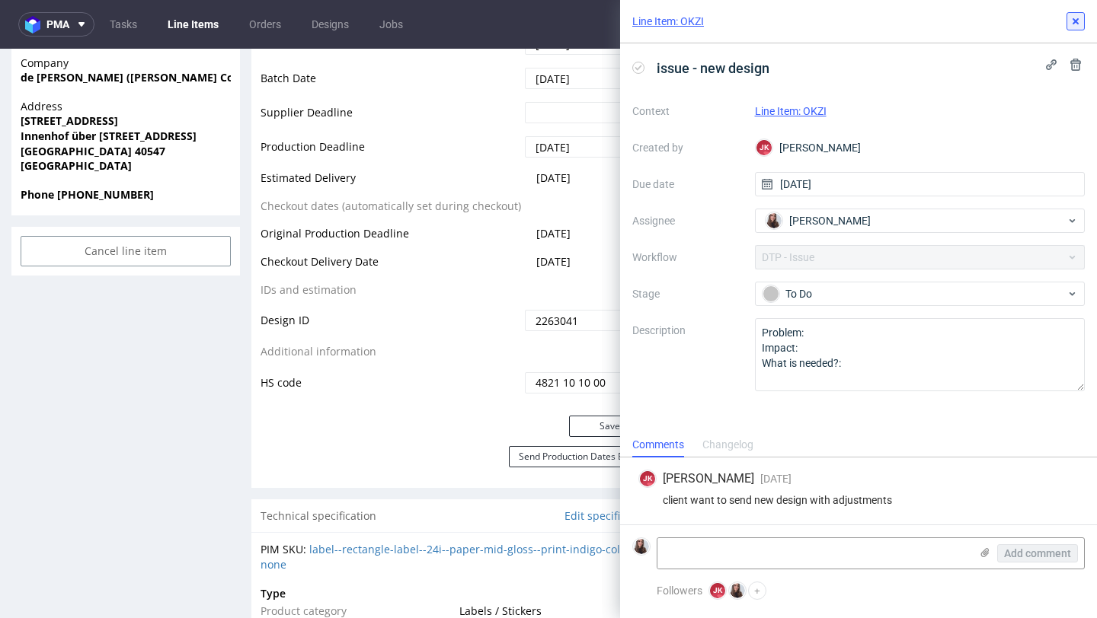
click at [1078, 19] on icon at bounding box center [1075, 21] width 12 height 12
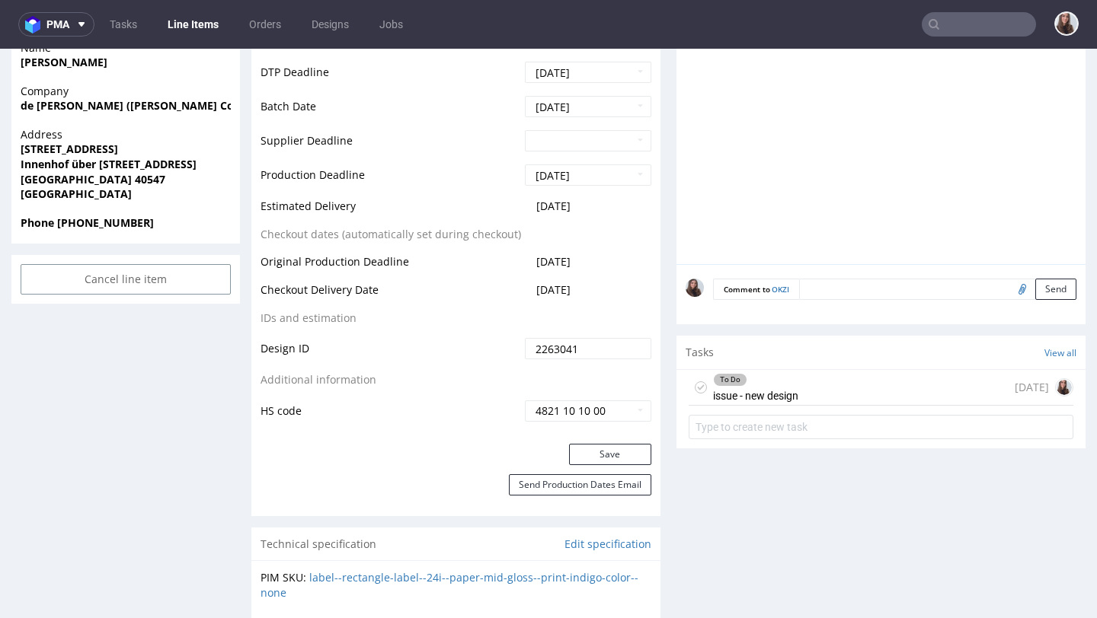
scroll to position [719, 0]
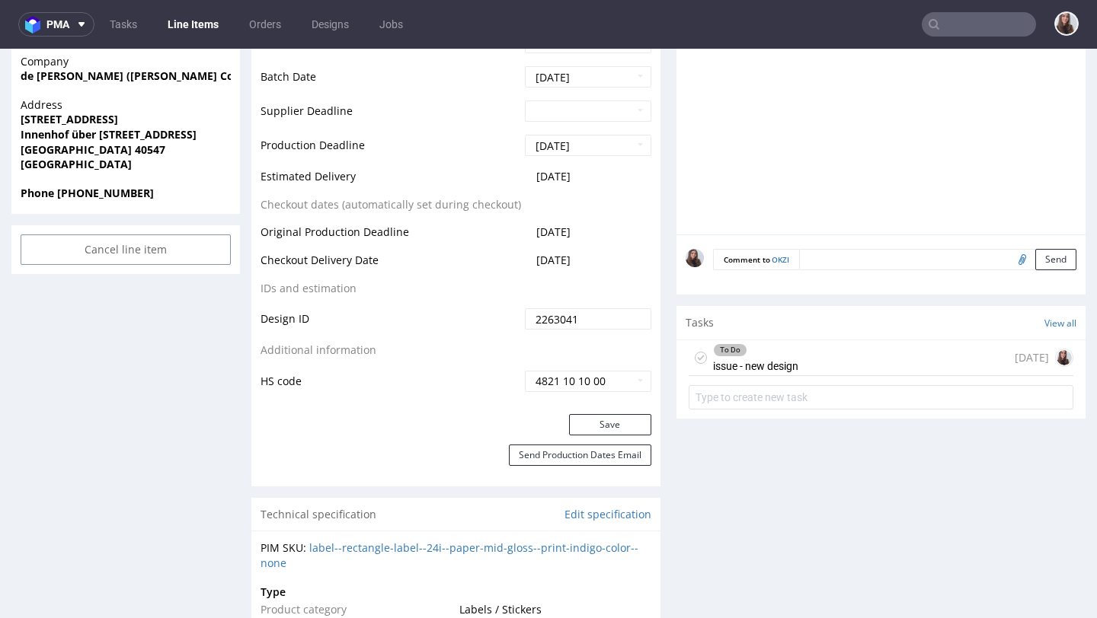
click at [773, 368] on div "To Do issue - new design" at bounding box center [755, 357] width 85 height 35
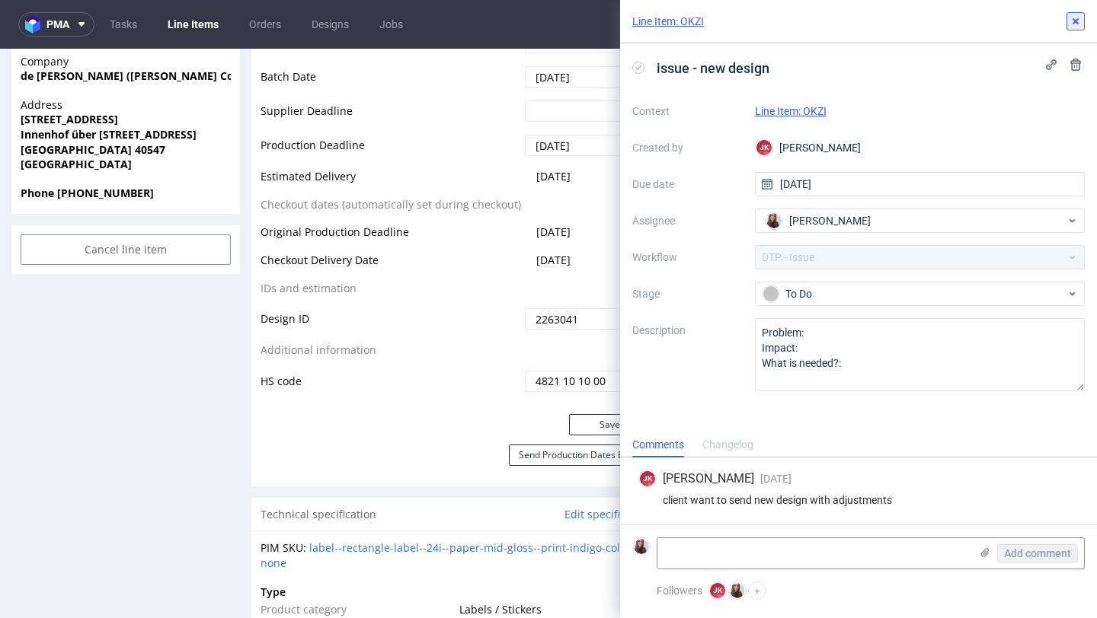
click at [1072, 22] on icon at bounding box center [1075, 21] width 12 height 12
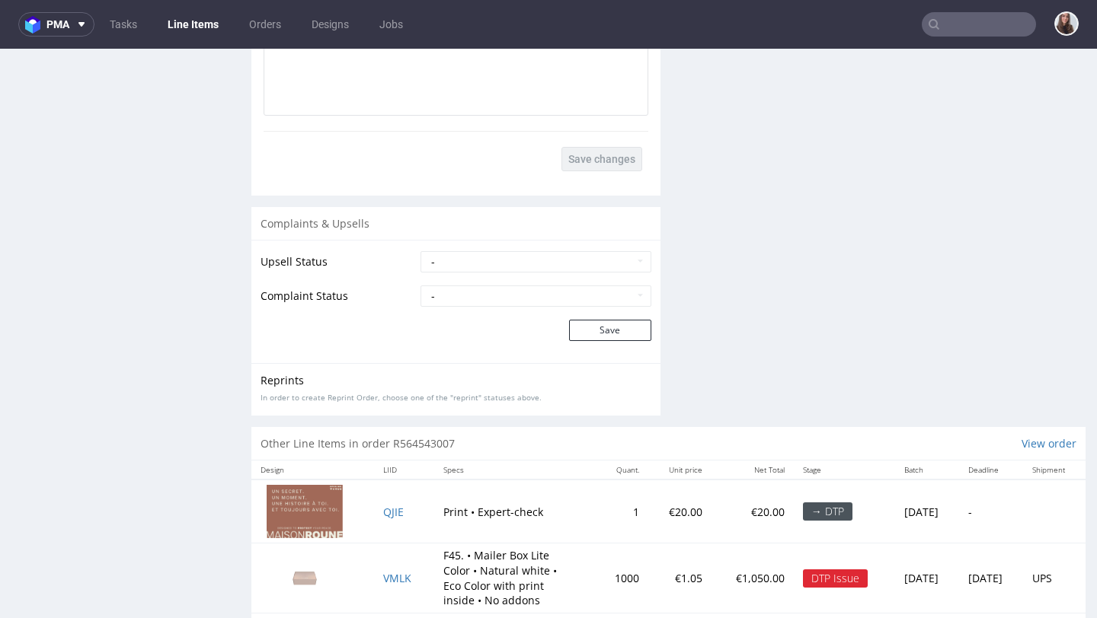
scroll to position [2381, 0]
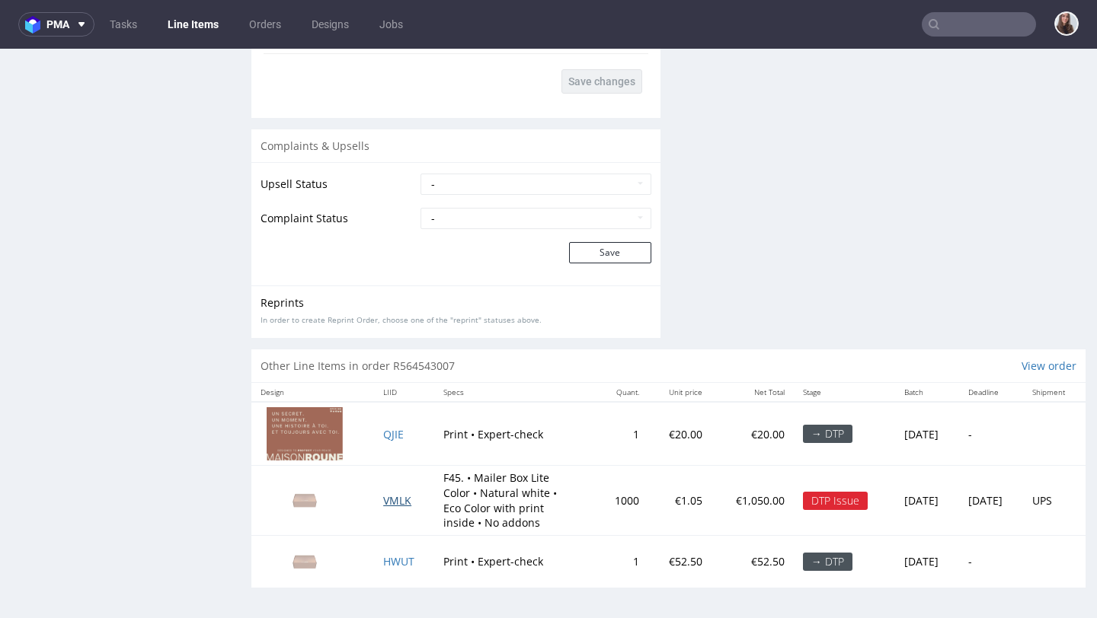
click at [393, 503] on span "VMLK" at bounding box center [397, 500] width 28 height 14
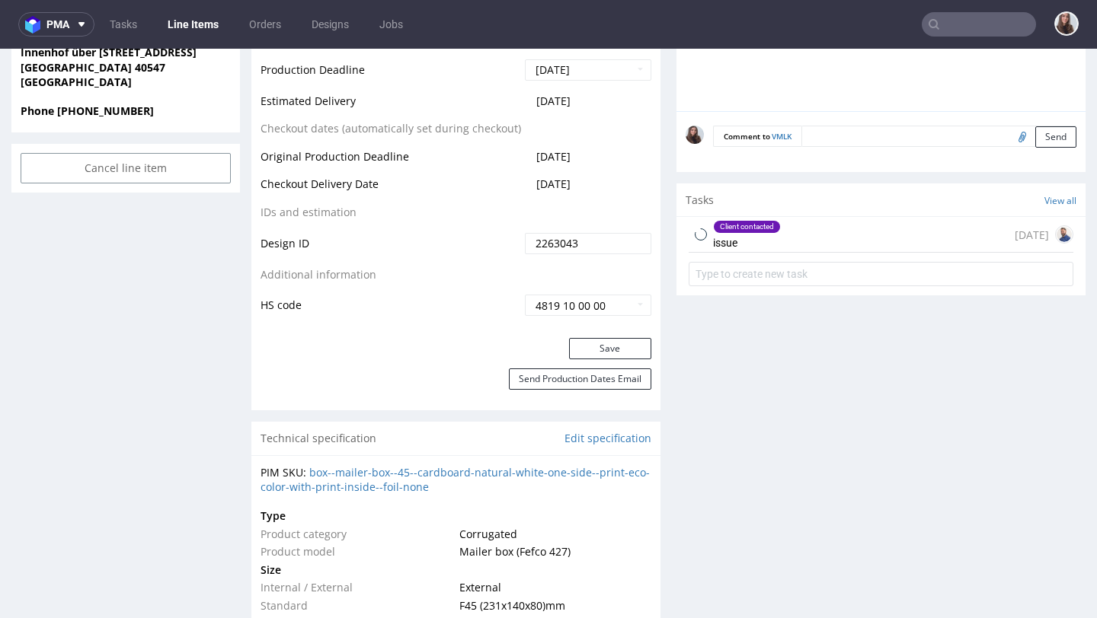
scroll to position [785, 0]
click at [791, 241] on div "Client contacted issue 5 days ago" at bounding box center [880, 234] width 385 height 36
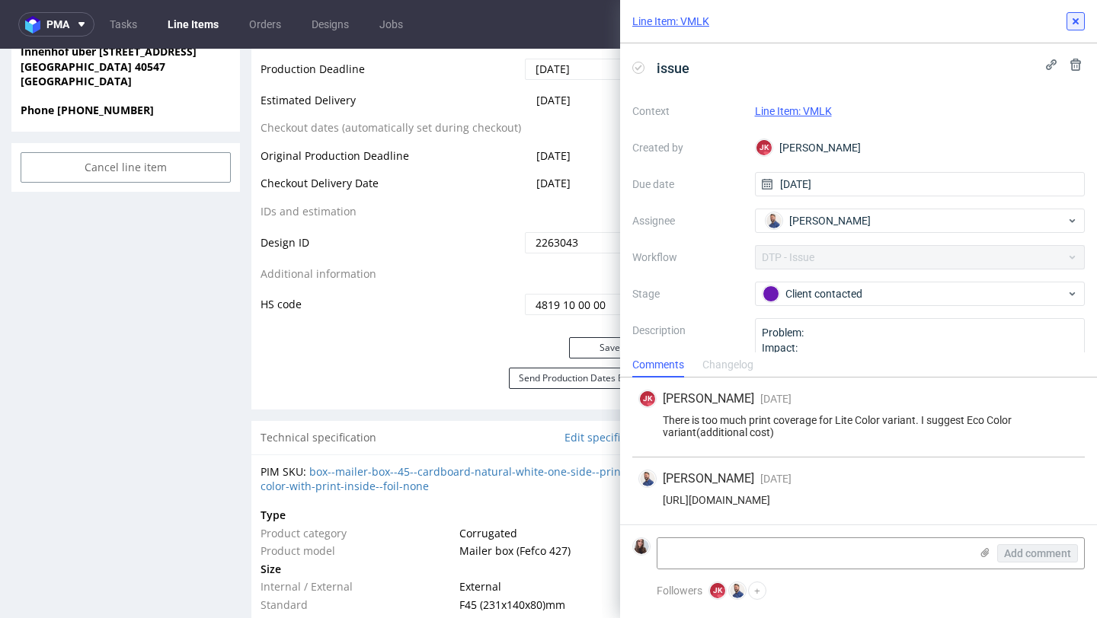
click at [1081, 15] on icon at bounding box center [1075, 21] width 12 height 12
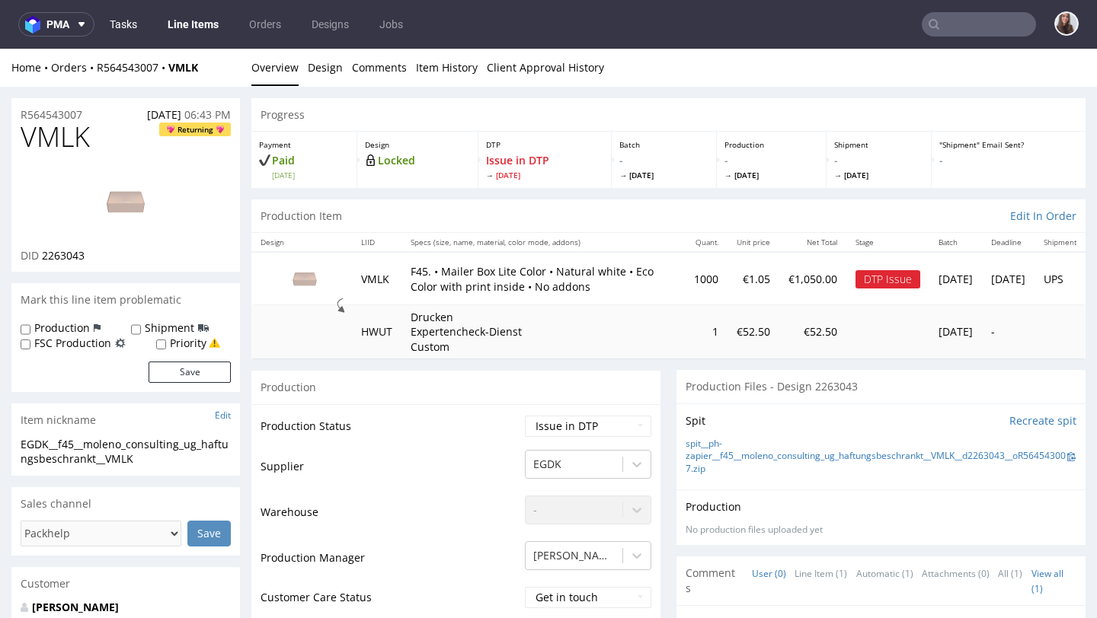
click at [120, 26] on link "Tasks" at bounding box center [124, 24] width 46 height 24
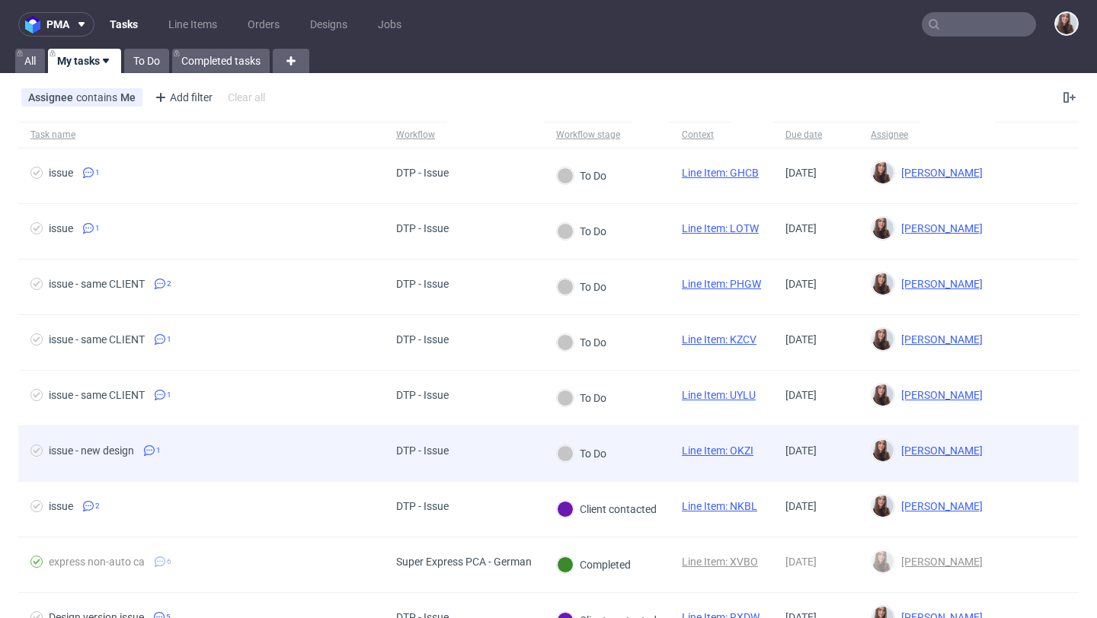
click at [305, 439] on div "issue - new design 1" at bounding box center [201, 453] width 366 height 55
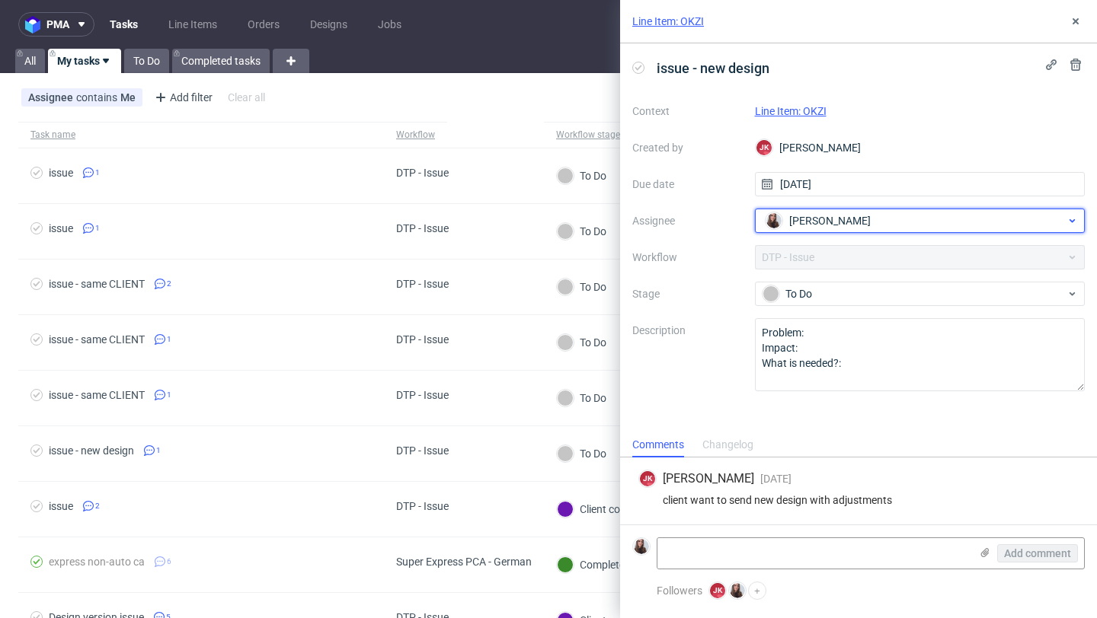
click at [867, 213] on div "[PERSON_NAME]" at bounding box center [913, 221] width 305 height 24
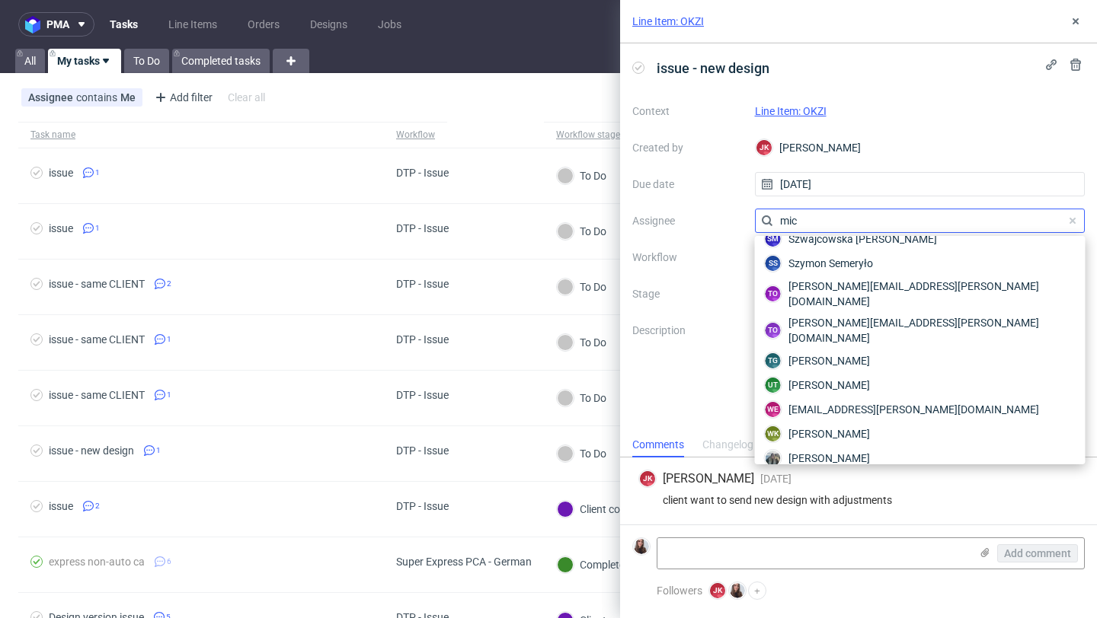
scroll to position [76, 0]
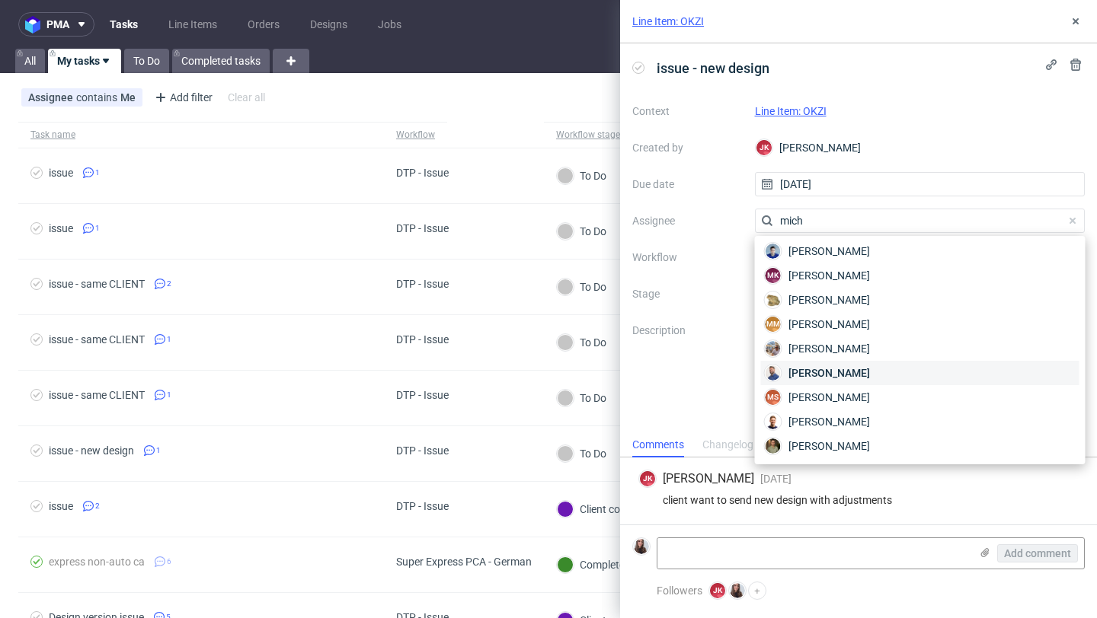
type input "mich"
click at [838, 372] on span "Michał Rachański" at bounding box center [828, 373] width 81 height 15
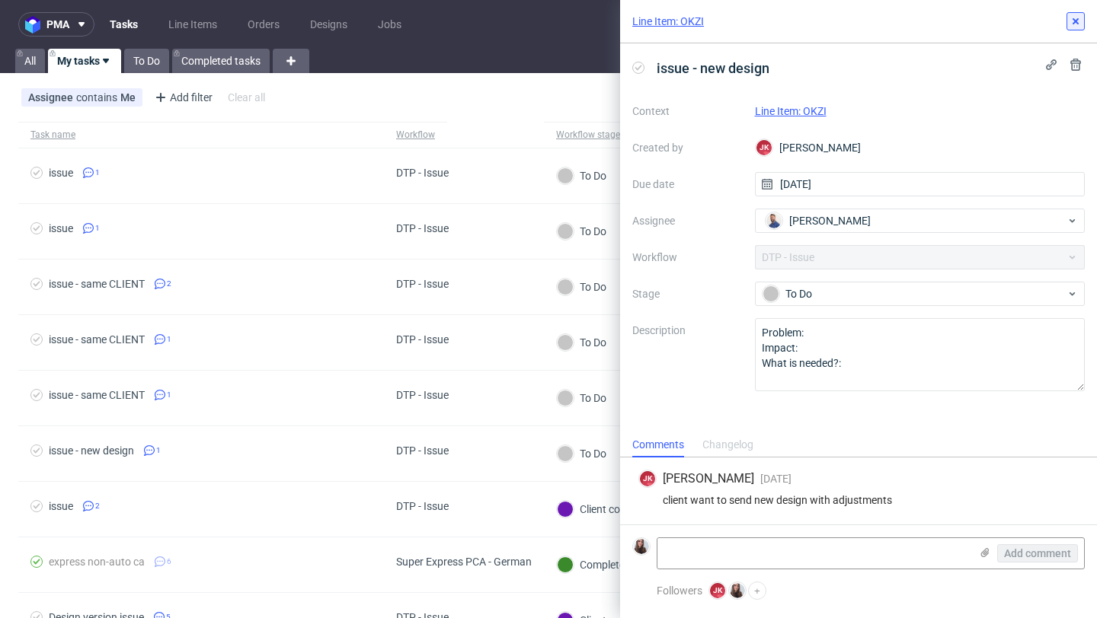
click at [1071, 28] on button at bounding box center [1075, 21] width 18 height 18
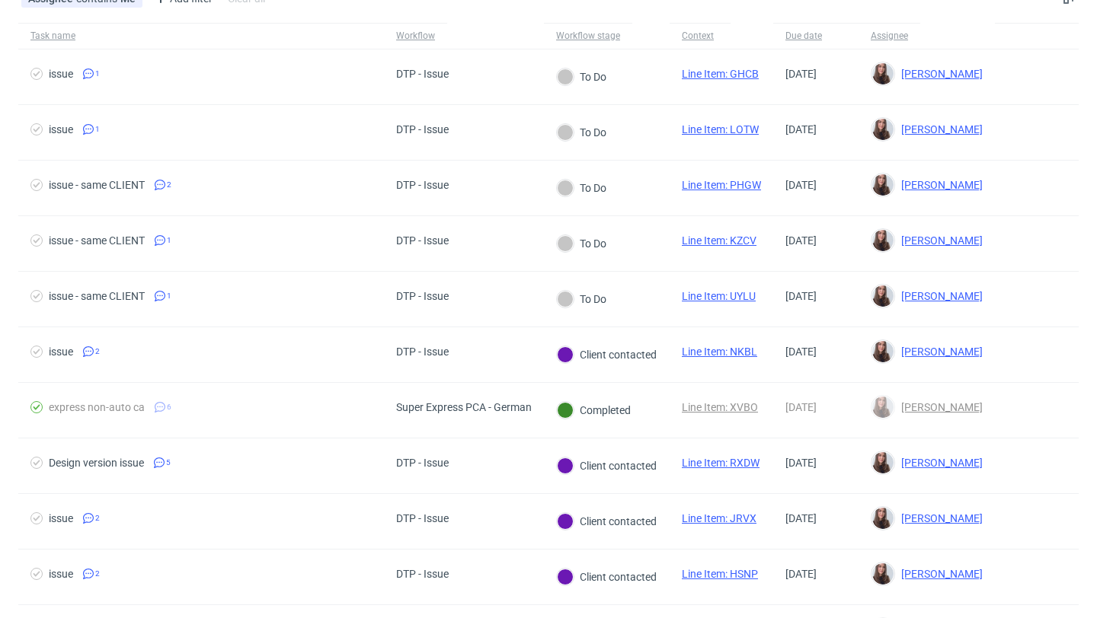
scroll to position [103, 0]
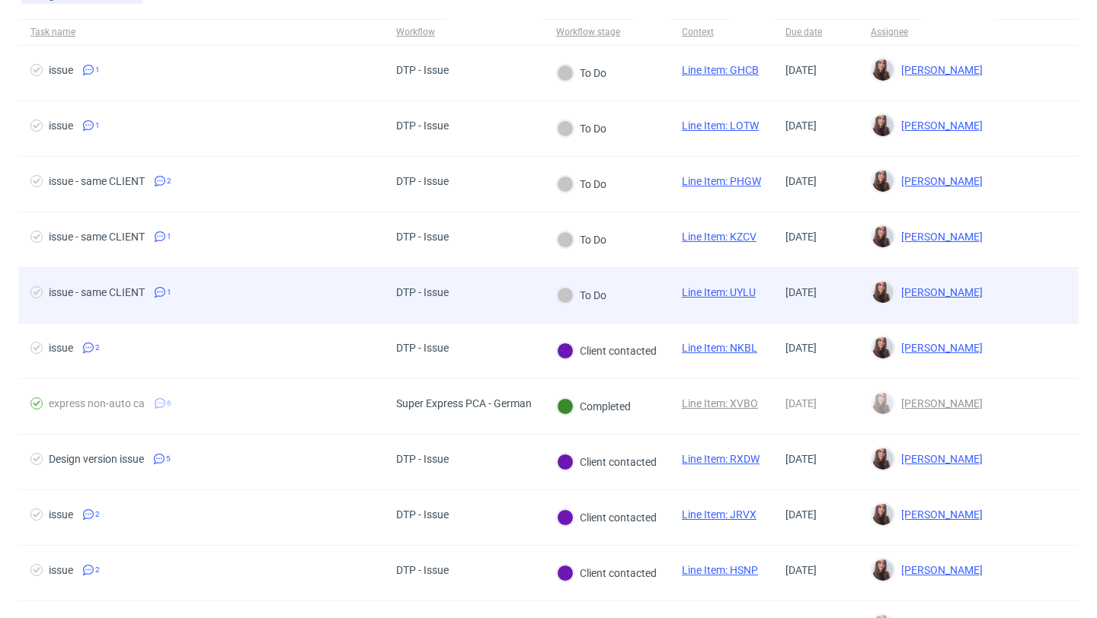
click at [269, 291] on span "issue - same CLIENT 1" at bounding box center [200, 295] width 341 height 18
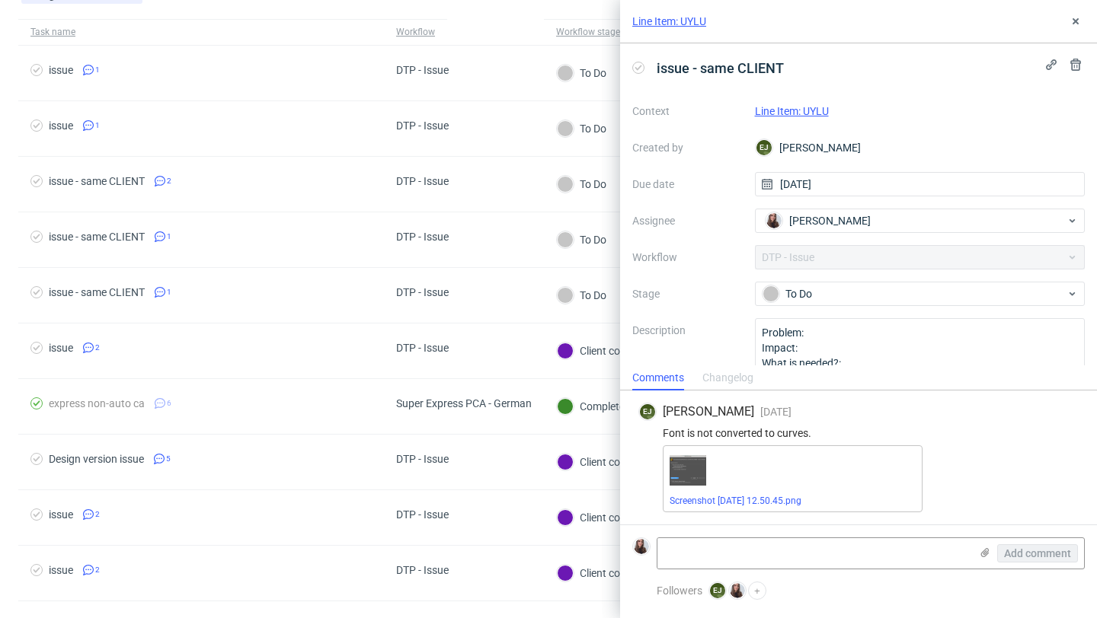
click at [807, 110] on link "Line Item: UYLU" at bounding box center [792, 111] width 74 height 12
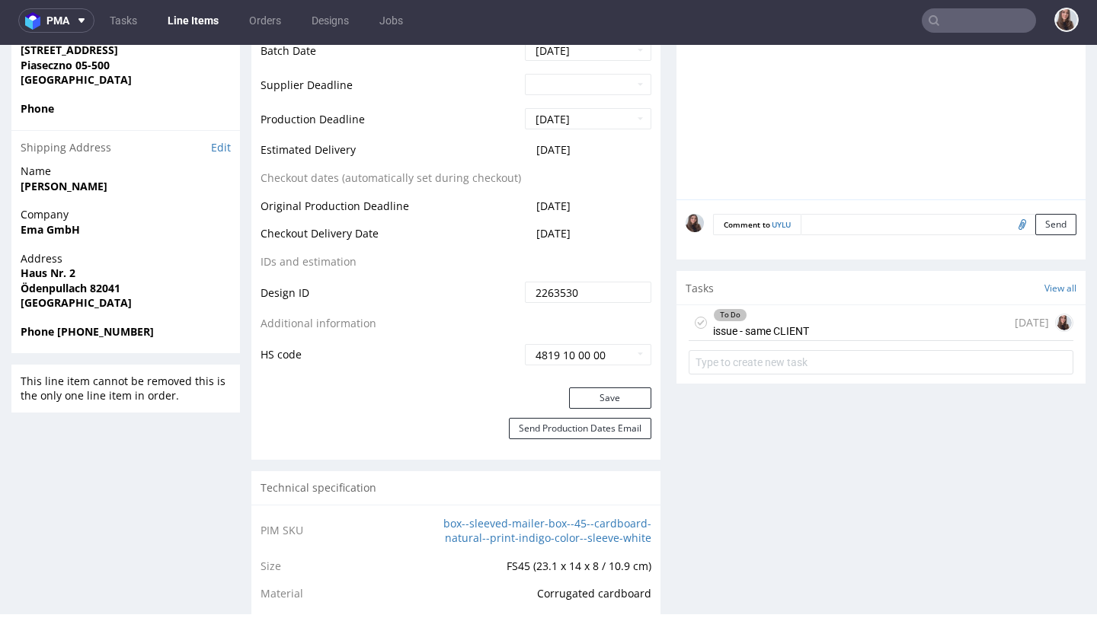
scroll to position [788, 0]
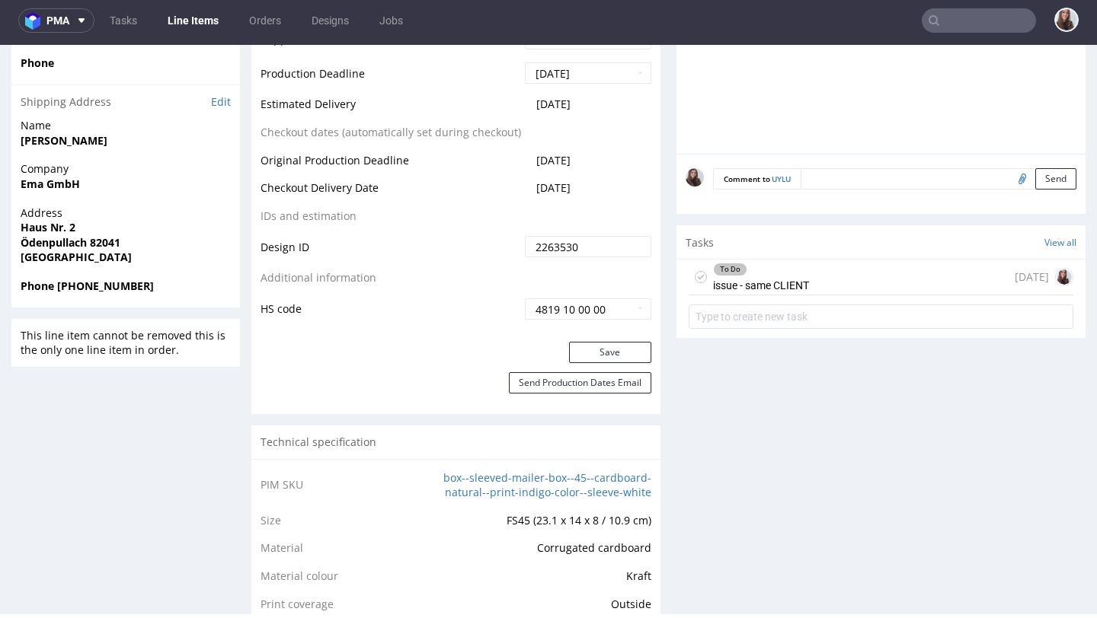
click at [806, 273] on div "To Do issue - same CLIENT [DATE]" at bounding box center [880, 278] width 385 height 36
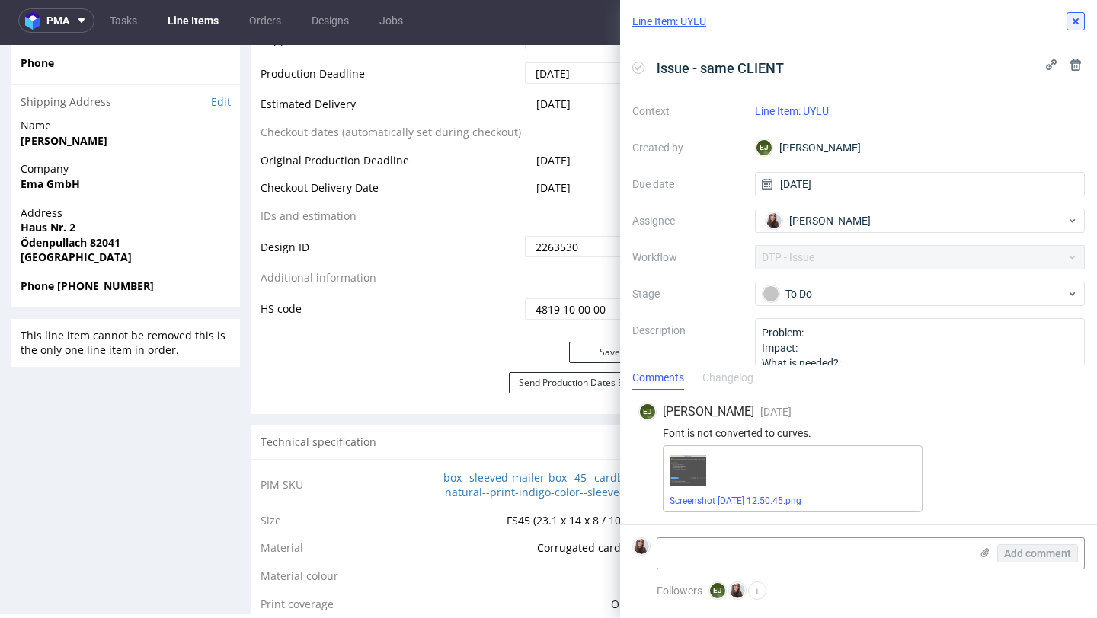
click at [1074, 27] on icon at bounding box center [1075, 21] width 12 height 12
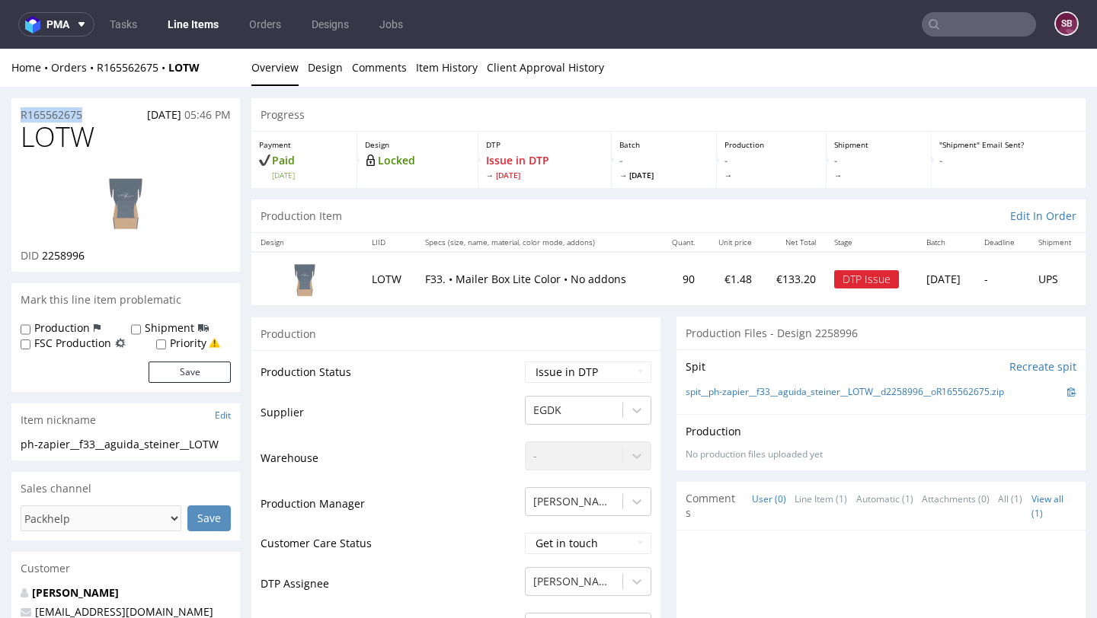
drag, startPoint x: 94, startPoint y: 112, endPoint x: 12, endPoint y: 112, distance: 82.2
click at [12, 112] on div "R165562675 21.09.2025 05:46 PM" at bounding box center [125, 110] width 228 height 24
copy p "R165562675"
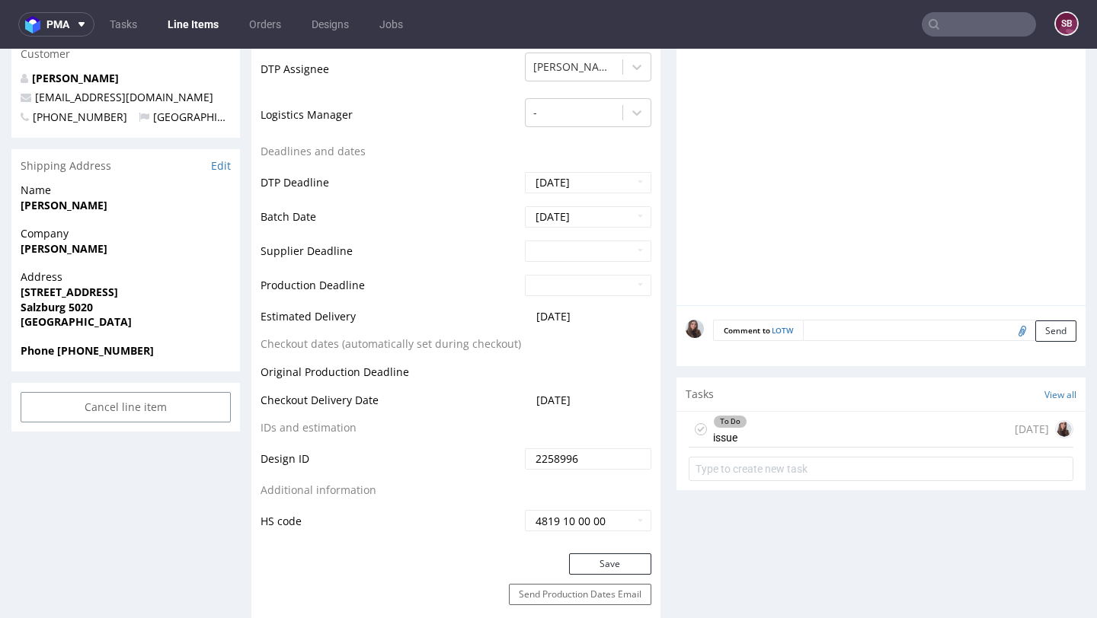
scroll to position [519, 0]
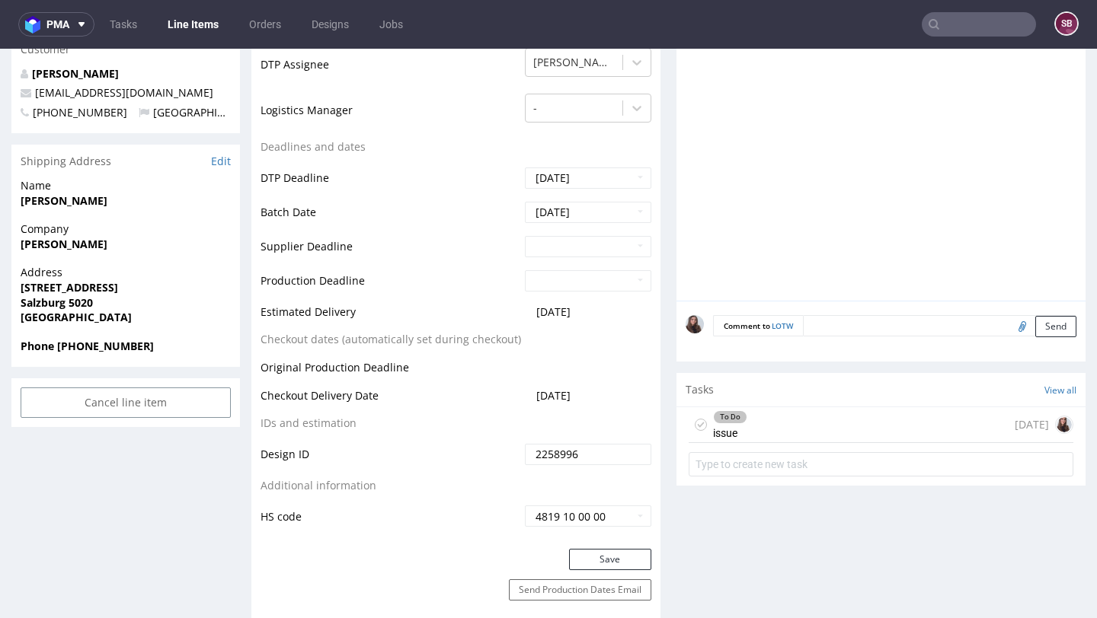
click at [739, 420] on div "To Do issue" at bounding box center [730, 424] width 34 height 35
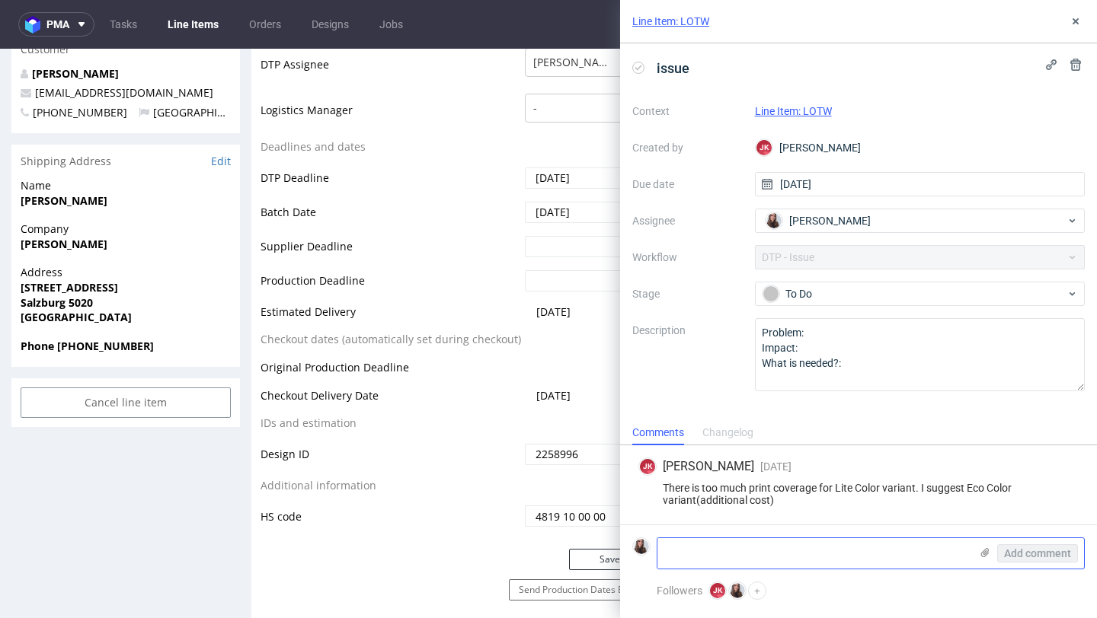
click at [720, 548] on textarea at bounding box center [813, 553] width 312 height 30
paste textarea "https://app-eu1.hubspot.com/contacts/25600958/record/0-5/237417523430/"
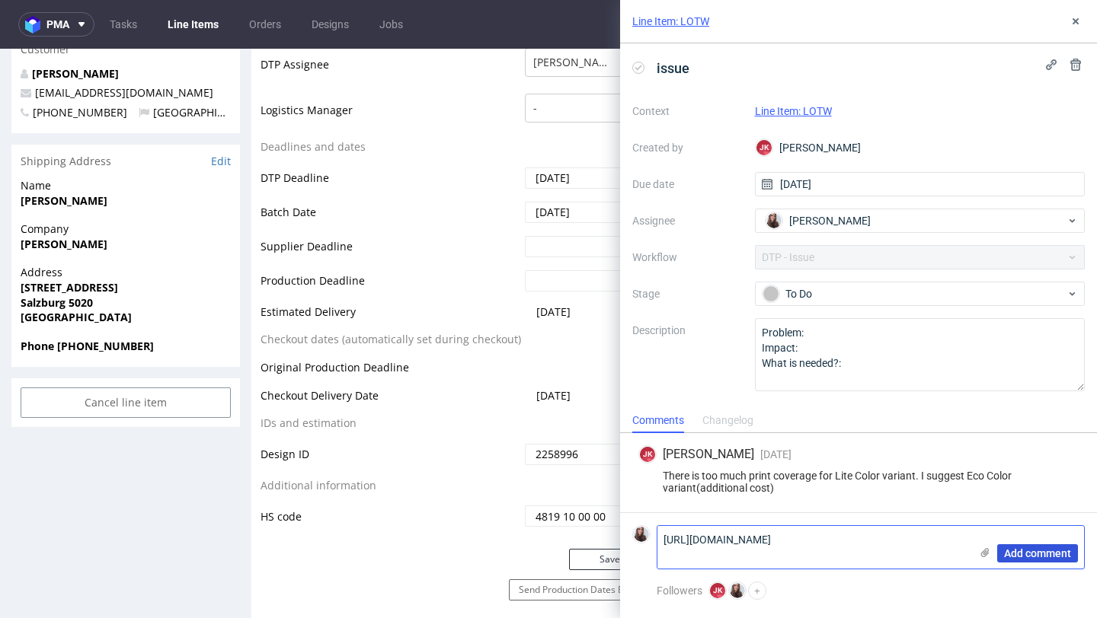
type textarea "https://app-eu1.hubspot.com/contacts/25600958/record/0-5/237417523430/"
click at [1020, 556] on span "Add comment" at bounding box center [1037, 553] width 67 height 11
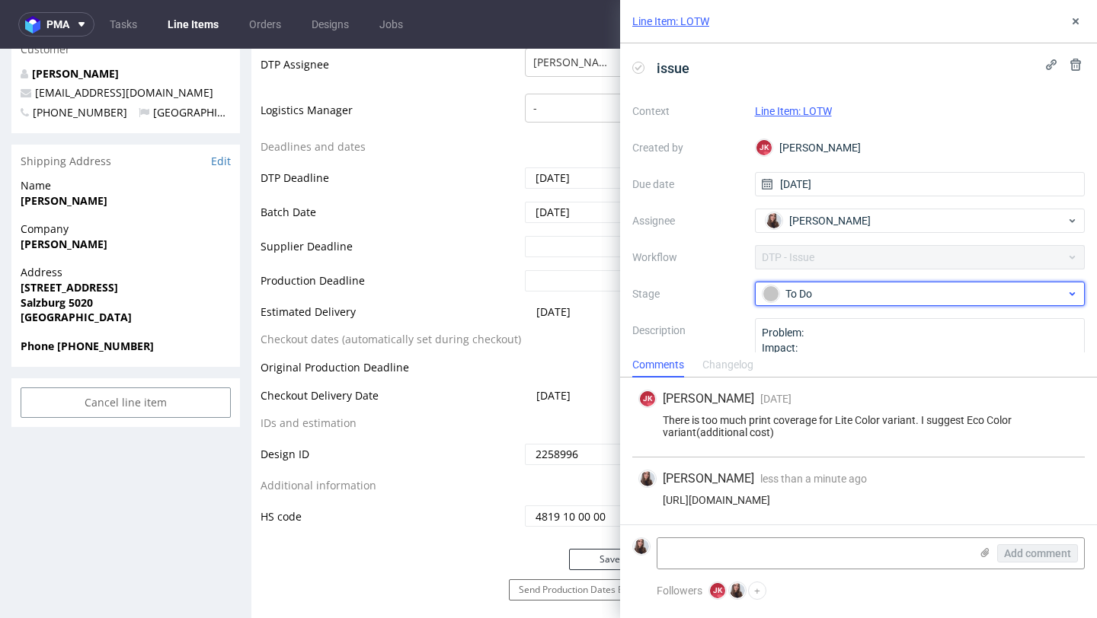
click at [854, 288] on div "To Do" at bounding box center [913, 294] width 303 height 17
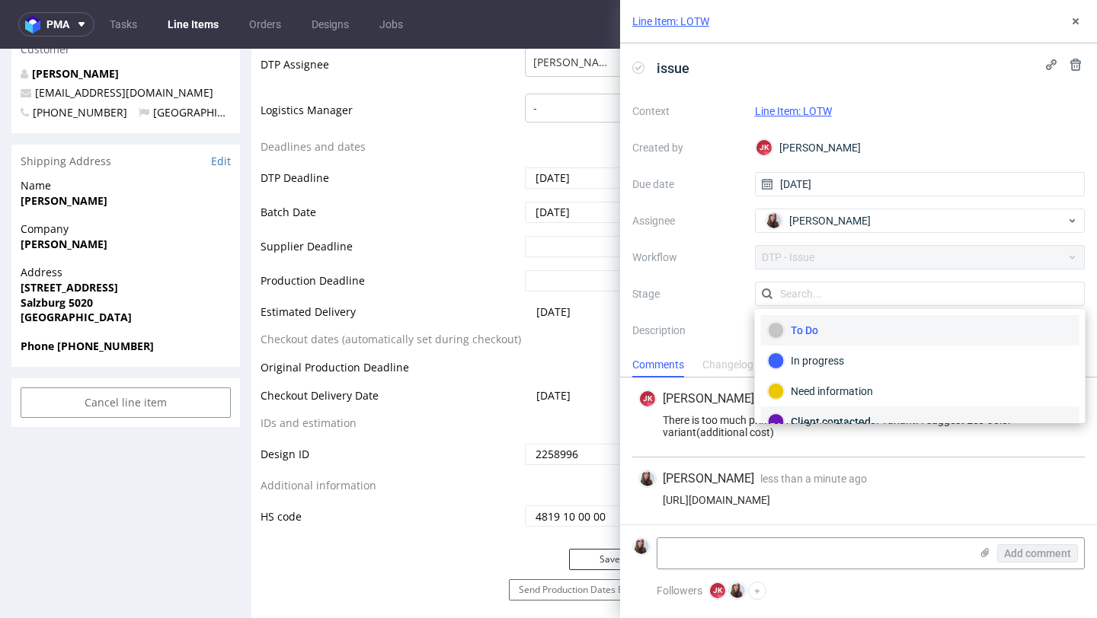
click at [850, 417] on div "Client contacted" at bounding box center [920, 421] width 305 height 17
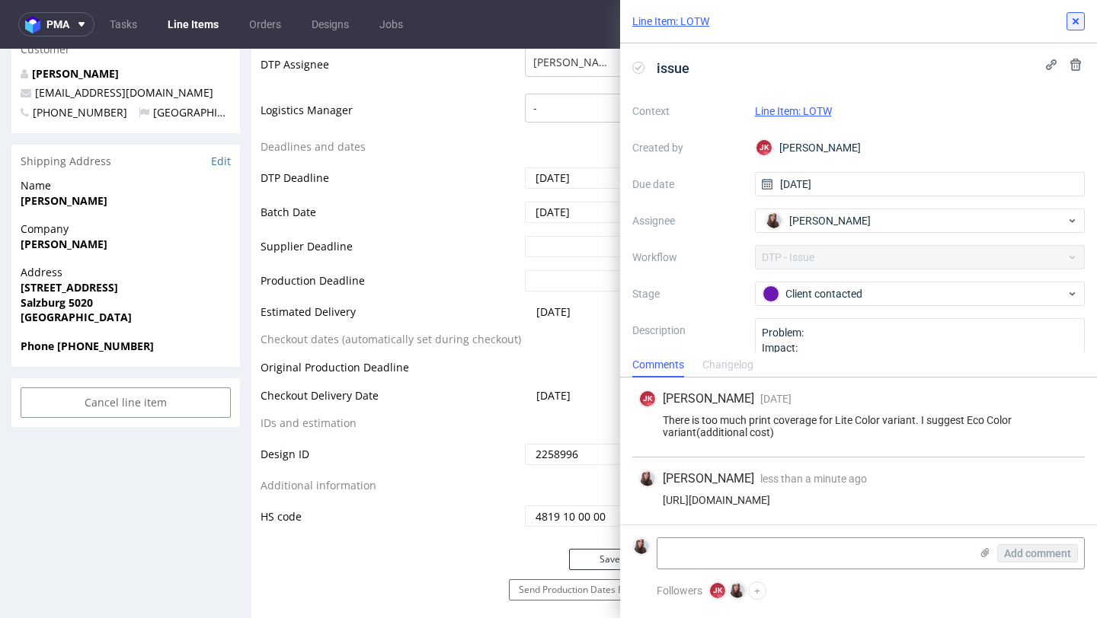
click at [1071, 21] on icon at bounding box center [1075, 21] width 12 height 12
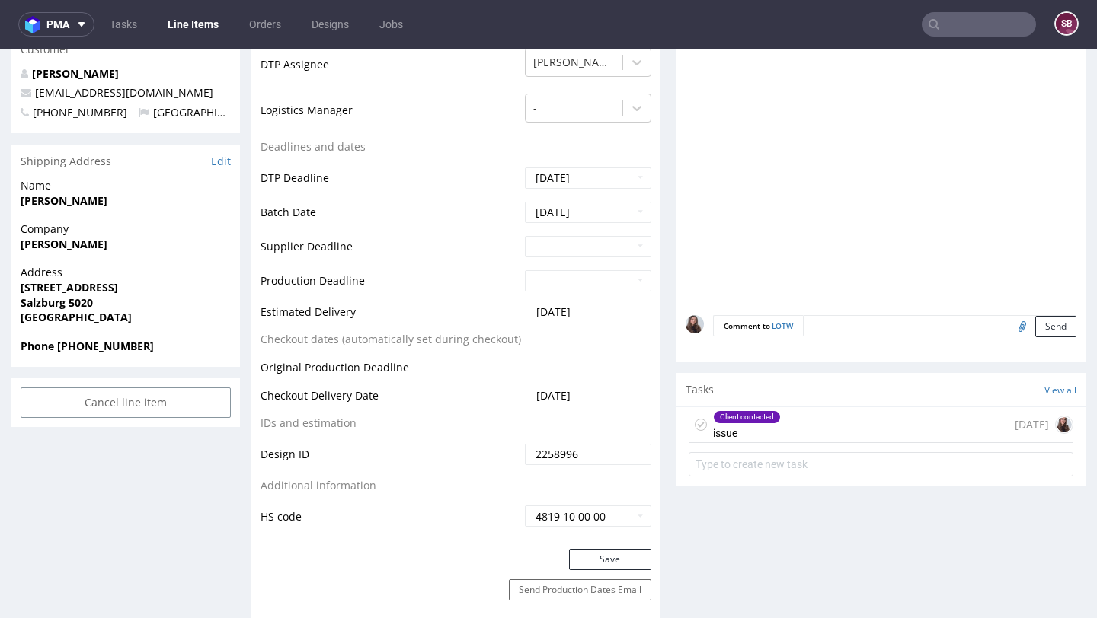
click at [804, 434] on div "Client contacted issue 3 days ago" at bounding box center [880, 425] width 385 height 36
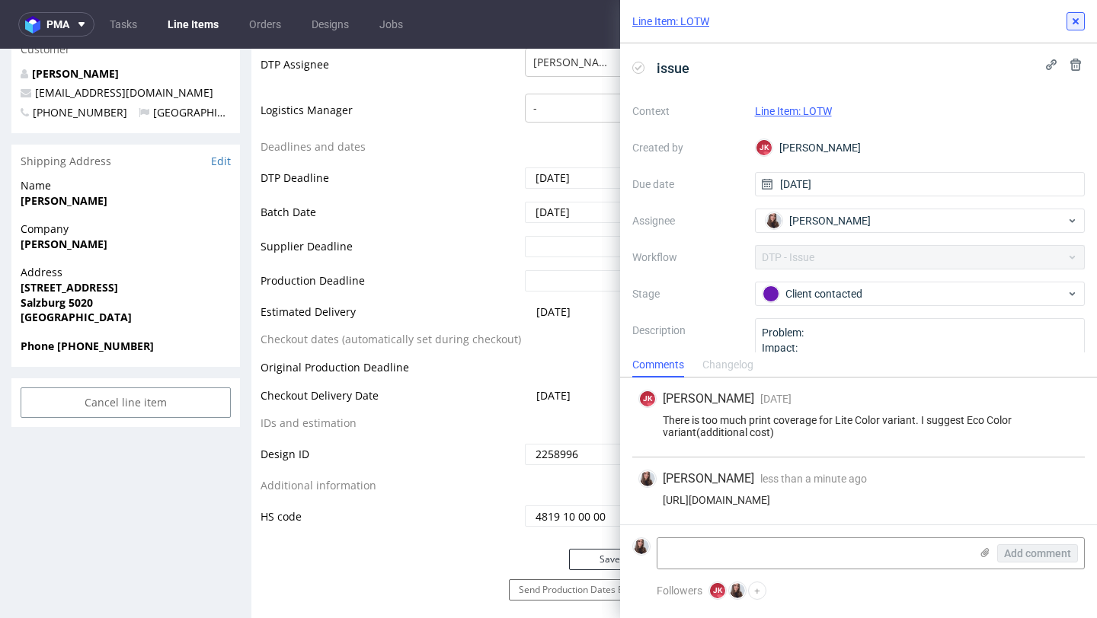
click at [1076, 24] on icon at bounding box center [1075, 21] width 12 height 12
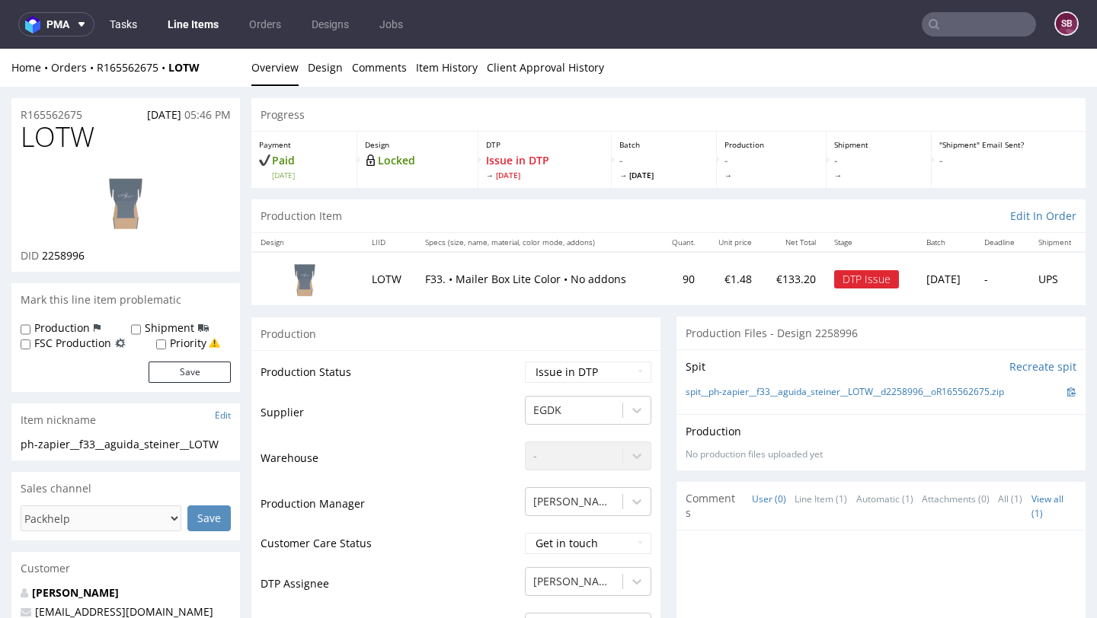
click at [133, 23] on link "Tasks" at bounding box center [124, 24] width 46 height 24
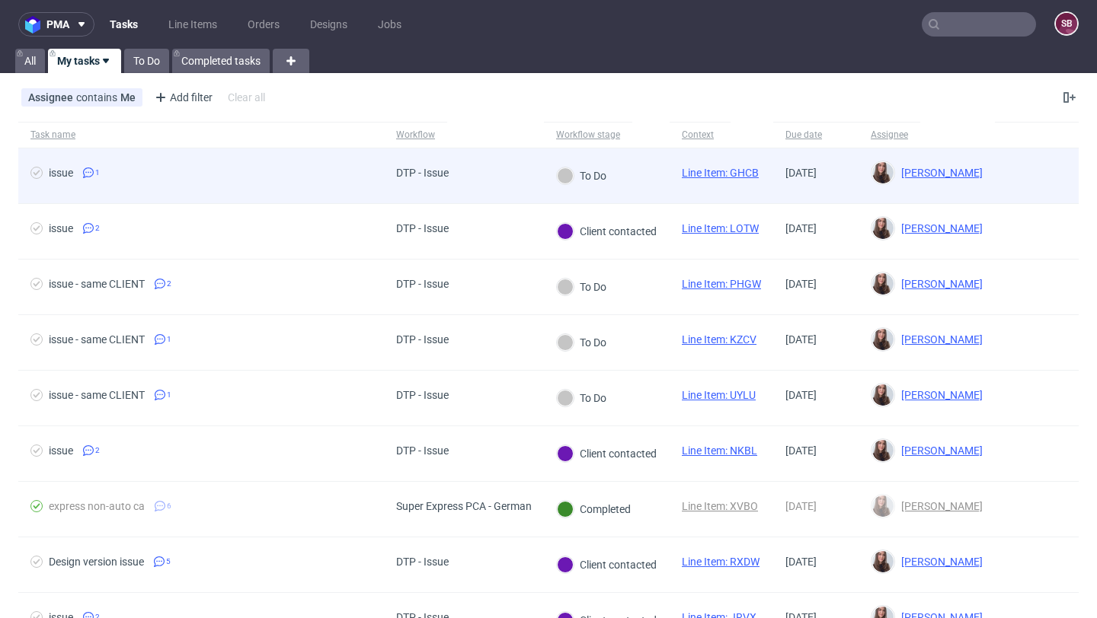
click at [364, 184] on span "issue 1" at bounding box center [200, 176] width 341 height 18
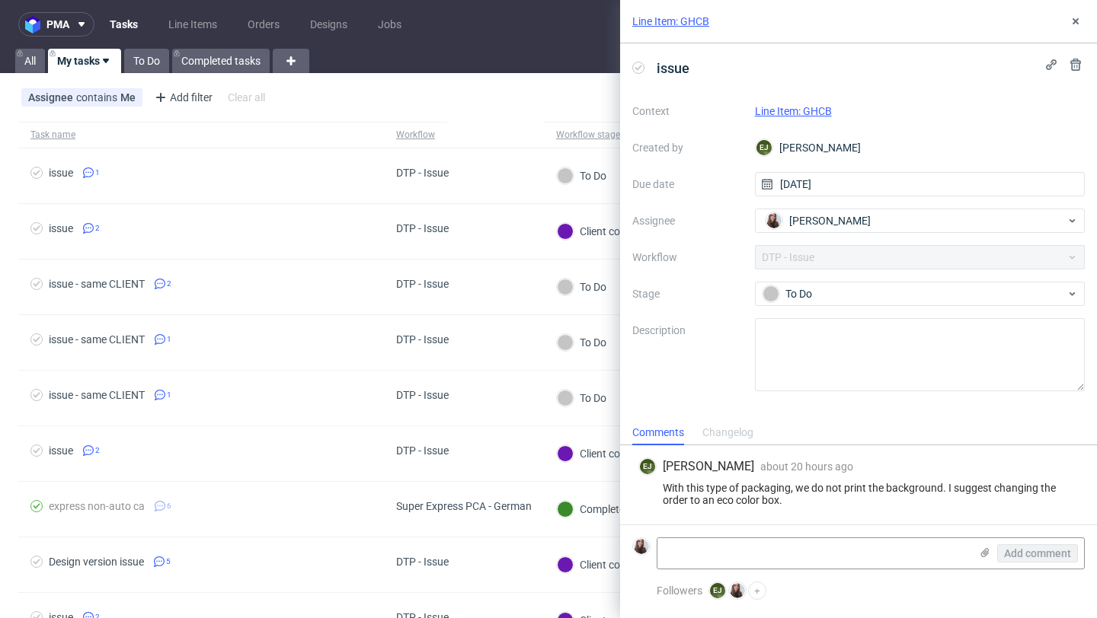
click at [813, 114] on link "Line Item: GHCB" at bounding box center [793, 111] width 77 height 12
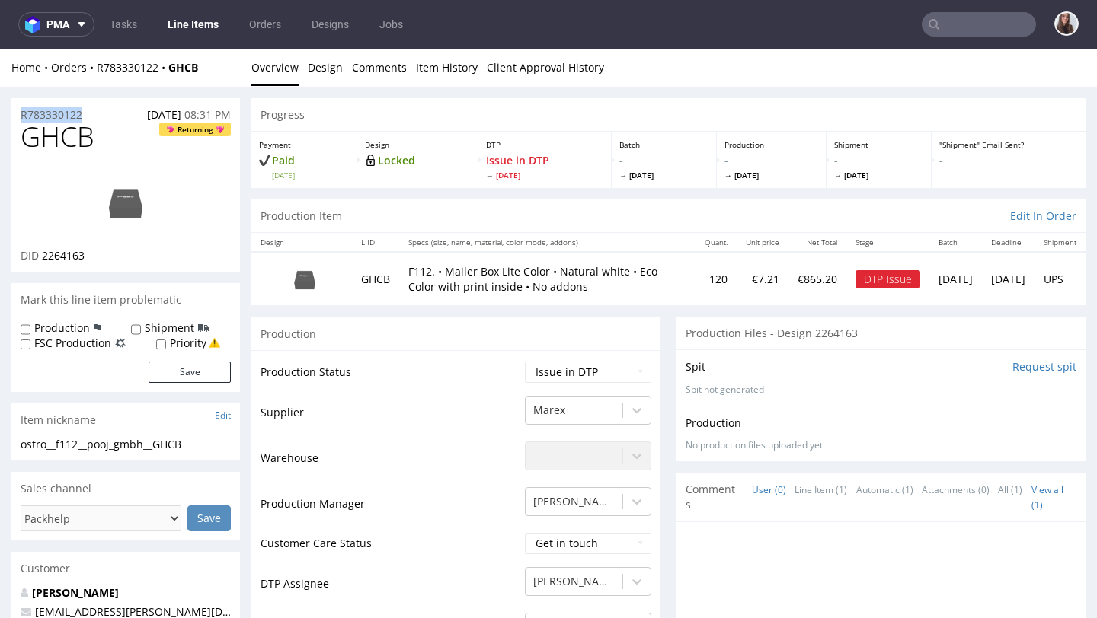
drag, startPoint x: 98, startPoint y: 113, endPoint x: 8, endPoint y: 113, distance: 90.6
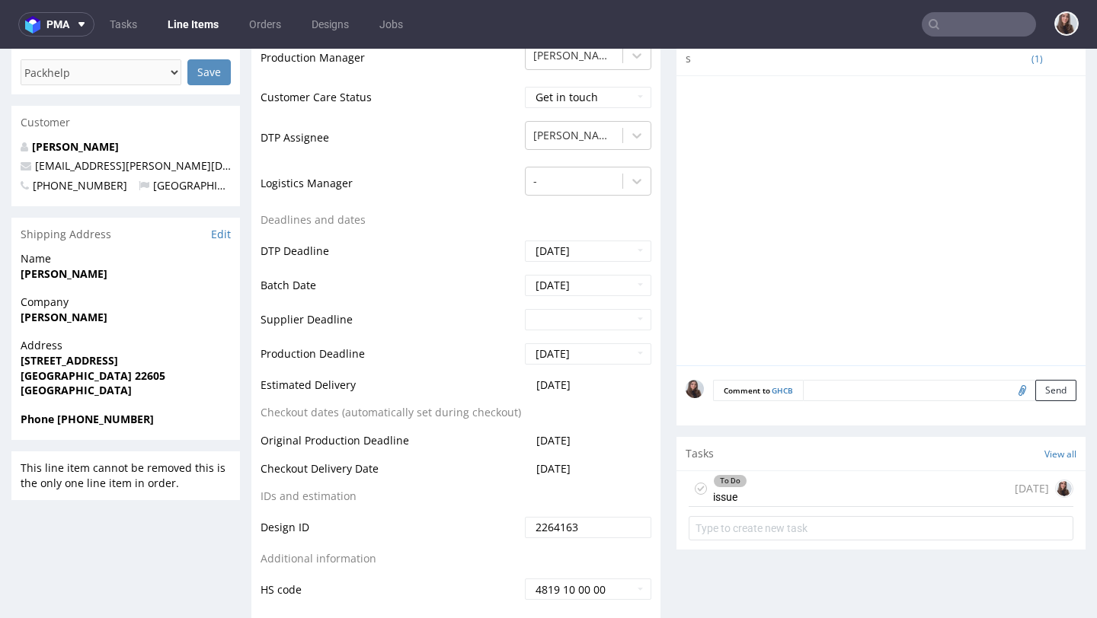
scroll to position [1, 0]
click at [799, 477] on div "To Do issue [DATE]" at bounding box center [880, 489] width 385 height 36
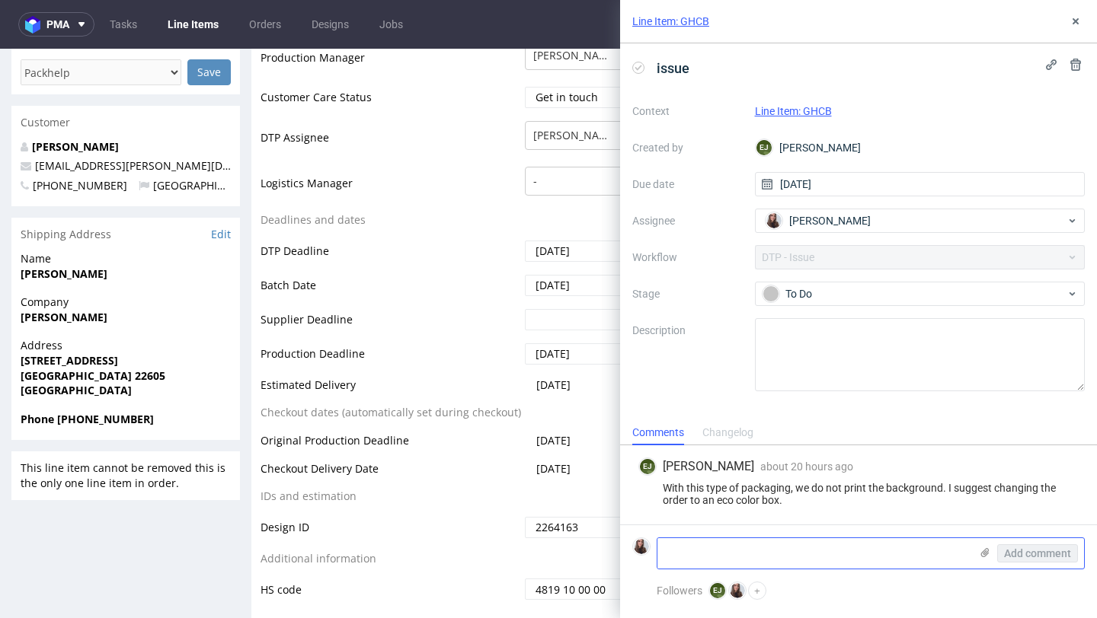
click at [750, 553] on textarea at bounding box center [813, 553] width 312 height 30
paste textarea "[URL][DOMAIN_NAME]"
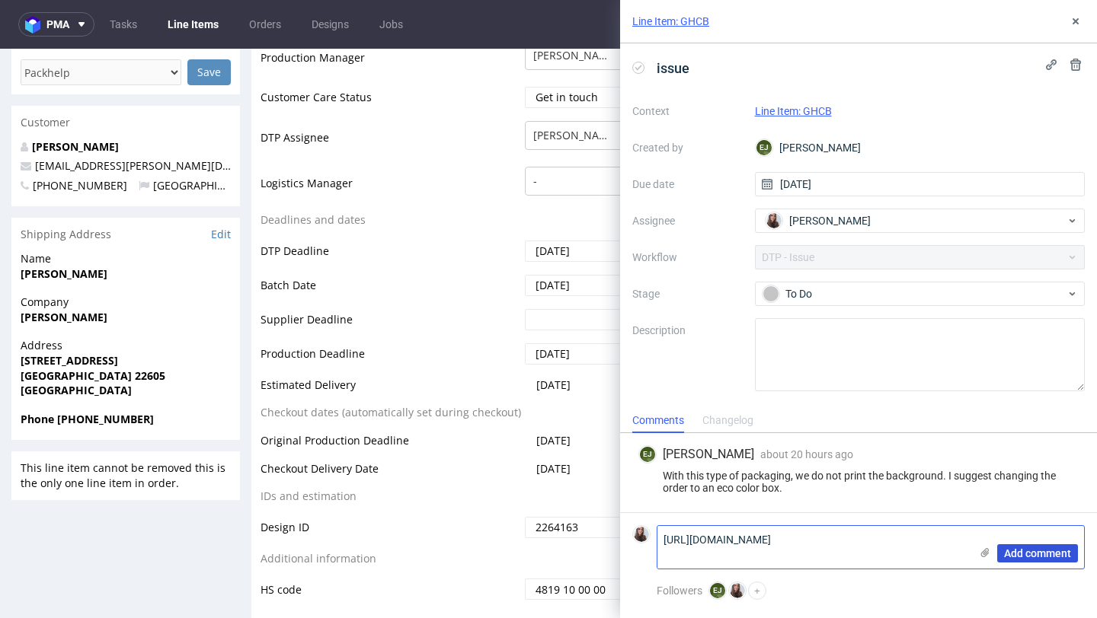
type textarea "[URL][DOMAIN_NAME]"
click at [1042, 553] on span "Add comment" at bounding box center [1037, 553] width 67 height 11
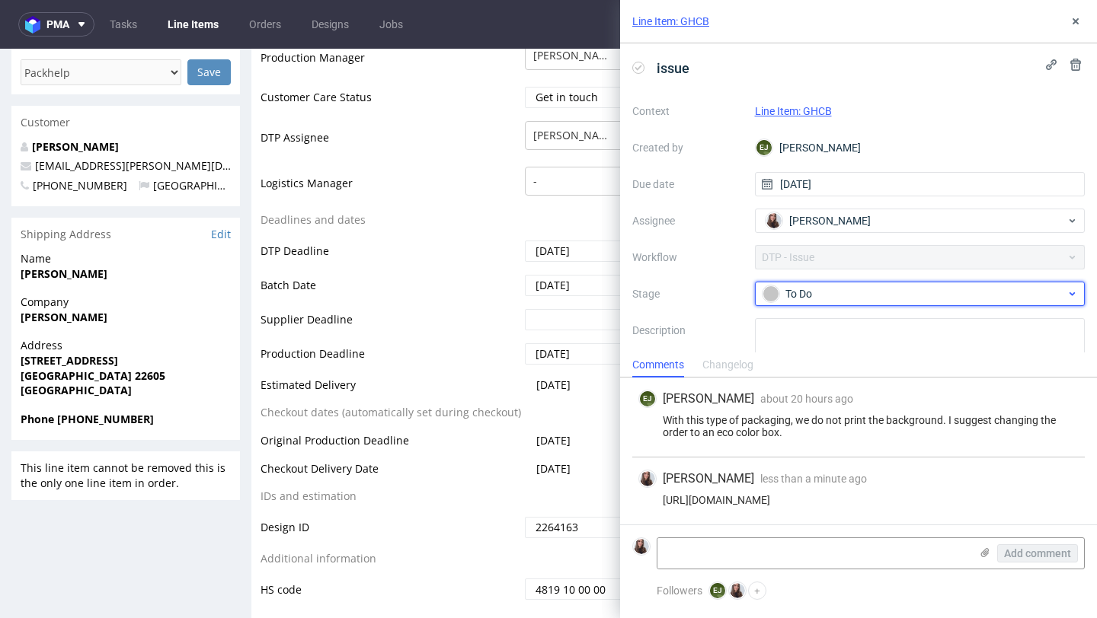
click at [851, 289] on div "To Do" at bounding box center [913, 294] width 303 height 17
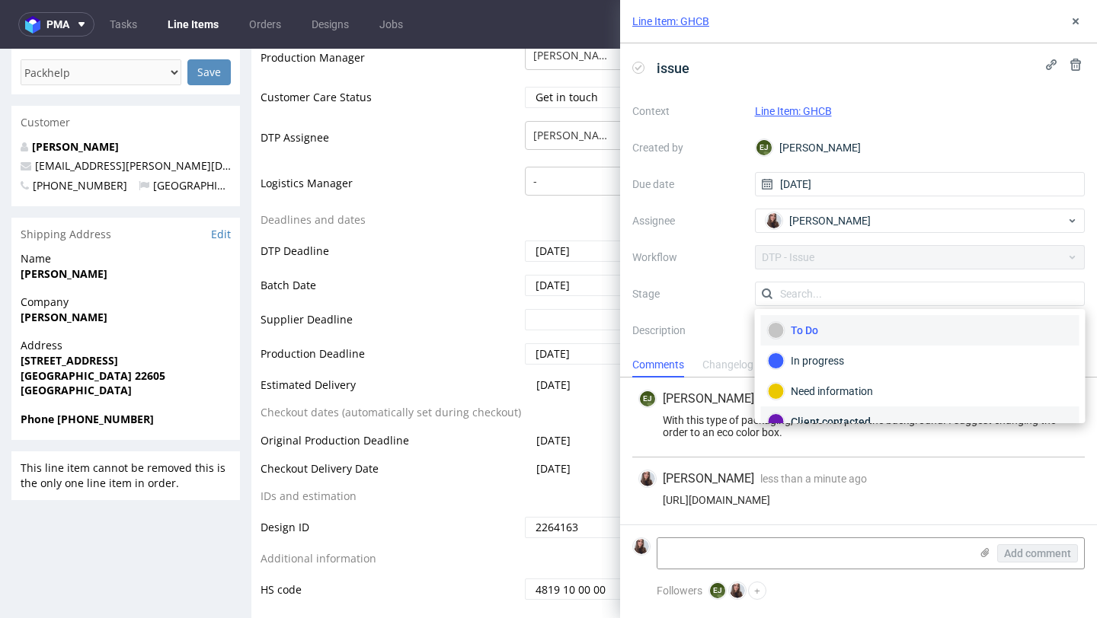
click at [829, 419] on div "Client contacted" at bounding box center [920, 421] width 305 height 17
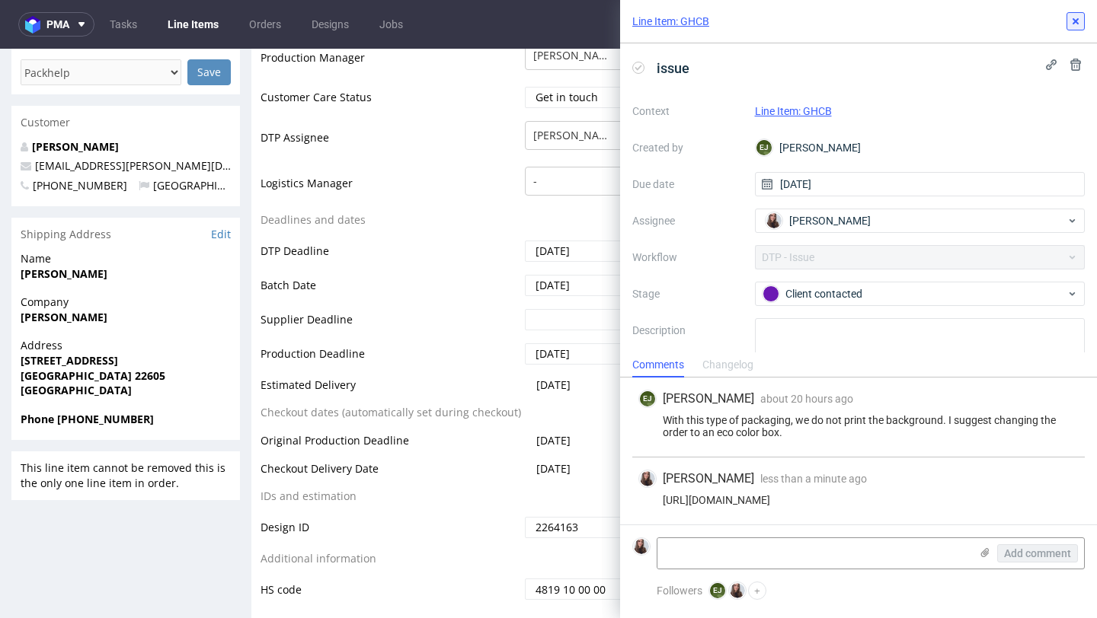
click at [1079, 21] on icon at bounding box center [1075, 21] width 12 height 12
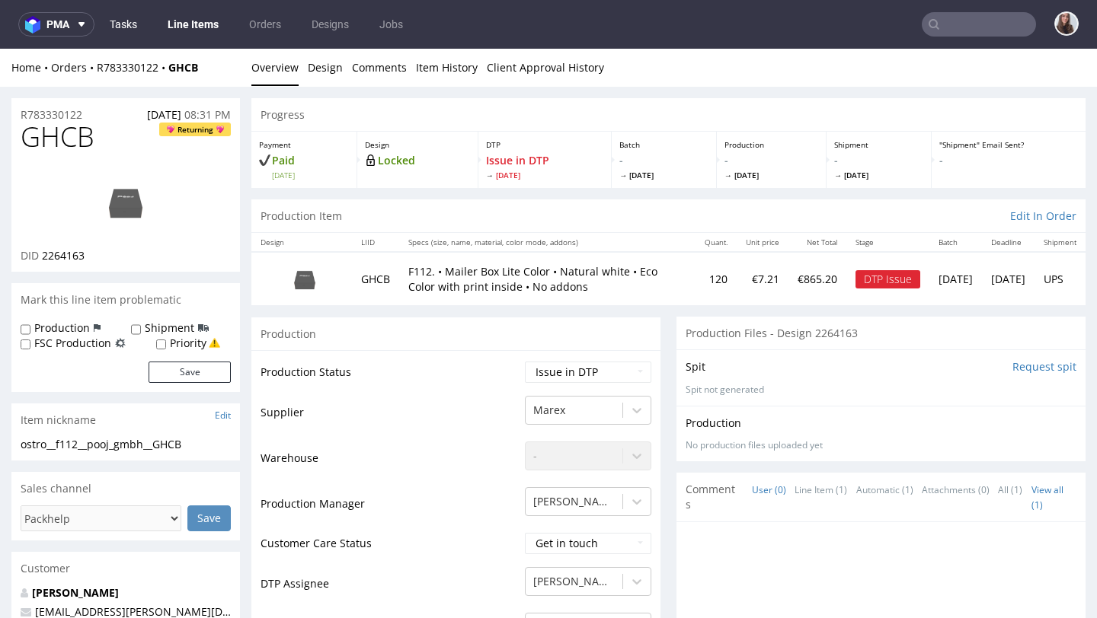
click at [126, 22] on link "Tasks" at bounding box center [124, 24] width 46 height 24
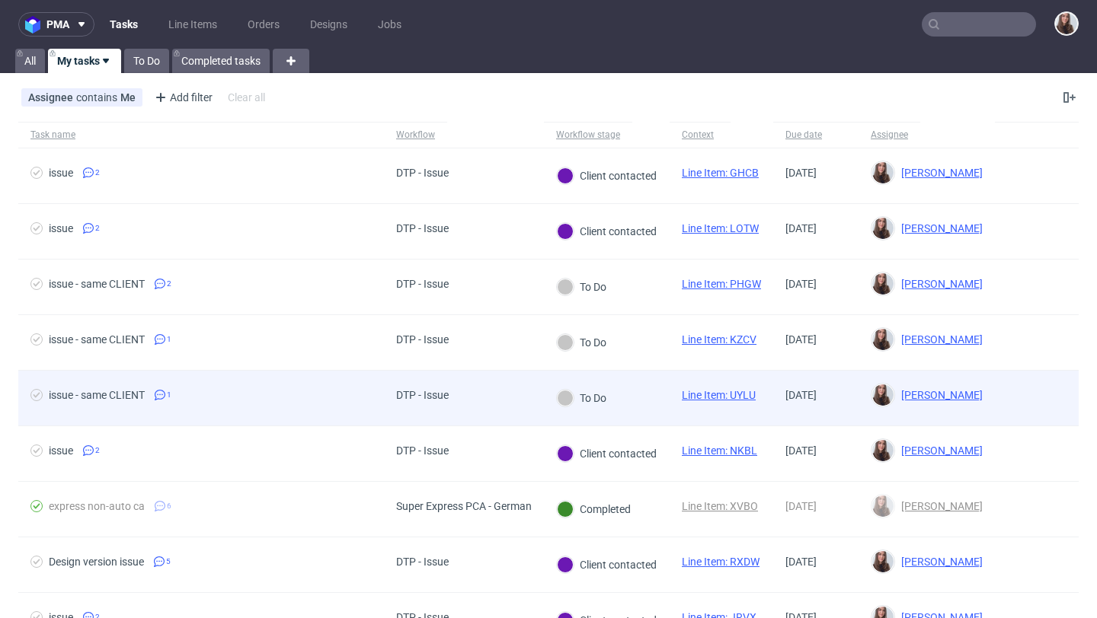
click at [299, 394] on span "issue - same CLIENT 1" at bounding box center [200, 398] width 341 height 18
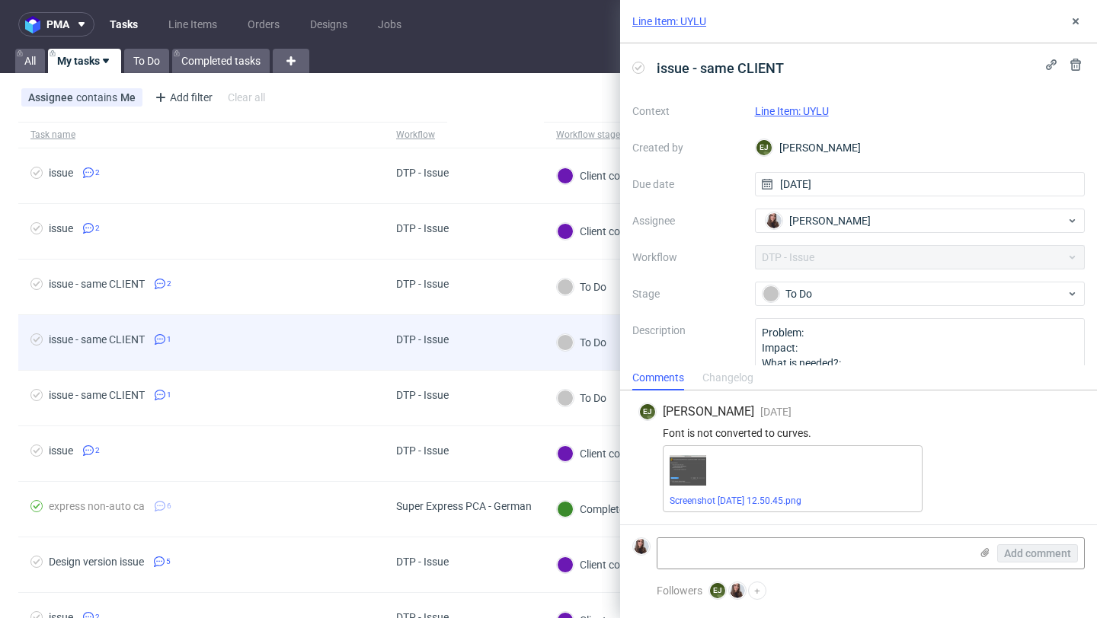
click at [304, 351] on span "issue - same CLIENT 1" at bounding box center [200, 343] width 341 height 18
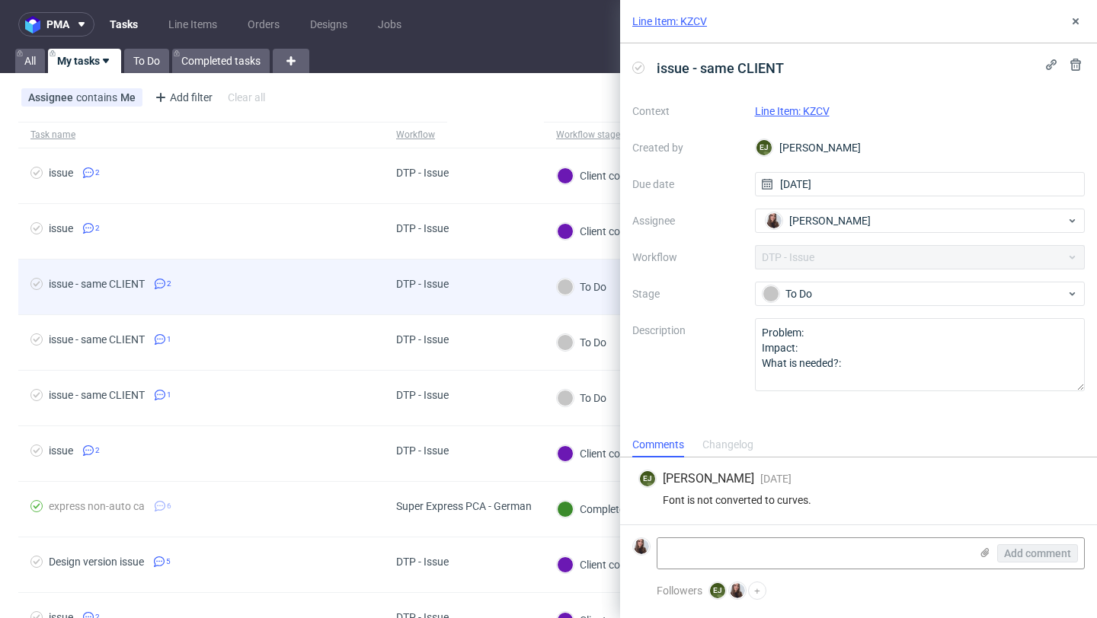
click at [314, 298] on div "issue - same CLIENT 2" at bounding box center [201, 287] width 366 height 55
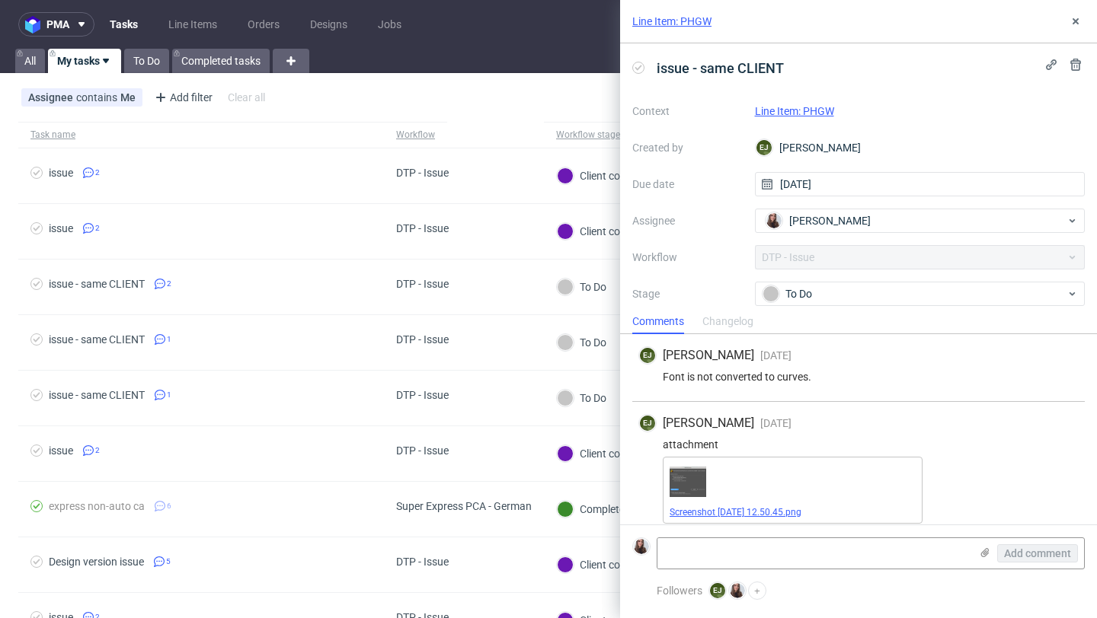
click at [760, 512] on link "Screenshot [DATE] 12.50.45.png" at bounding box center [735, 512] width 132 height 11
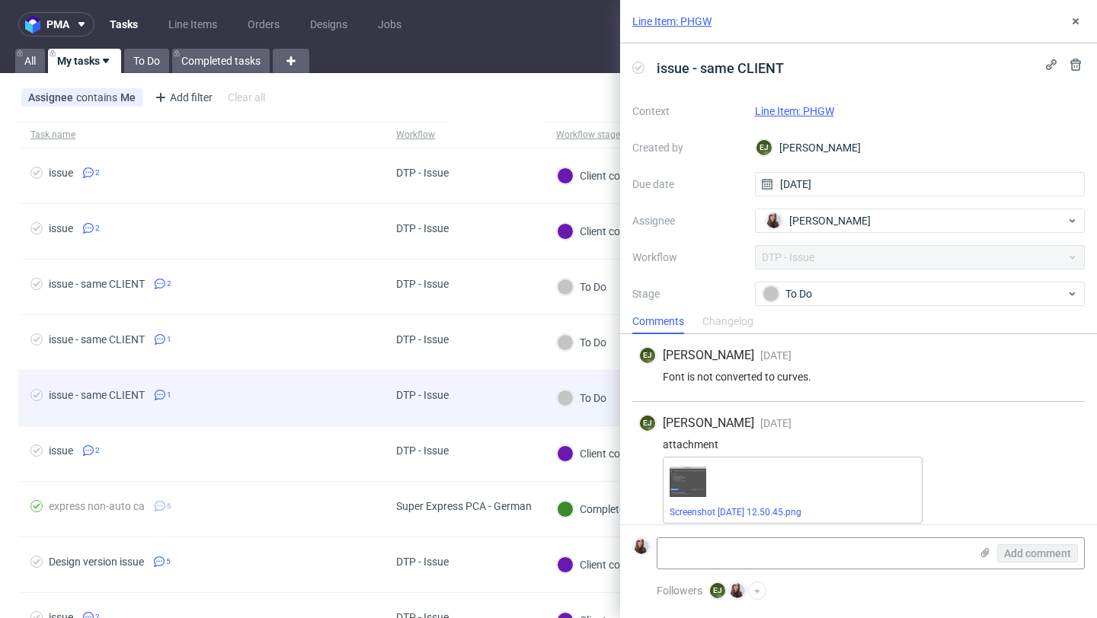
click at [227, 390] on span "issue - same CLIENT 1" at bounding box center [200, 398] width 341 height 18
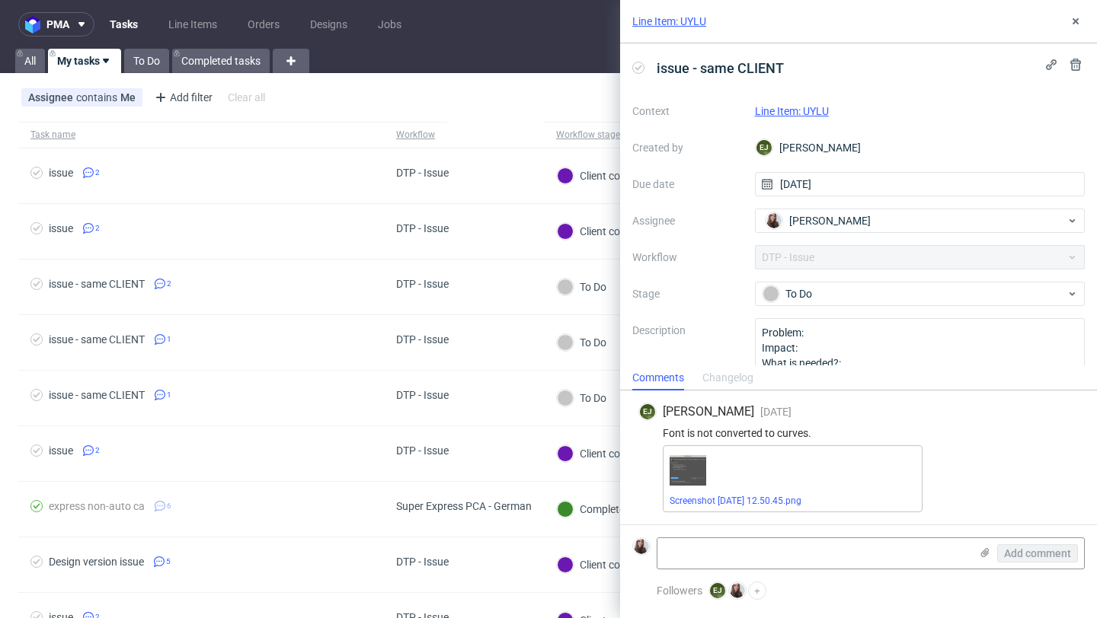
click at [800, 113] on link "Line Item: UYLU" at bounding box center [792, 111] width 74 height 12
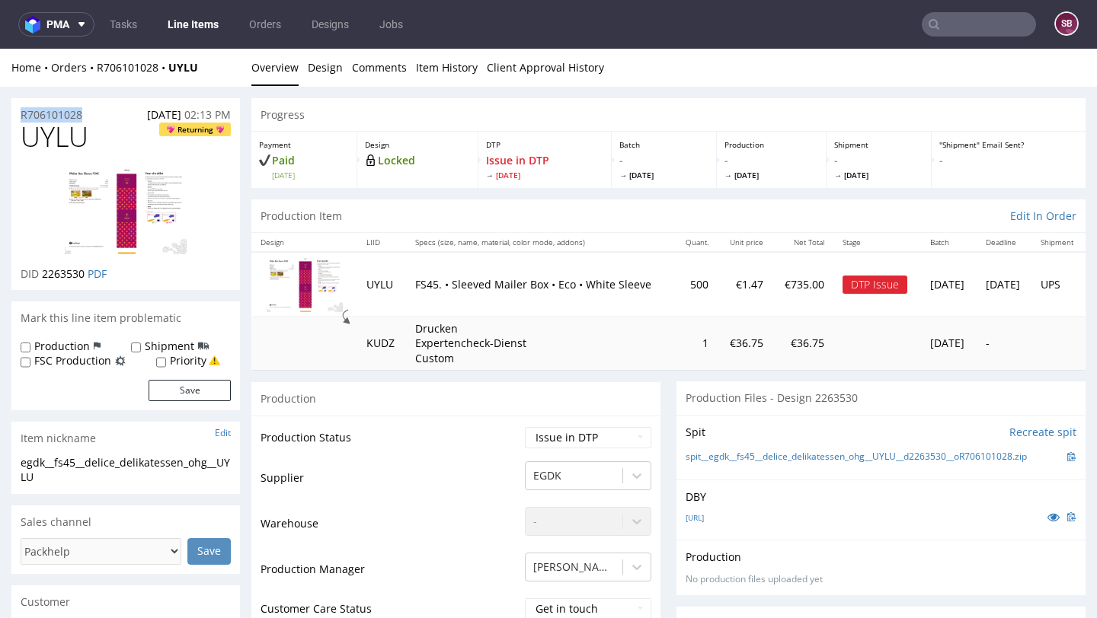
drag, startPoint x: 91, startPoint y: 113, endPoint x: 12, endPoint y: 113, distance: 79.2
click at [12, 113] on div "R706101028 [DATE] 02:13 PM" at bounding box center [125, 110] width 228 height 24
copy p "R706101028"
click at [123, 27] on link "Tasks" at bounding box center [124, 24] width 46 height 24
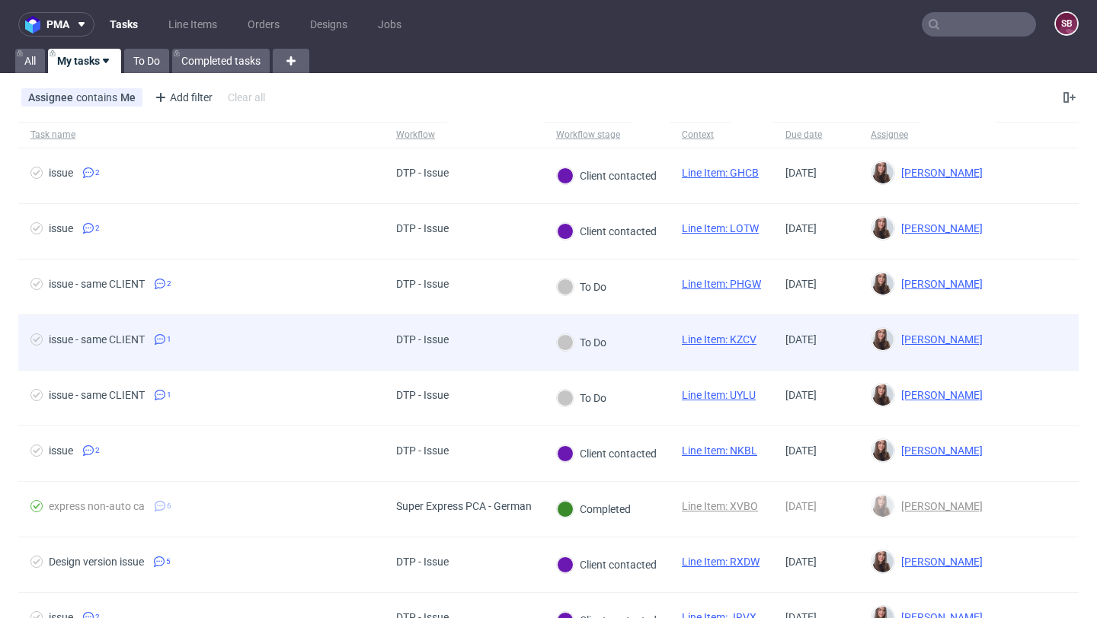
click at [177, 348] on span "issue - same CLIENT 1" at bounding box center [200, 343] width 341 height 18
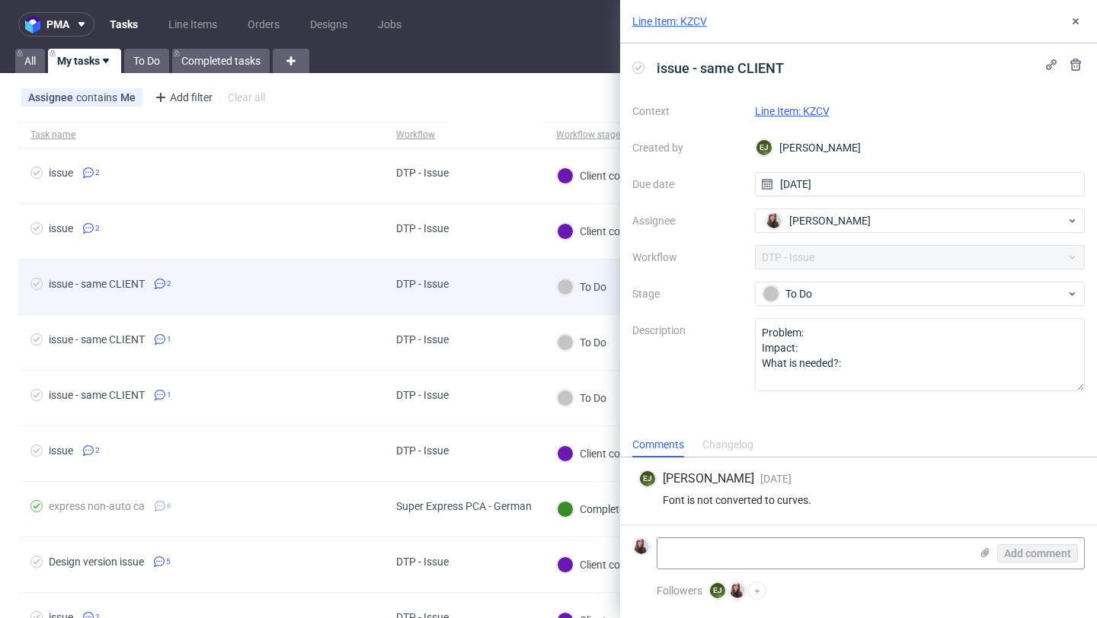
click at [196, 293] on span "issue - same CLIENT 2" at bounding box center [200, 287] width 341 height 18
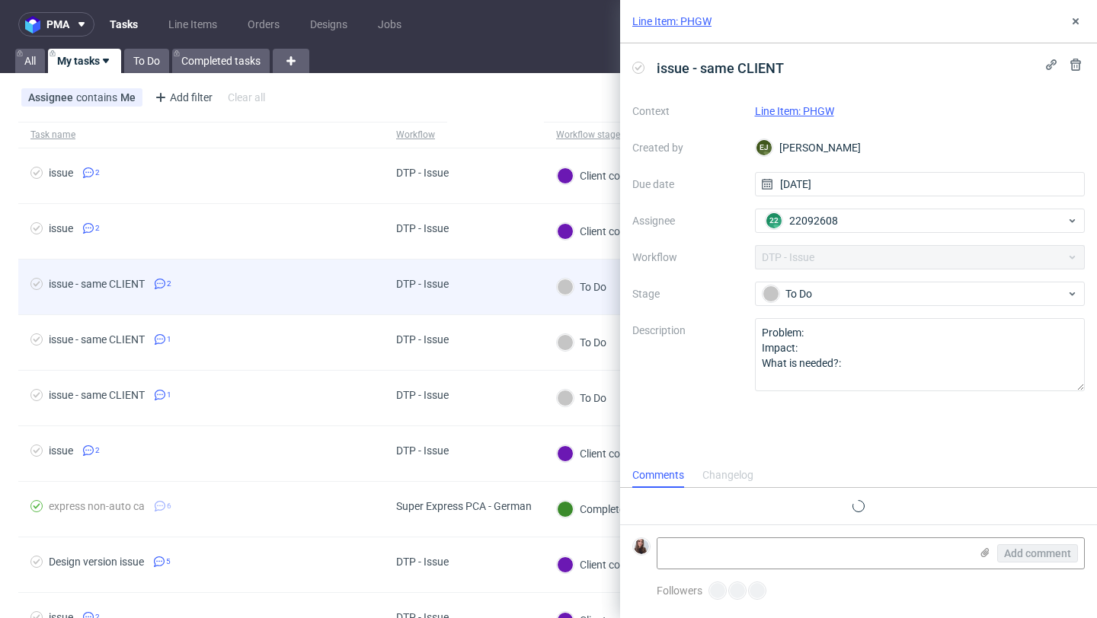
scroll to position [11, 0]
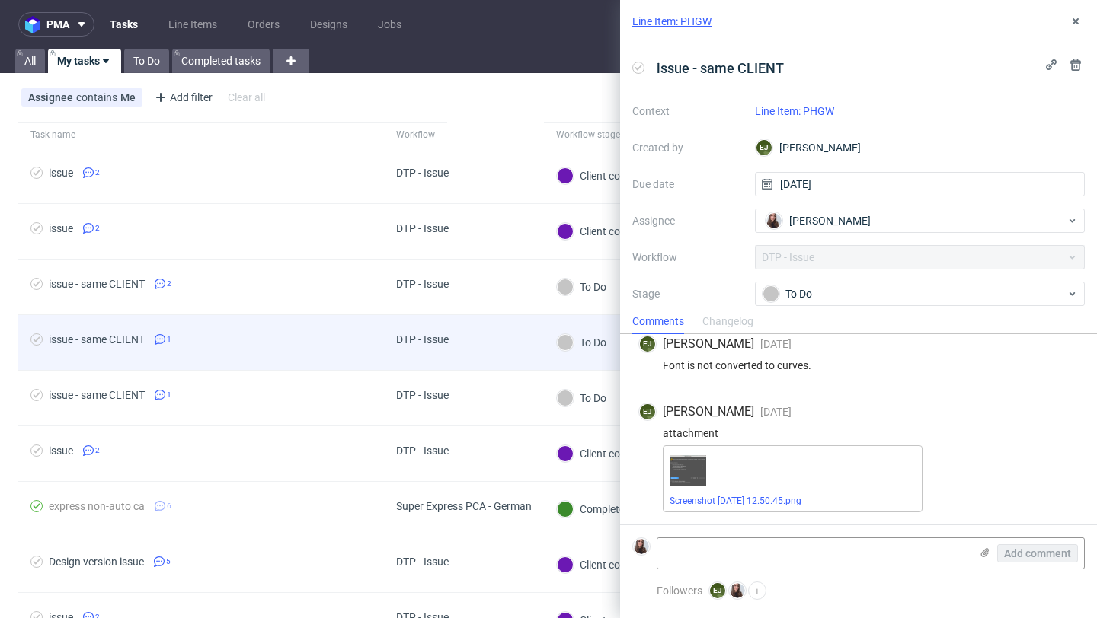
click at [202, 354] on div "issue - same CLIENT 1" at bounding box center [201, 342] width 366 height 55
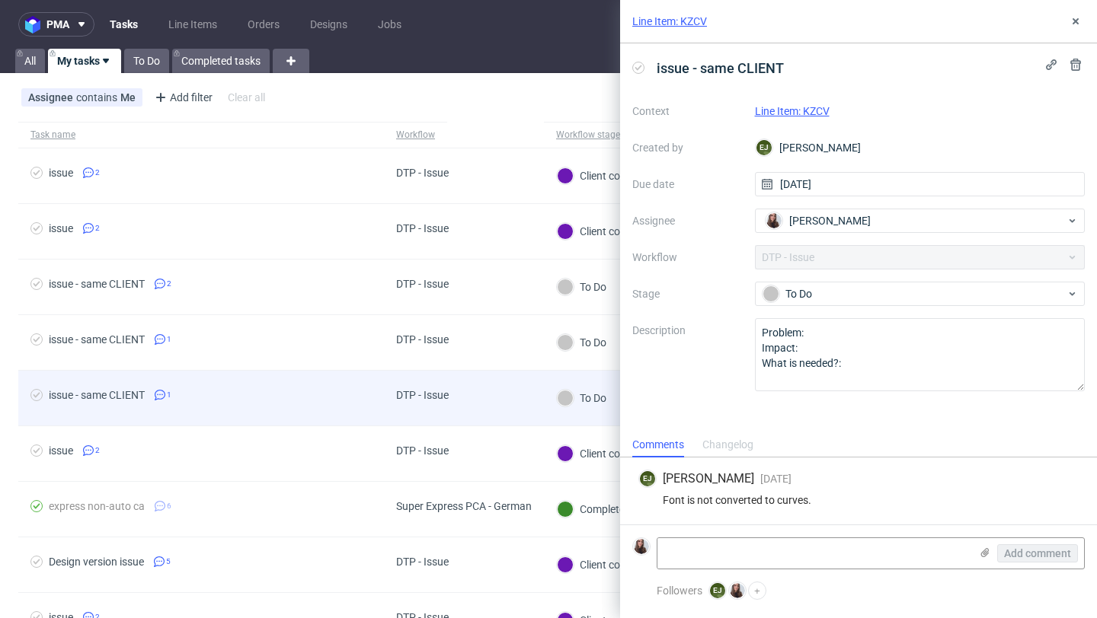
click at [200, 395] on span "issue - same CLIENT 1" at bounding box center [200, 398] width 341 height 18
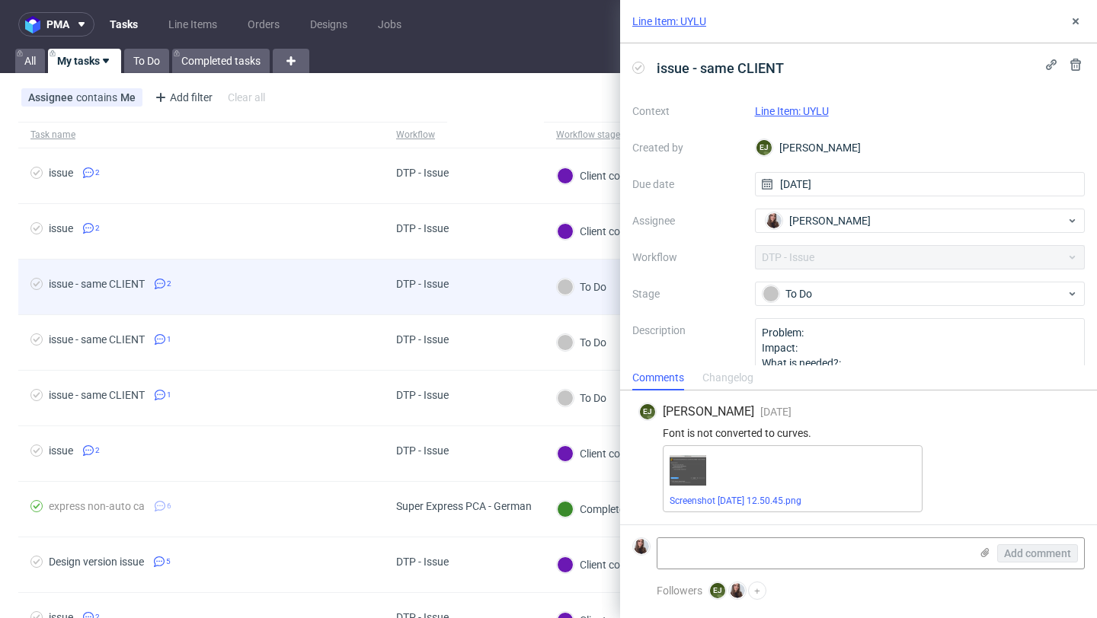
click at [230, 299] on div "issue - same CLIENT 2" at bounding box center [201, 287] width 366 height 55
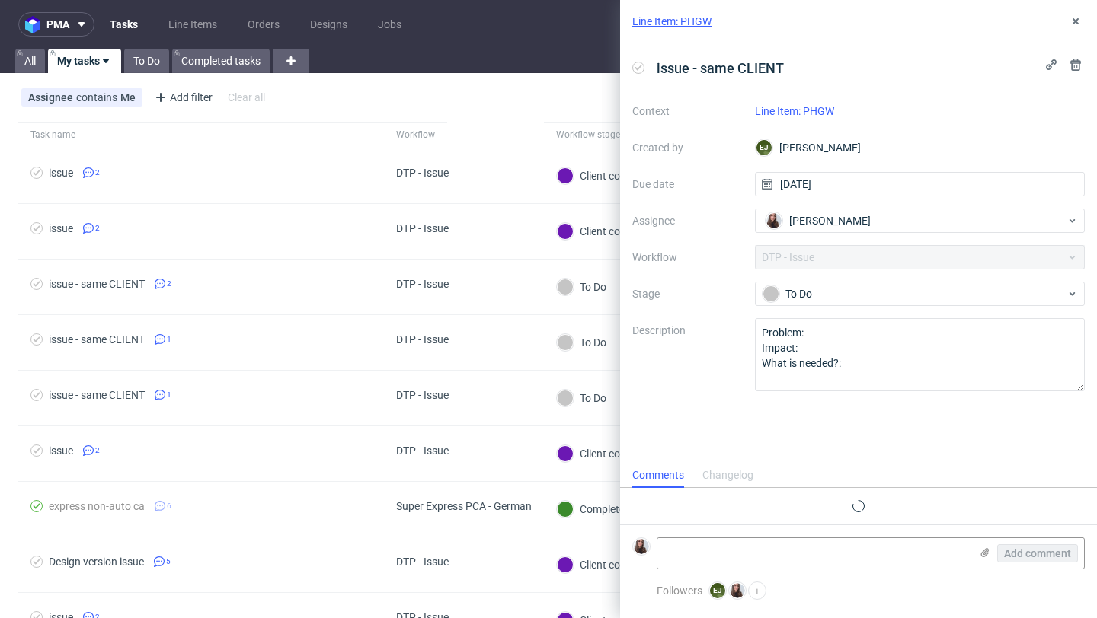
scroll to position [11, 0]
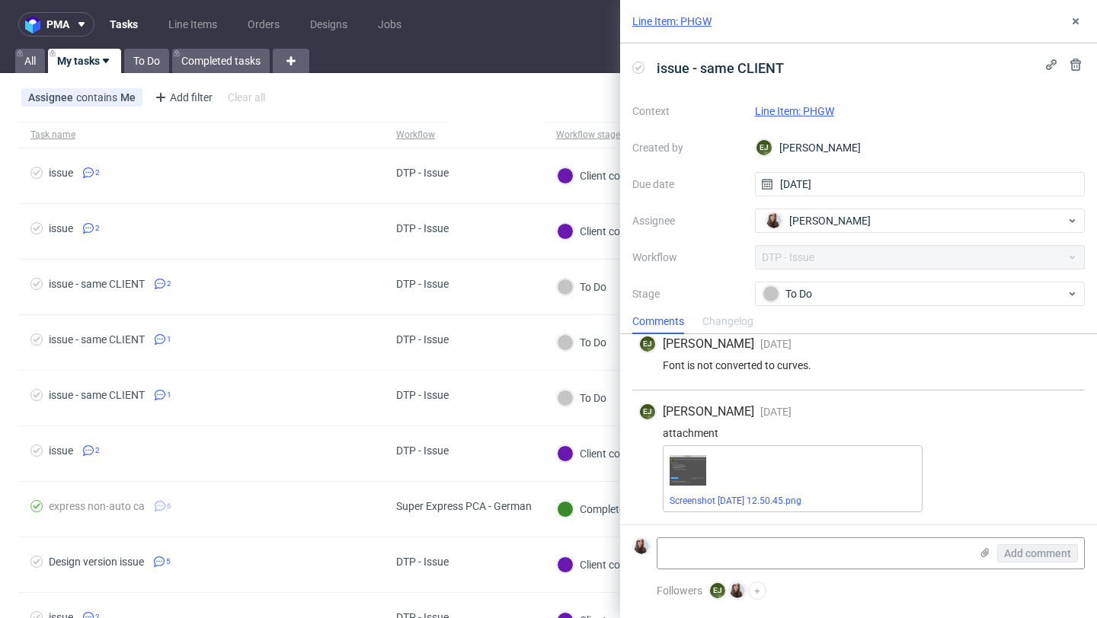
click at [818, 110] on link "Line Item: PHGW" at bounding box center [794, 111] width 79 height 12
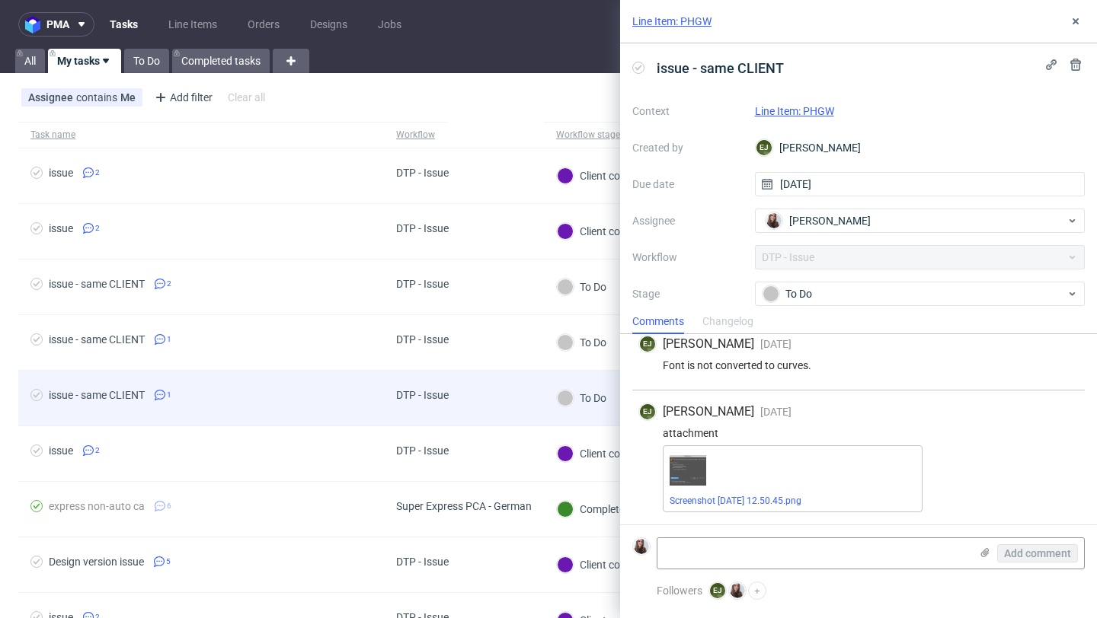
click at [189, 413] on div "issue - same CLIENT 1" at bounding box center [201, 398] width 366 height 55
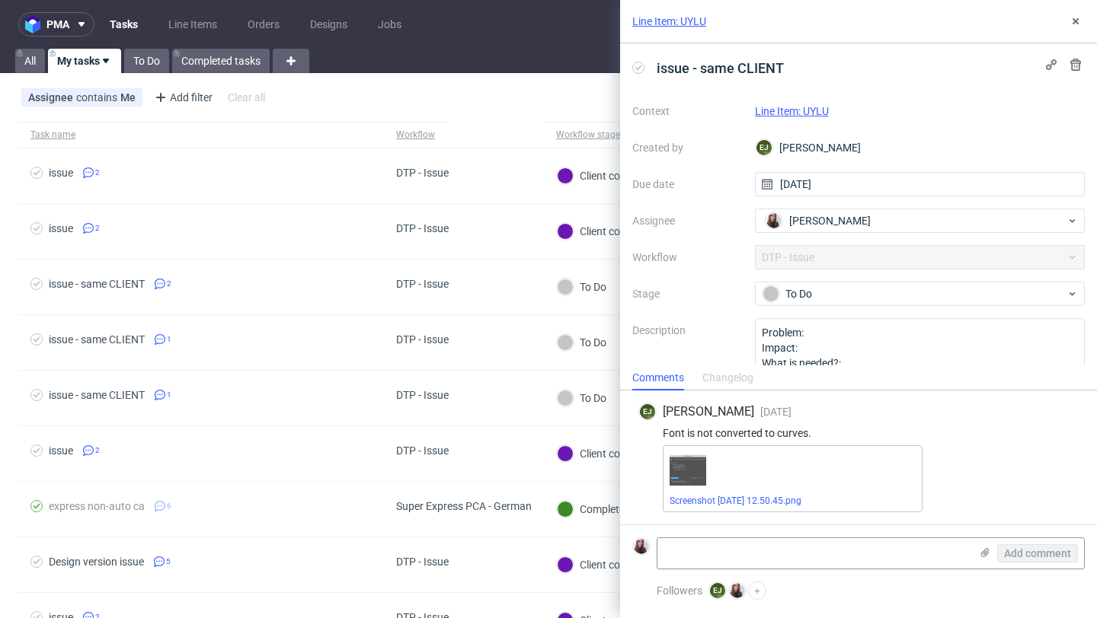
click at [819, 113] on link "Line Item: UYLU" at bounding box center [792, 111] width 74 height 12
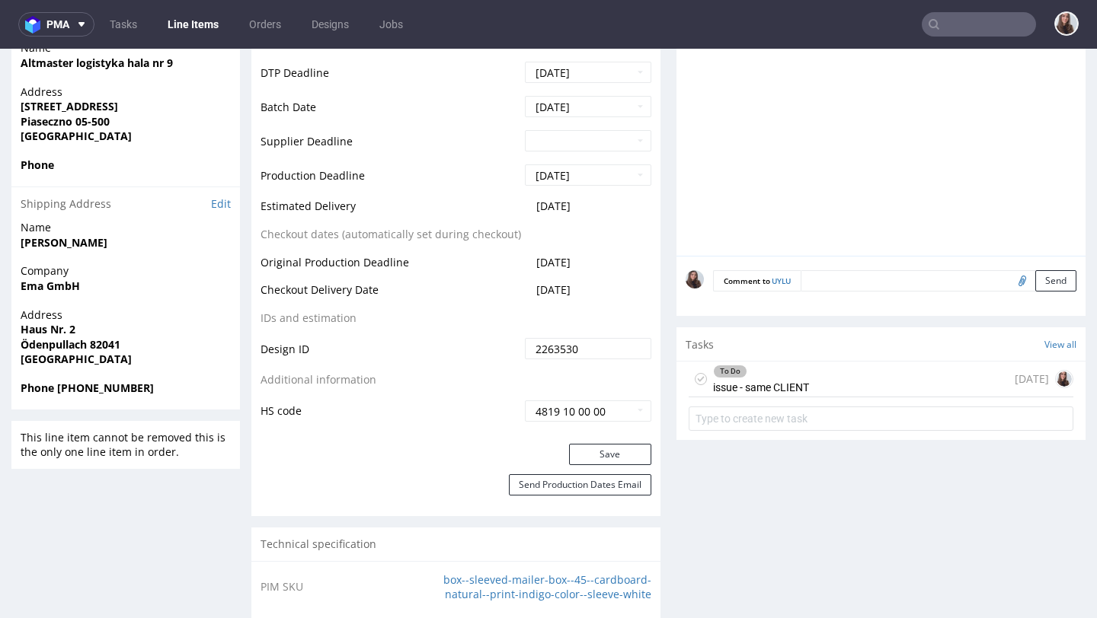
scroll to position [654, 0]
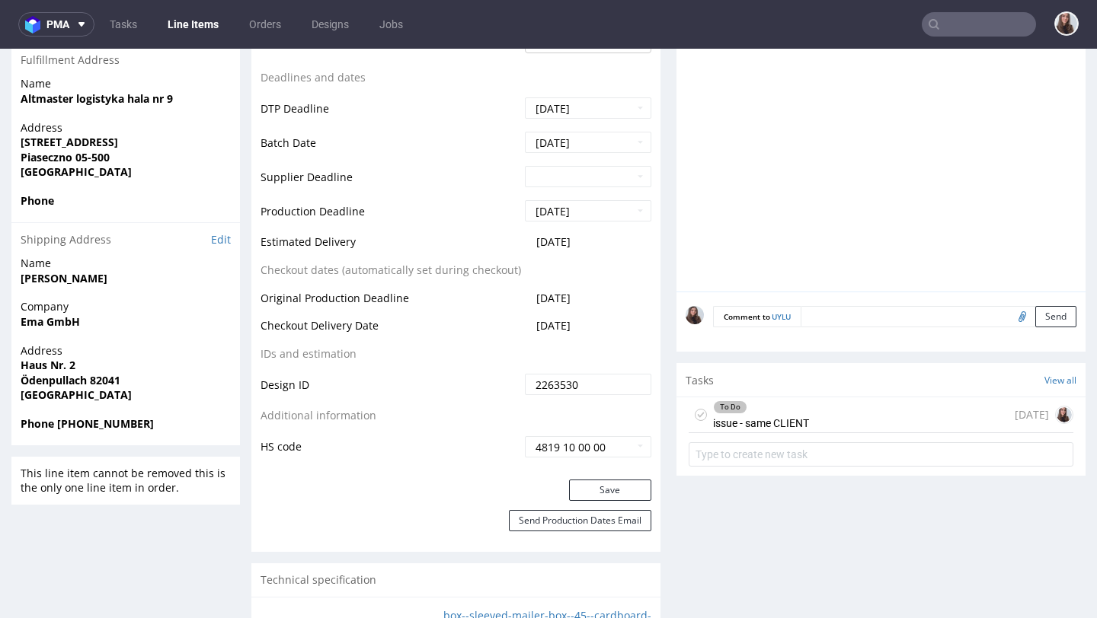
click at [797, 423] on div "To Do issue - same CLIENT" at bounding box center [761, 415] width 96 height 35
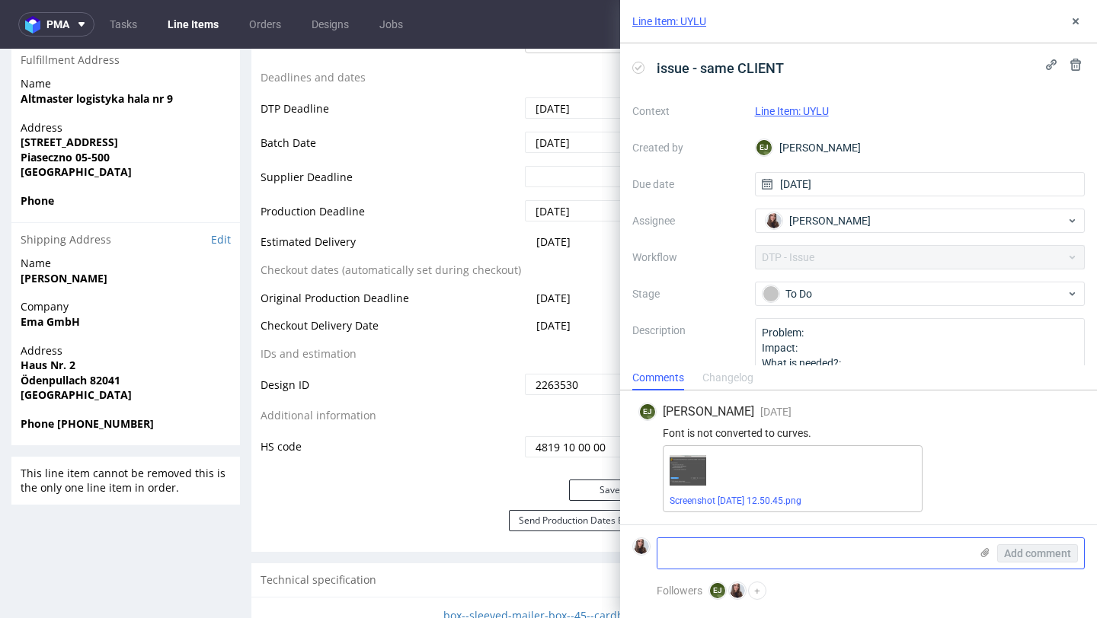
click at [736, 560] on textarea at bounding box center [813, 553] width 312 height 30
paste textarea "https://app-eu1.hubspot.com/contacts/25600958/record/0-5/232924250300/"
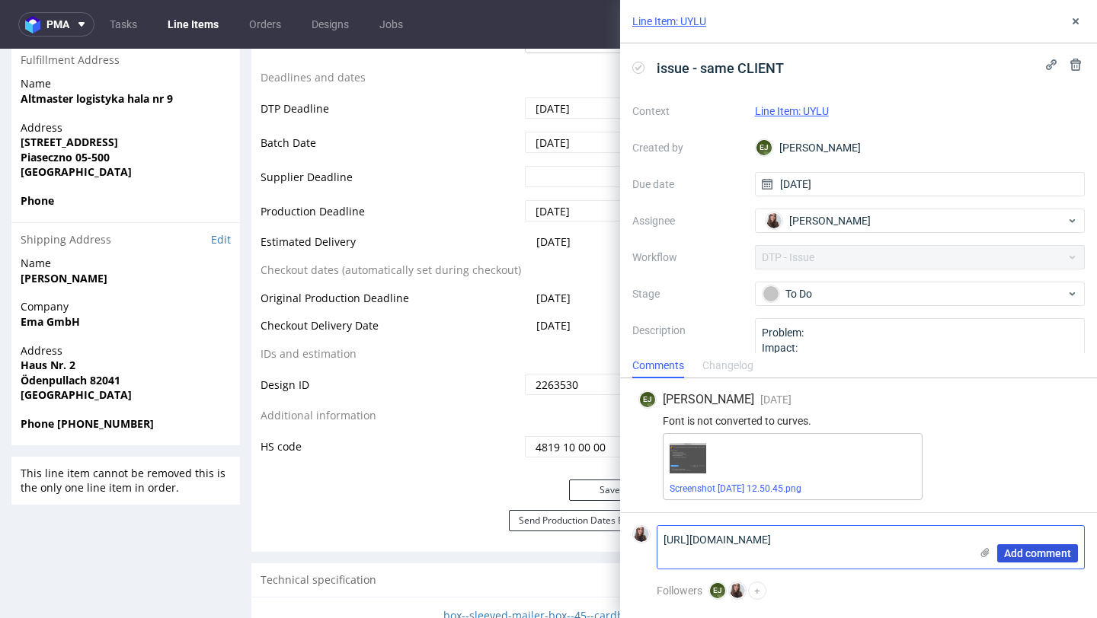
type textarea "https://app-eu1.hubspot.com/contacts/25600958/record/0-5/232924250300/"
click at [1023, 552] on span "Add comment" at bounding box center [1037, 553] width 67 height 11
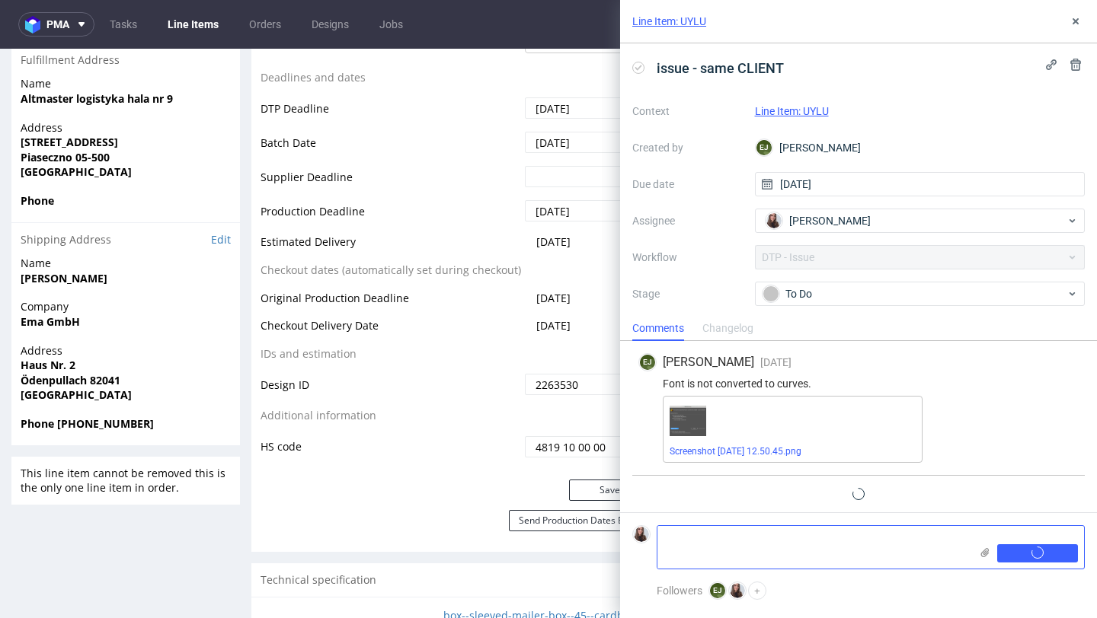
scroll to position [11, 0]
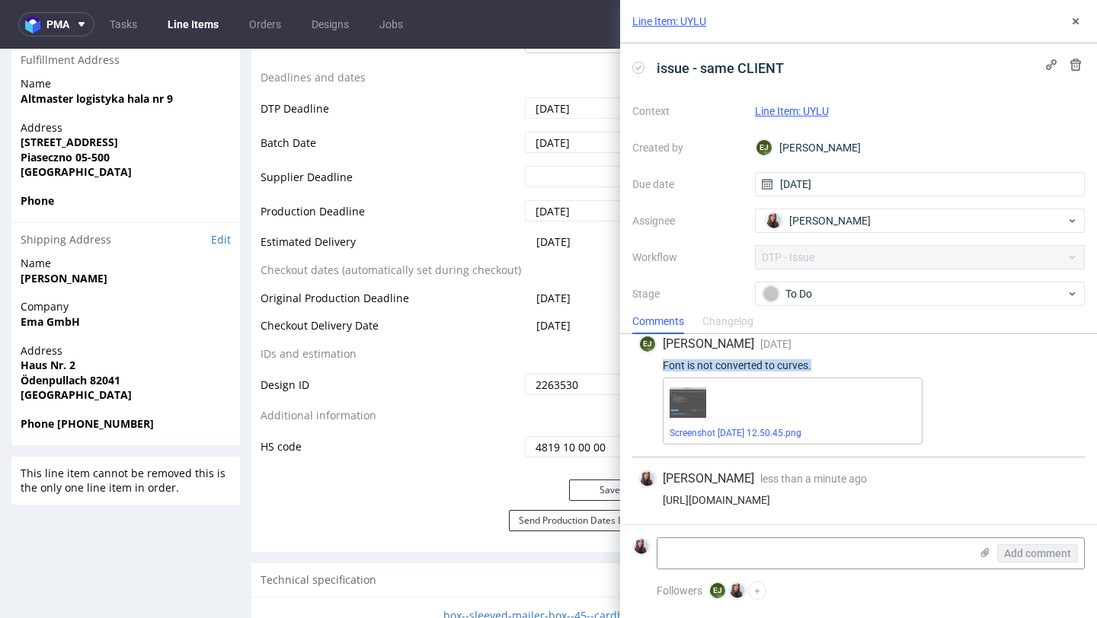
drag, startPoint x: 831, startPoint y: 363, endPoint x: 650, endPoint y: 367, distance: 180.5
click at [650, 367] on div "Font is not converted to curves." at bounding box center [858, 365] width 440 height 12
copy div "Font is not converted to curves."
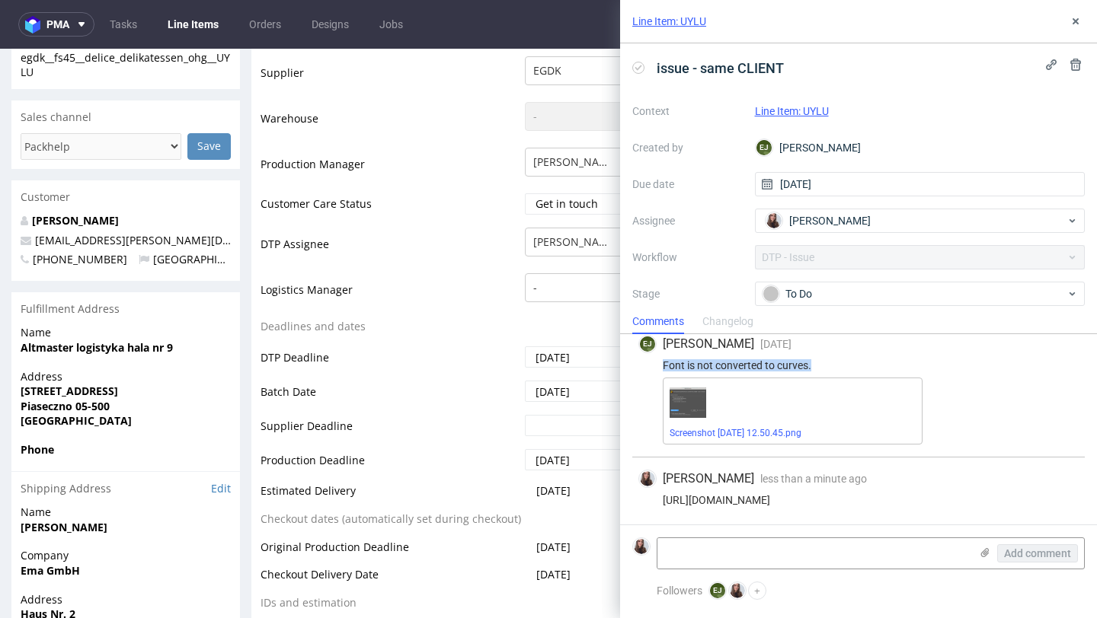
scroll to position [0, 0]
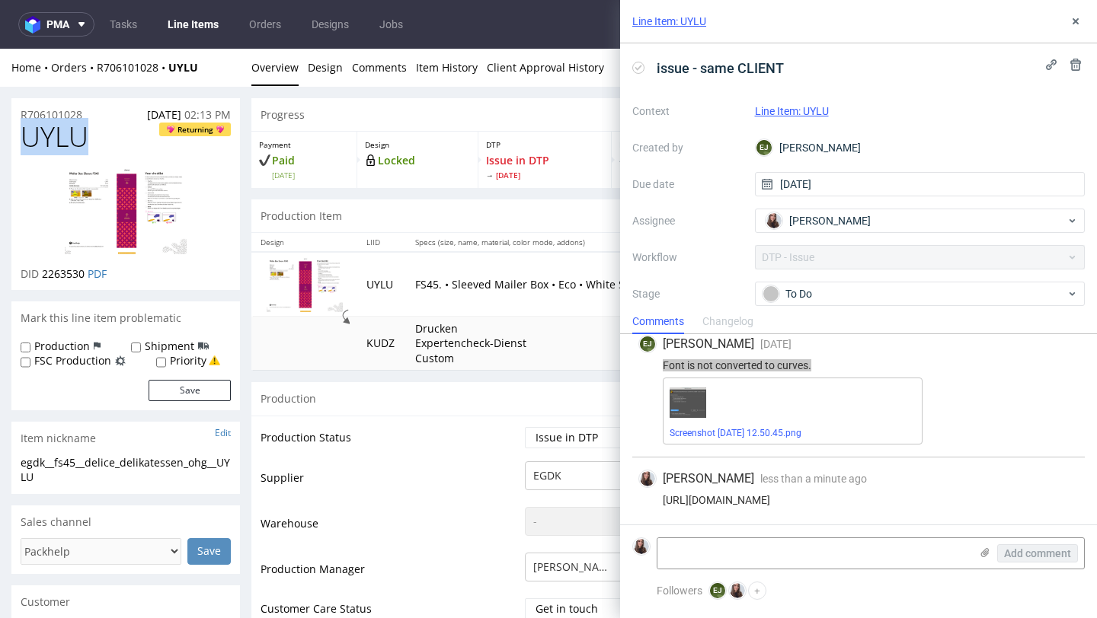
drag, startPoint x: 99, startPoint y: 135, endPoint x: 27, endPoint y: 136, distance: 72.3
click at [27, 136] on h1 "UYLU Returning" at bounding box center [126, 137] width 210 height 30
copy span "UYLU"
click at [722, 439] on span "Screenshot [DATE] 12.50.45.png" at bounding box center [792, 433] width 246 height 12
click at [766, 431] on link "Screenshot [DATE] 12.50.45.png" at bounding box center [735, 433] width 132 height 11
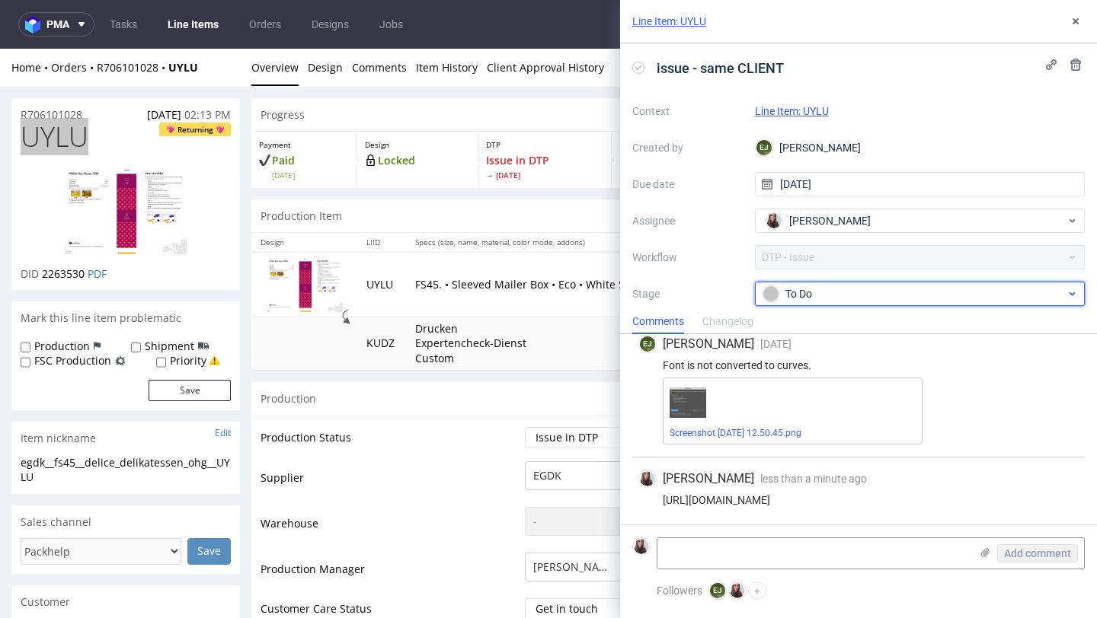
click at [821, 293] on div "To Do" at bounding box center [913, 294] width 303 height 17
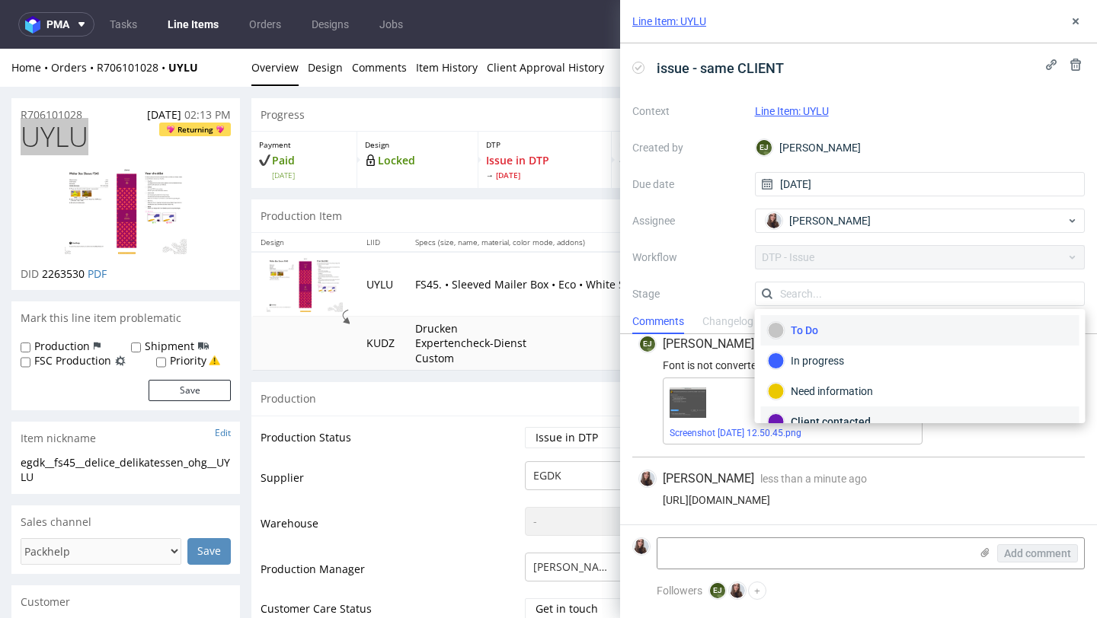
click at [820, 413] on div "Client contacted" at bounding box center [920, 422] width 318 height 30
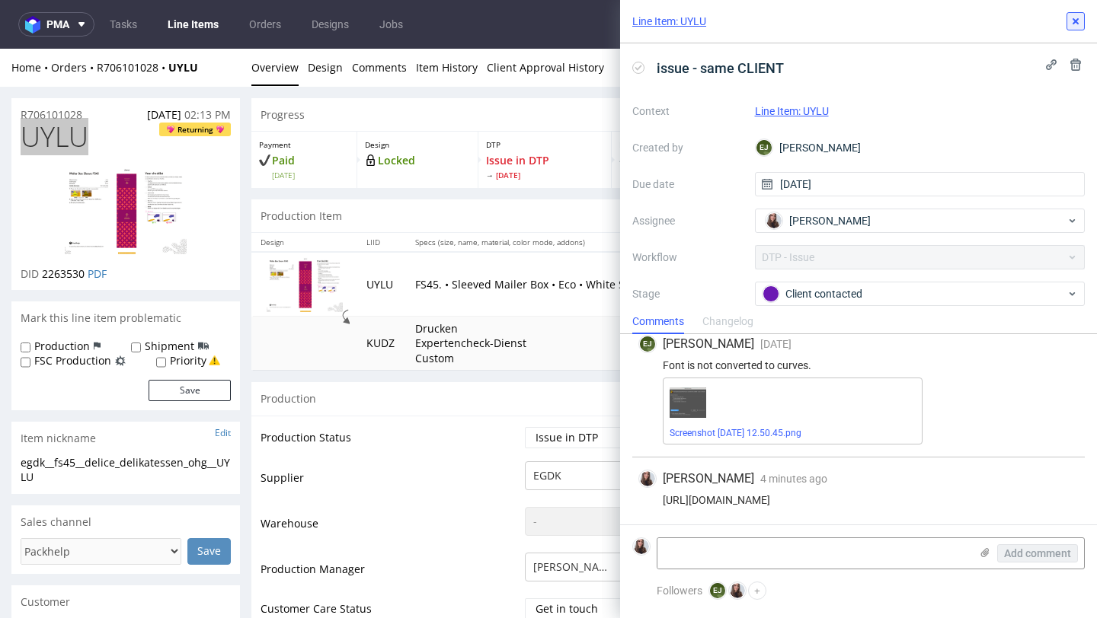
click at [1074, 25] on icon at bounding box center [1075, 21] width 12 height 12
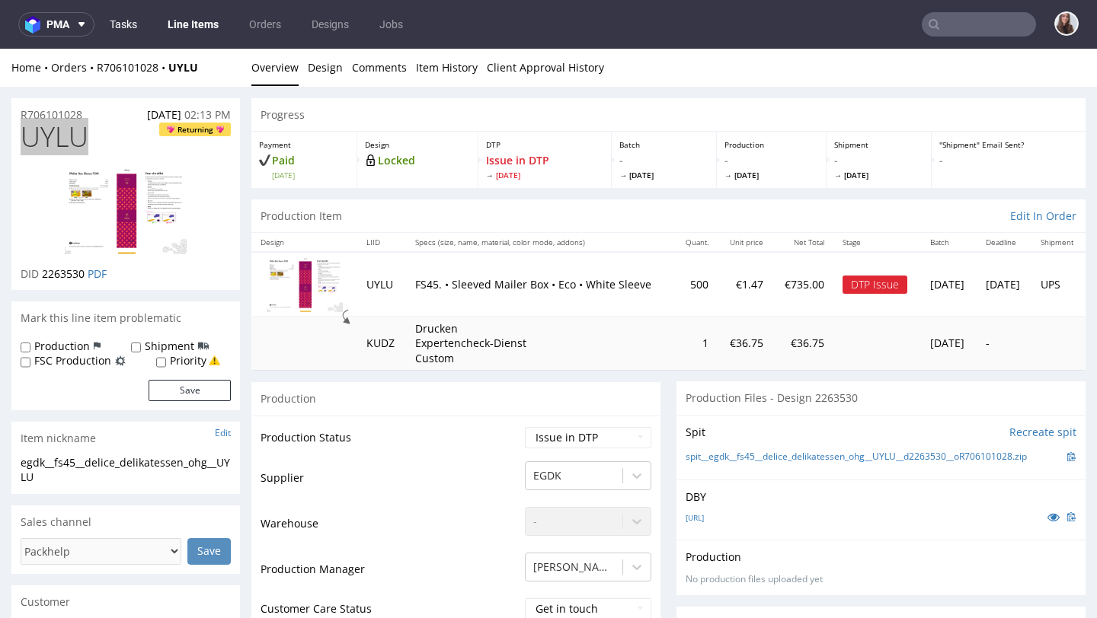
click at [124, 22] on link "Tasks" at bounding box center [124, 24] width 46 height 24
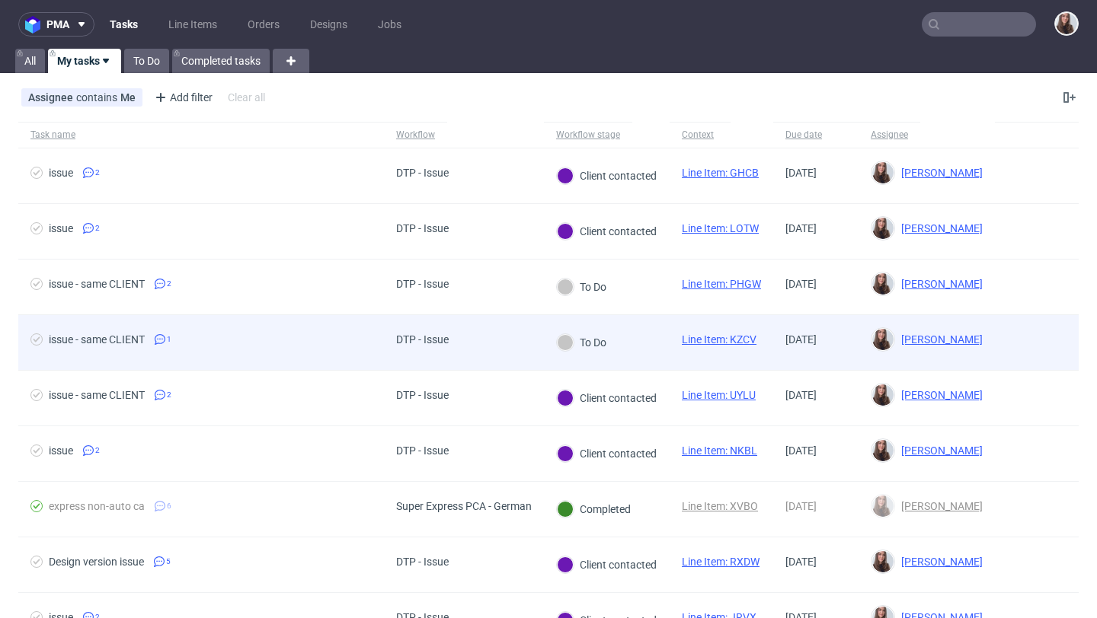
click at [335, 337] on span "issue - same CLIENT 1" at bounding box center [200, 343] width 341 height 18
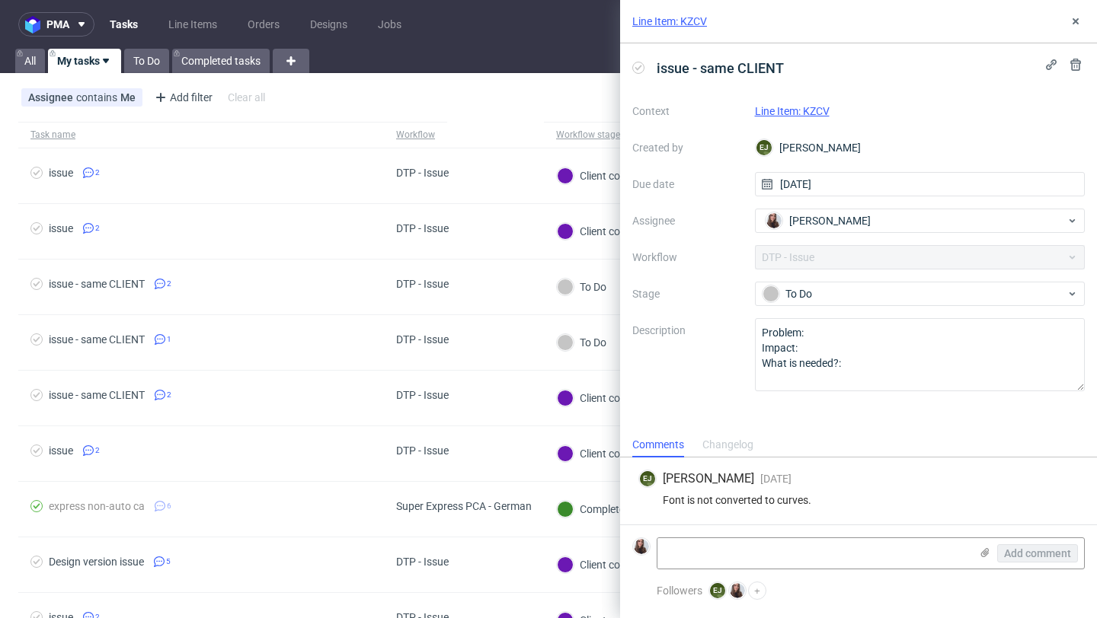
click at [784, 106] on link "Line Item: KZCV" at bounding box center [792, 111] width 75 height 12
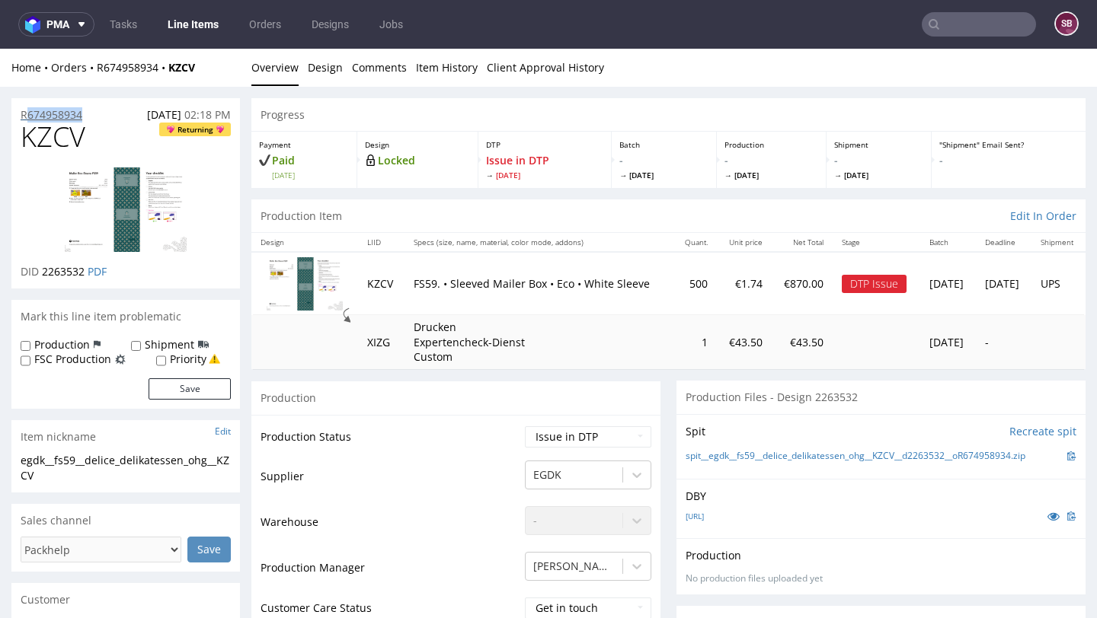
drag, startPoint x: 97, startPoint y: 114, endPoint x: 24, endPoint y: 114, distance: 73.1
click at [24, 114] on div "R674958934 [DATE] 02:18 PM" at bounding box center [125, 110] width 228 height 24
copy p "674958934"
click at [101, 111] on div "R674958934 [DATE] 02:18 PM" at bounding box center [125, 110] width 228 height 24
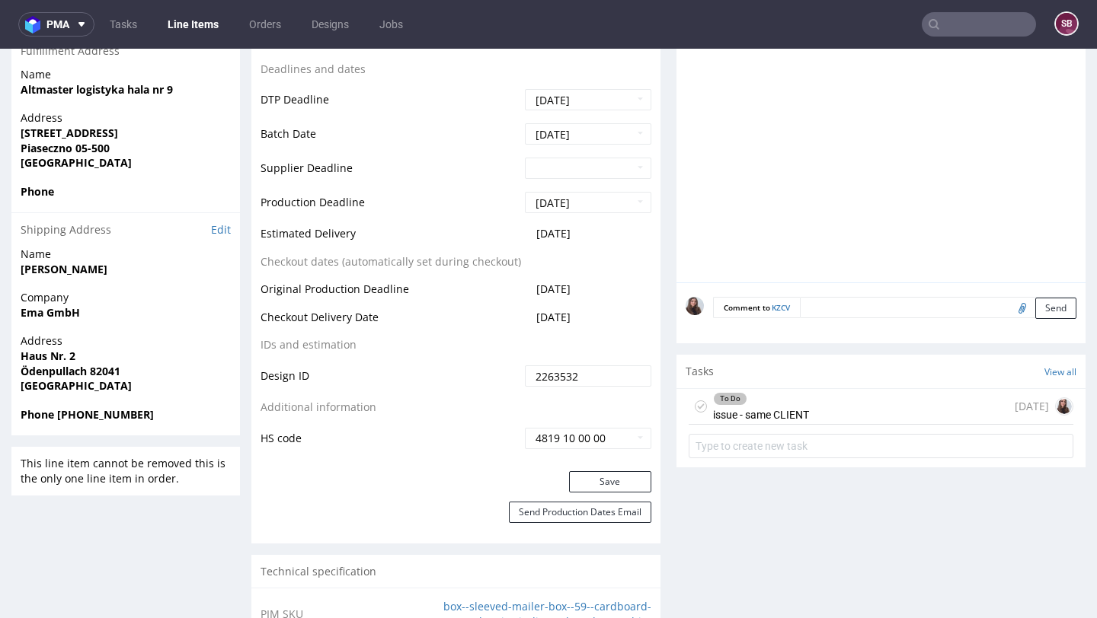
scroll to position [675, 0]
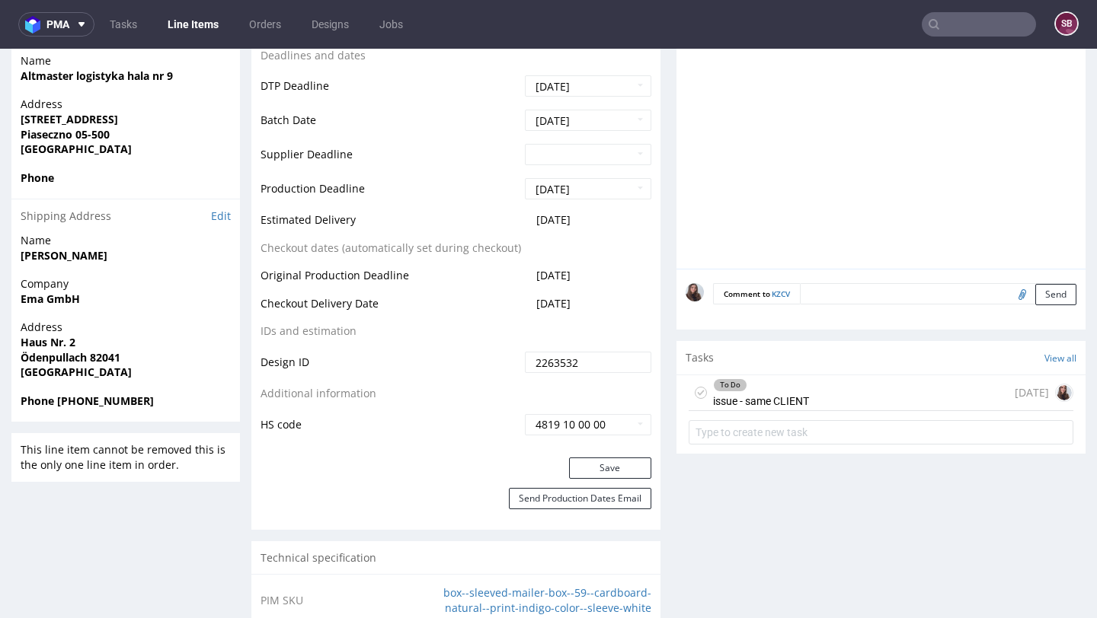
click at [795, 377] on div "To Do issue - same CLIENT" at bounding box center [761, 392] width 96 height 35
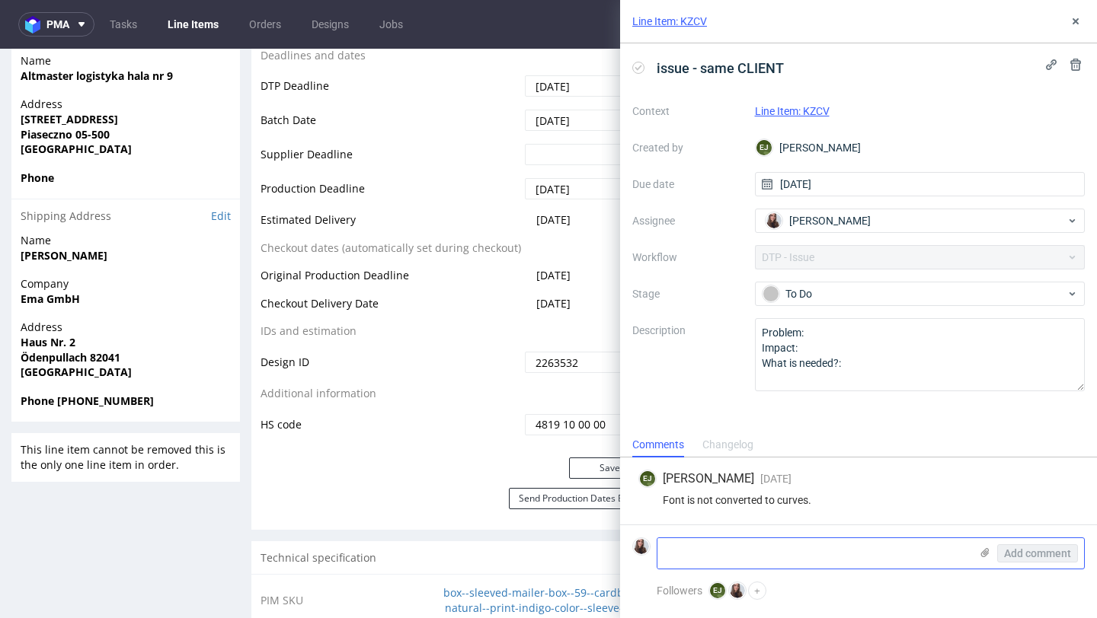
click at [729, 554] on textarea at bounding box center [813, 553] width 312 height 30
paste textarea "https://app-eu1.hubspot.com/contacts/25600958/record/0-5/237415375086/"
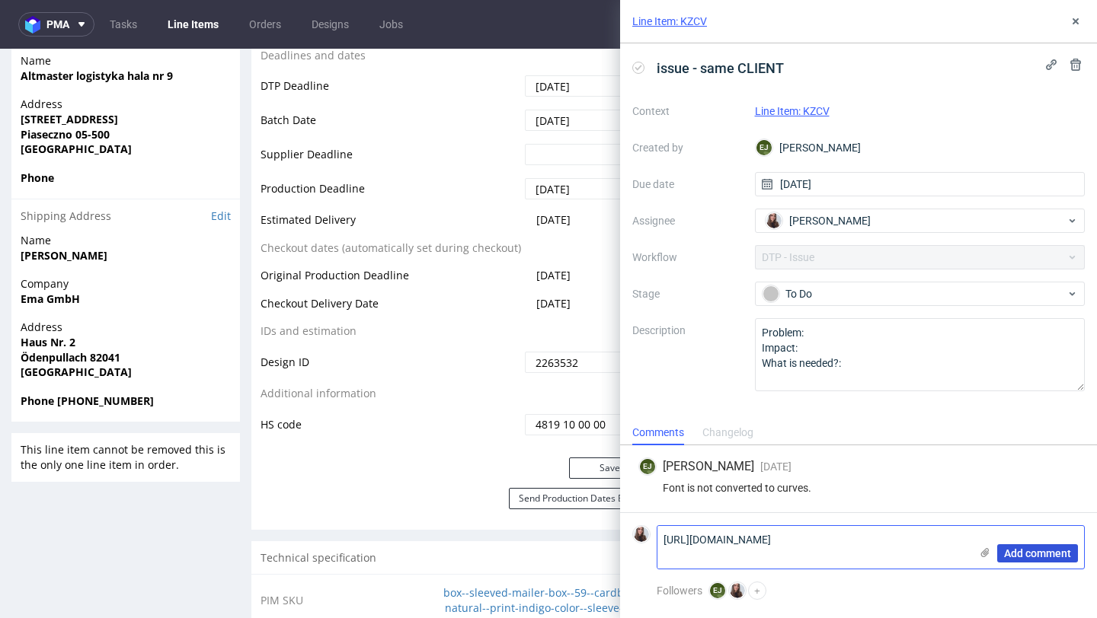
type textarea "https://app-eu1.hubspot.com/contacts/25600958/record/0-5/237415375086/"
click at [1032, 549] on span "Add comment" at bounding box center [1037, 553] width 67 height 11
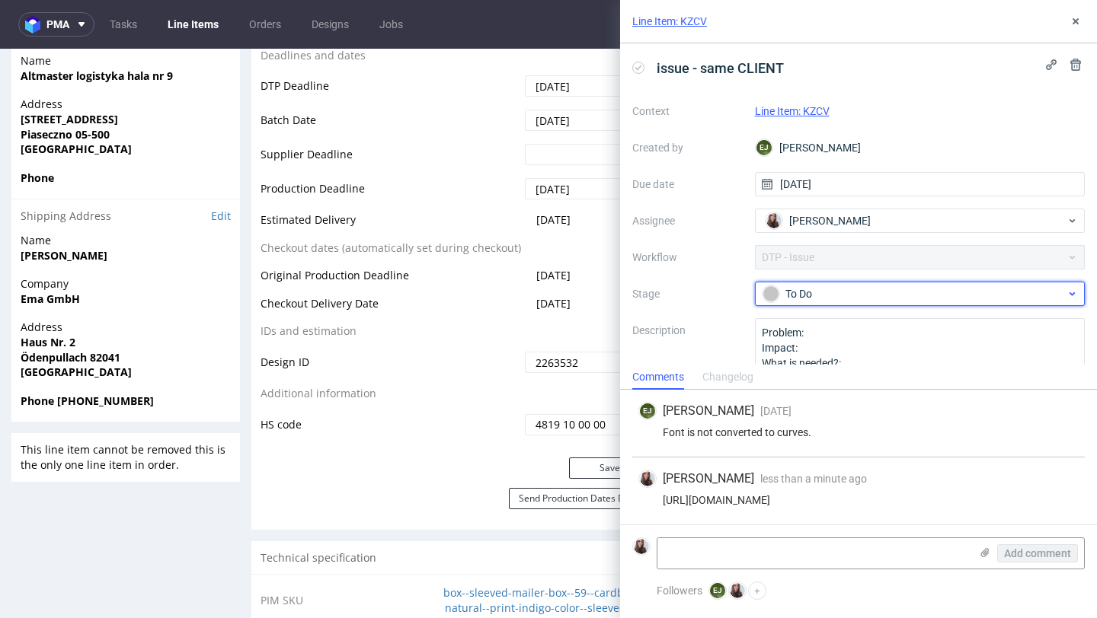
click at [902, 290] on div "To Do" at bounding box center [913, 294] width 303 height 17
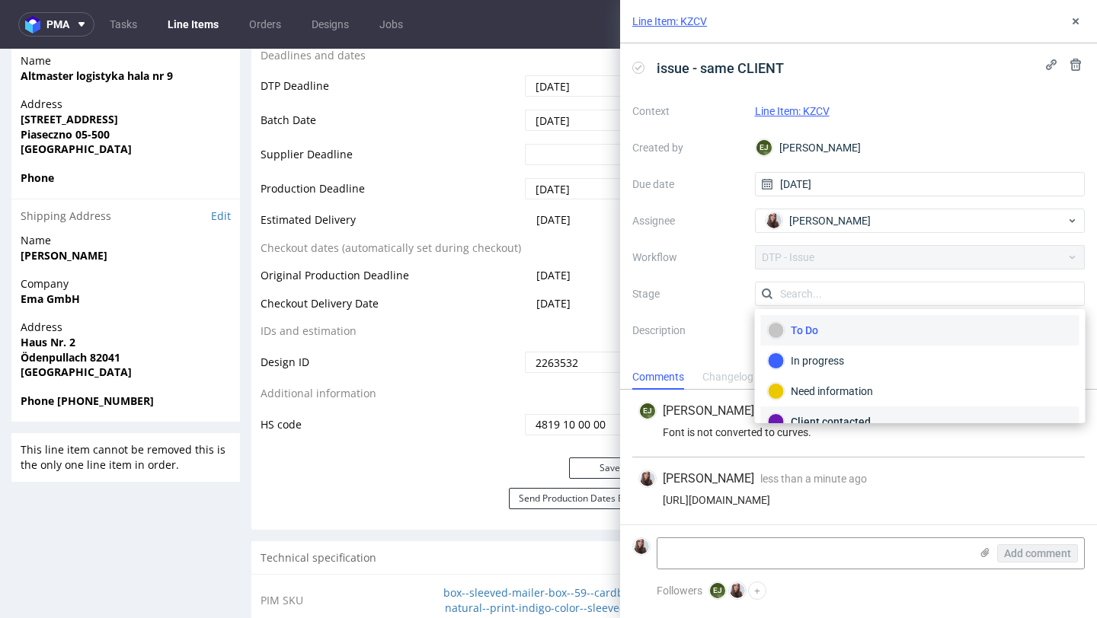
click at [841, 410] on div "Client contacted" at bounding box center [920, 422] width 318 height 30
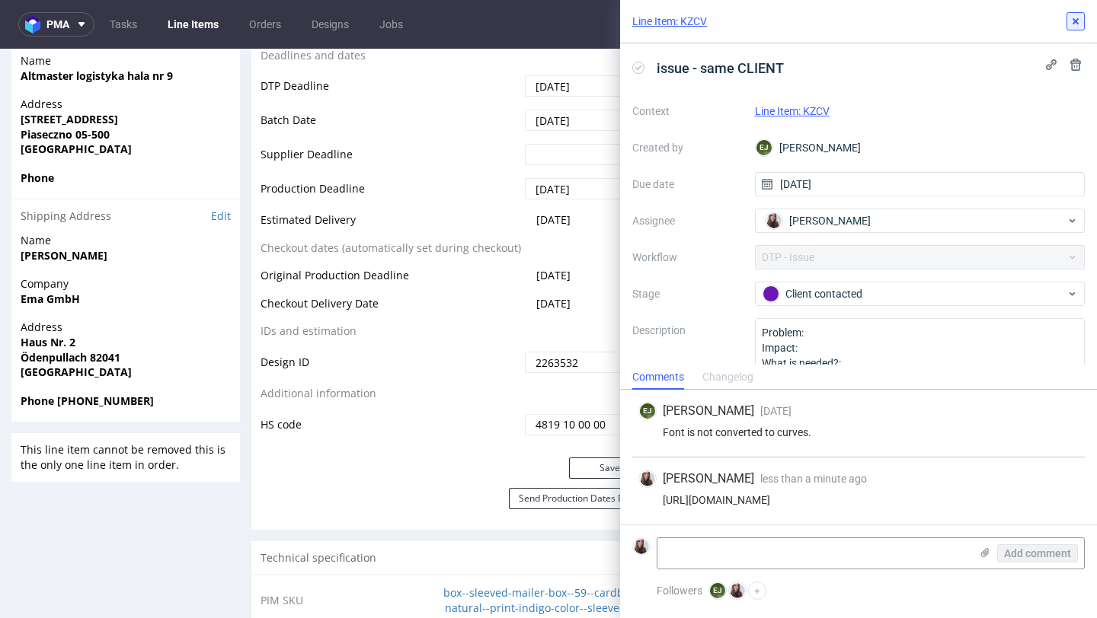
click at [1074, 27] on button at bounding box center [1075, 21] width 18 height 18
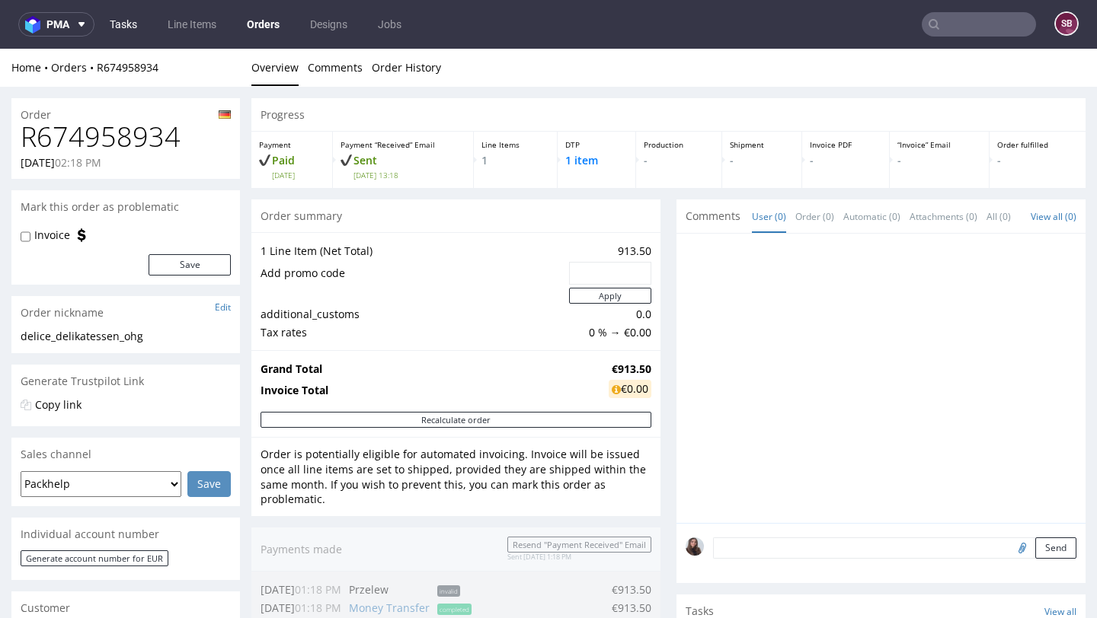
click at [127, 18] on link "Tasks" at bounding box center [124, 24] width 46 height 24
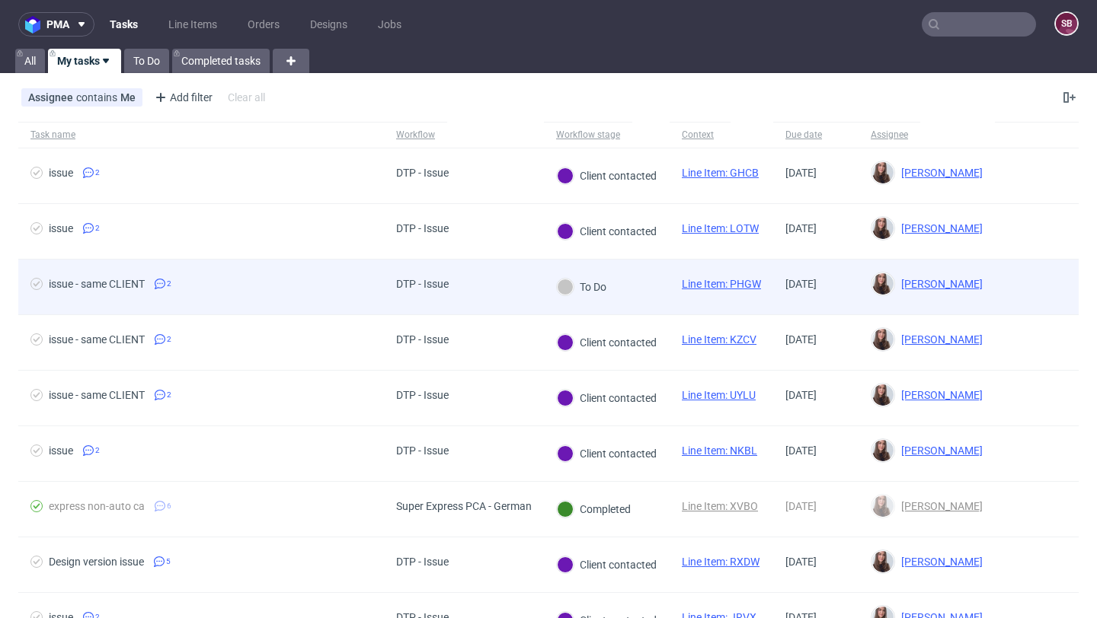
click at [353, 284] on span "issue - same CLIENT 2" at bounding box center [200, 287] width 341 height 18
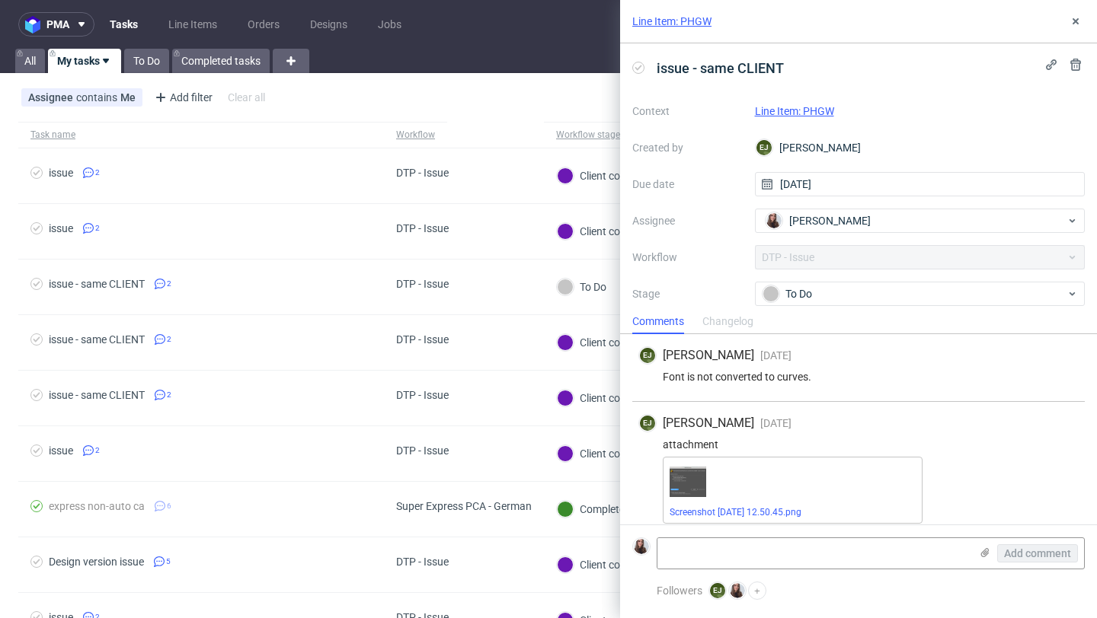
scroll to position [11, 0]
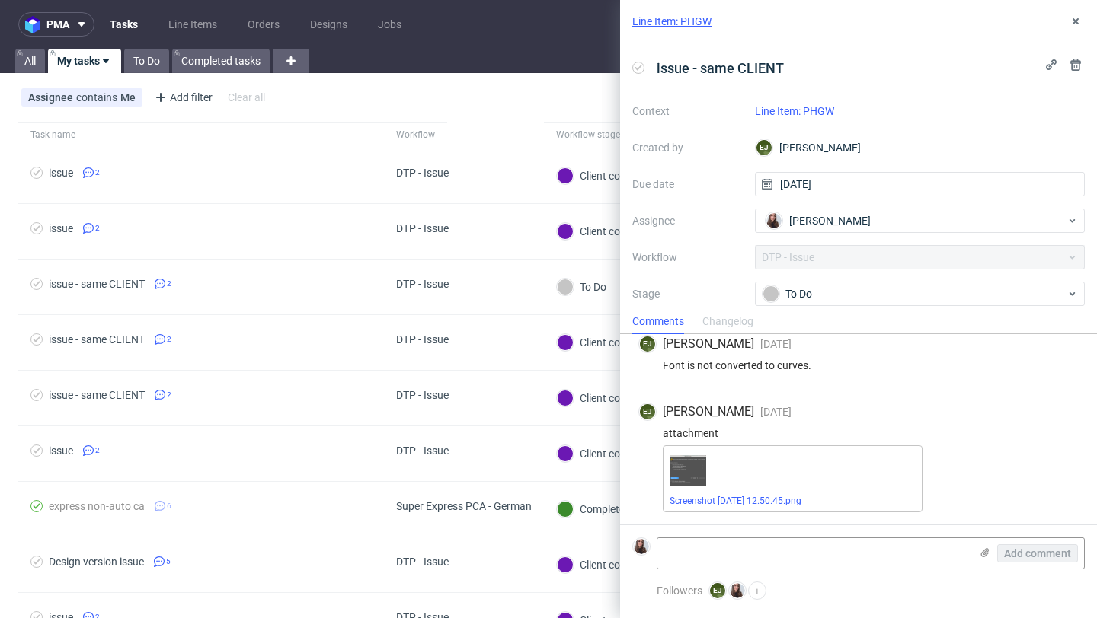
click at [699, 21] on link "Line Item: PHGW" at bounding box center [671, 21] width 79 height 15
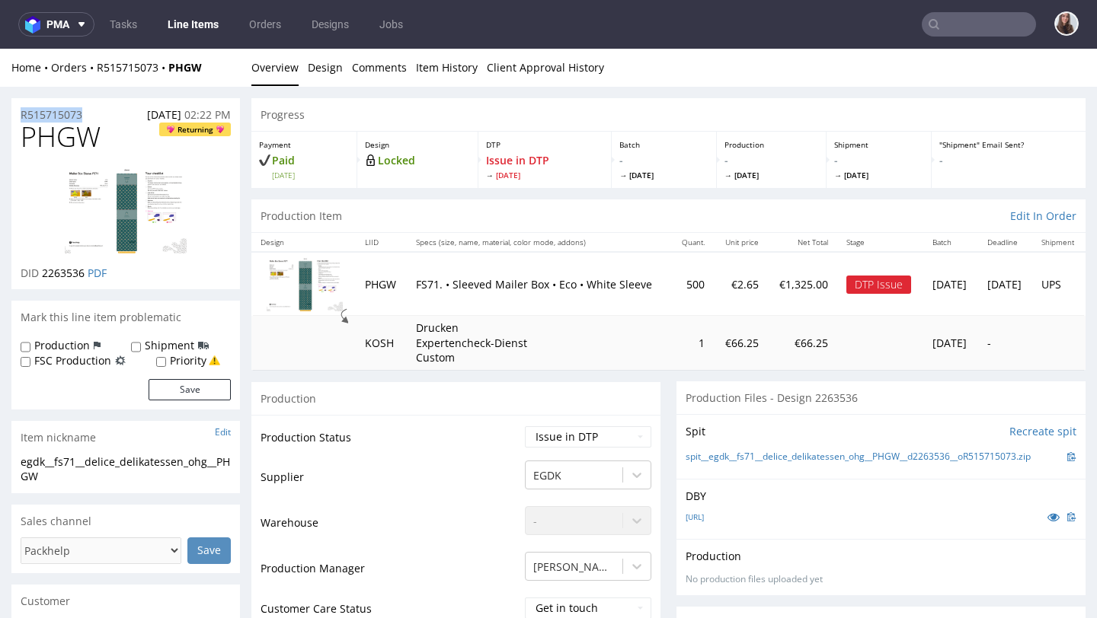
drag, startPoint x: 94, startPoint y: 110, endPoint x: 0, endPoint y: 116, distance: 93.9
copy p "R515715073"
click at [105, 118] on div "R515715073 19.09.2025 02:22 PM" at bounding box center [125, 110] width 228 height 24
drag, startPoint x: 102, startPoint y: 117, endPoint x: 22, endPoint y: 117, distance: 80.0
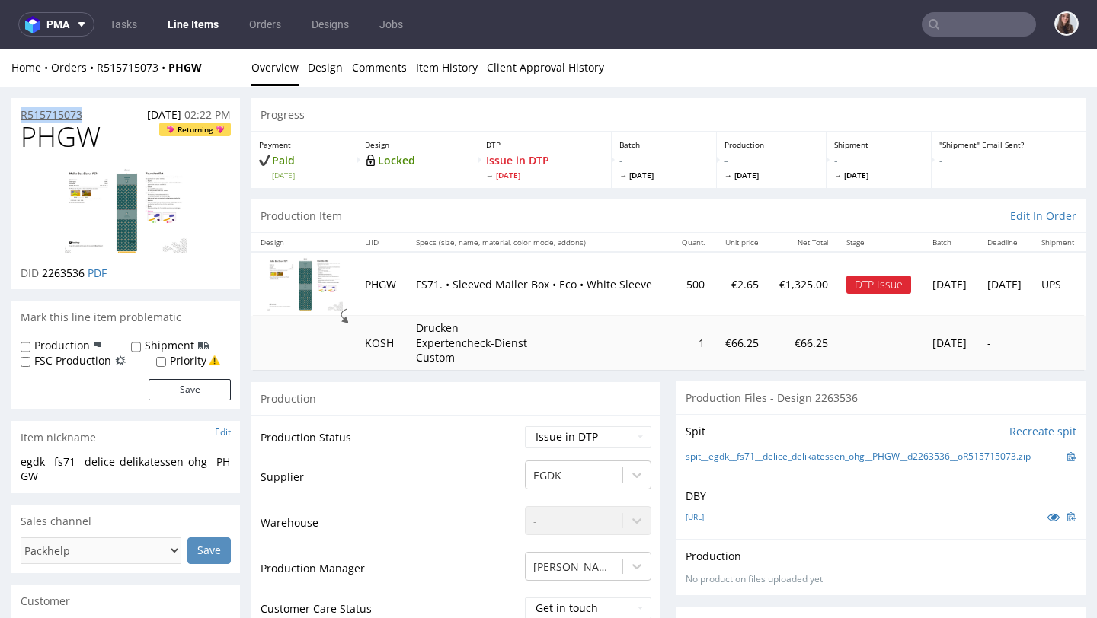
click at [22, 117] on div "R515715073 19.09.2025 02:22 PM" at bounding box center [125, 110] width 228 height 24
copy p "R515715073"
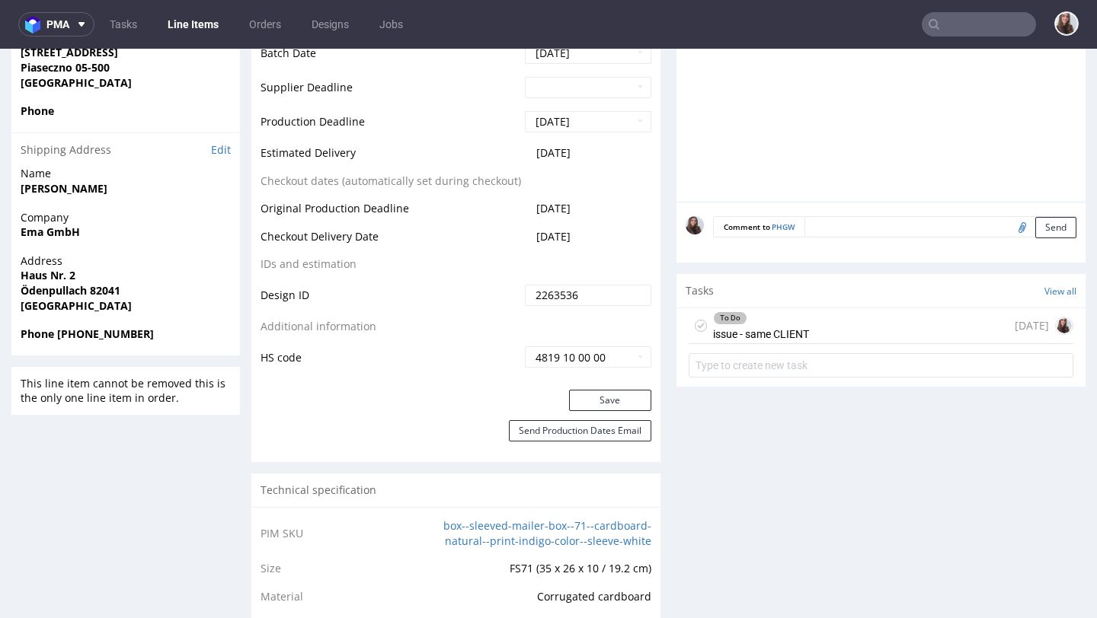
scroll to position [768, 0]
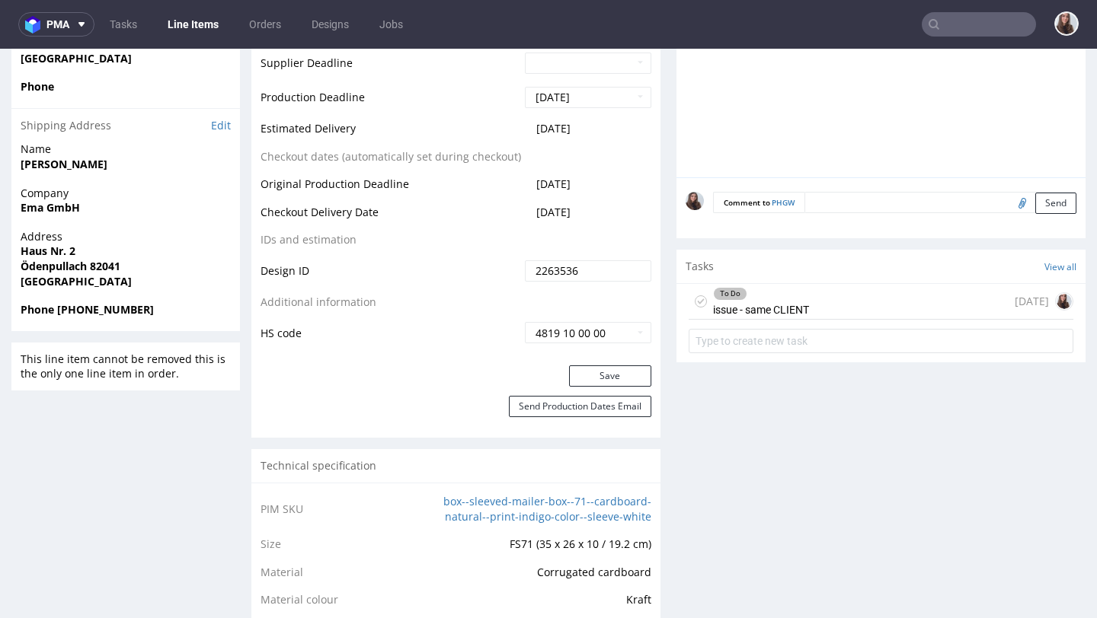
click at [745, 297] on div "To Do" at bounding box center [761, 294] width 94 height 12
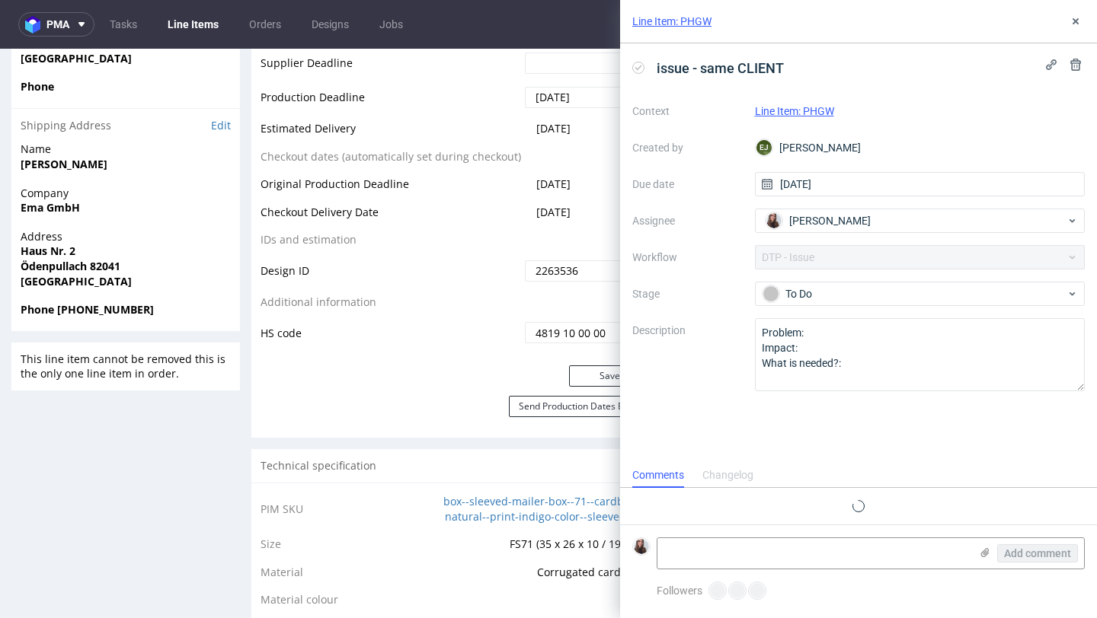
scroll to position [11, 0]
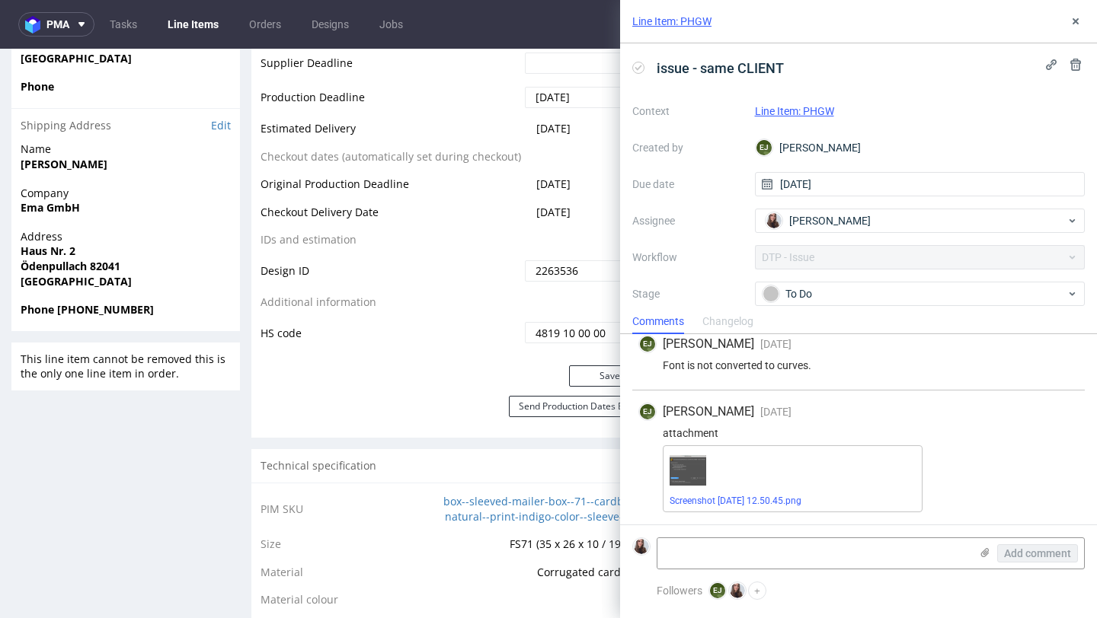
click at [763, 493] on div "Screenshot [DATE] 12.50.45.png" at bounding box center [793, 478] width 260 height 67
click at [765, 502] on link "Screenshot [DATE] 12.50.45.png" at bounding box center [735, 501] width 132 height 11
click at [704, 551] on textarea at bounding box center [813, 553] width 312 height 30
paste textarea "https://app-eu1.hubspot.com/contacts/25600958/record/0-5/237415375086/?interact…"
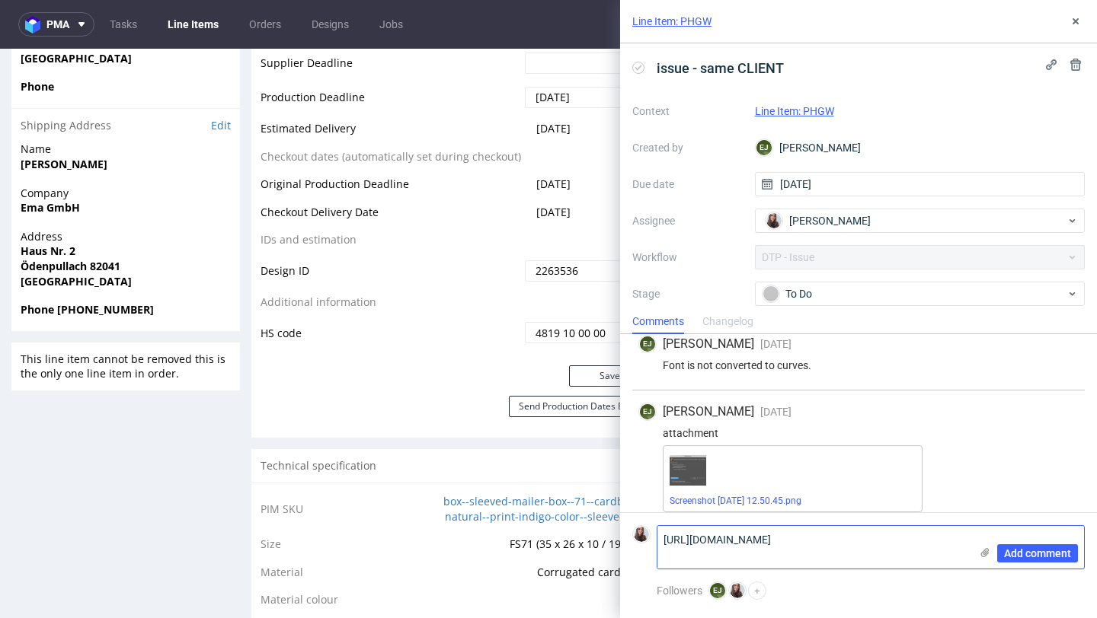
type textarea "https://app-eu1.hubspot.com/contacts/25600958/record/0-5/237415375086/?interact…"
click at [995, 557] on div "Add comment" at bounding box center [1026, 547] width 114 height 43
click at [1007, 554] on span "Add comment" at bounding box center [1037, 553] width 67 height 11
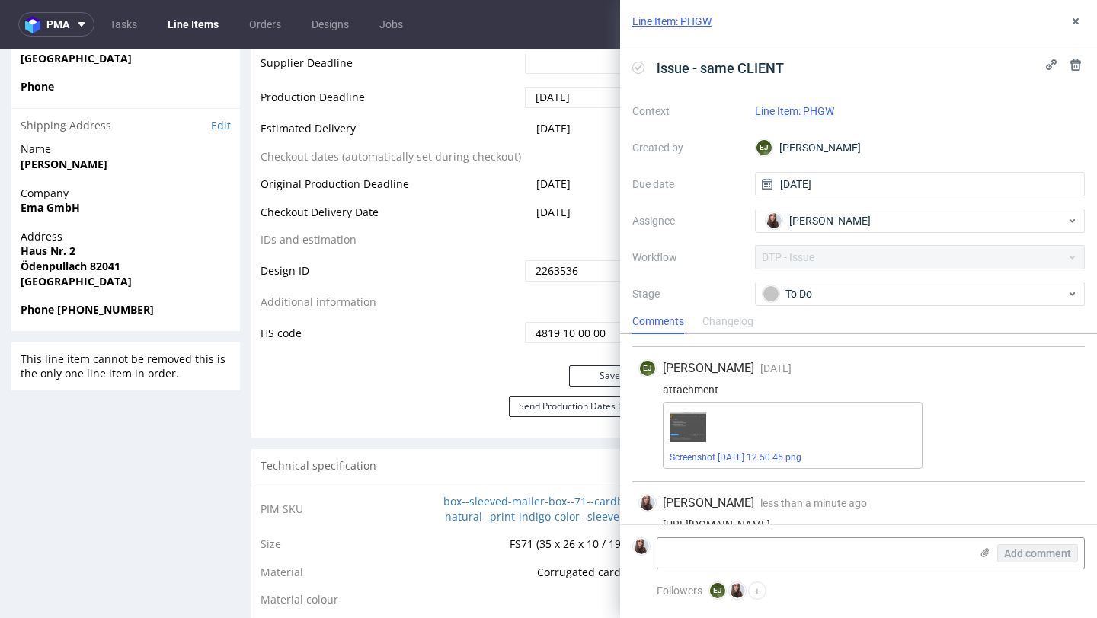
scroll to position [91, 0]
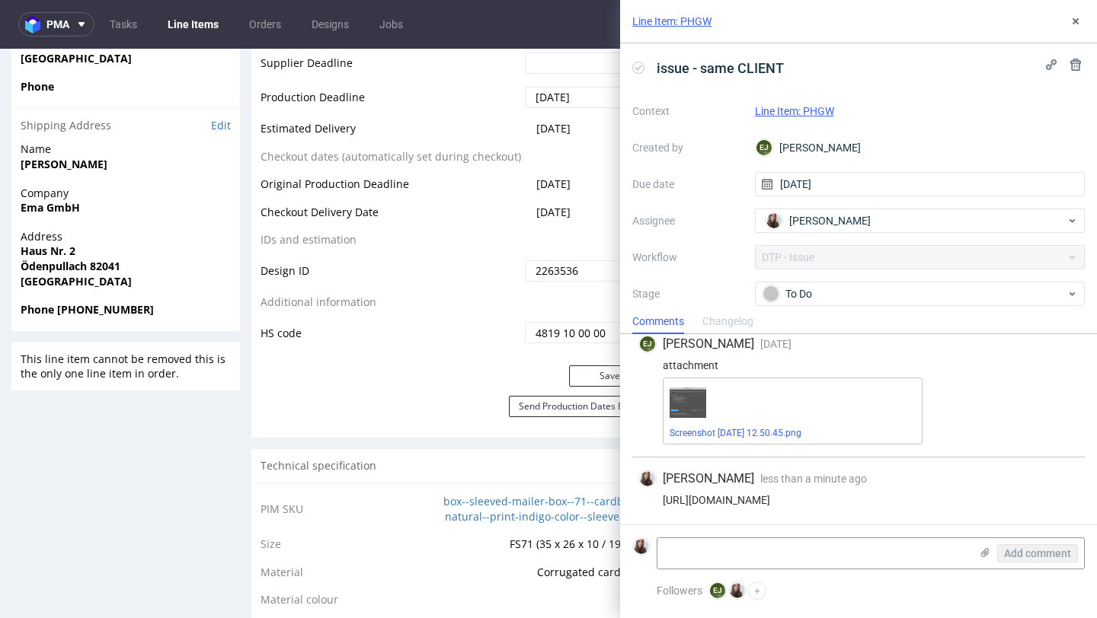
click at [870, 310] on div "Comments Changelog" at bounding box center [858, 321] width 477 height 24
click at [865, 296] on div "To Do" at bounding box center [913, 294] width 303 height 17
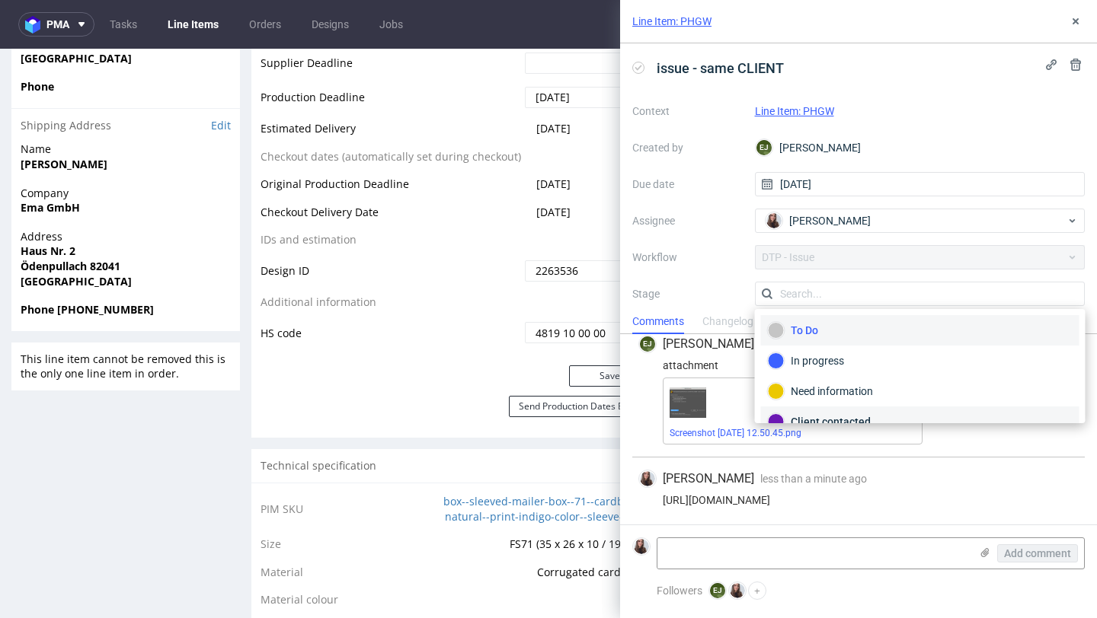
click at [834, 417] on div "Client contacted" at bounding box center [920, 421] width 305 height 17
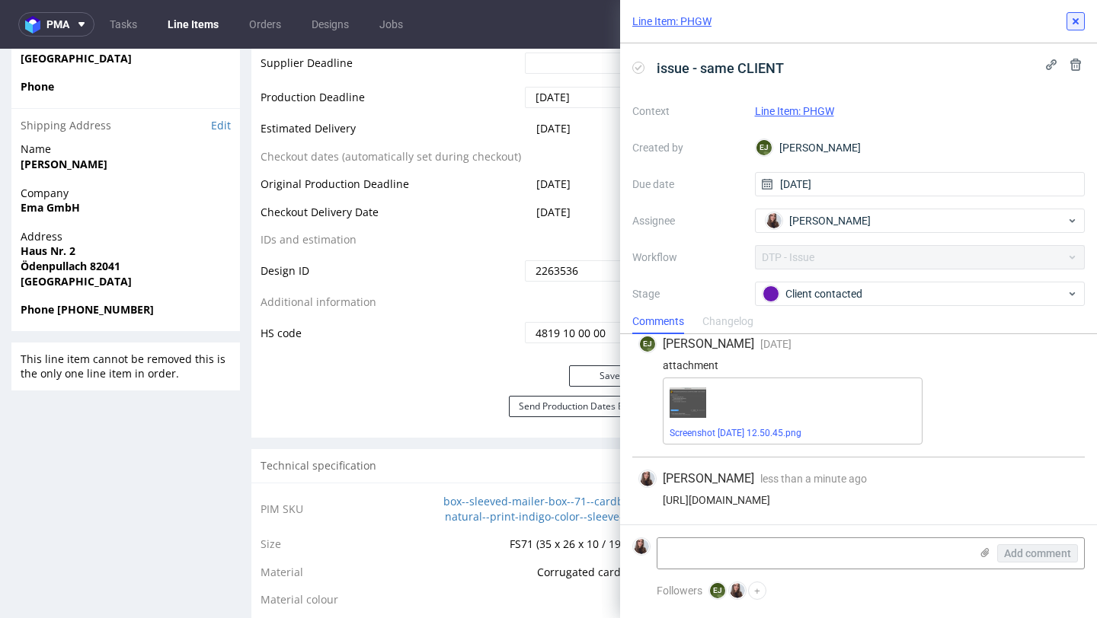
click at [1071, 25] on icon at bounding box center [1075, 21] width 12 height 12
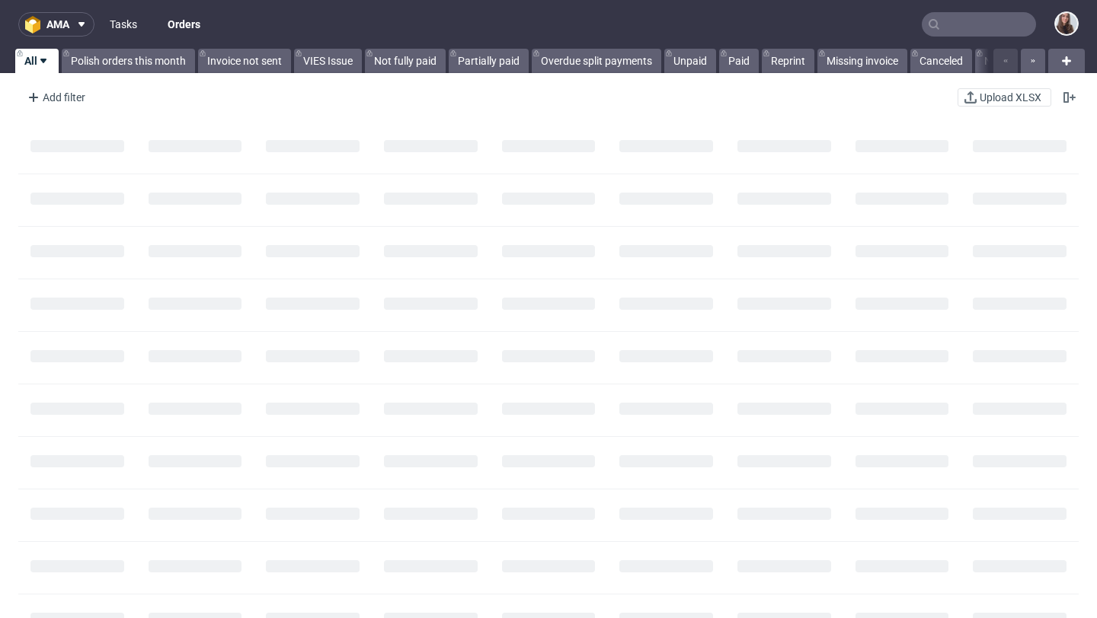
click at [131, 21] on link "Tasks" at bounding box center [124, 24] width 46 height 24
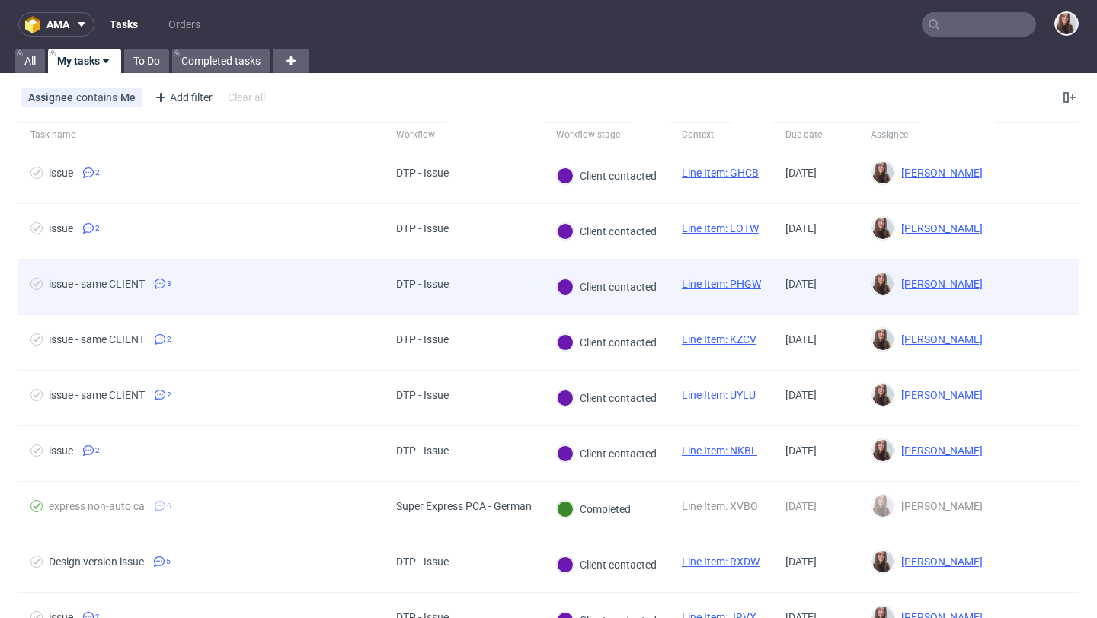
click at [382, 264] on div "issue - same CLIENT 3" at bounding box center [201, 287] width 366 height 55
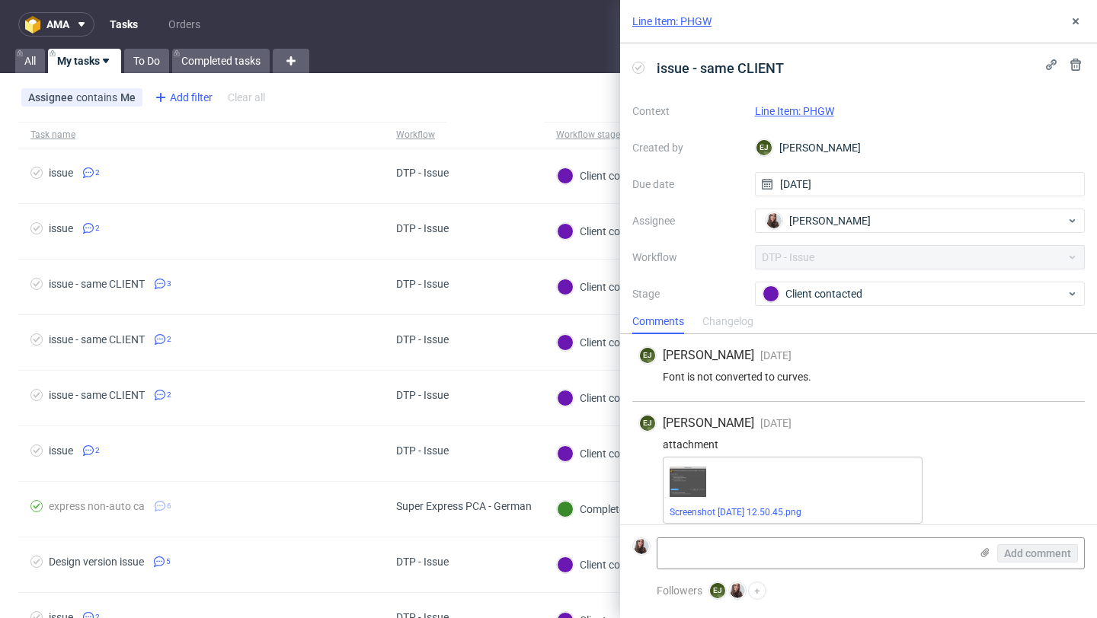
scroll to position [91, 0]
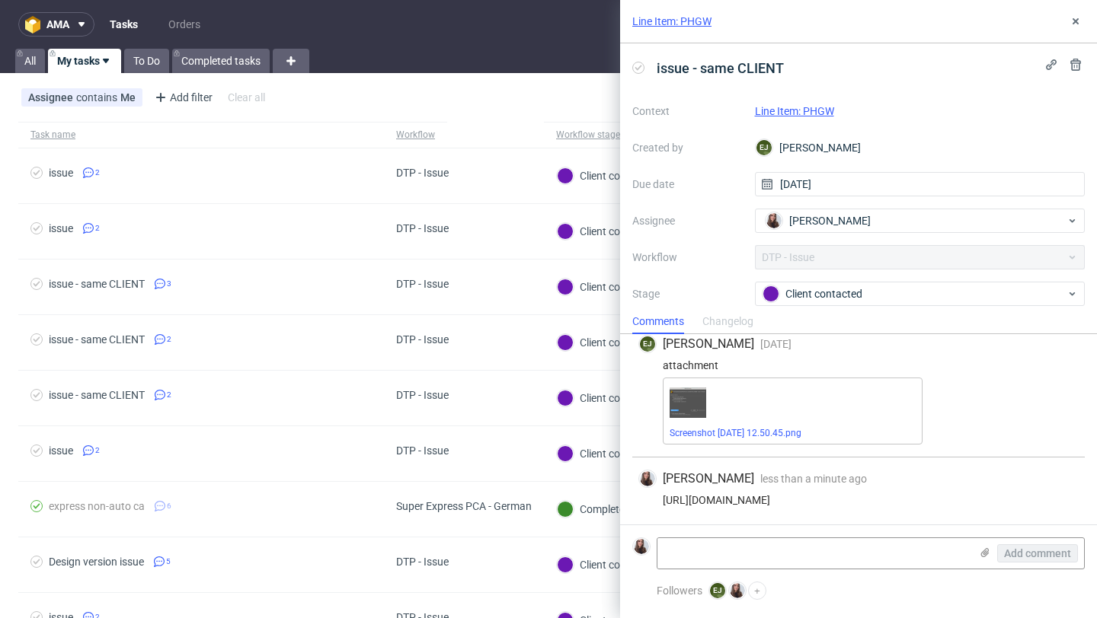
click at [700, 21] on link "Line Item: PHGW" at bounding box center [671, 21] width 79 height 15
